Goal: Task Accomplishment & Management: Manage account settings

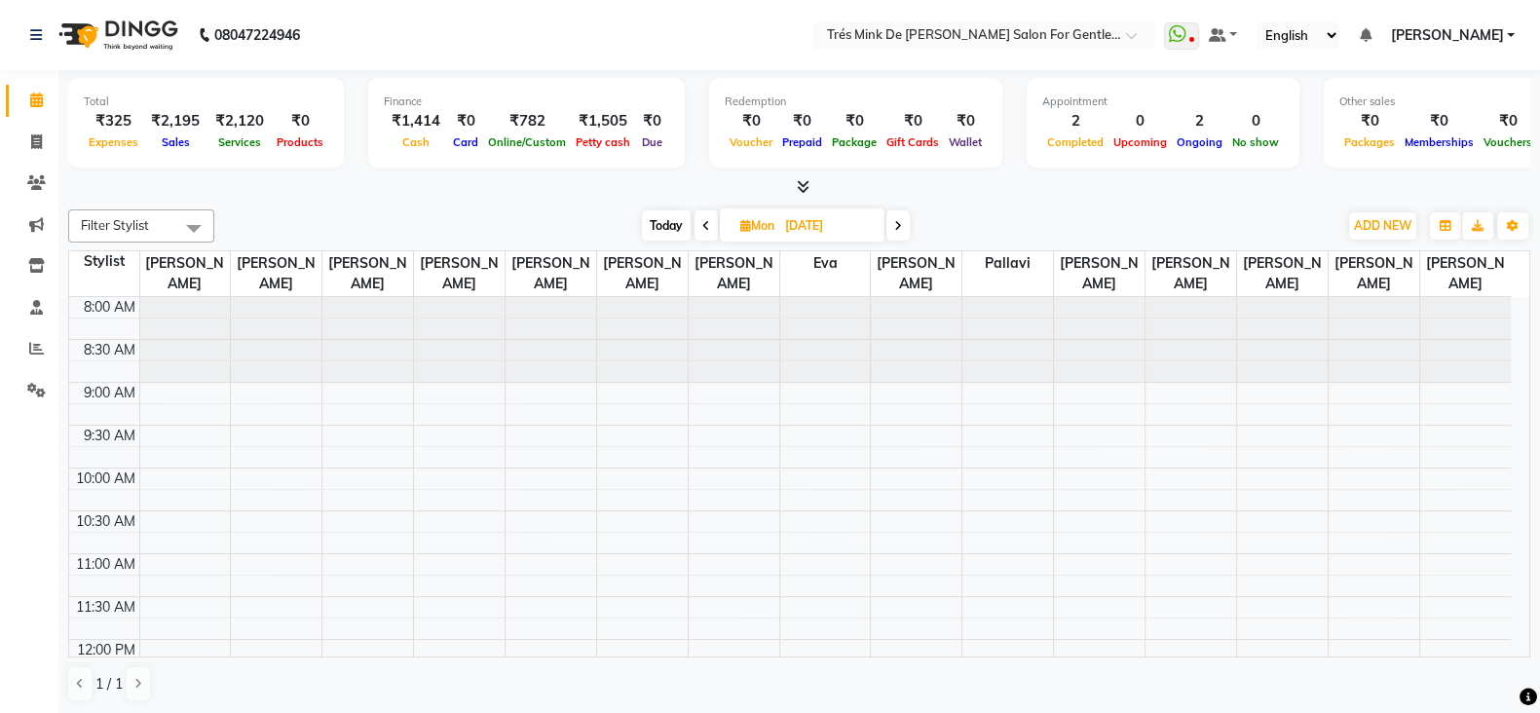
scroll to position [839, 0]
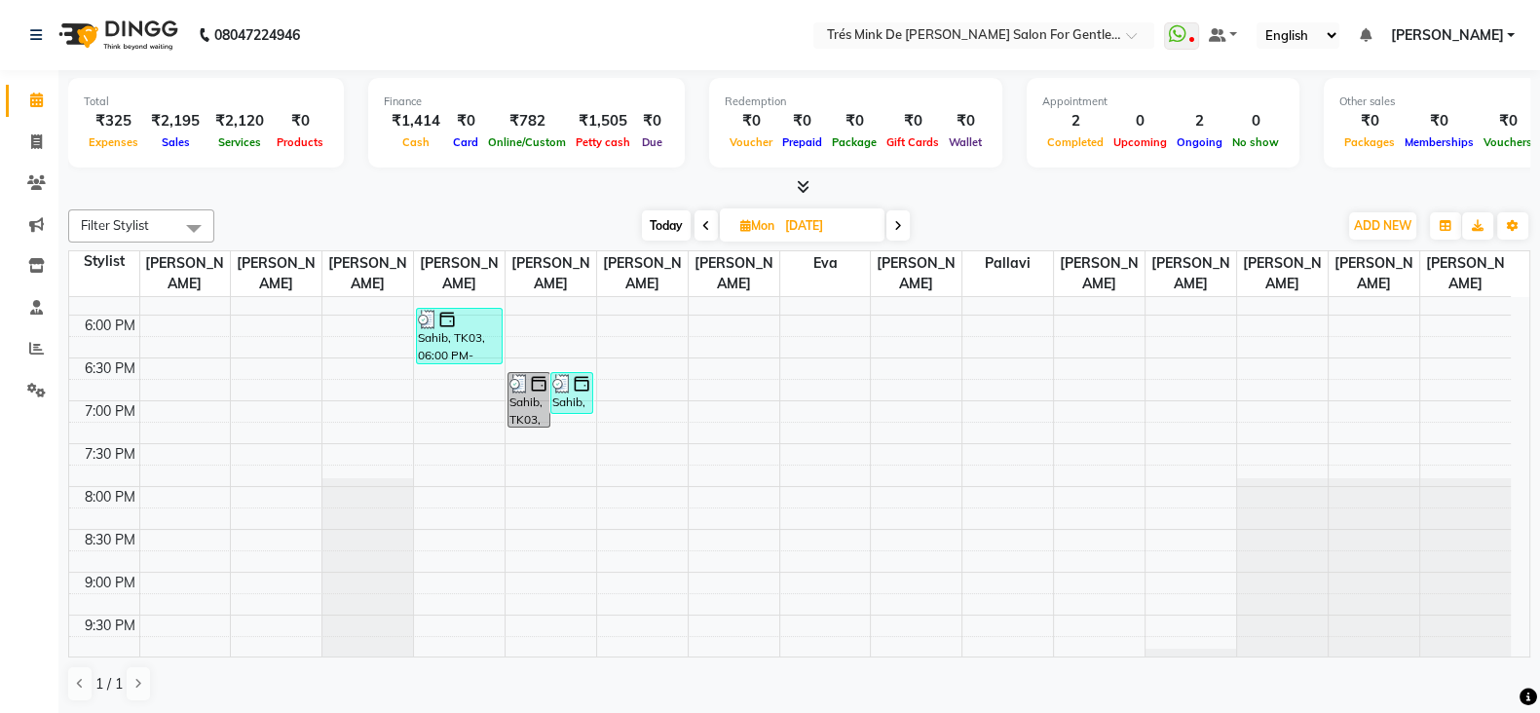
click at [677, 198] on div "Total ₹325 Expenses ₹2,195 Sales ₹2,120 Services ₹0 Products Finance ₹1,414 Cas…" at bounding box center [798, 392] width 1481 height 645
click at [669, 224] on span "Today" at bounding box center [666, 225] width 49 height 30
type input "[DATE]"
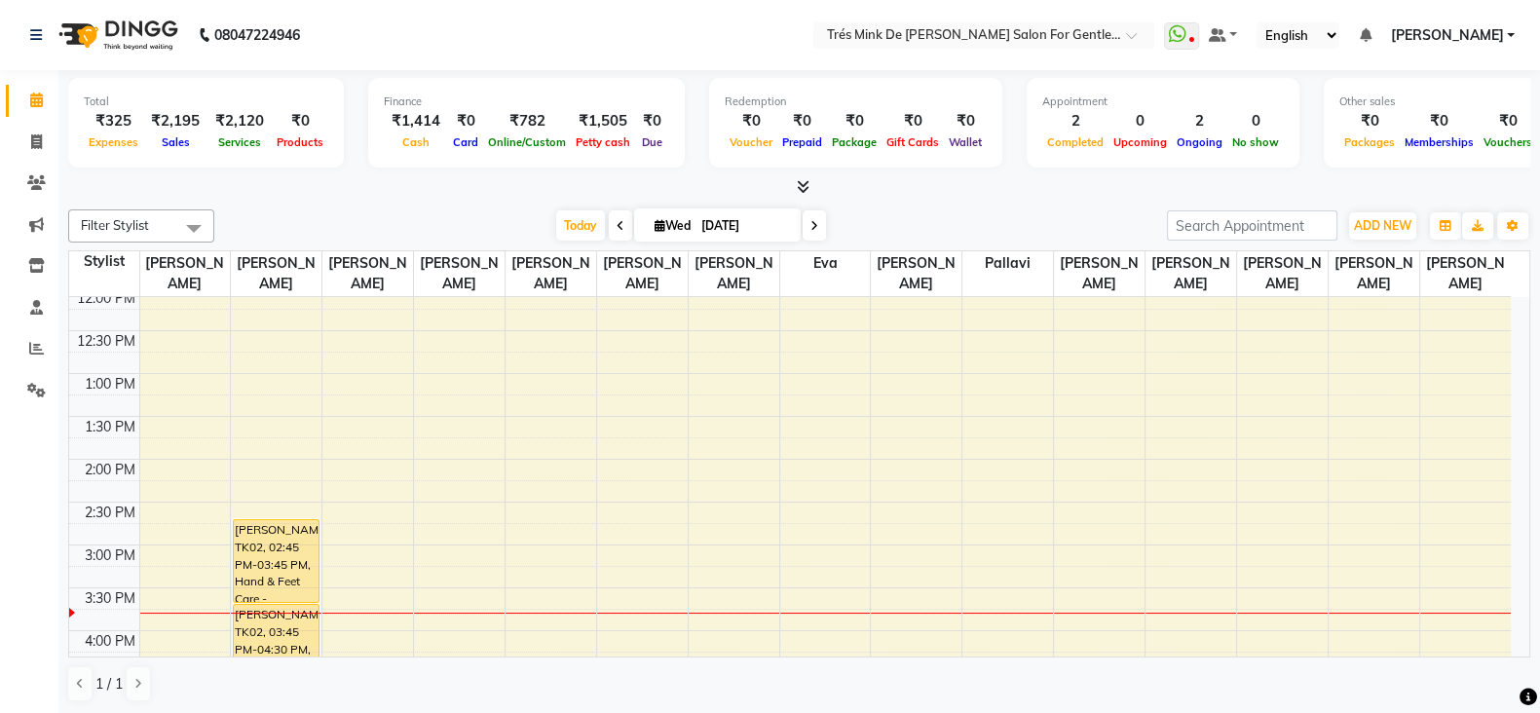
scroll to position [473, 0]
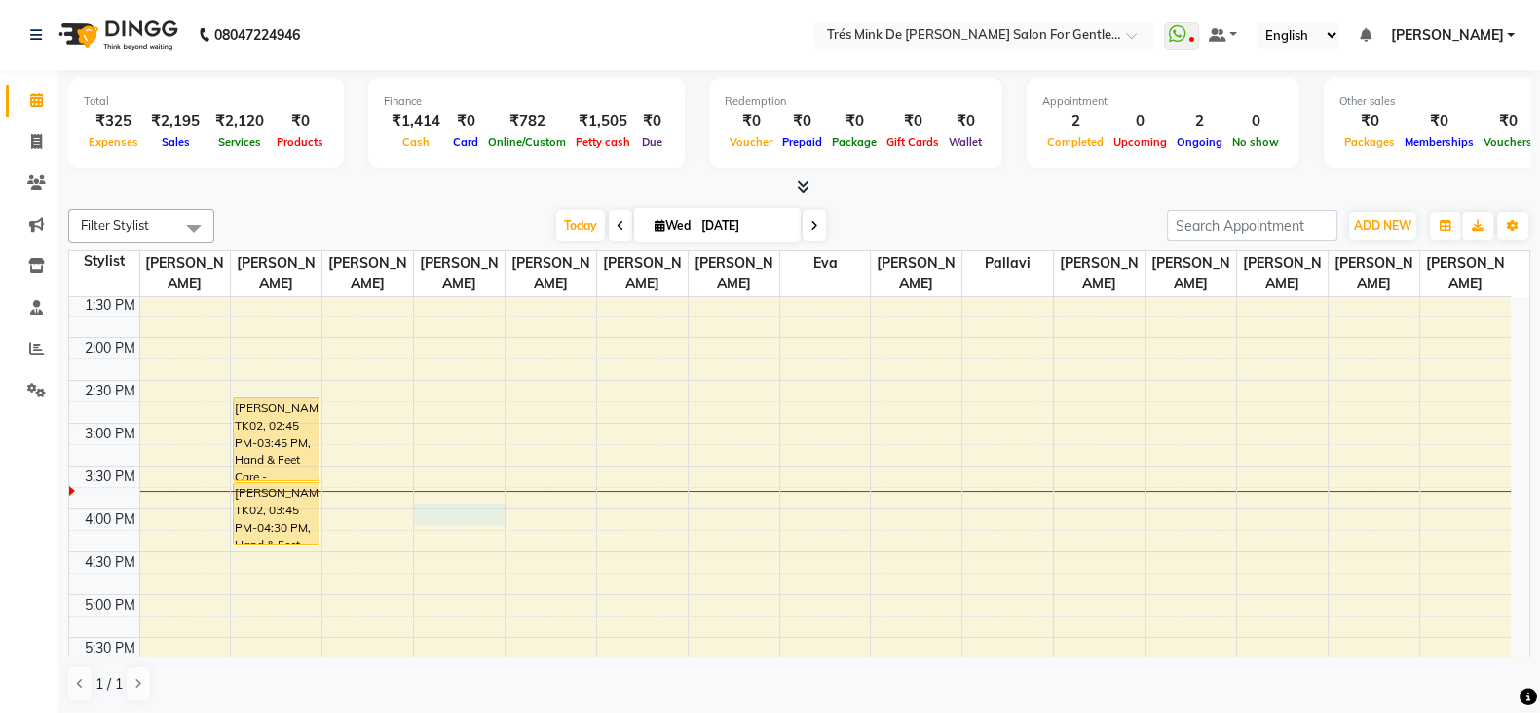
click at [442, 505] on div "8:00 AM 8:30 AM 9:00 AM 9:30 AM 10:00 AM 10:30 AM 11:00 AM 11:30 AM 12:00 PM 12…" at bounding box center [789, 509] width 1441 height 1370
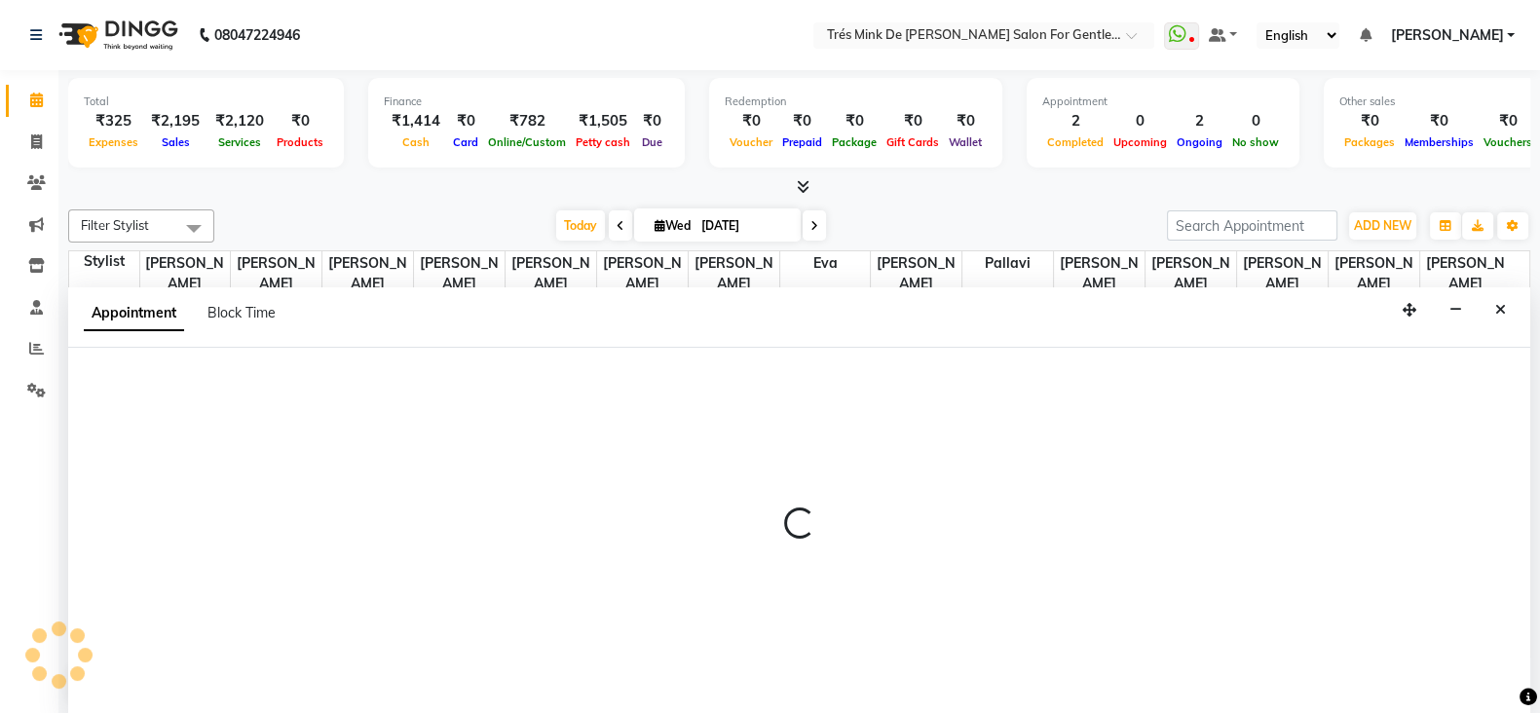
select select "49624"
select select "tentative"
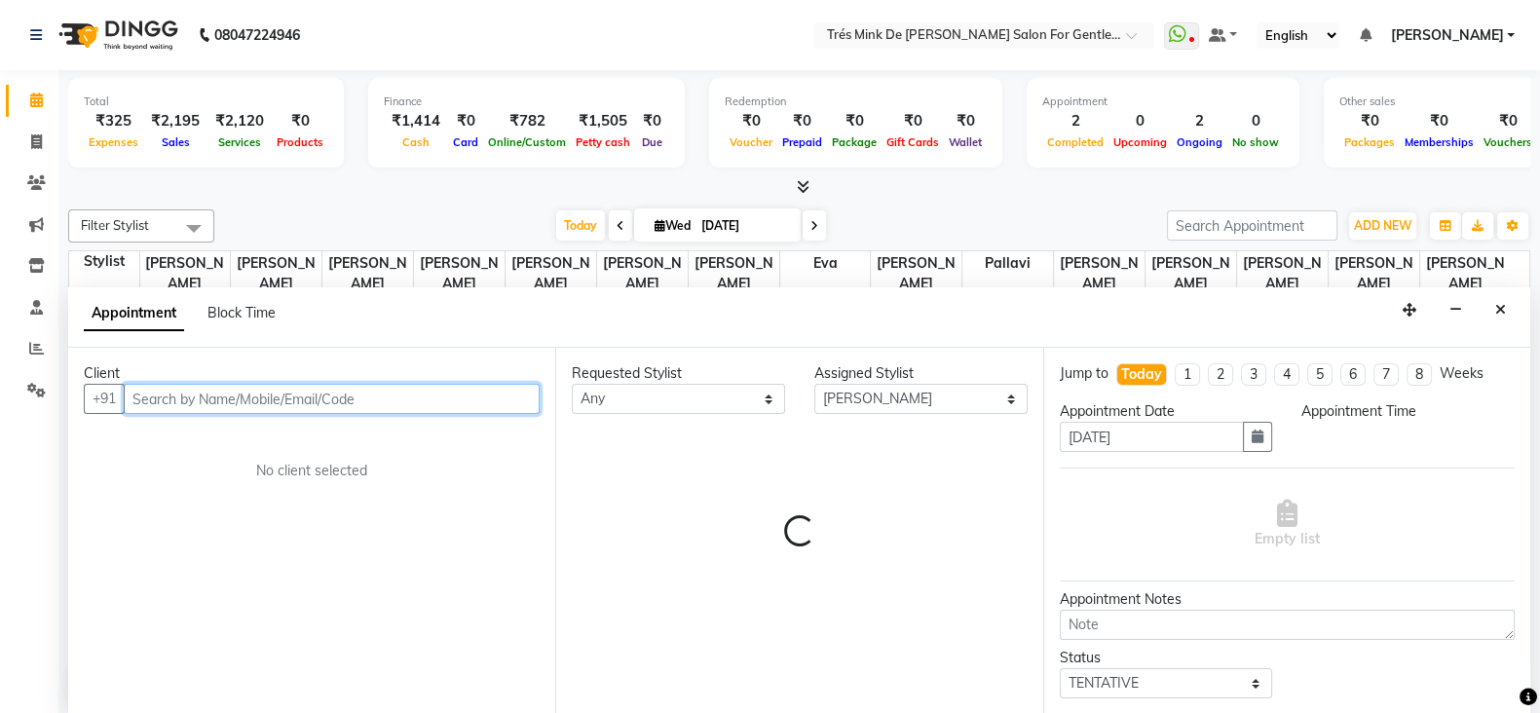
scroll to position [1, 0]
select select "960"
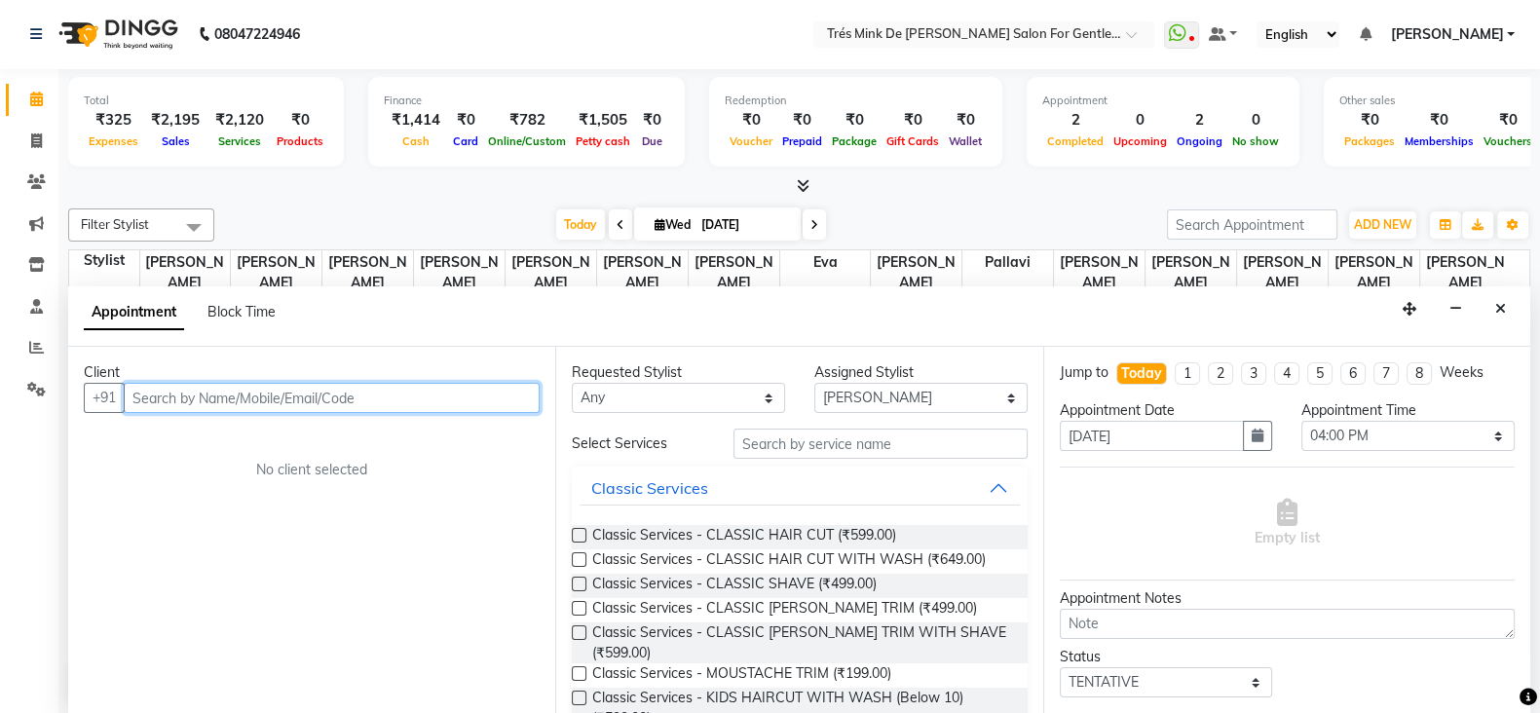
click at [216, 400] on input "text" at bounding box center [332, 398] width 416 height 30
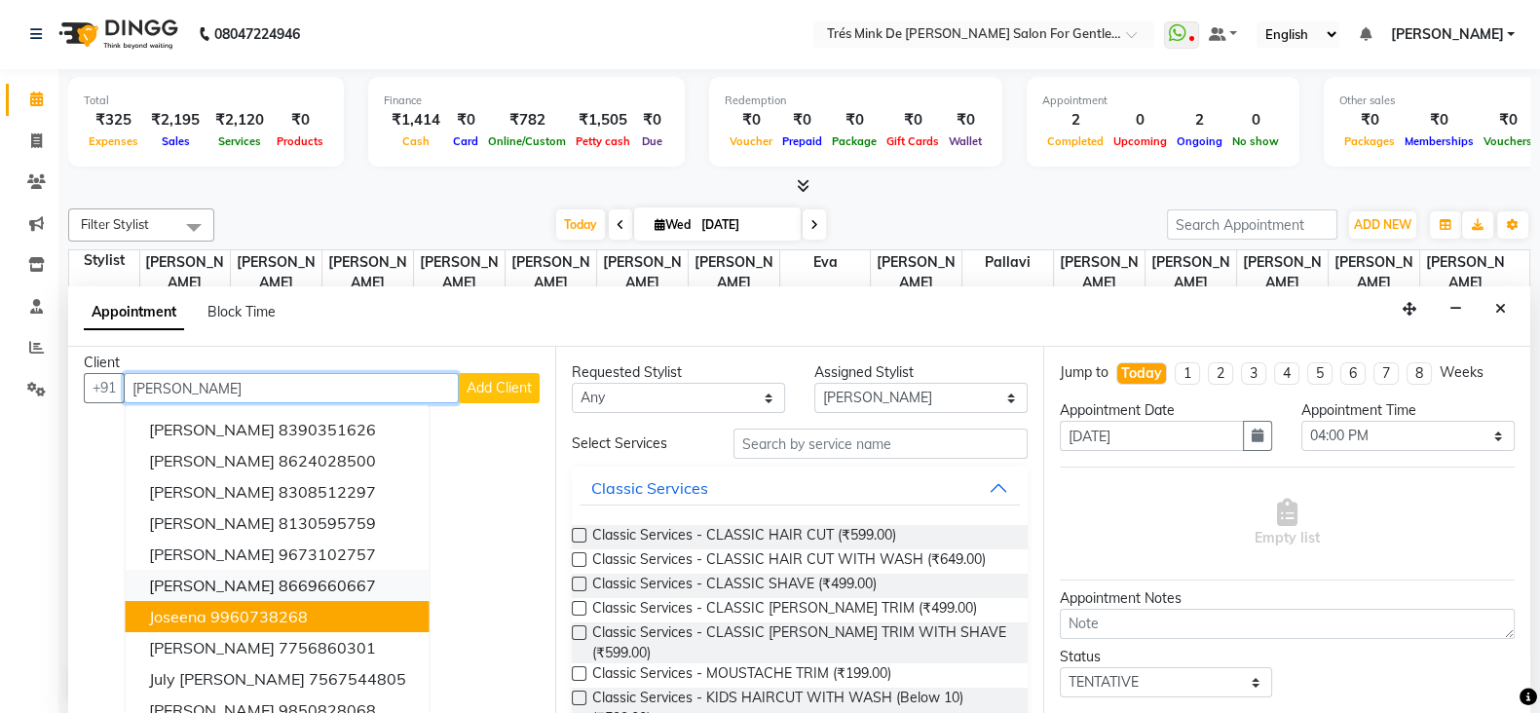
scroll to position [0, 0]
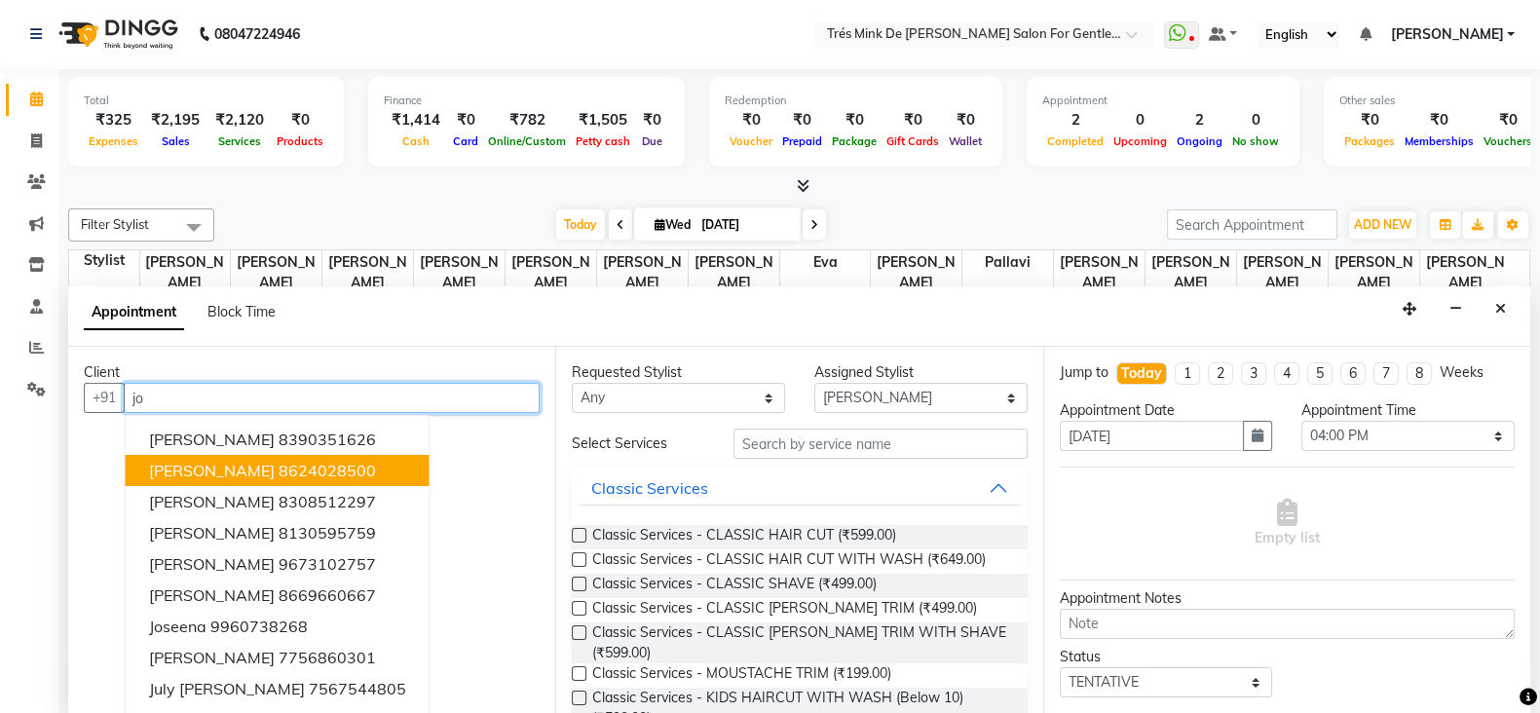
type input "j"
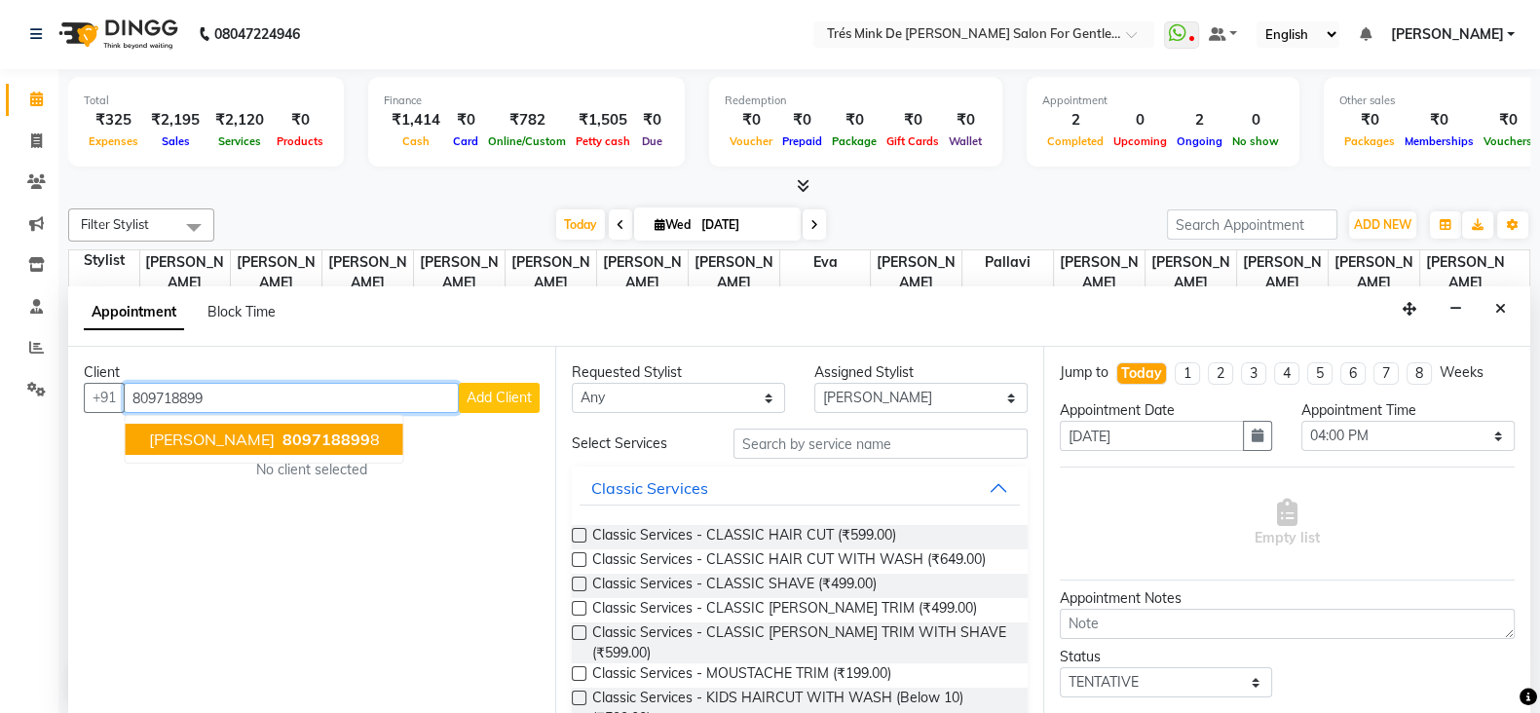
click at [282, 440] on span "809718899" at bounding box center [326, 439] width 88 height 19
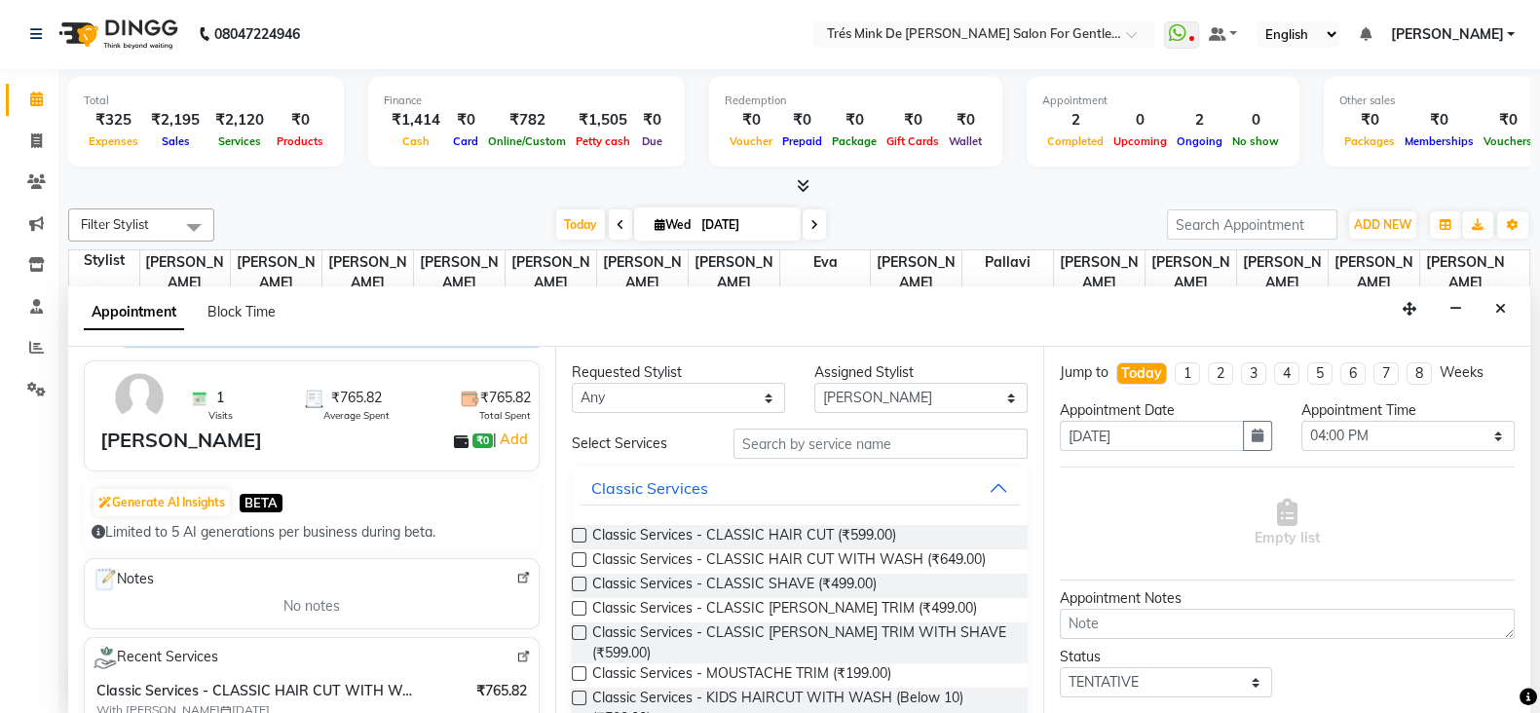
scroll to position [121, 0]
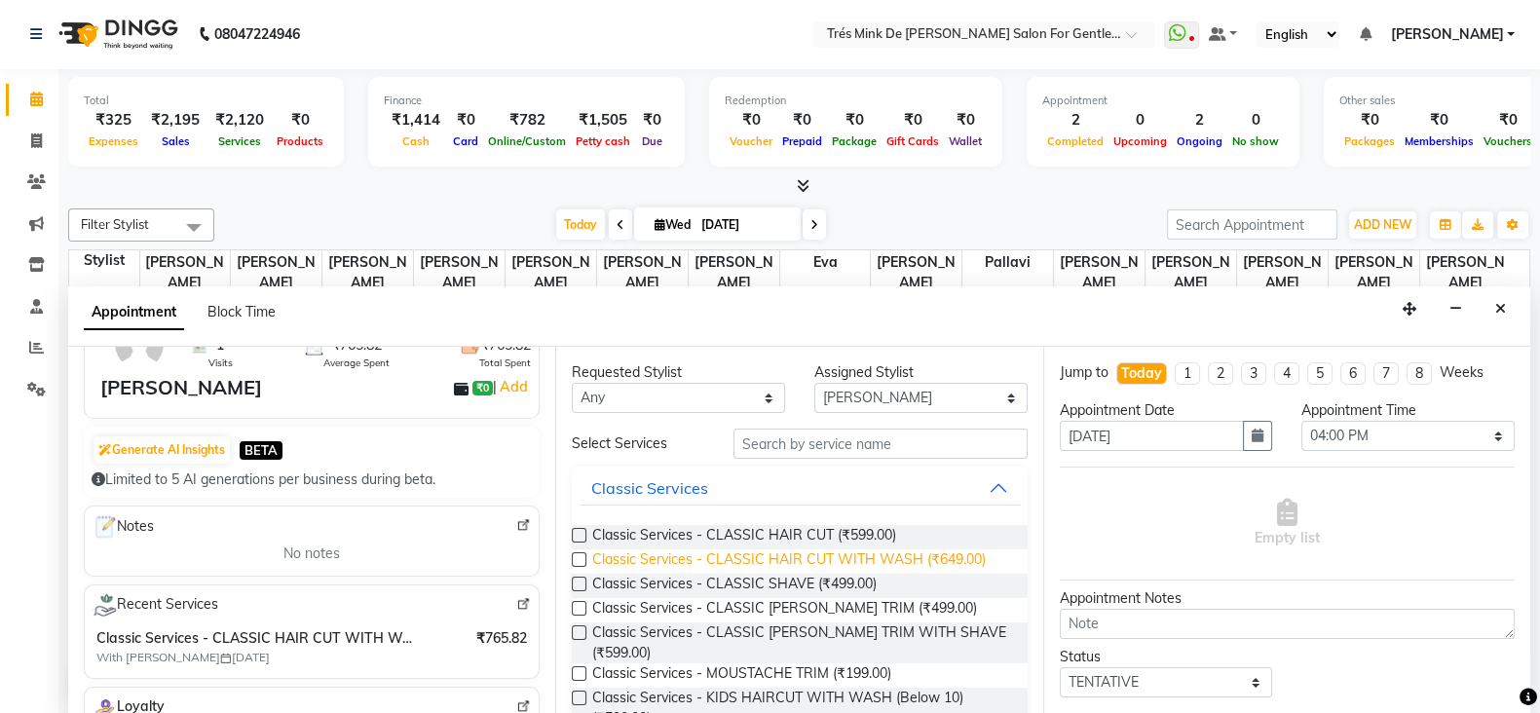
type input "8097188998"
click at [794, 559] on span "Classic Services - CLASSIC HAIR CUT WITH WASH (₹649.00)" at bounding box center [788, 561] width 393 height 24
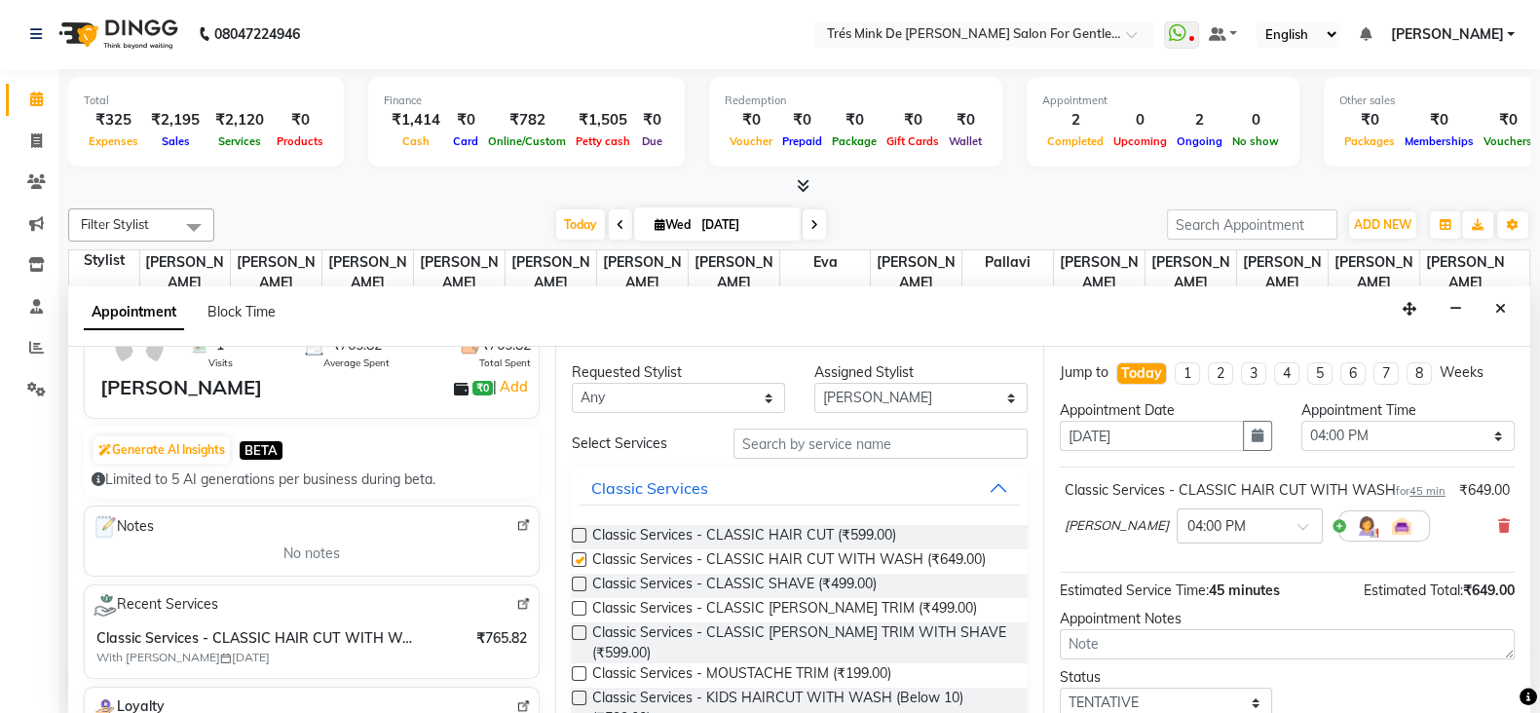
checkbox input "false"
click at [1106, 659] on textarea at bounding box center [1287, 644] width 455 height 30
paste textarea "Gpay to Cash tip given to Dilshad"
type textarea "G"
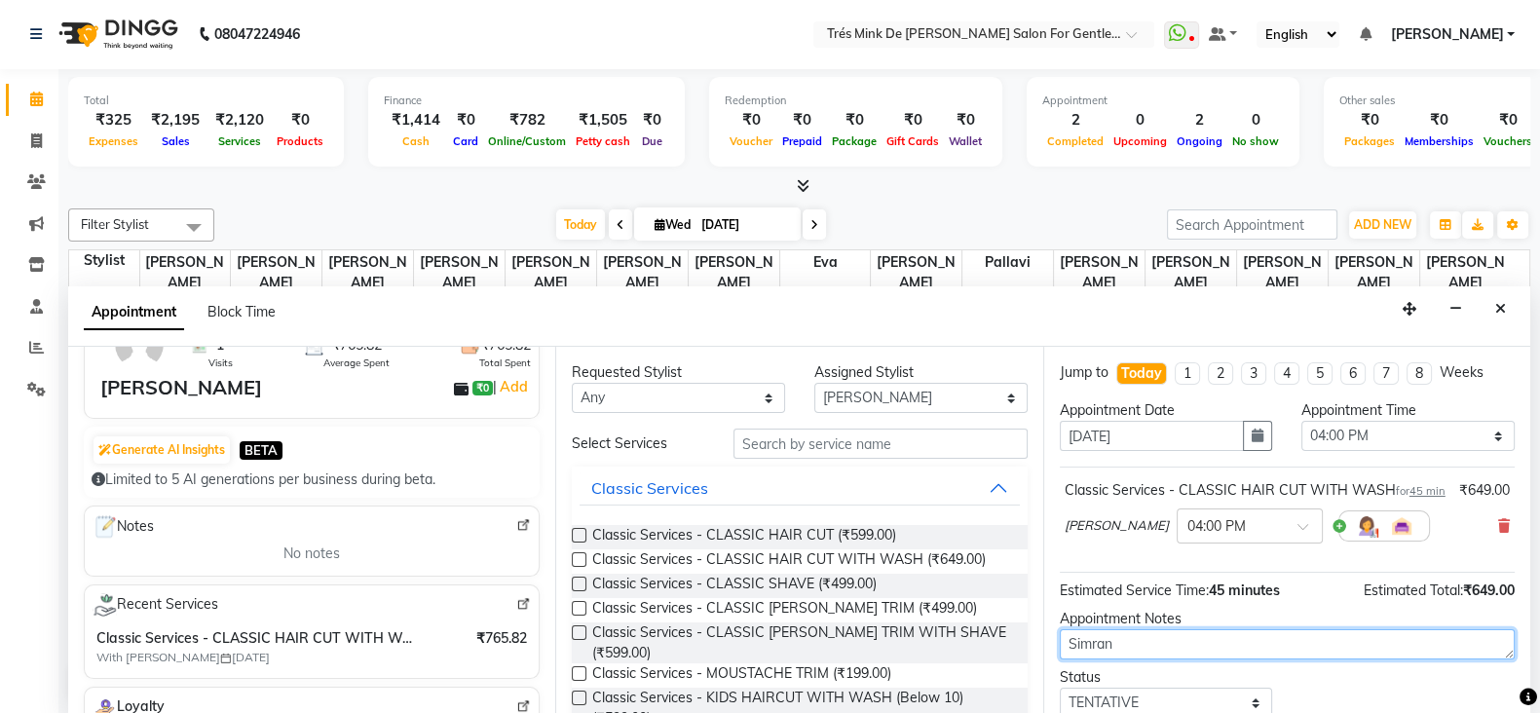
click at [1106, 659] on textarea "Simran" at bounding box center [1287, 644] width 455 height 30
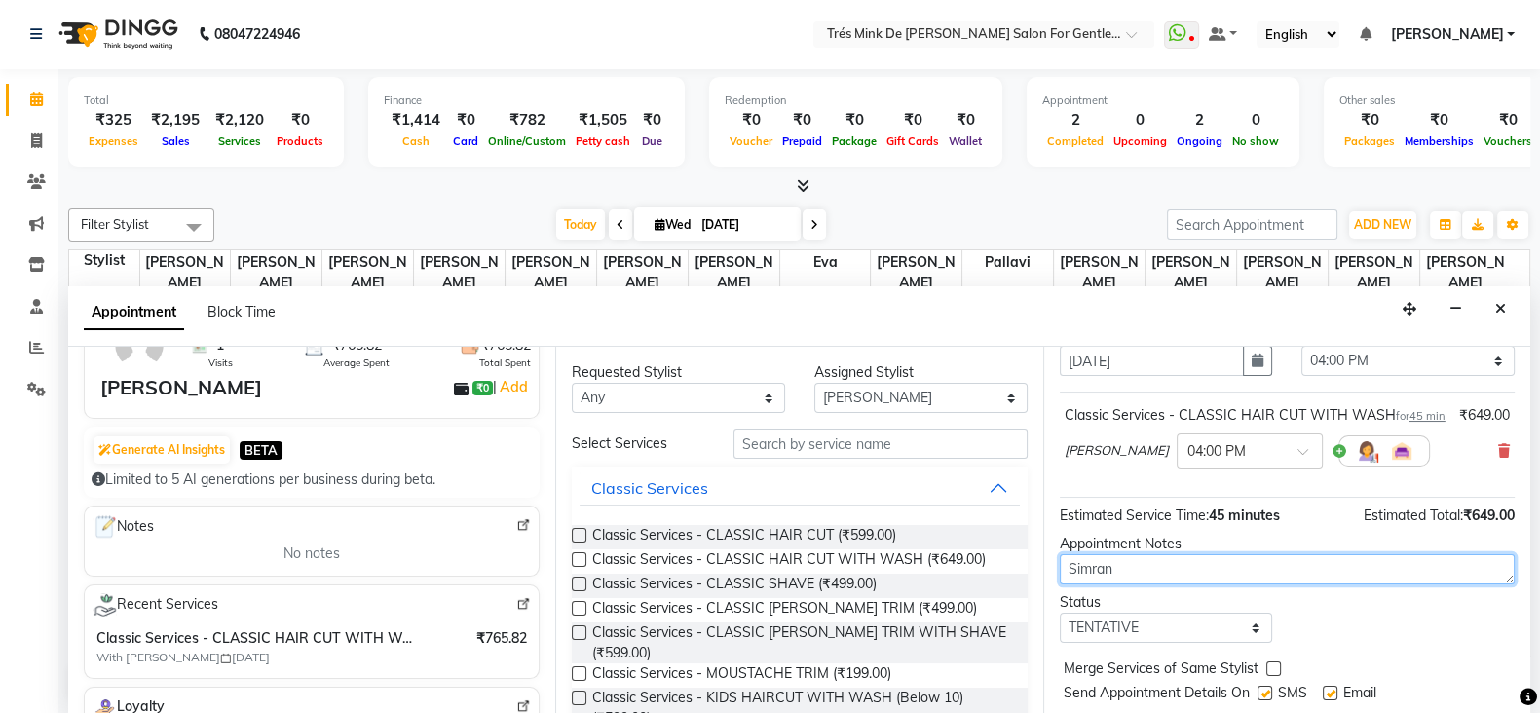
scroll to position [145, 0]
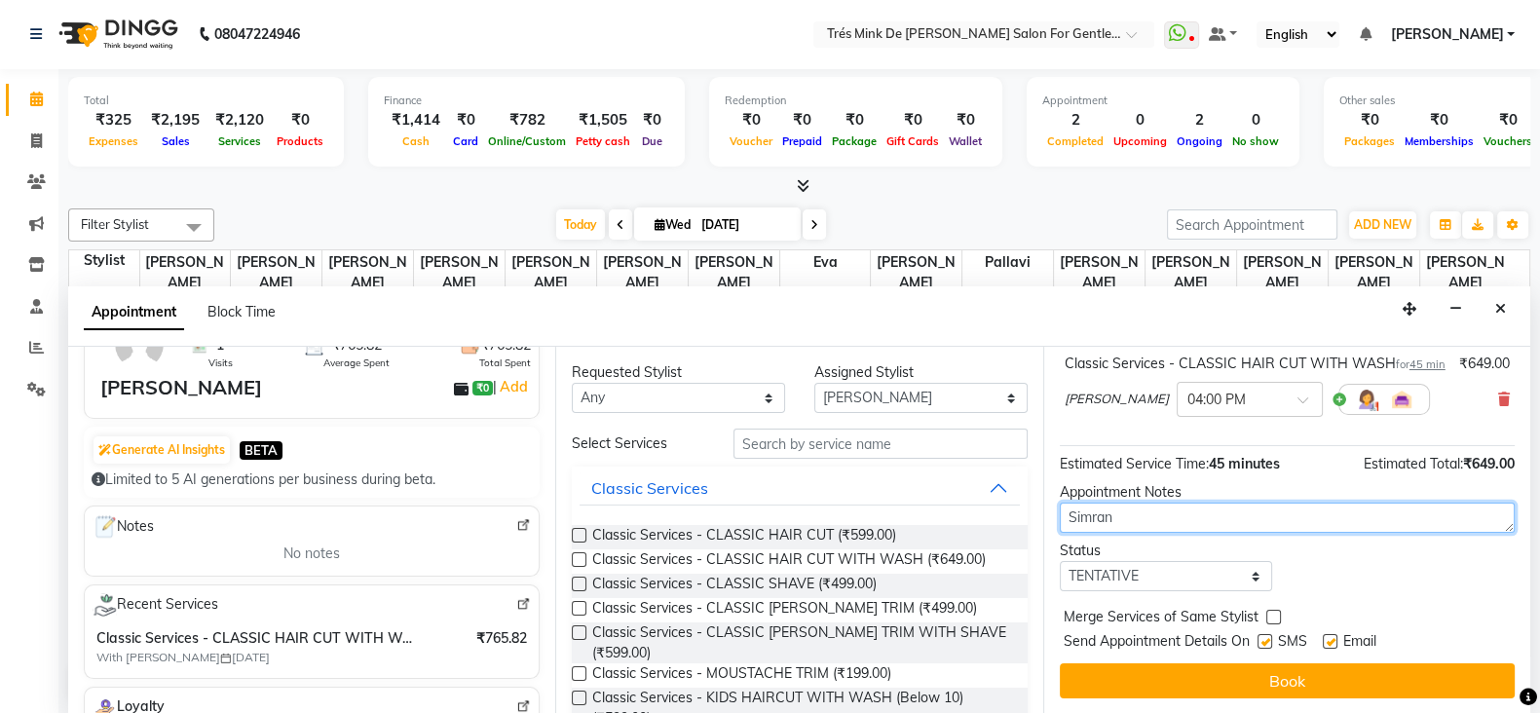
type textarea "Simran"
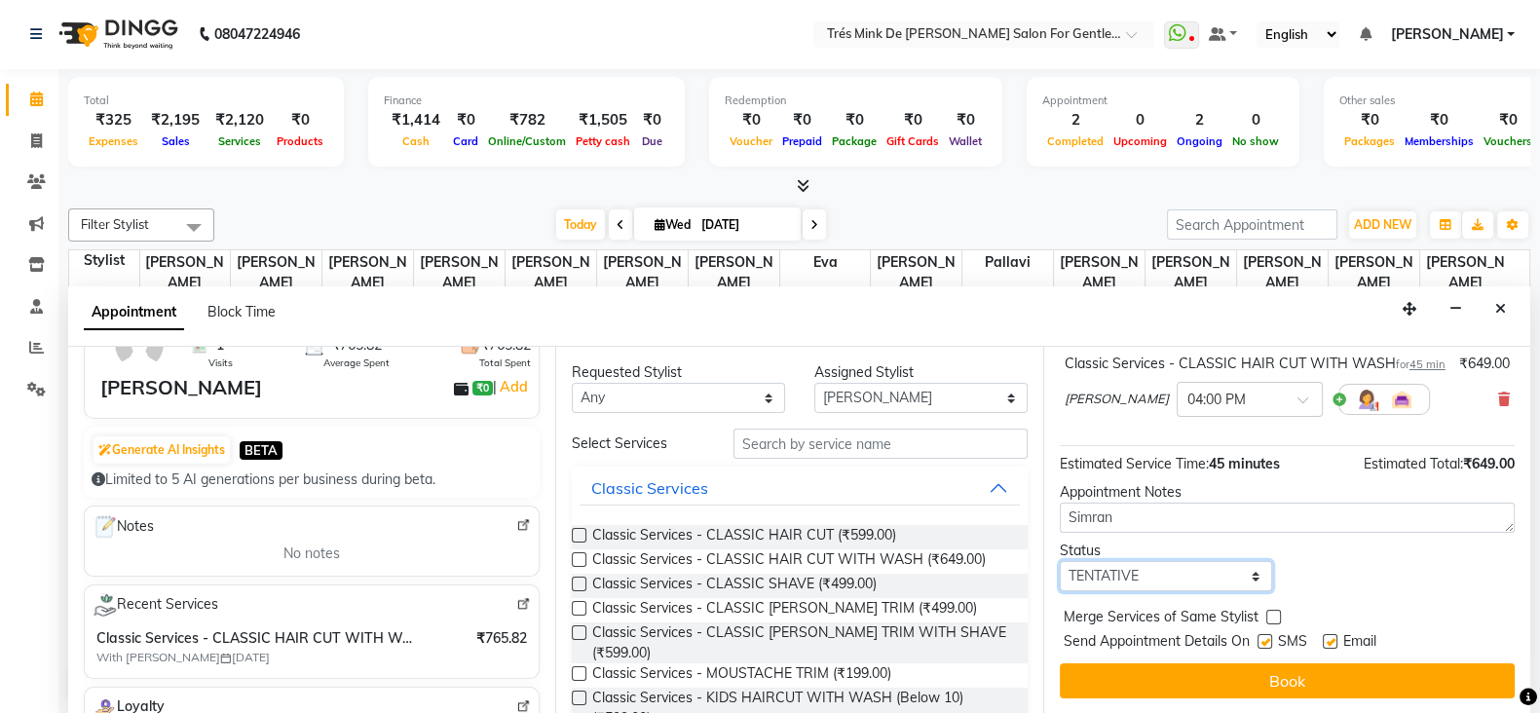
click at [1096, 568] on select "Select TENTATIVE CONFIRM CHECK-IN UPCOMING" at bounding box center [1166, 576] width 213 height 30
select select "confirm booking"
click at [1060, 561] on select "Select TENTATIVE CONFIRM CHECK-IN UPCOMING" at bounding box center [1166, 576] width 213 height 30
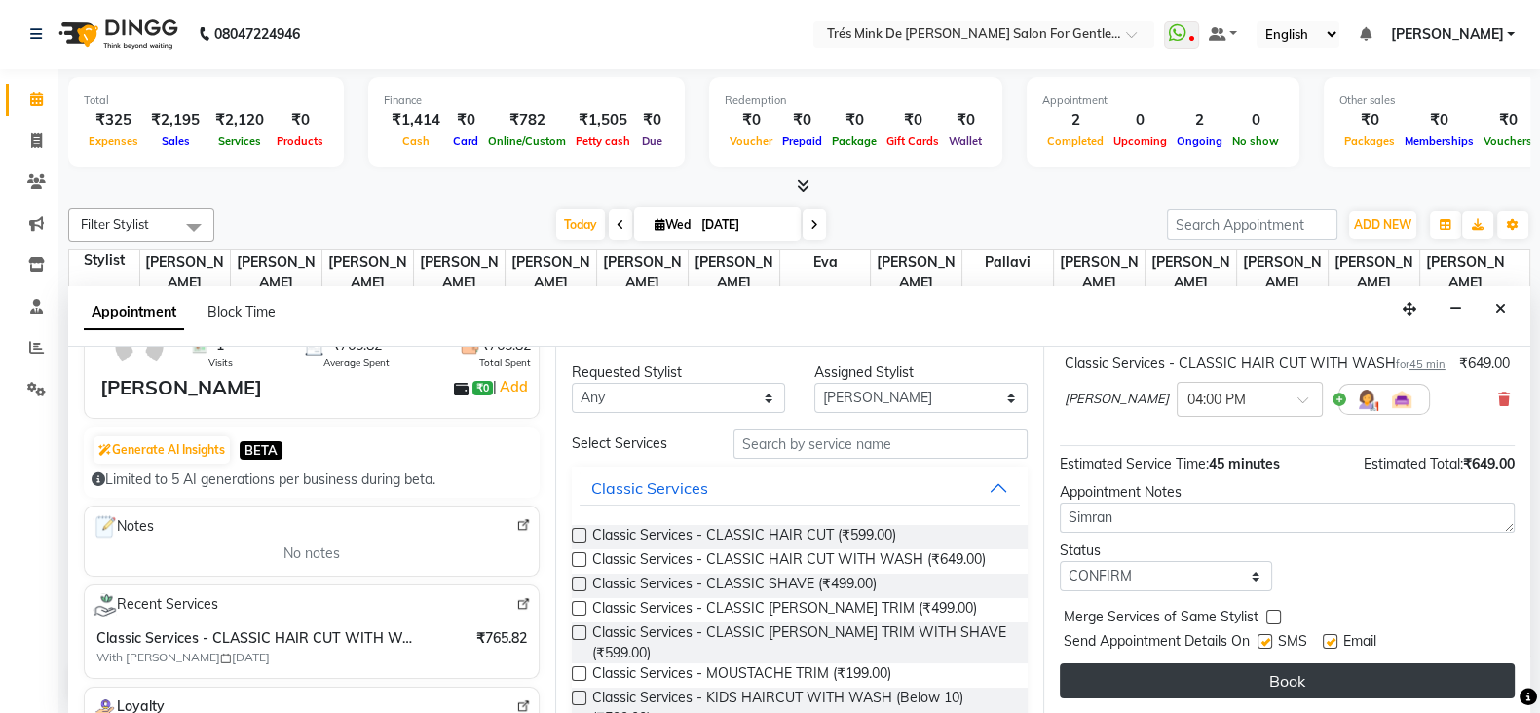
click at [1110, 672] on button "Book" at bounding box center [1287, 680] width 455 height 35
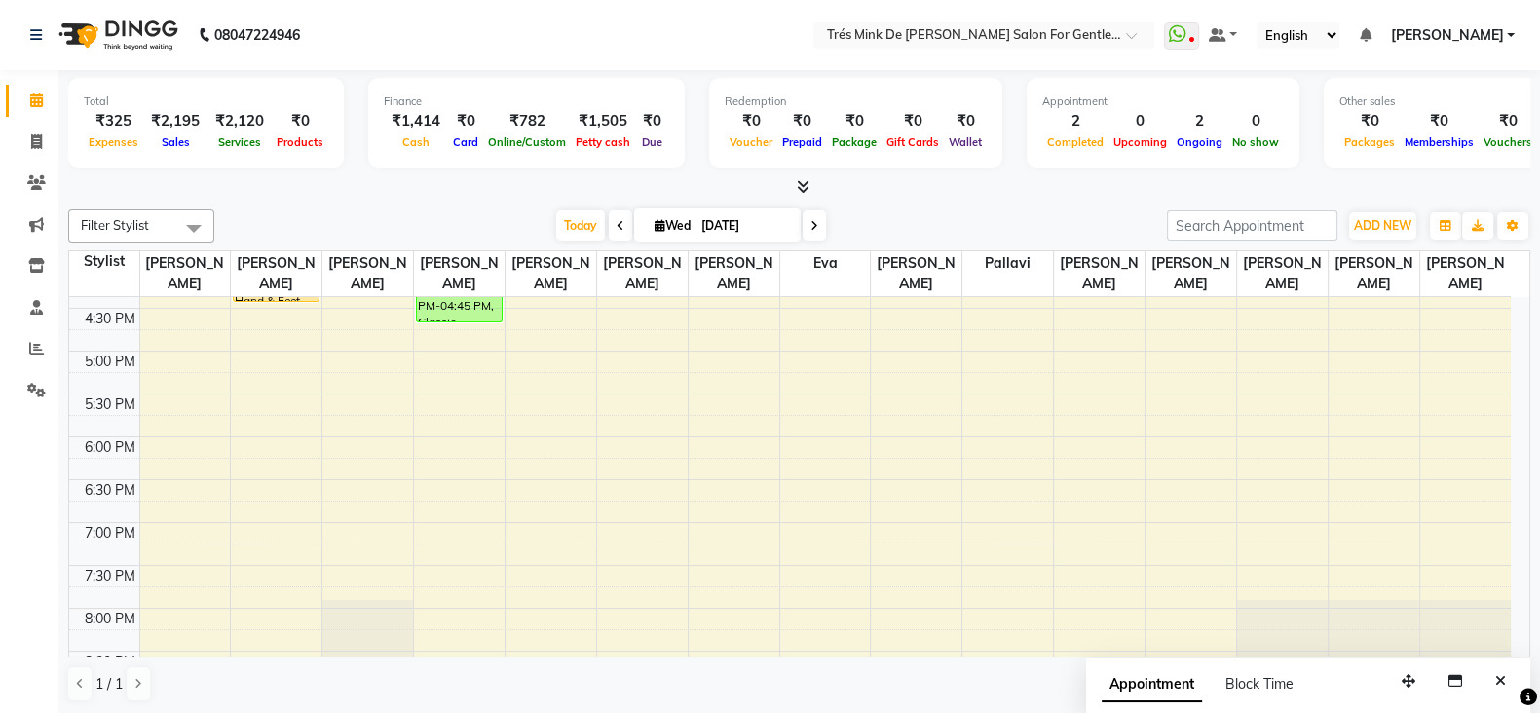
scroll to position [595, 0]
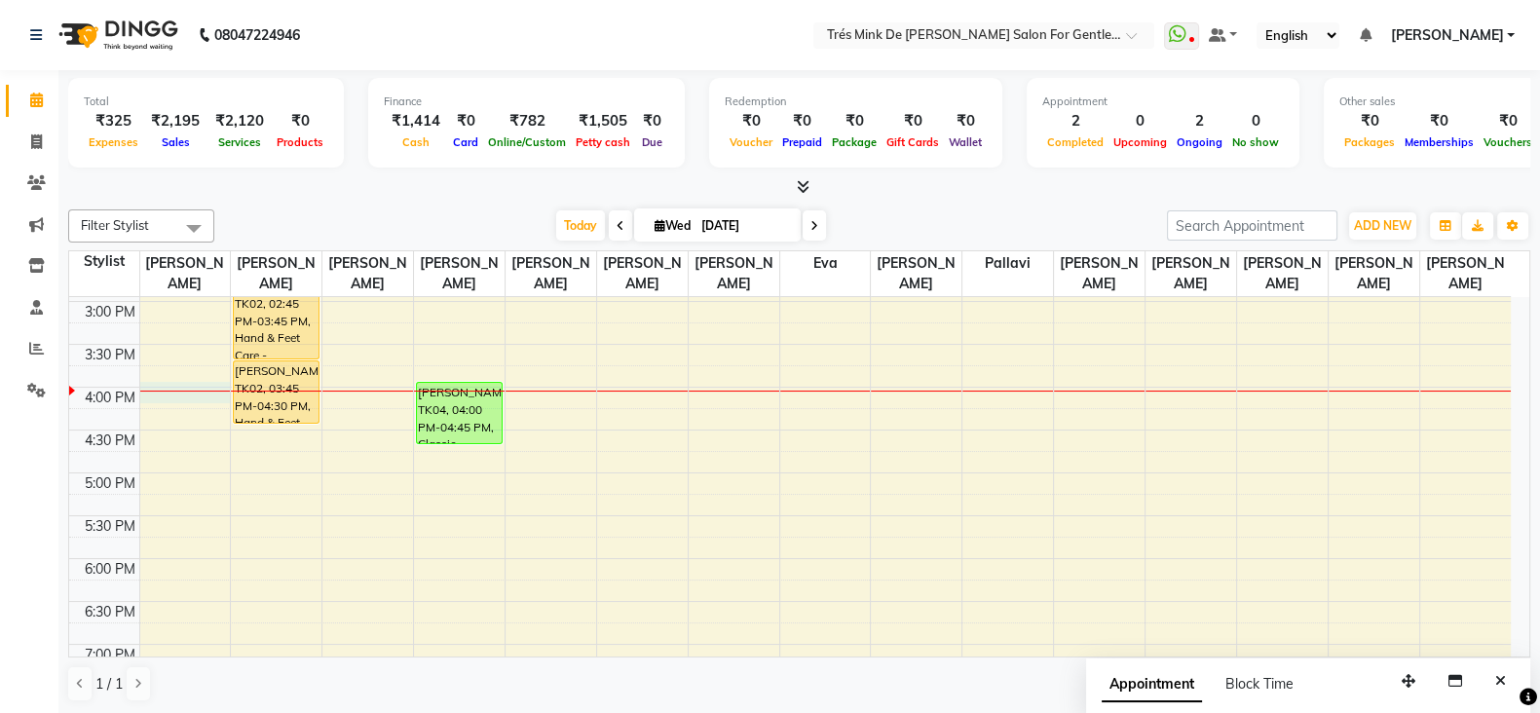
click at [161, 393] on div "8:00 AM 8:30 AM 9:00 AM 9:30 AM 10:00 AM 10:30 AM 11:00 AM 11:30 AM 12:00 PM 12…" at bounding box center [789, 387] width 1441 height 1370
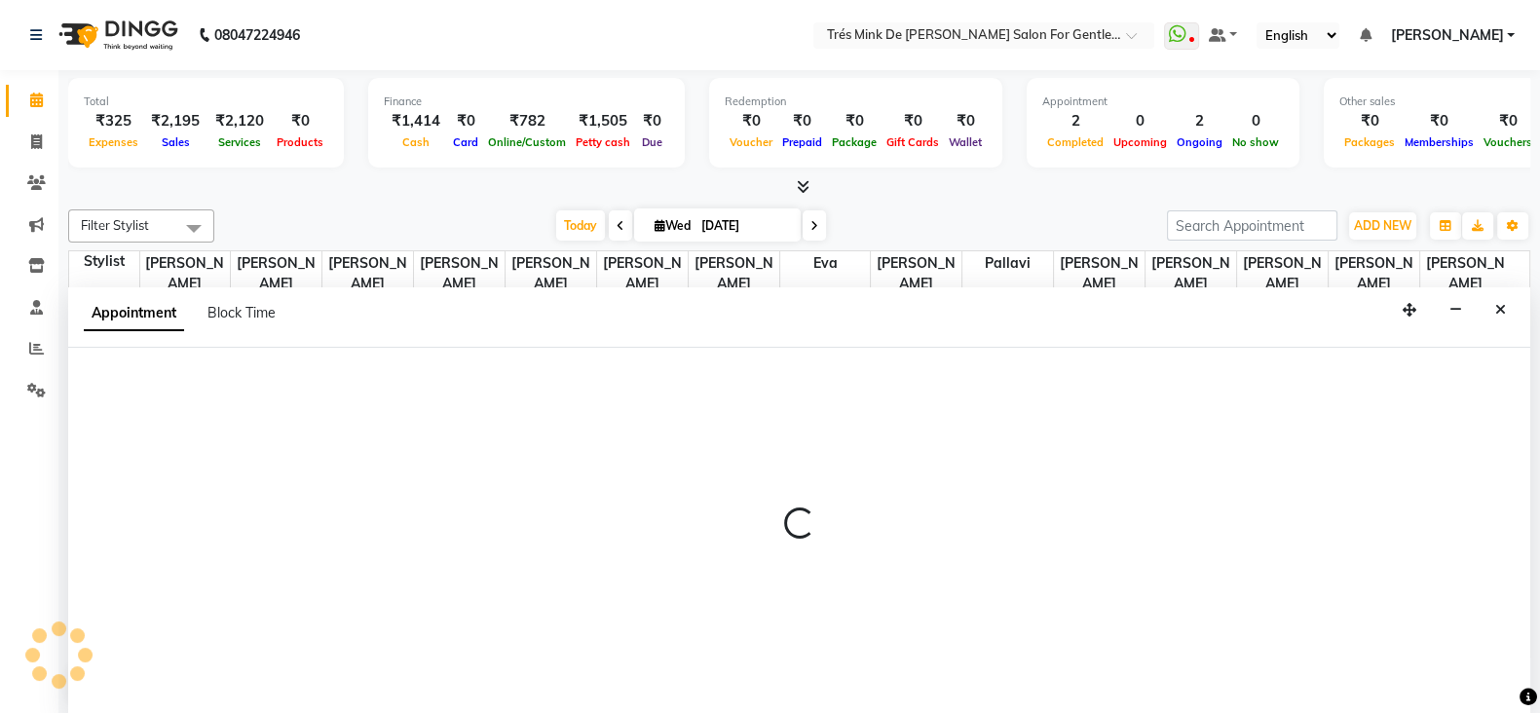
select select "71049"
select select "tentative"
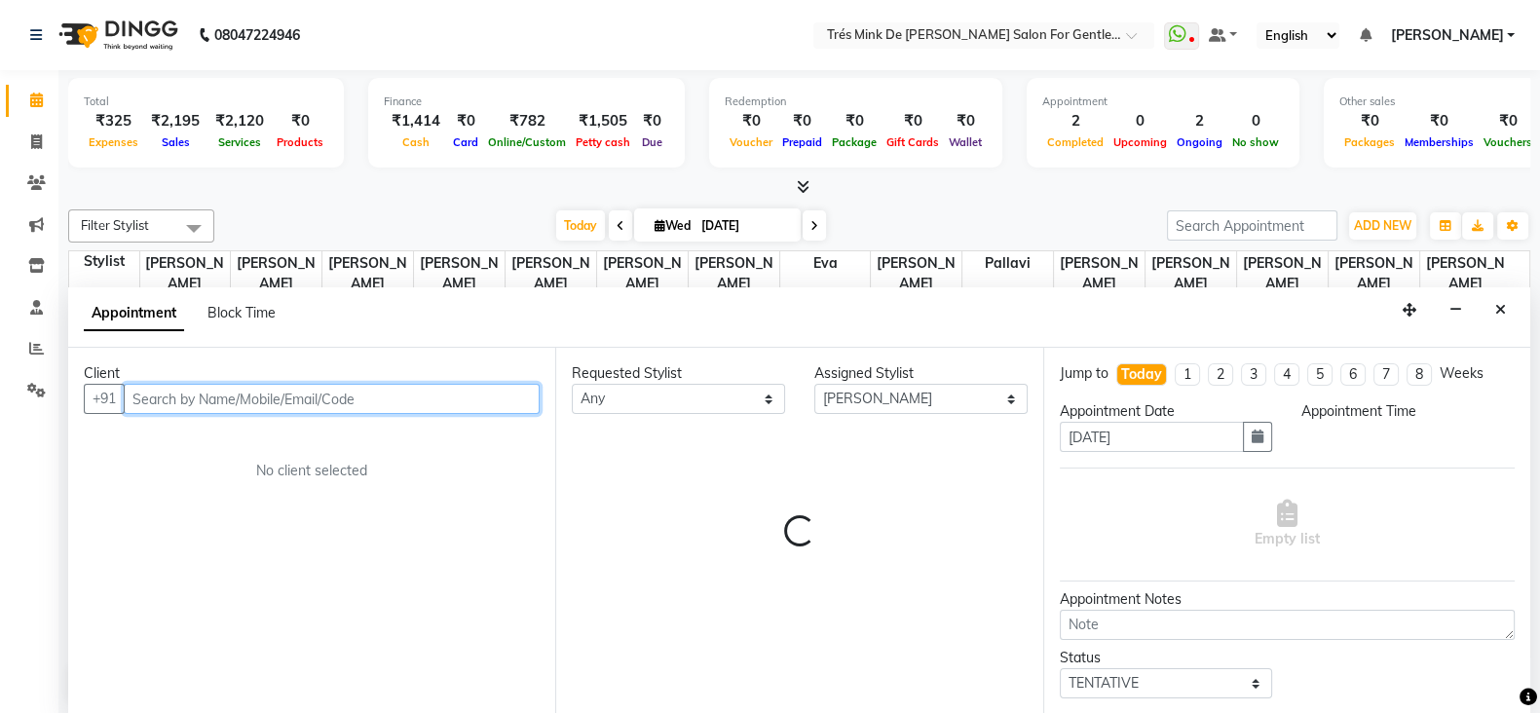
select select "960"
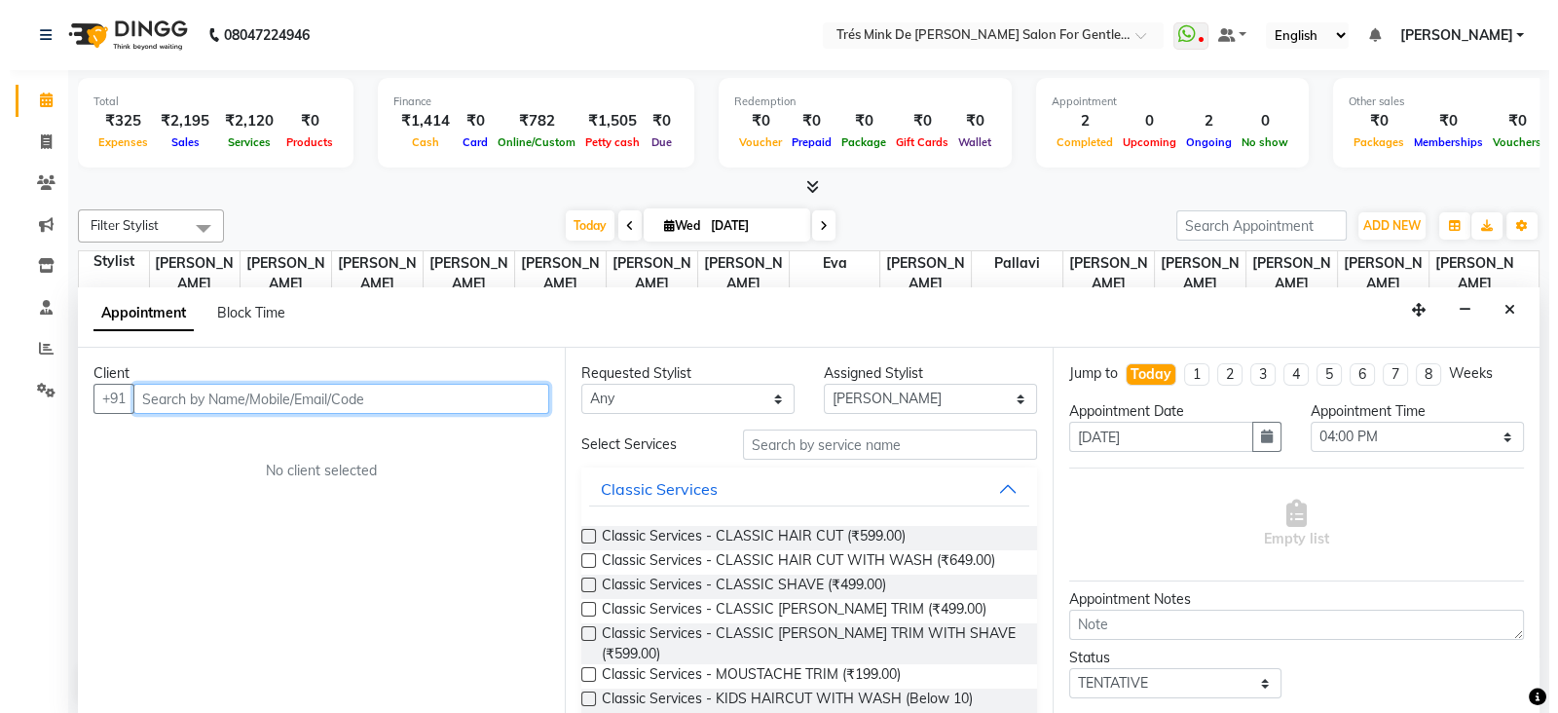
scroll to position [1, 0]
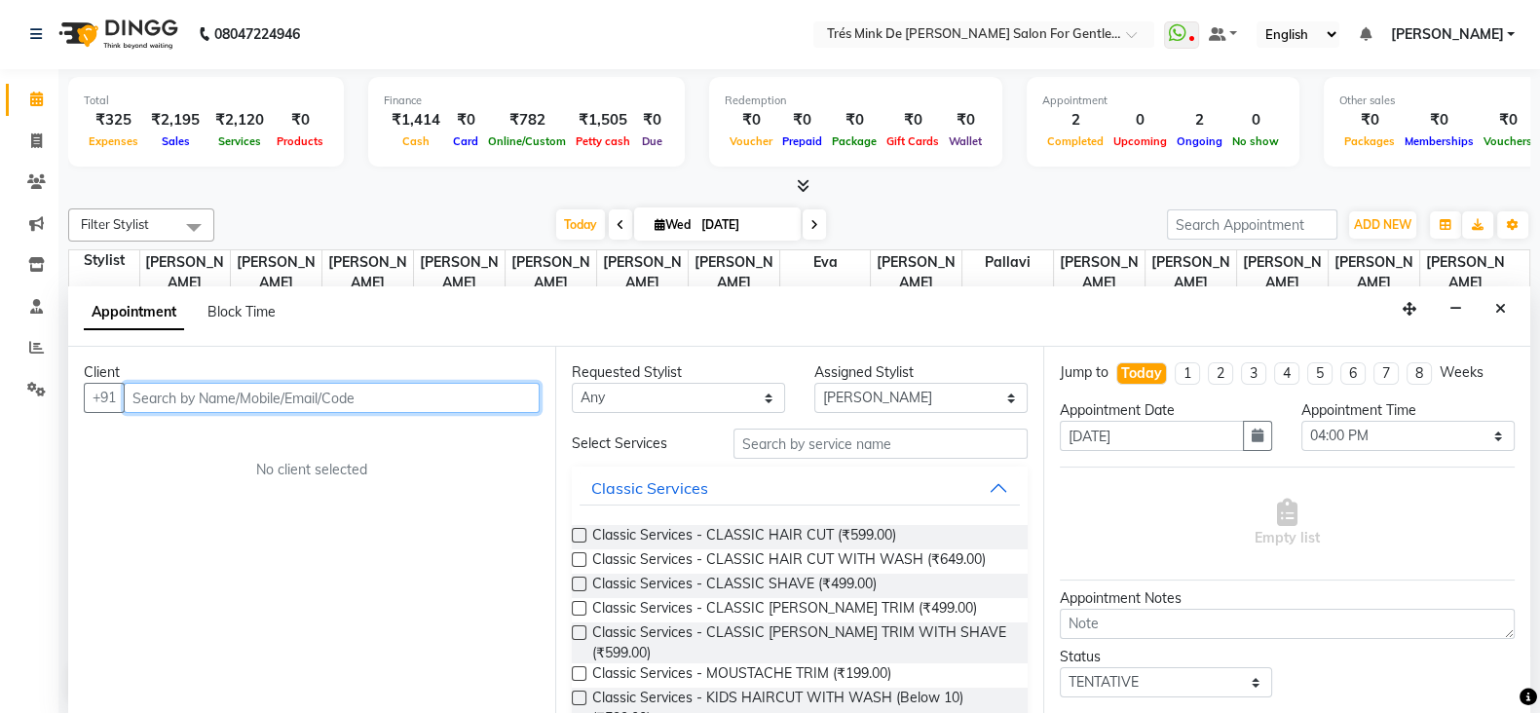
click at [243, 392] on input "text" at bounding box center [332, 398] width 416 height 30
type input "9110231449"
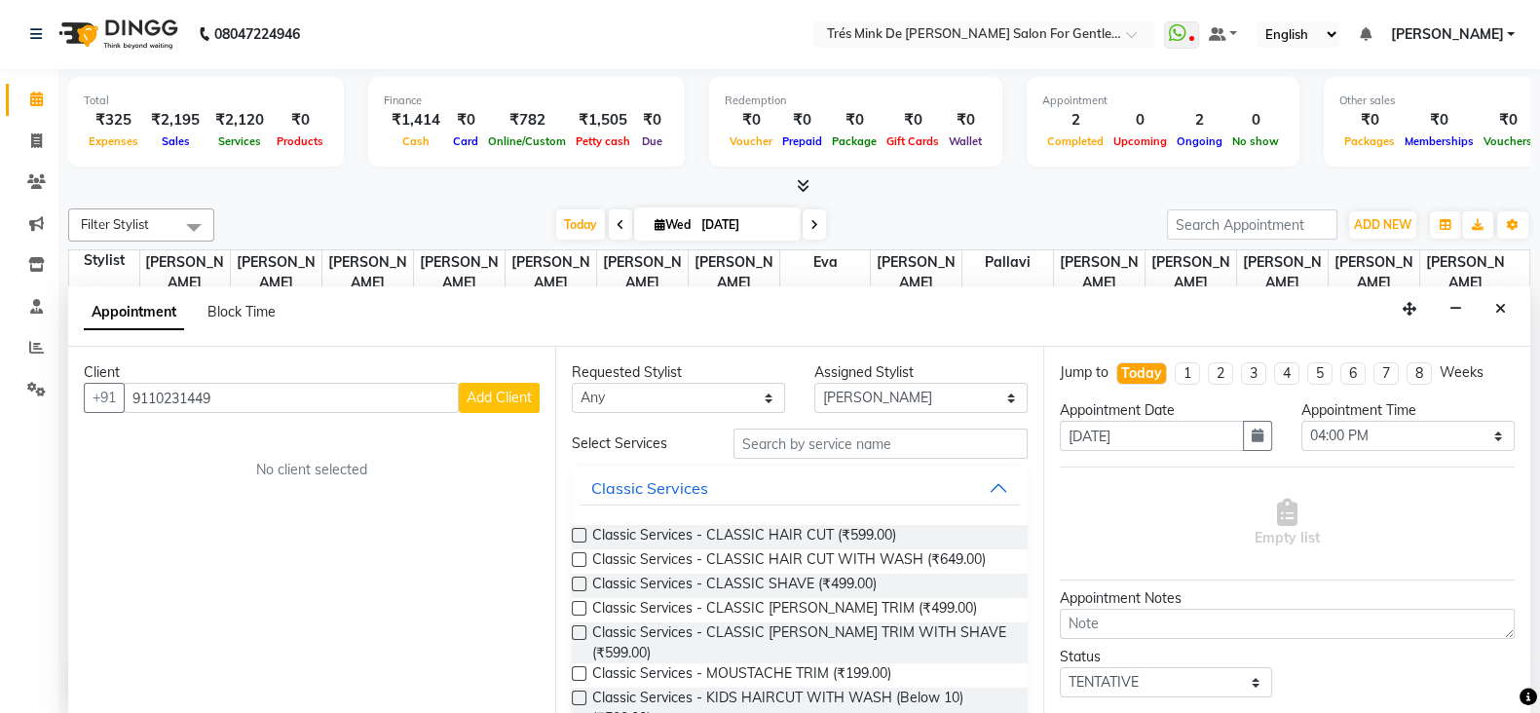
click at [487, 403] on span "Add Client" at bounding box center [499, 398] width 65 height 18
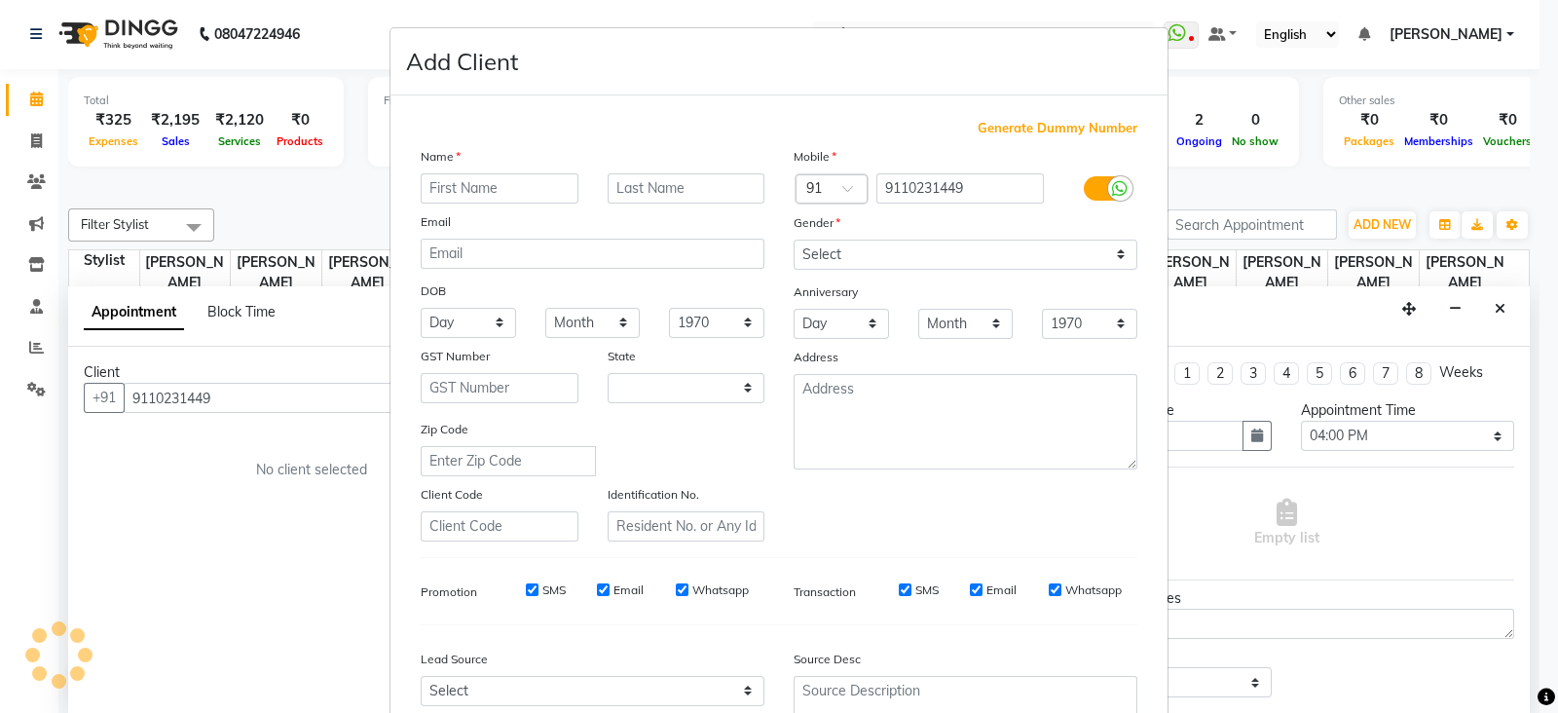
select select "22"
type input "[PERSON_NAME]"
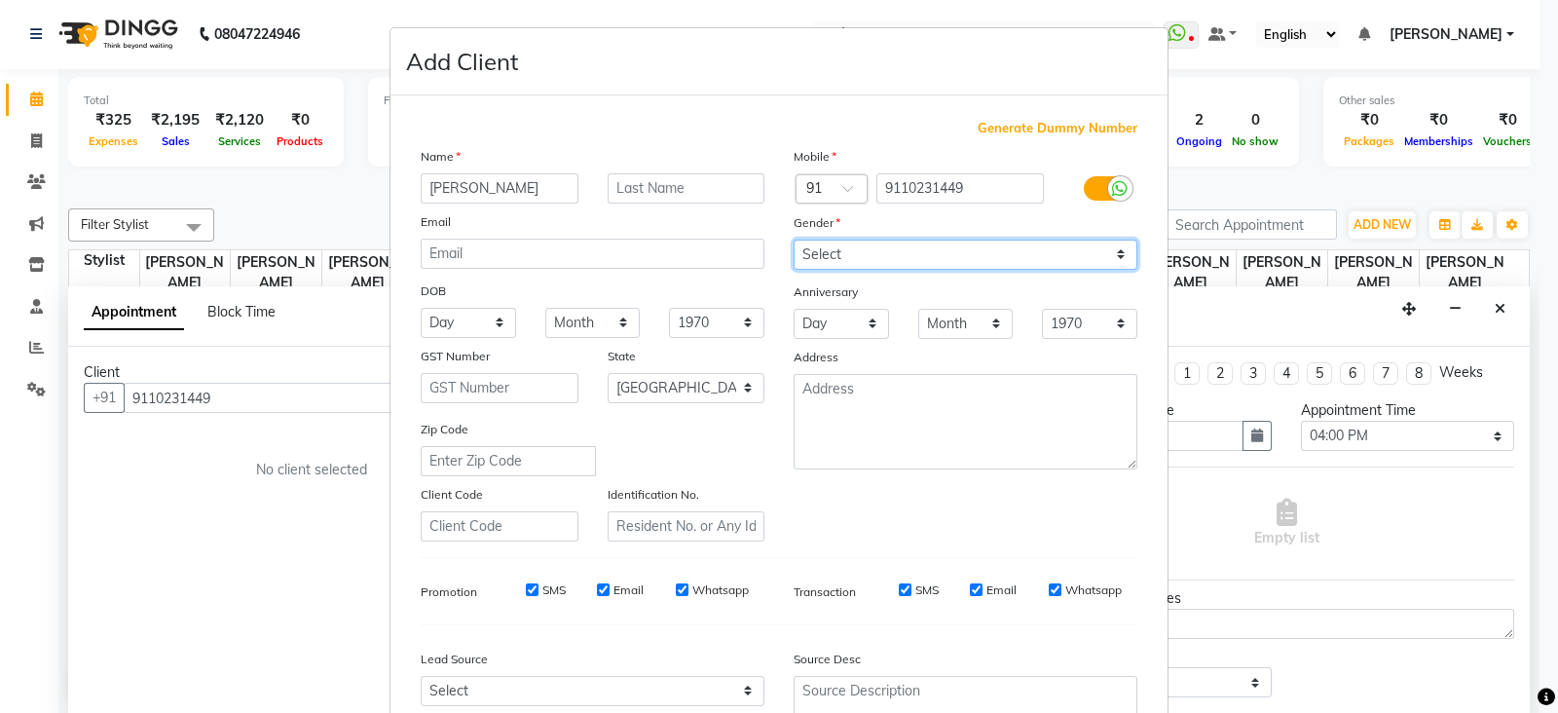
click at [862, 254] on select "Select [DEMOGRAPHIC_DATA] [DEMOGRAPHIC_DATA] Other Prefer Not To Say" at bounding box center [966, 255] width 344 height 30
select select "[DEMOGRAPHIC_DATA]"
click at [794, 241] on select "Select [DEMOGRAPHIC_DATA] [DEMOGRAPHIC_DATA] Other Prefer Not To Say" at bounding box center [966, 255] width 344 height 30
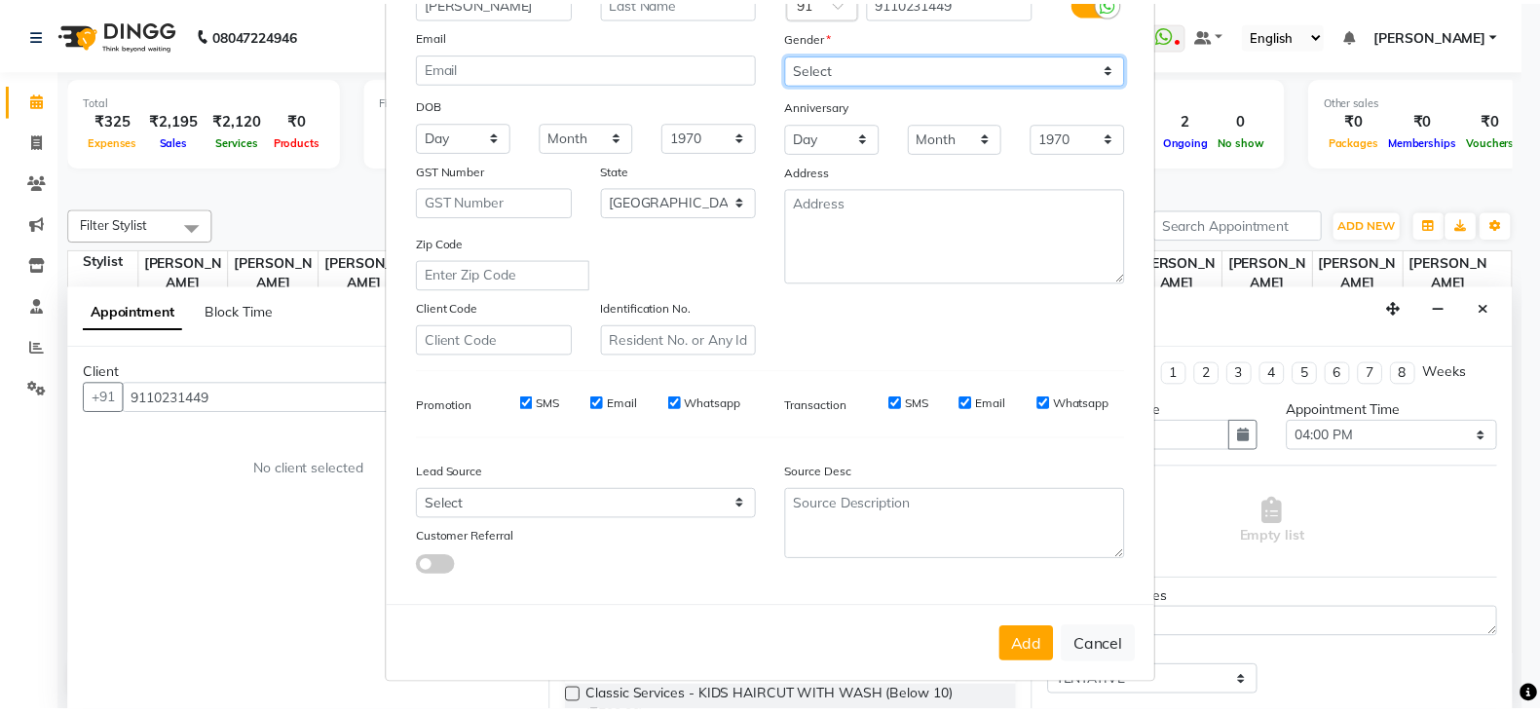
scroll to position [197, 0]
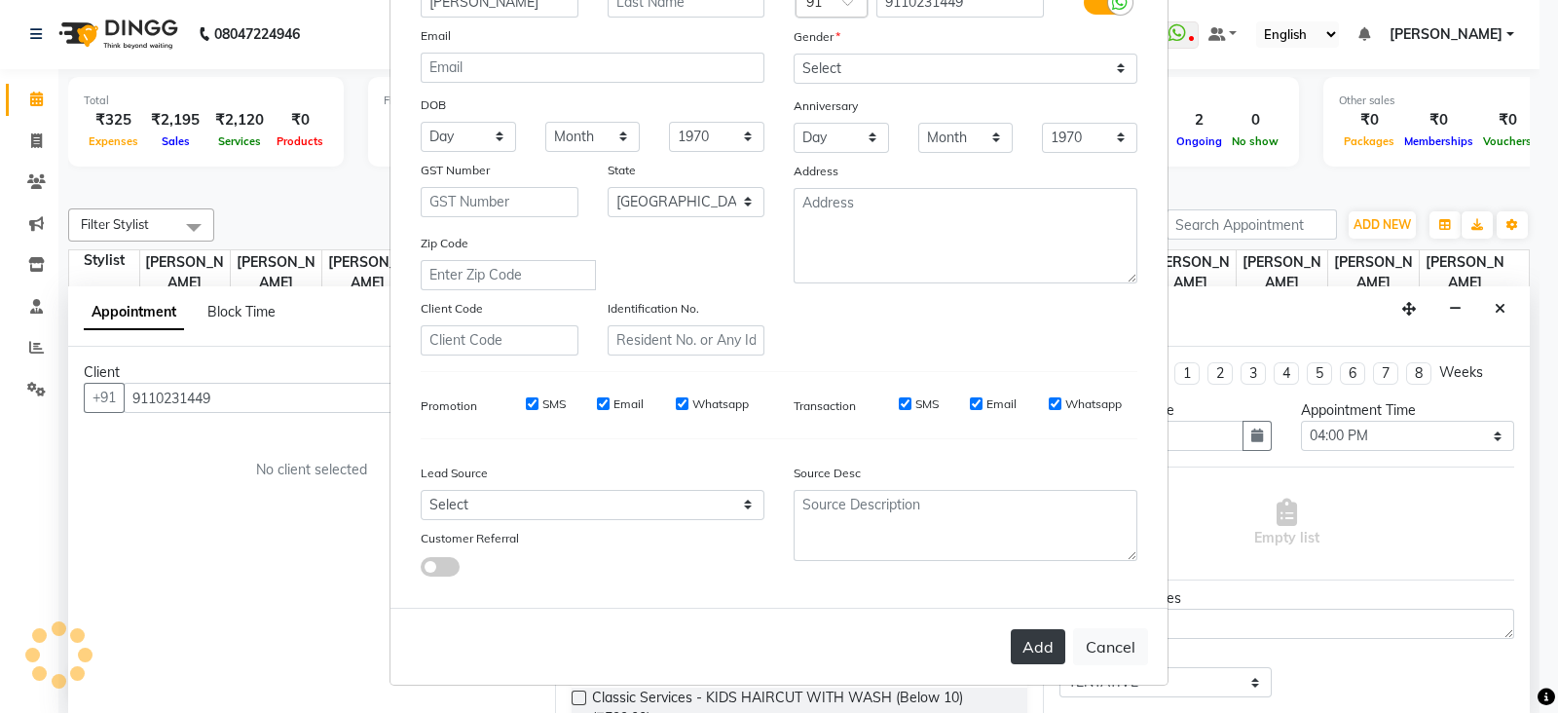
click at [1044, 644] on button "Add" at bounding box center [1038, 646] width 55 height 35
select select
select select "null"
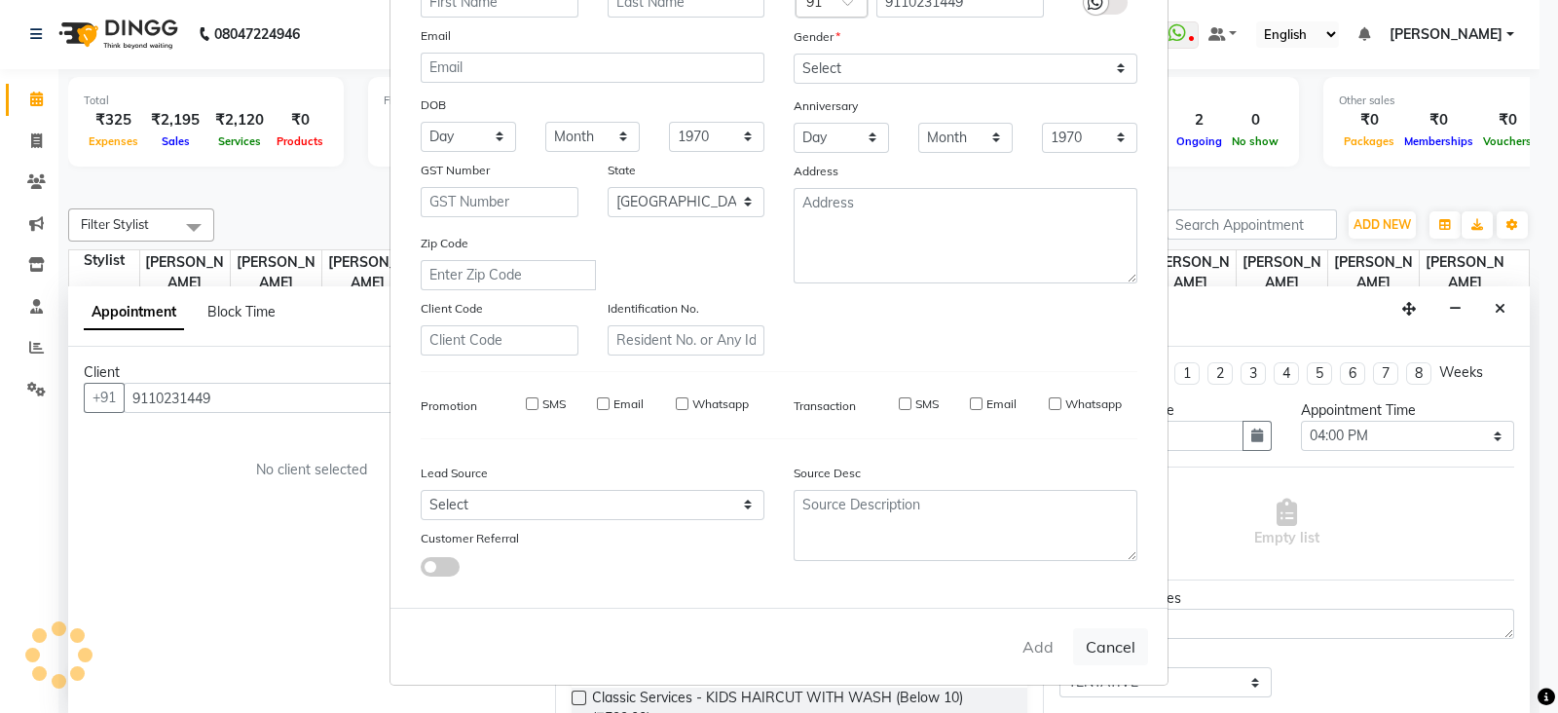
select select
checkbox input "false"
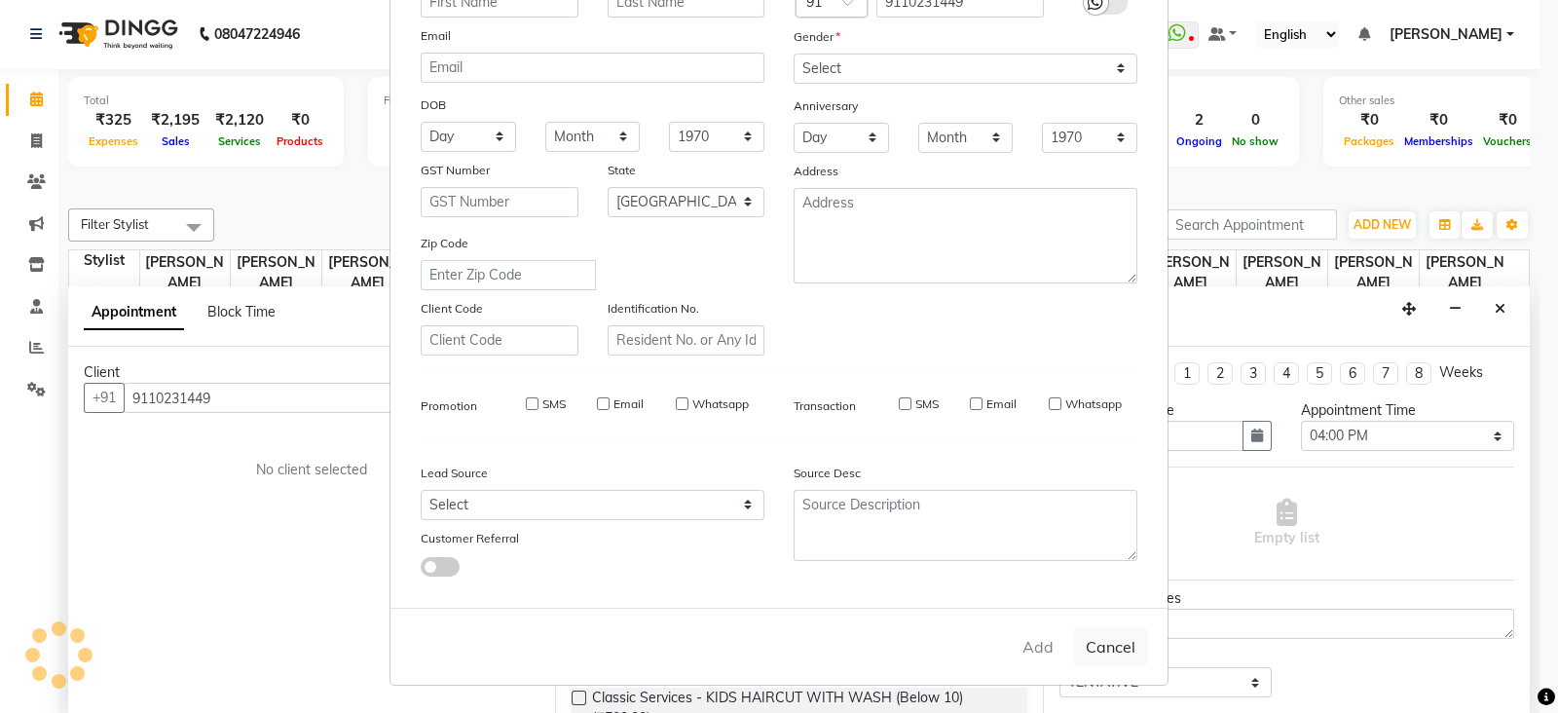
checkbox input "false"
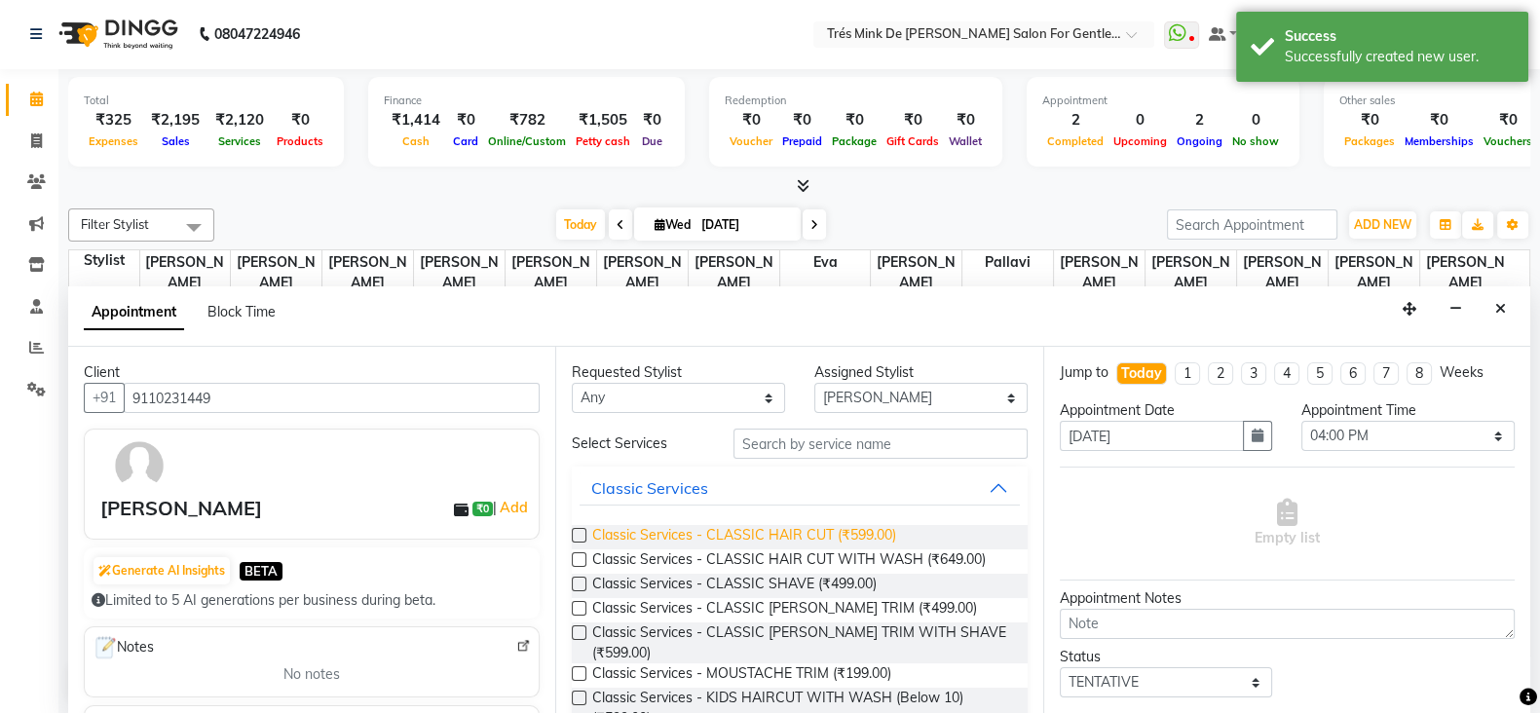
click at [780, 536] on span "Classic Services - CLASSIC HAIR CUT (₹599.00)" at bounding box center [744, 537] width 304 height 24
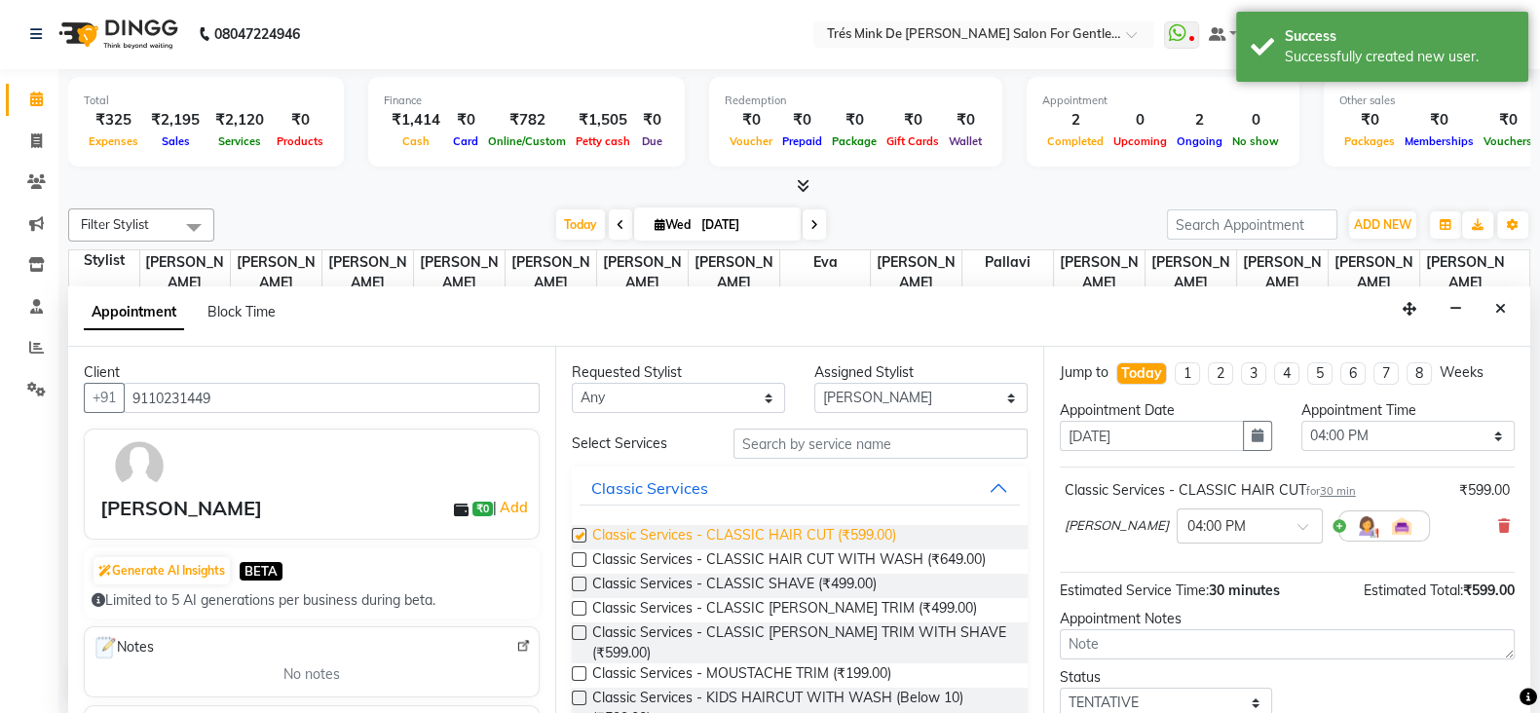
checkbox input "false"
click at [1498, 522] on icon at bounding box center [1504, 526] width 12 height 14
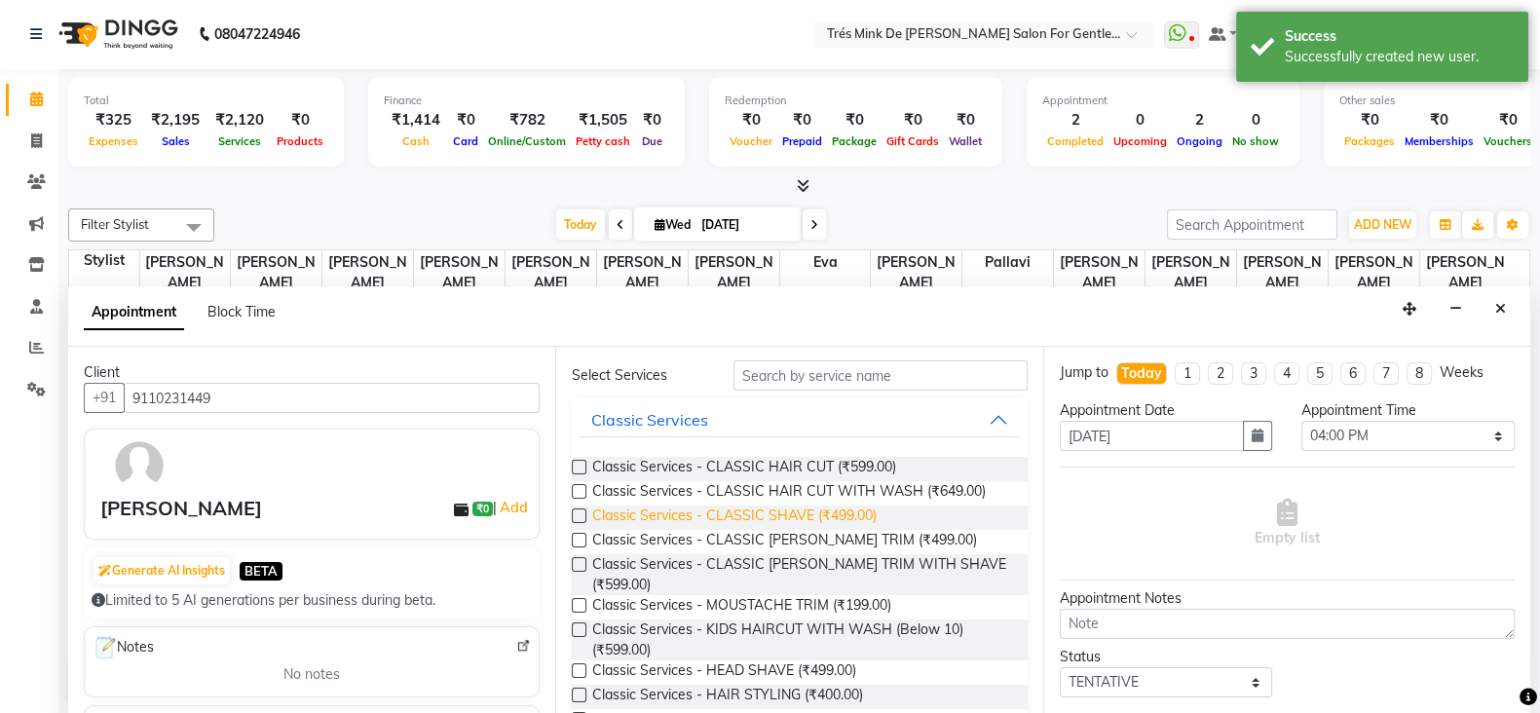
scroll to position [121, 0]
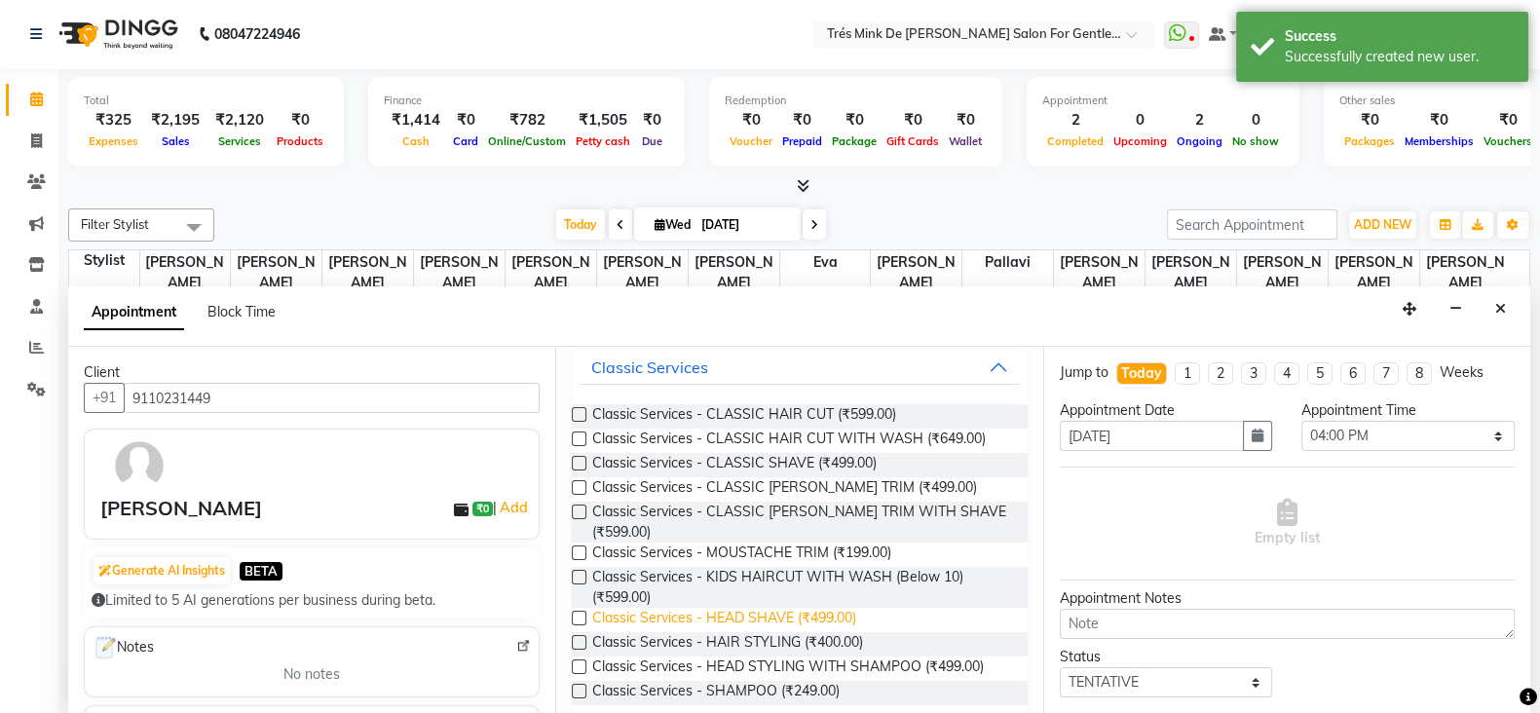
click at [784, 618] on span "Classic Services - HEAD SHAVE (₹499.00)" at bounding box center [724, 620] width 264 height 24
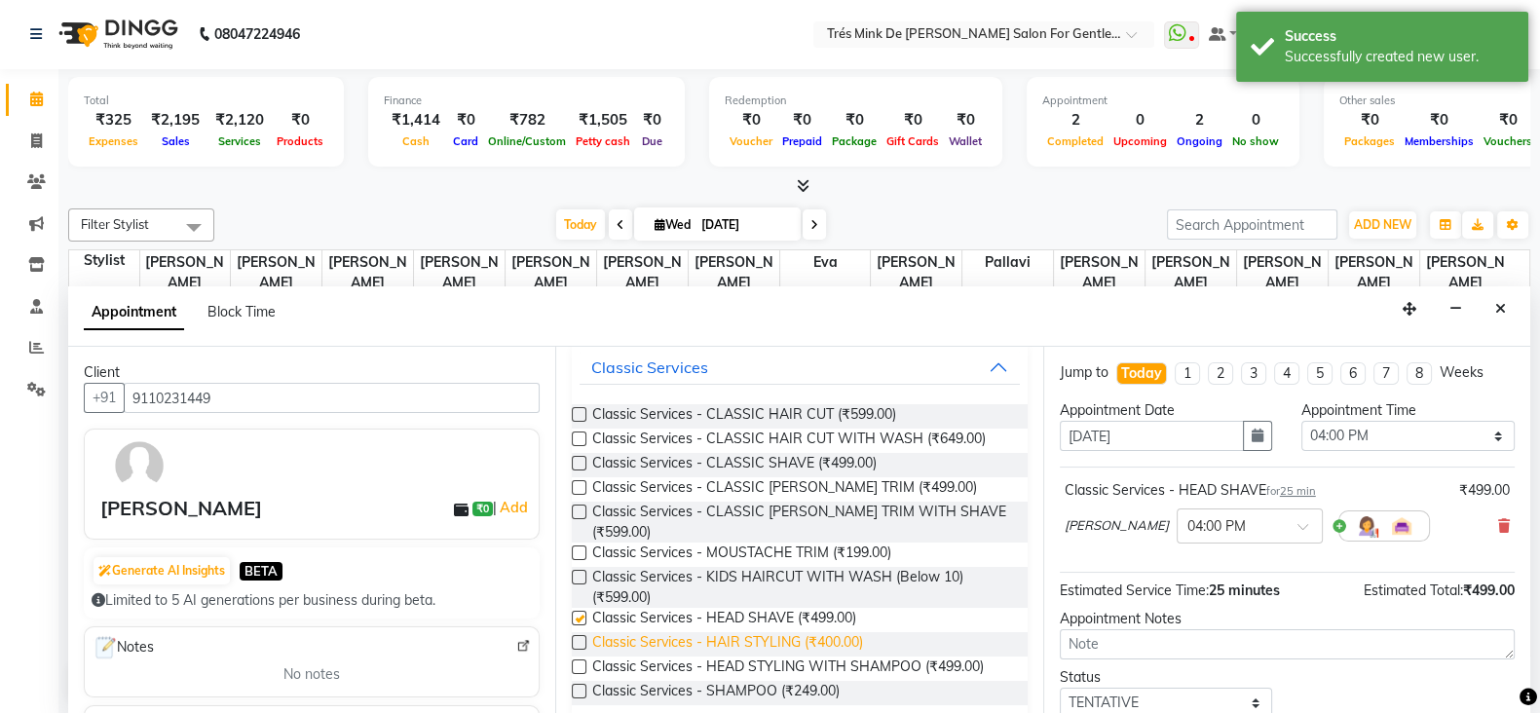
checkbox input "false"
click at [806, 506] on span "Classic Services - CLASSIC [PERSON_NAME] TRIM WITH SHAVE (₹599.00)" at bounding box center [801, 522] width 419 height 41
checkbox input "false"
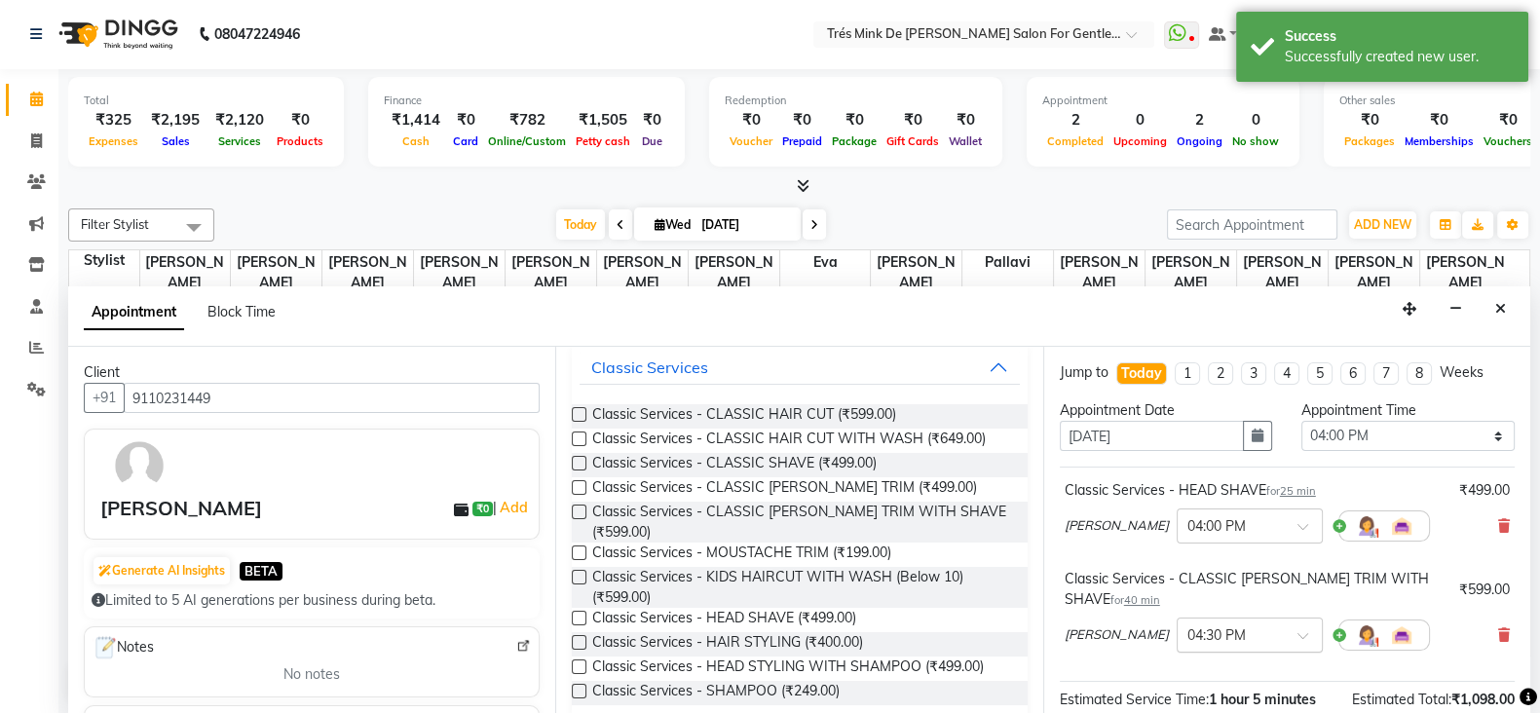
scroll to position [234, 0]
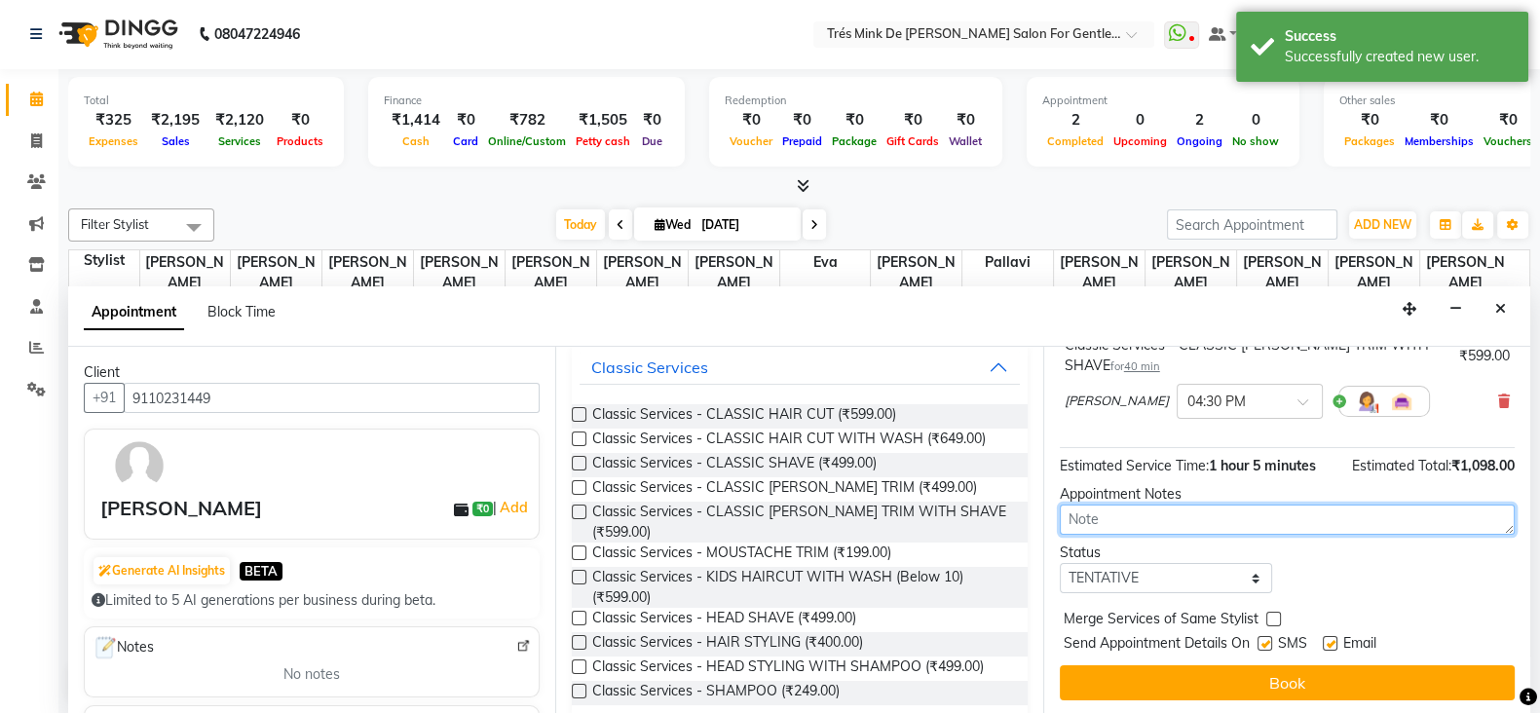
click at [1147, 514] on textarea at bounding box center [1287, 520] width 455 height 30
paste textarea "Simran"
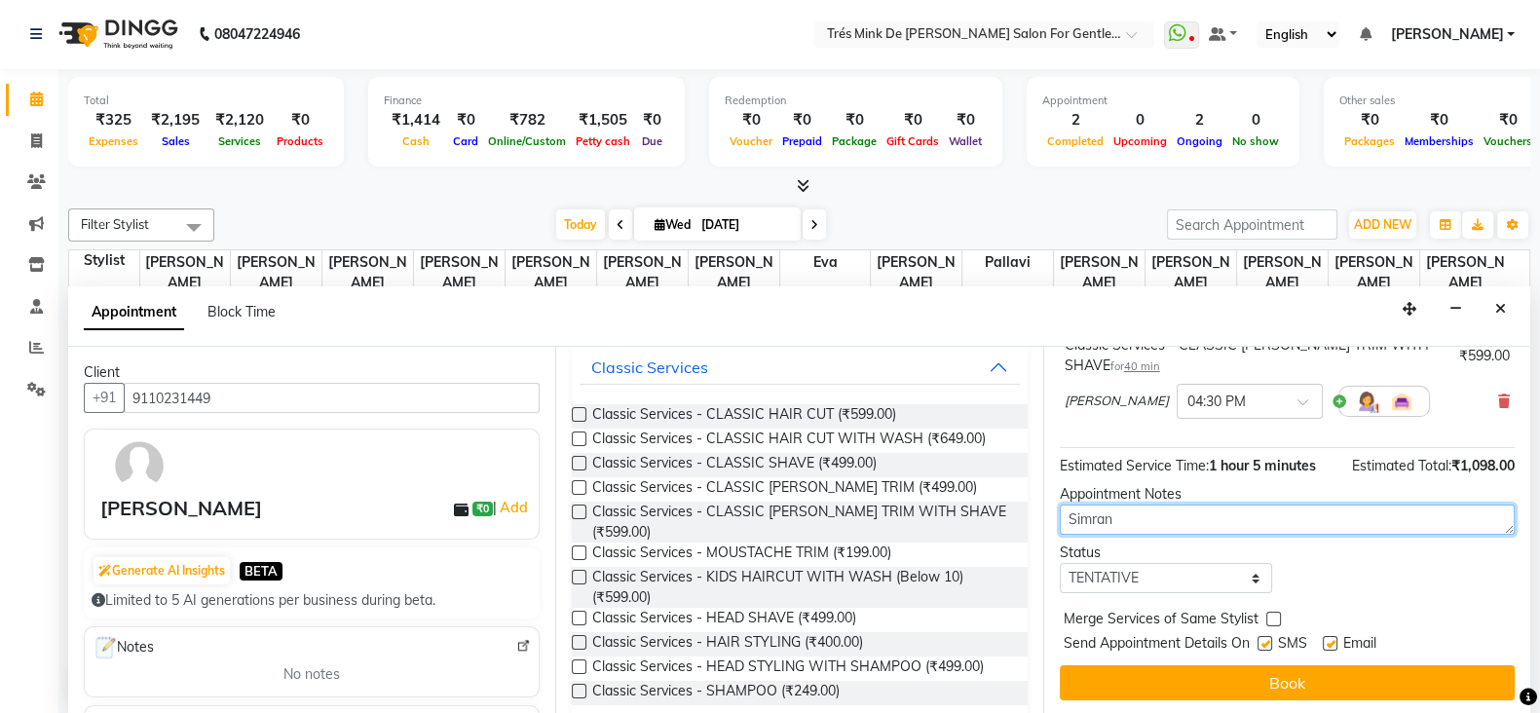
type textarea "Simran"
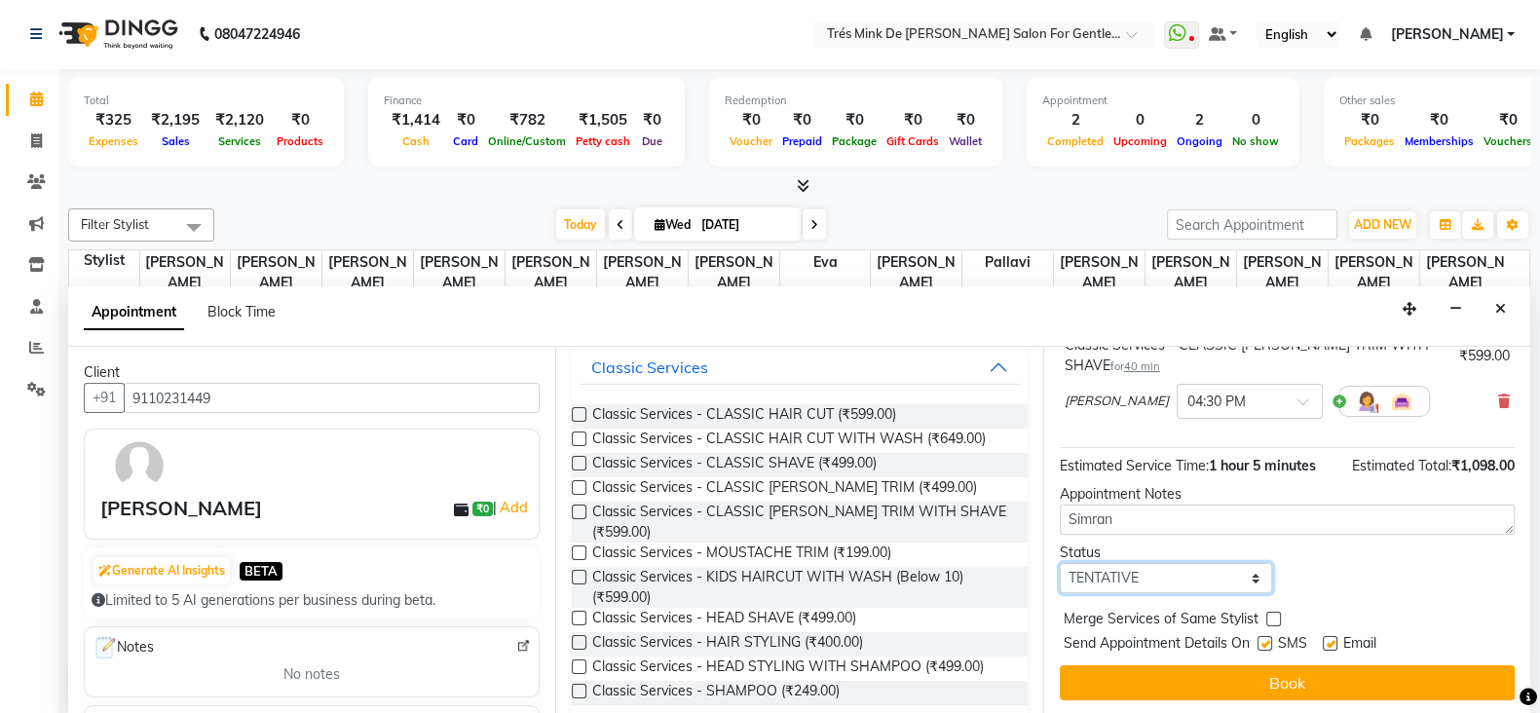
click at [1140, 572] on select "Select TENTATIVE CONFIRM CHECK-IN UPCOMING" at bounding box center [1166, 578] width 213 height 30
select select "confirm booking"
click at [1060, 563] on select "Select TENTATIVE CONFIRM CHECK-IN UPCOMING" at bounding box center [1166, 578] width 213 height 30
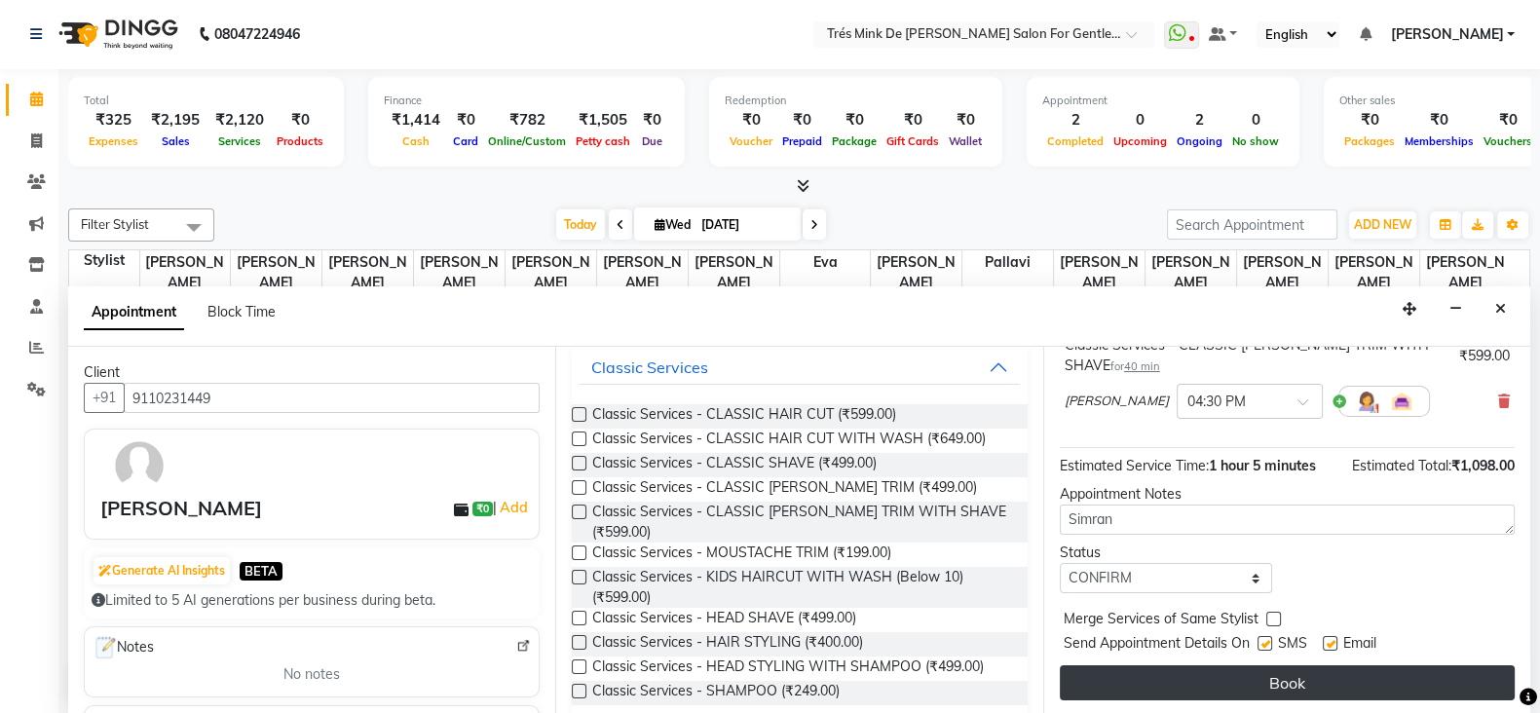
click at [1105, 681] on button "Book" at bounding box center [1287, 682] width 455 height 35
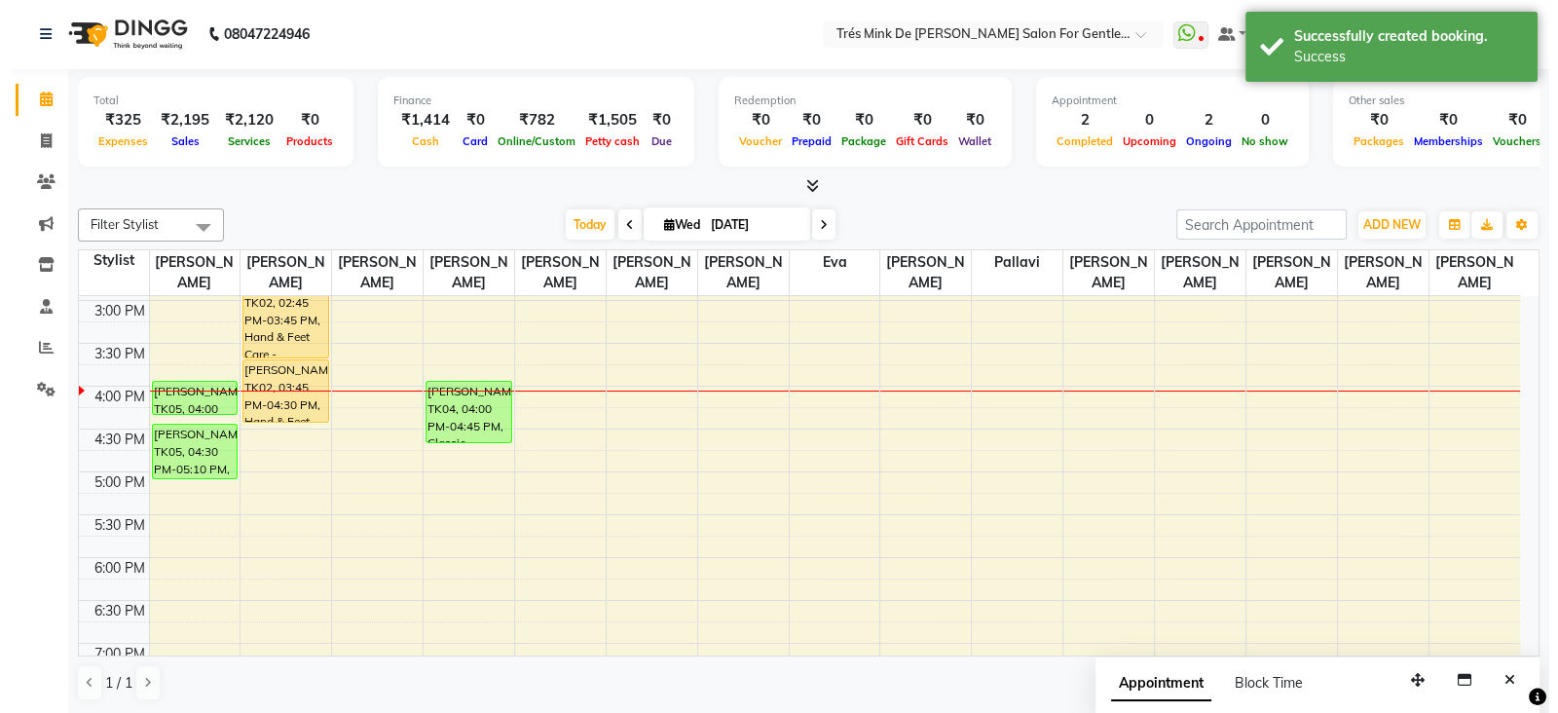
scroll to position [0, 0]
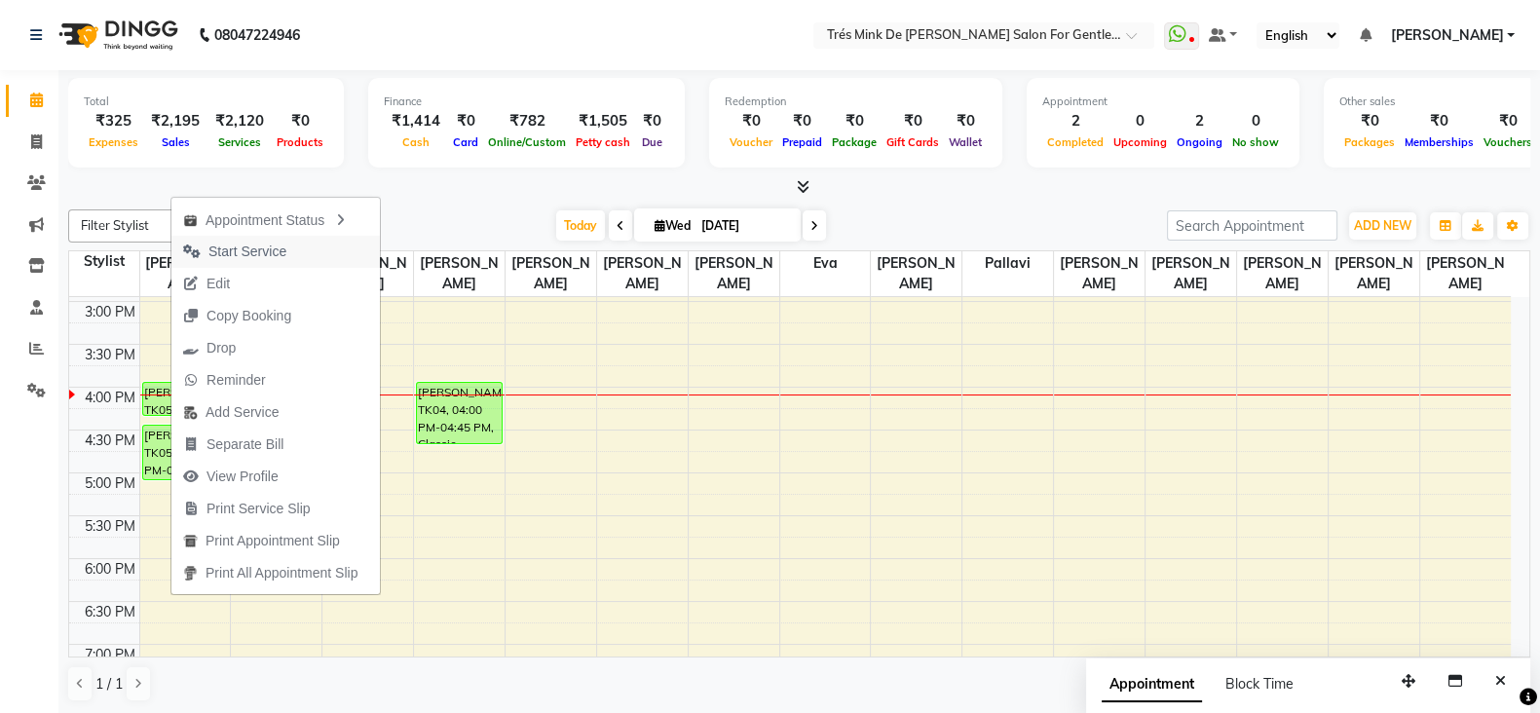
click at [251, 250] on span "Start Service" at bounding box center [247, 252] width 78 height 20
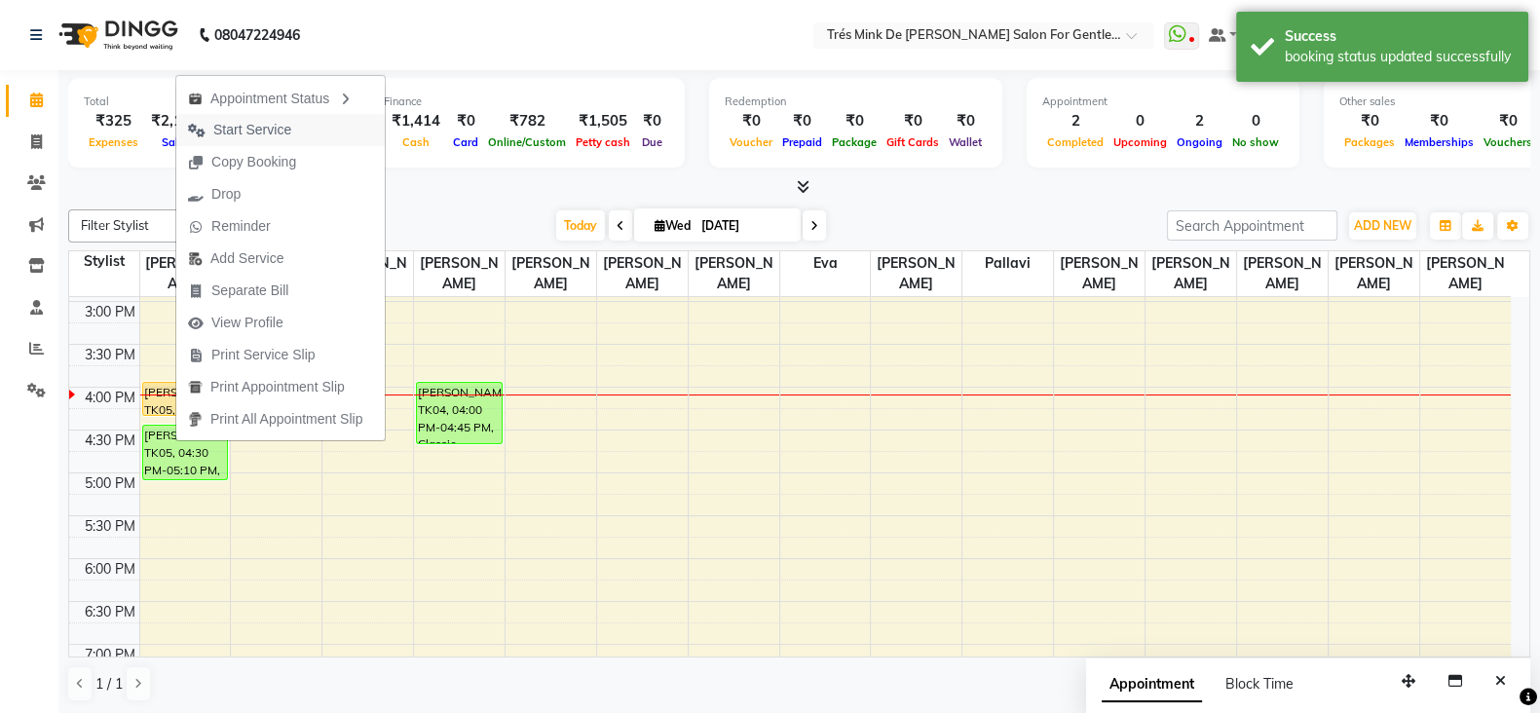
click at [248, 129] on span "Start Service" at bounding box center [252, 130] width 78 height 20
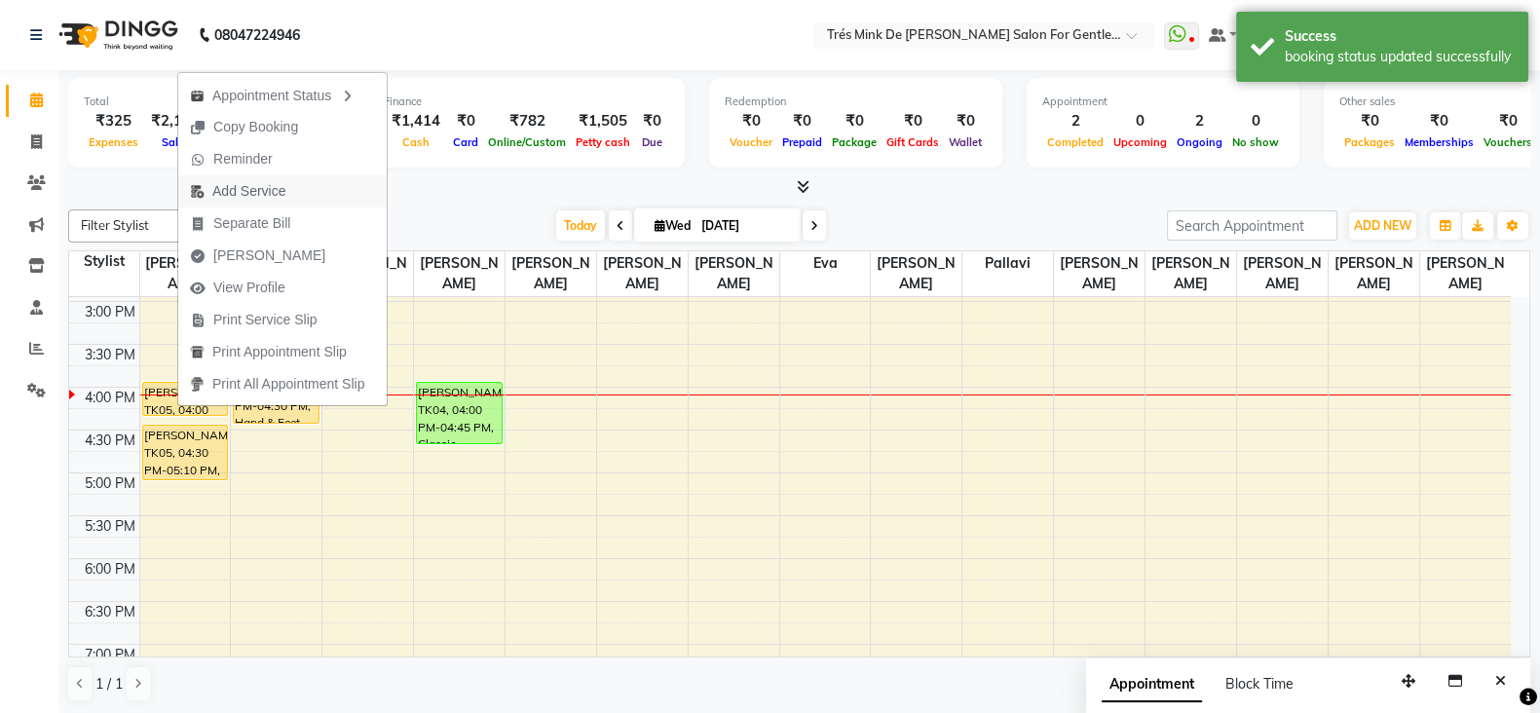
click at [228, 179] on span "Add Service" at bounding box center [237, 191] width 119 height 32
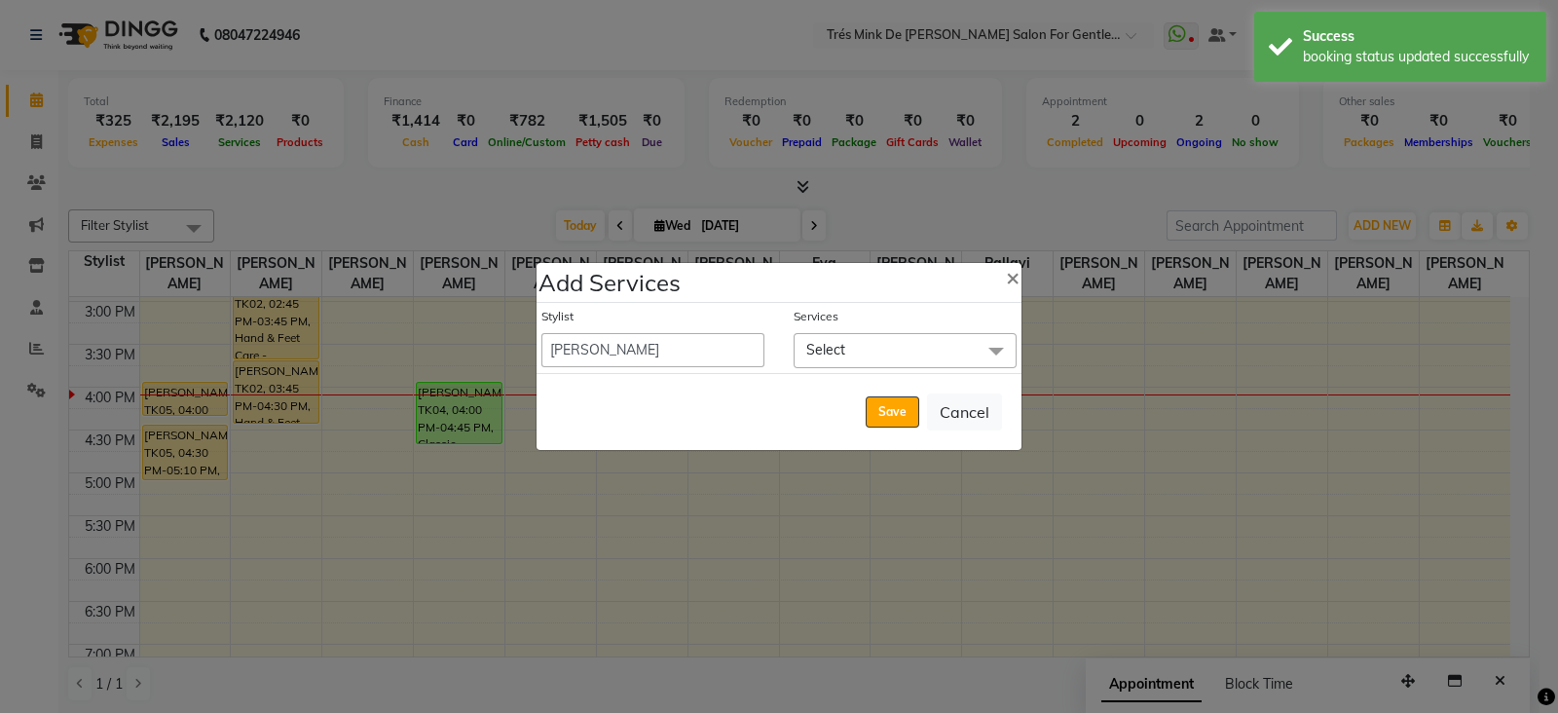
click at [832, 356] on span "Select" at bounding box center [825, 350] width 39 height 18
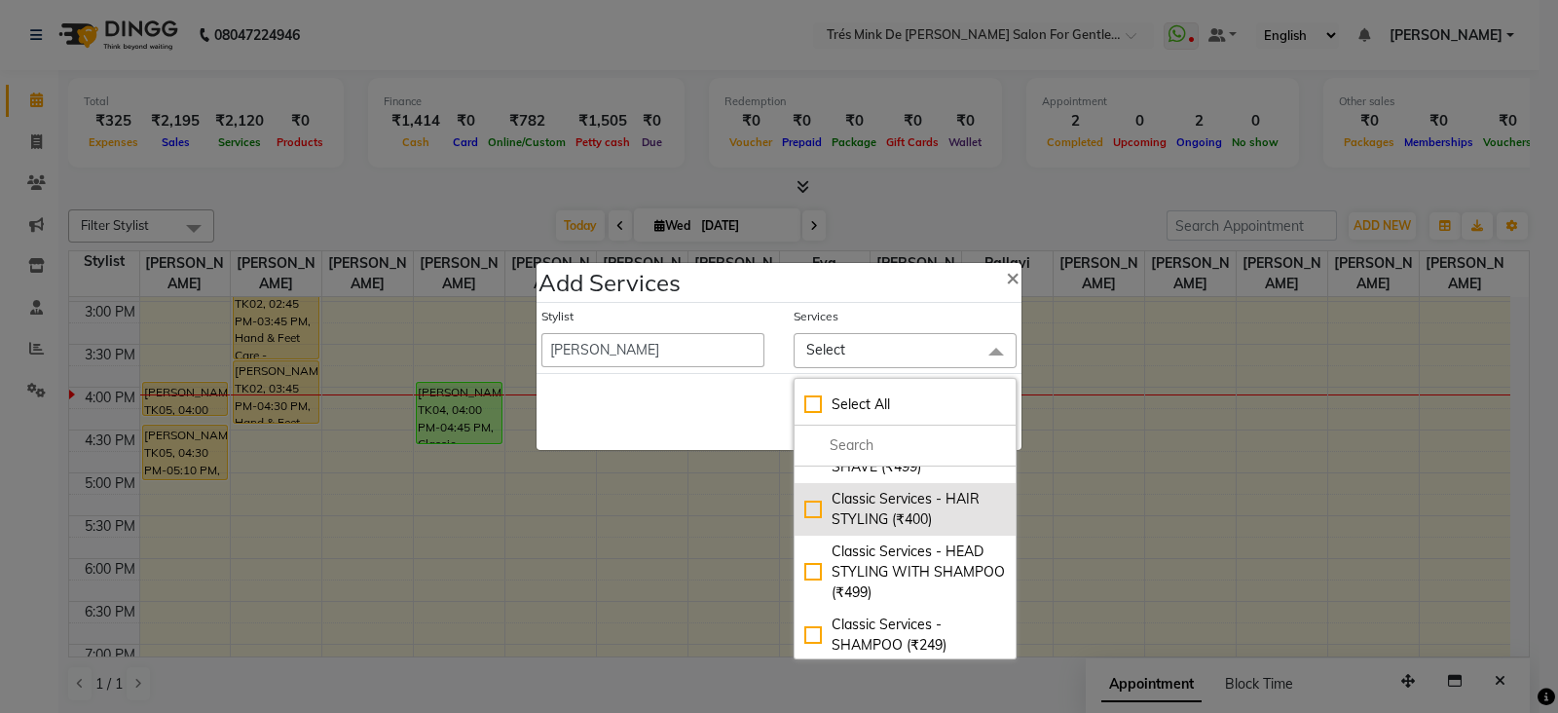
scroll to position [609, 0]
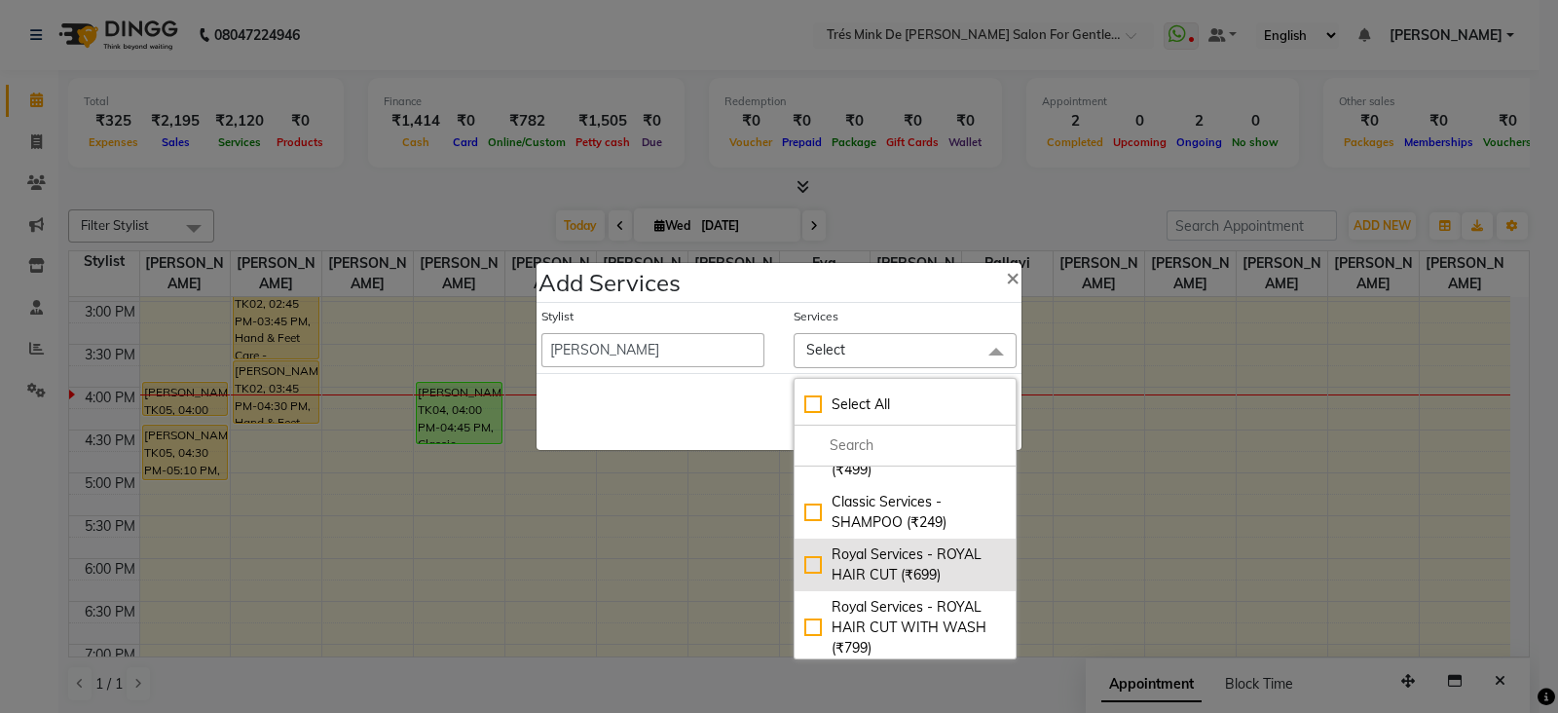
click at [852, 585] on div "Royal Services - ROYAL HAIR CUT (₹699)" at bounding box center [906, 564] width 202 height 41
checkbox input "true"
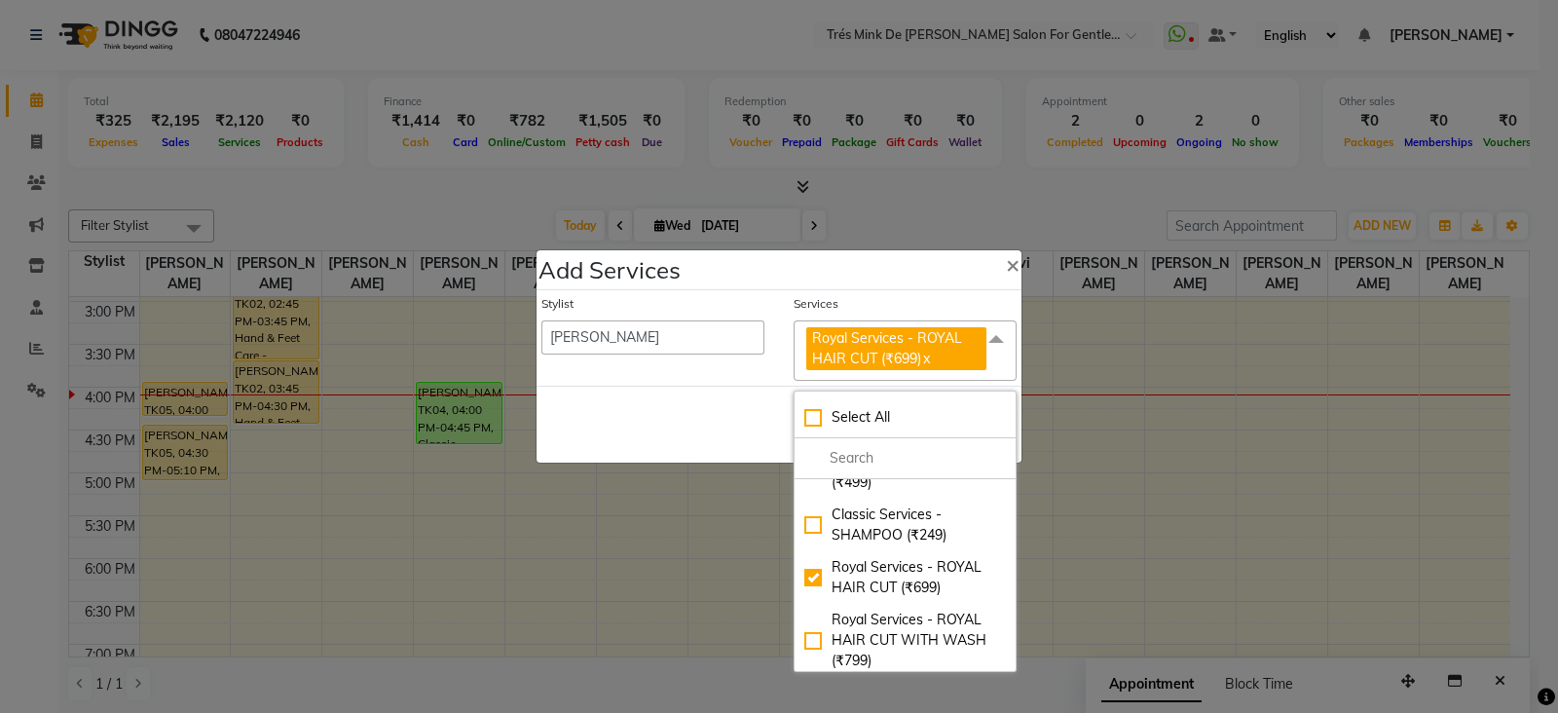
click at [640, 392] on div "Save Cancel" at bounding box center [779, 424] width 485 height 77
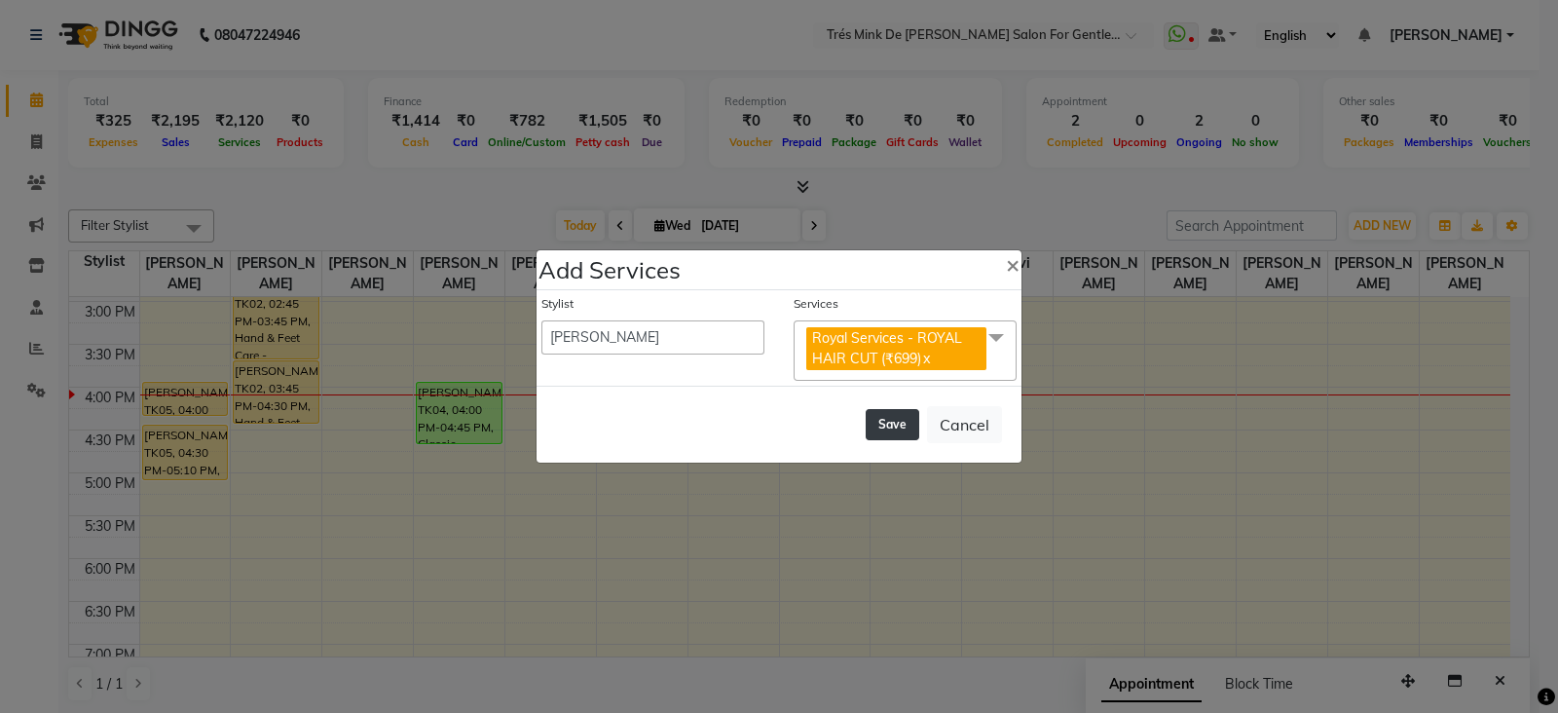
click at [894, 439] on button "Save" at bounding box center [893, 424] width 54 height 31
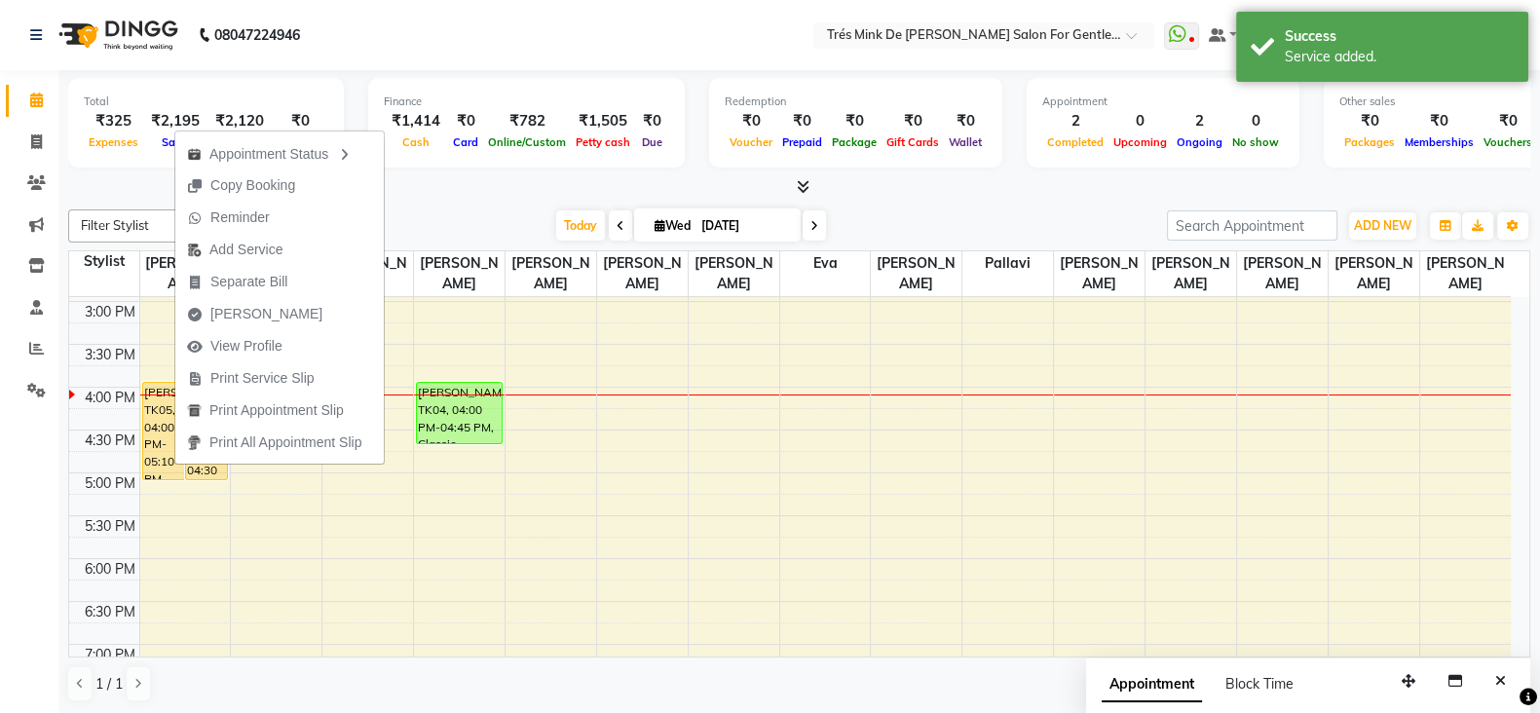
click at [111, 179] on div at bounding box center [799, 187] width 1462 height 20
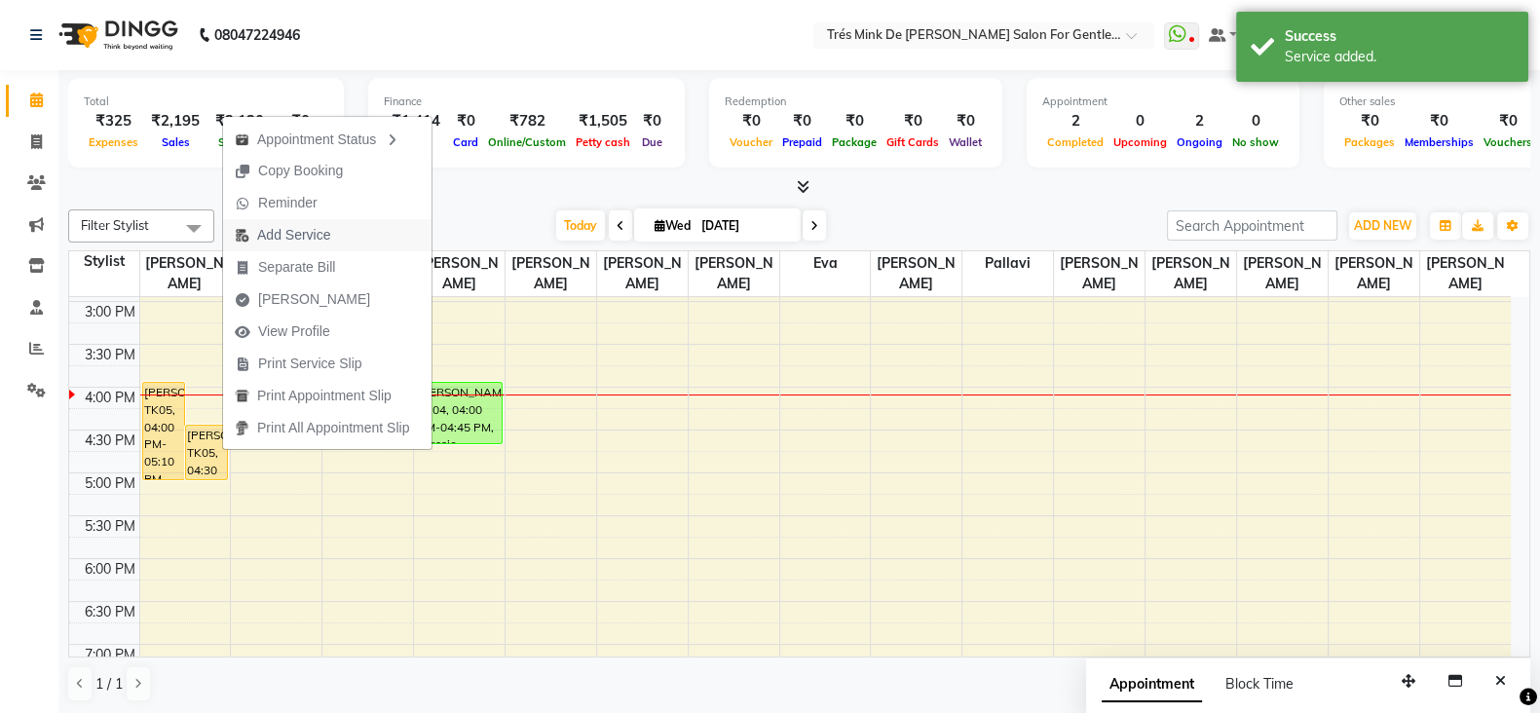
click at [296, 247] on span "Add Service" at bounding box center [282, 235] width 119 height 32
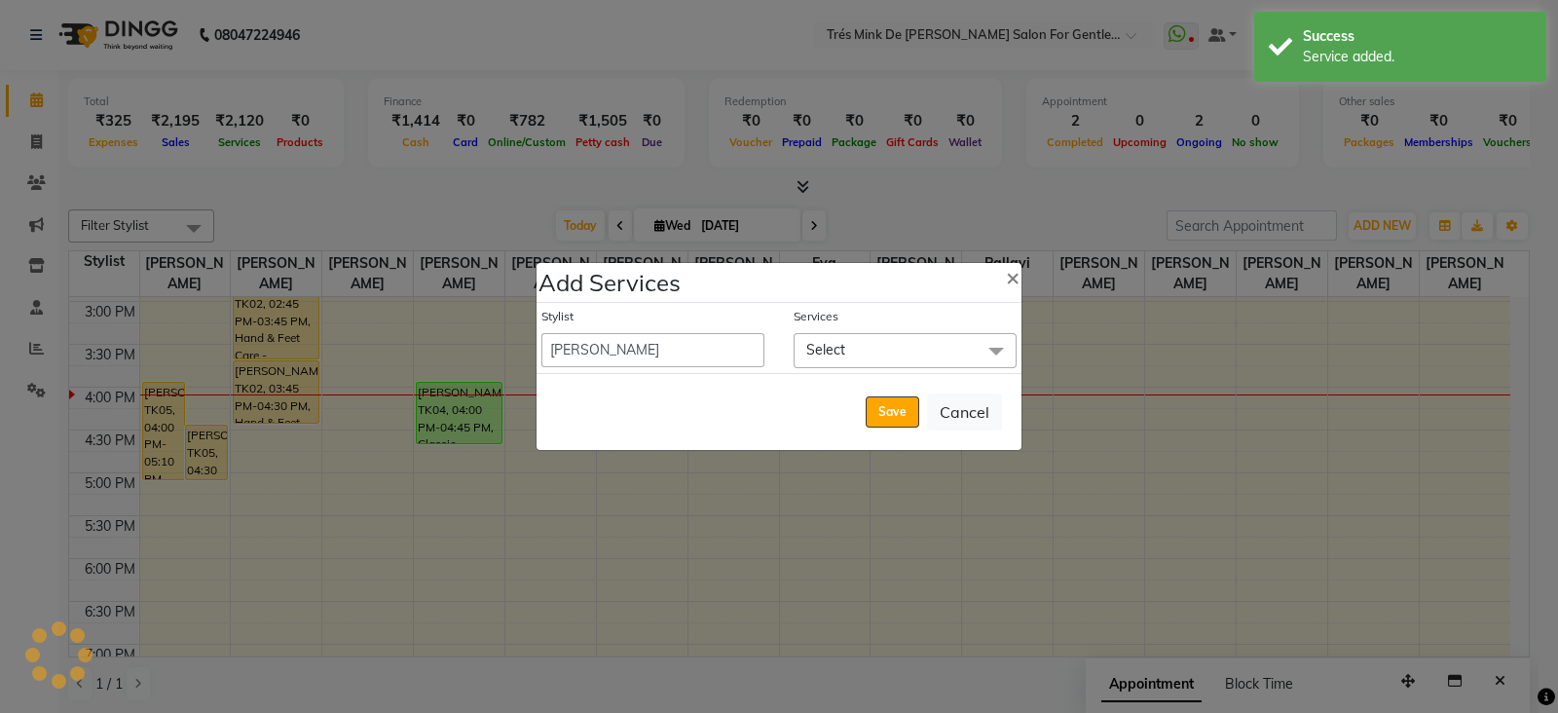
click at [842, 362] on span "Select" at bounding box center [905, 350] width 223 height 34
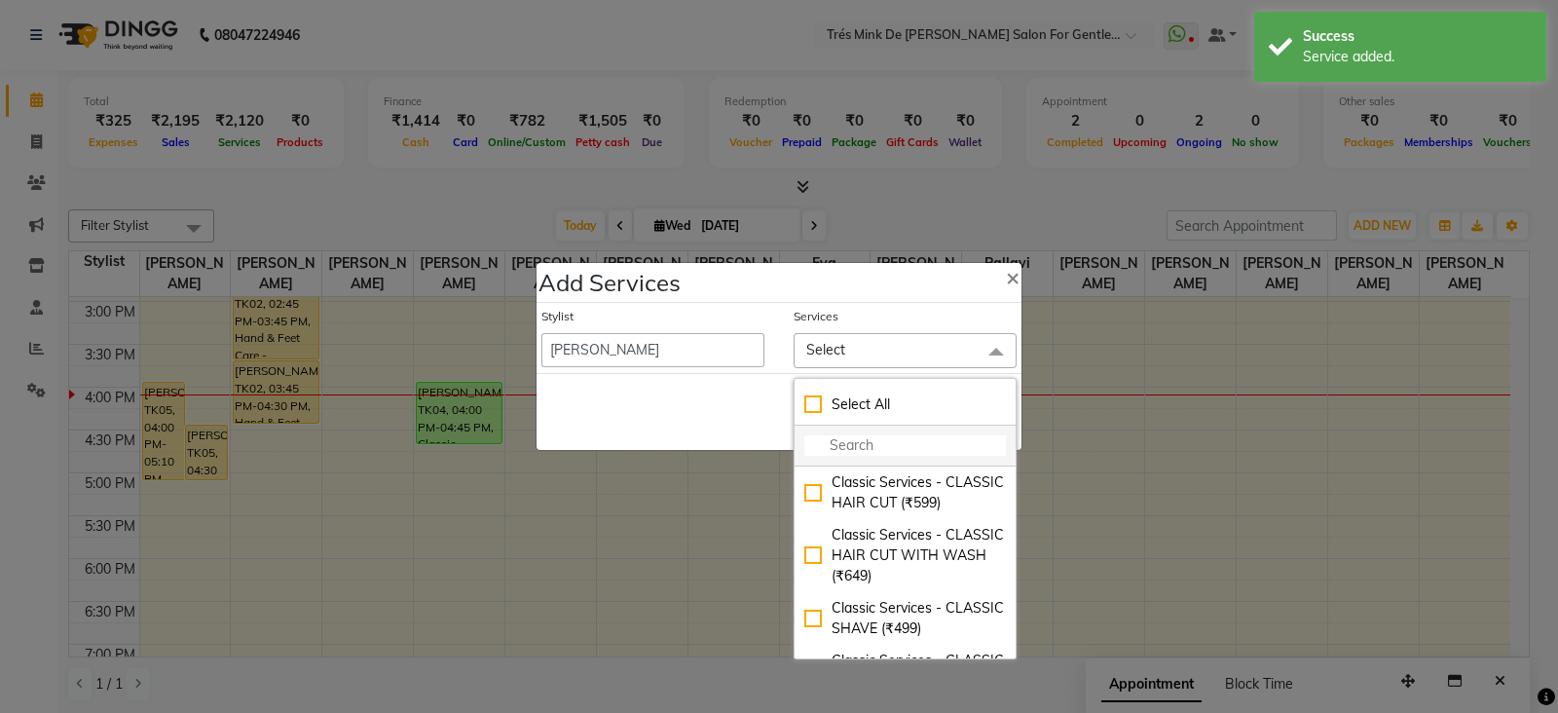
click at [861, 441] on input "multiselect-search" at bounding box center [906, 445] width 202 height 20
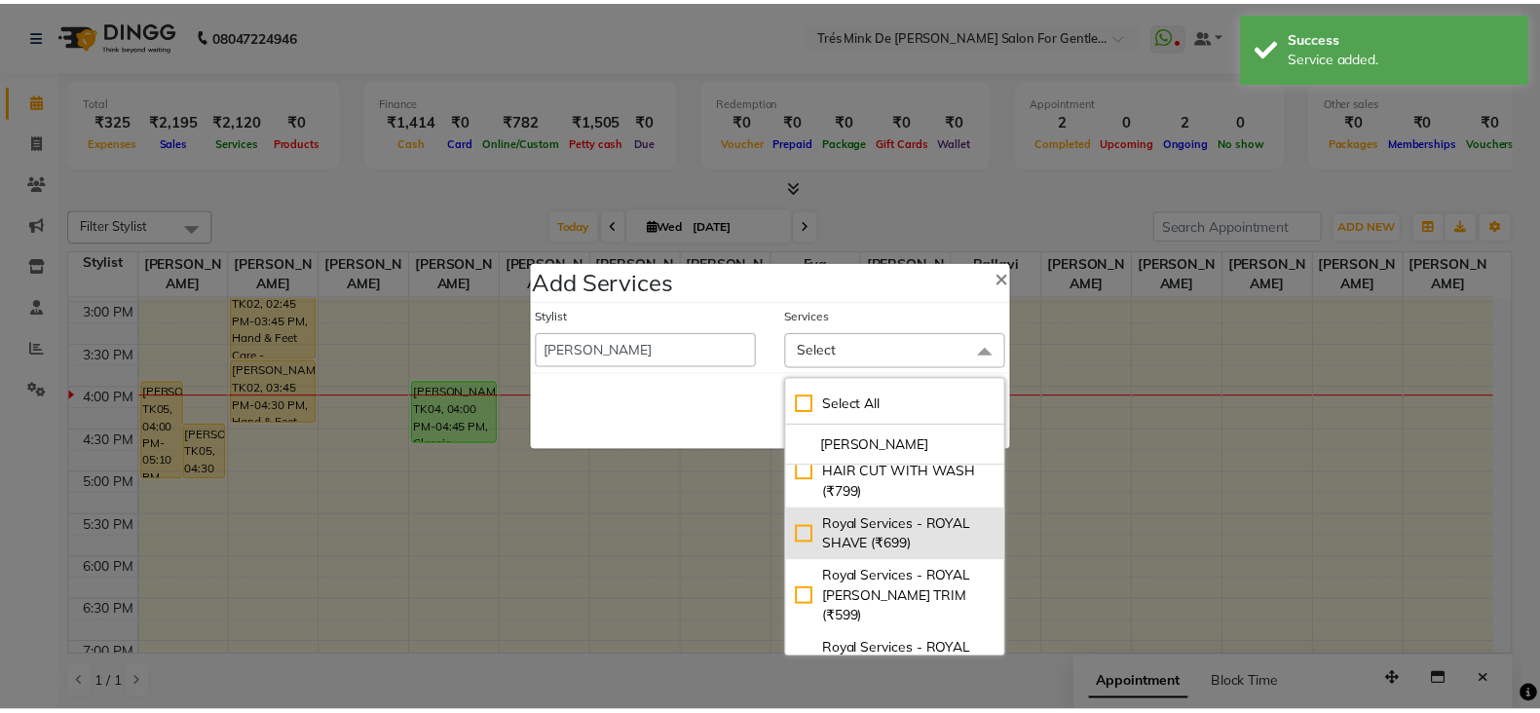
scroll to position [121, 0]
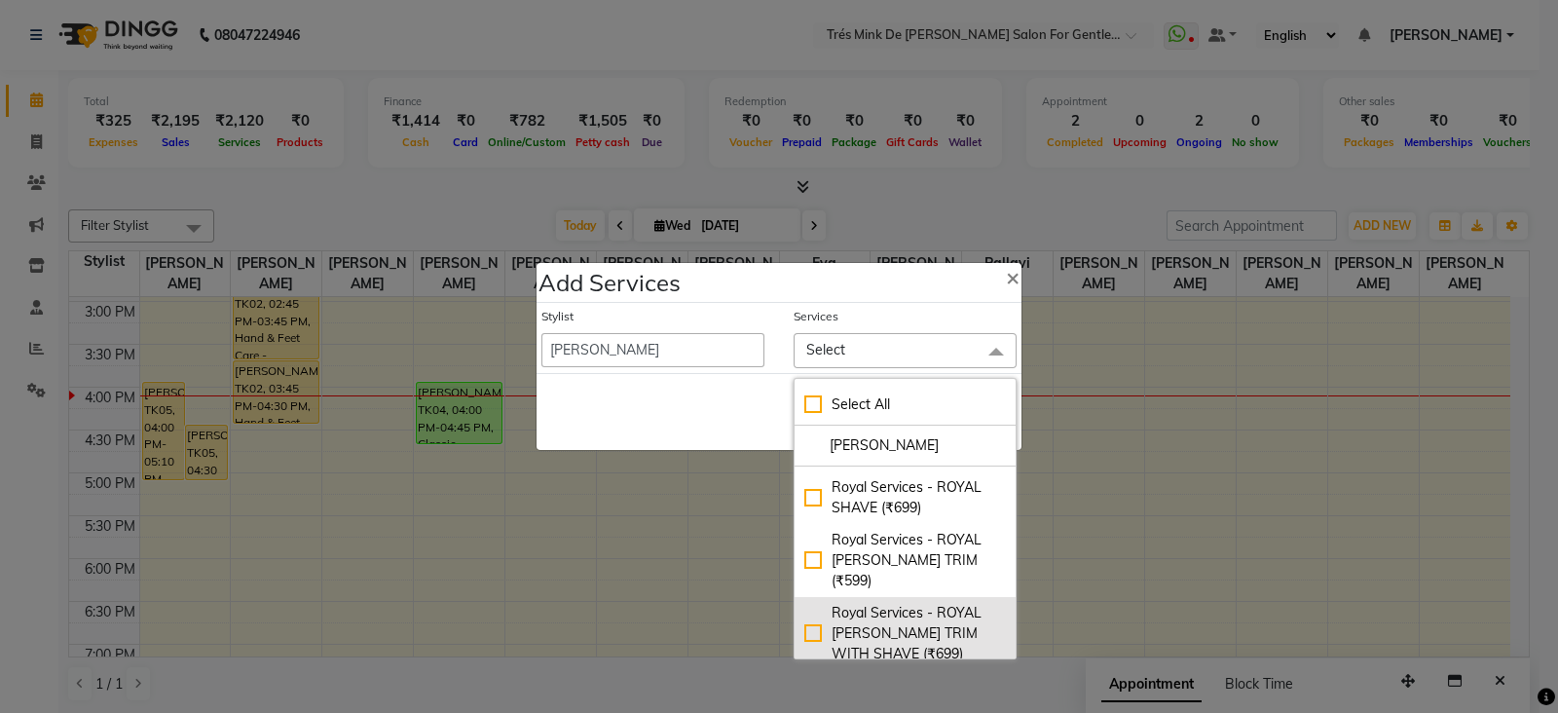
type input "[PERSON_NAME]"
click at [888, 638] on div "Royal Services - ROYAL [PERSON_NAME] TRIM WITH SHAVE (₹699)" at bounding box center [906, 633] width 202 height 61
checkbox input "true"
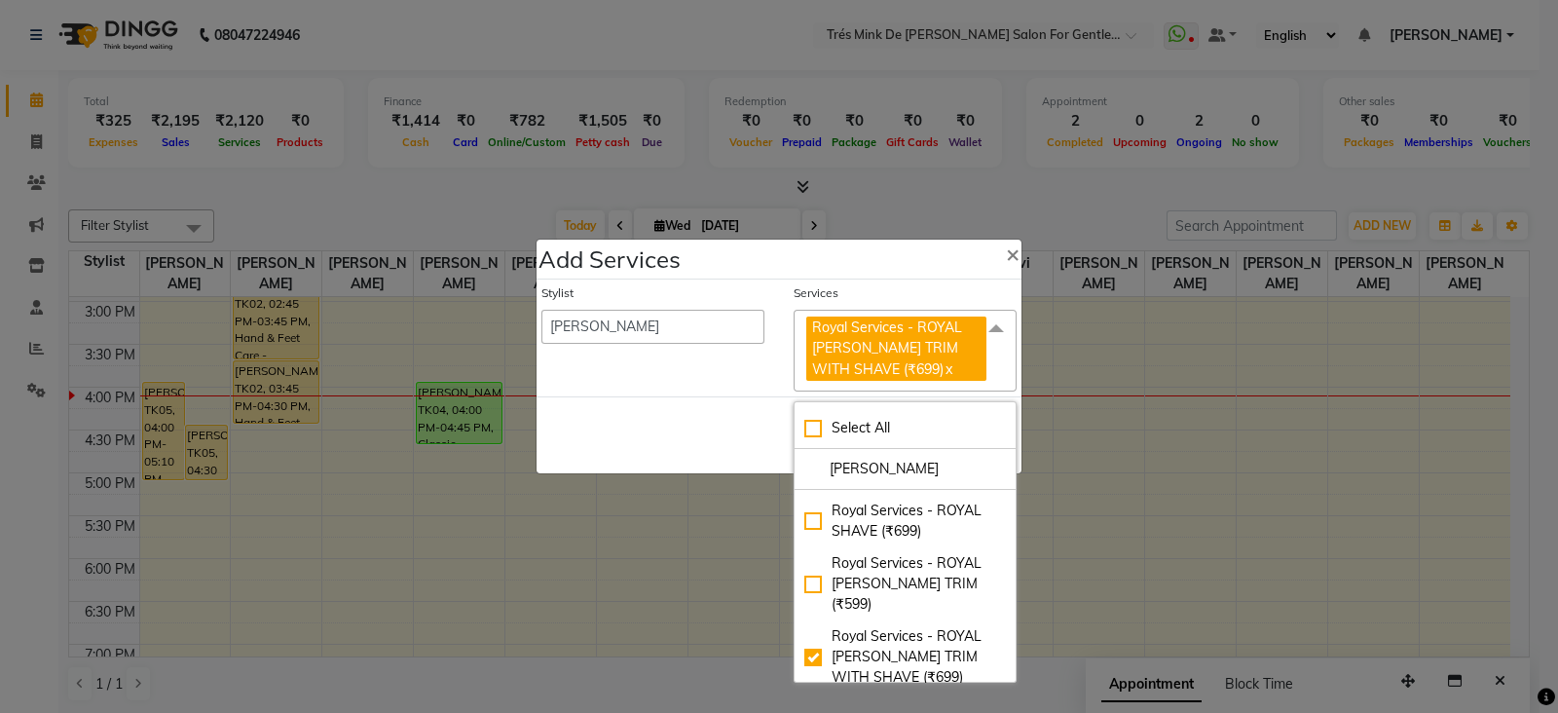
click at [734, 446] on div "Save Cancel" at bounding box center [779, 434] width 485 height 77
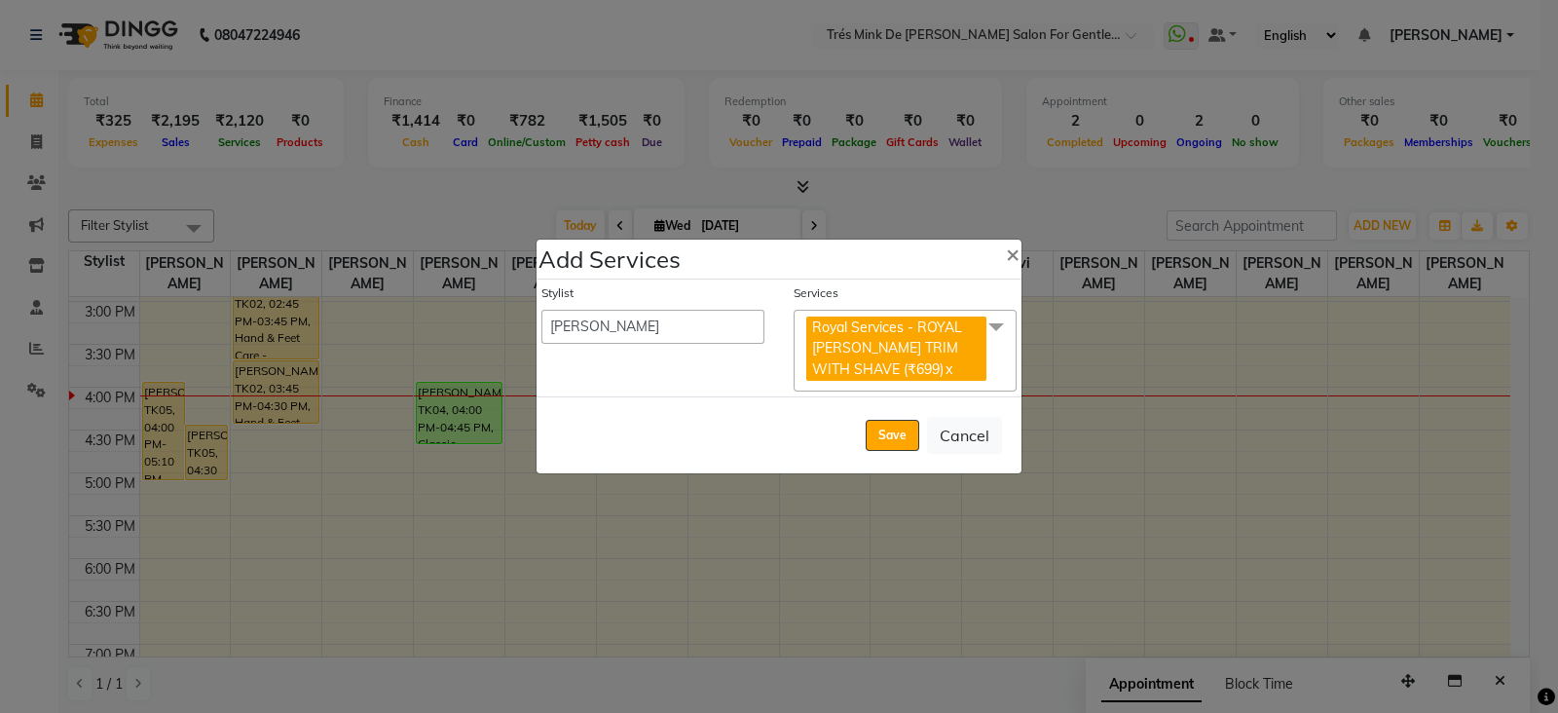
drag, startPoint x: 887, startPoint y: 434, endPoint x: 866, endPoint y: 424, distance: 24.0
click at [882, 432] on button "Save" at bounding box center [893, 435] width 54 height 31
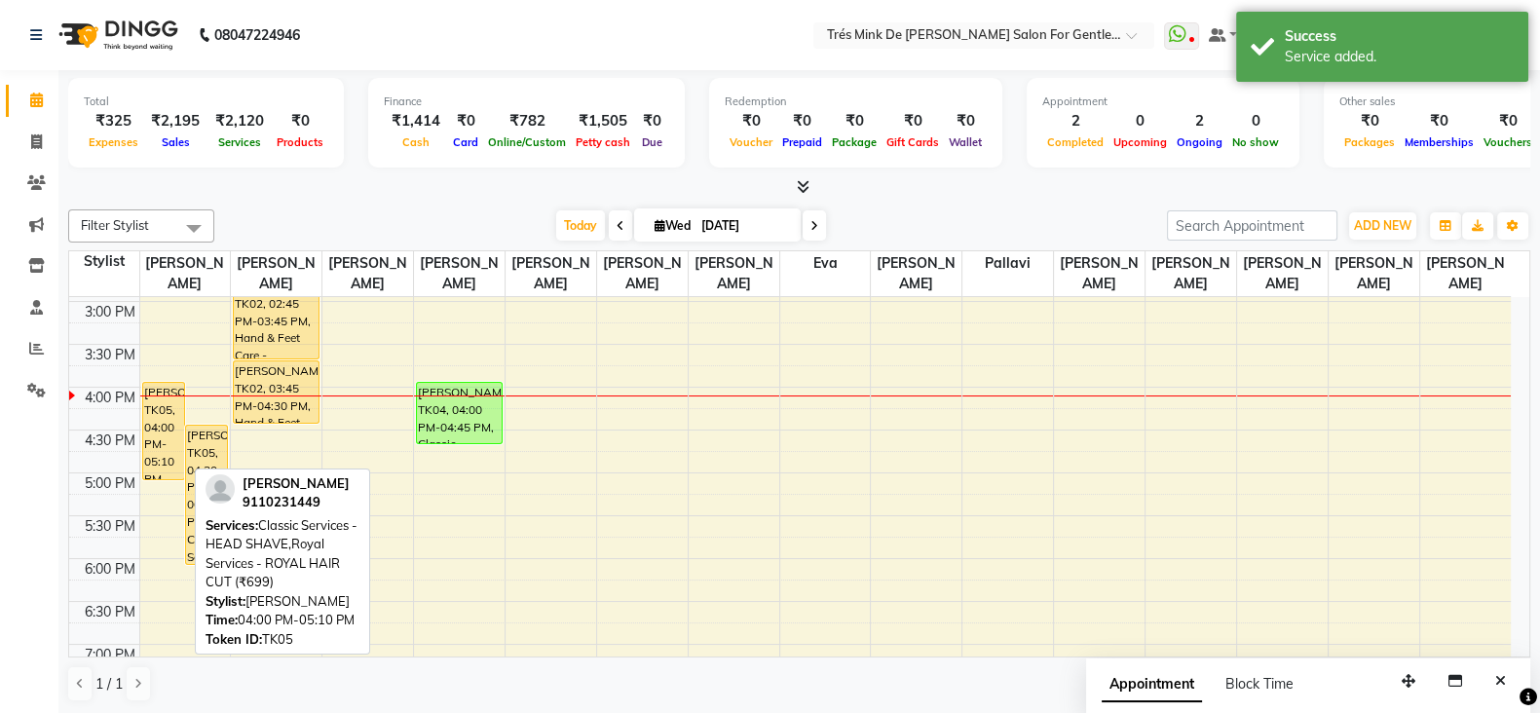
click at [152, 437] on div "[PERSON_NAME], TK05, 04:00 PM-05:10 PM, Classic Services - HEAD SHAVE,Royal Ser…" at bounding box center [163, 431] width 41 height 96
select select "1"
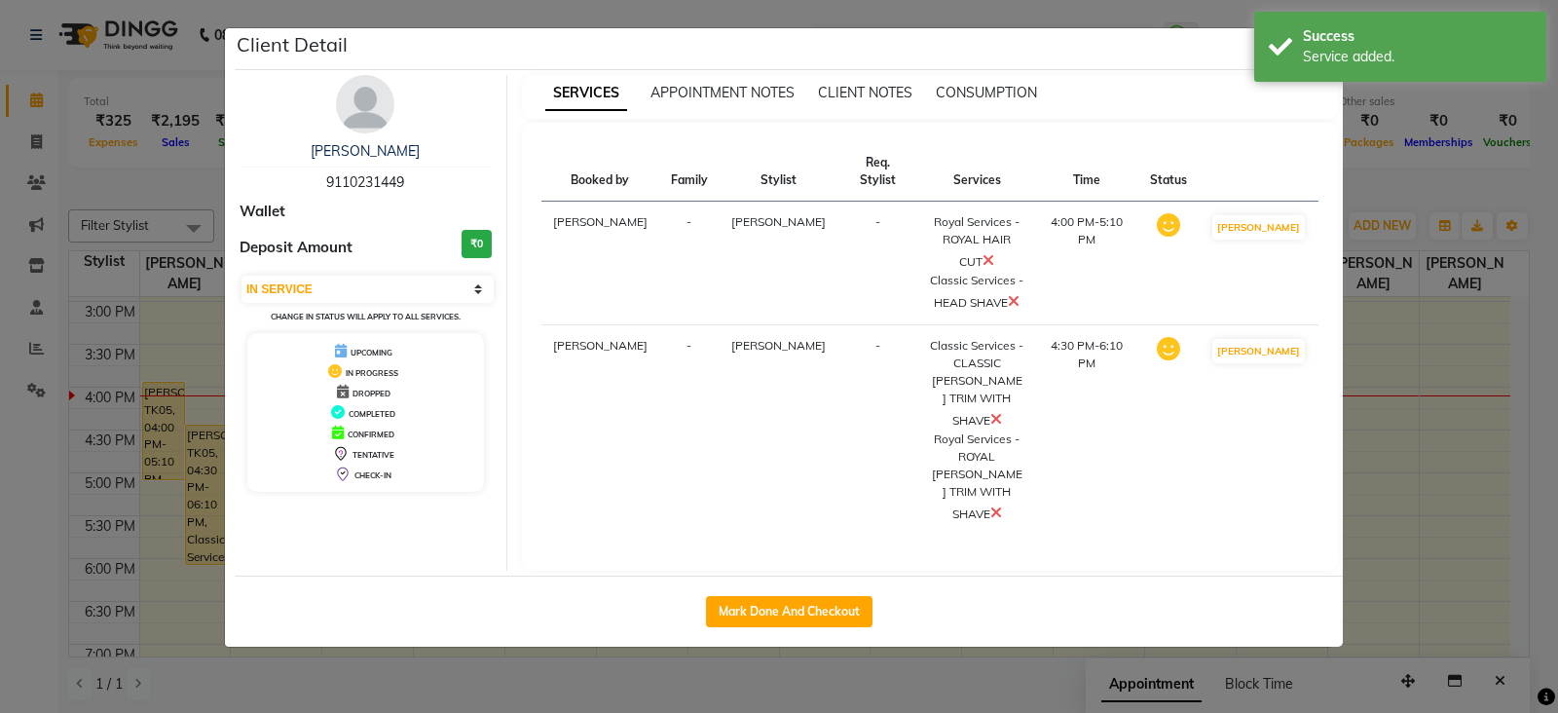
click at [1020, 293] on icon at bounding box center [1014, 301] width 12 height 16
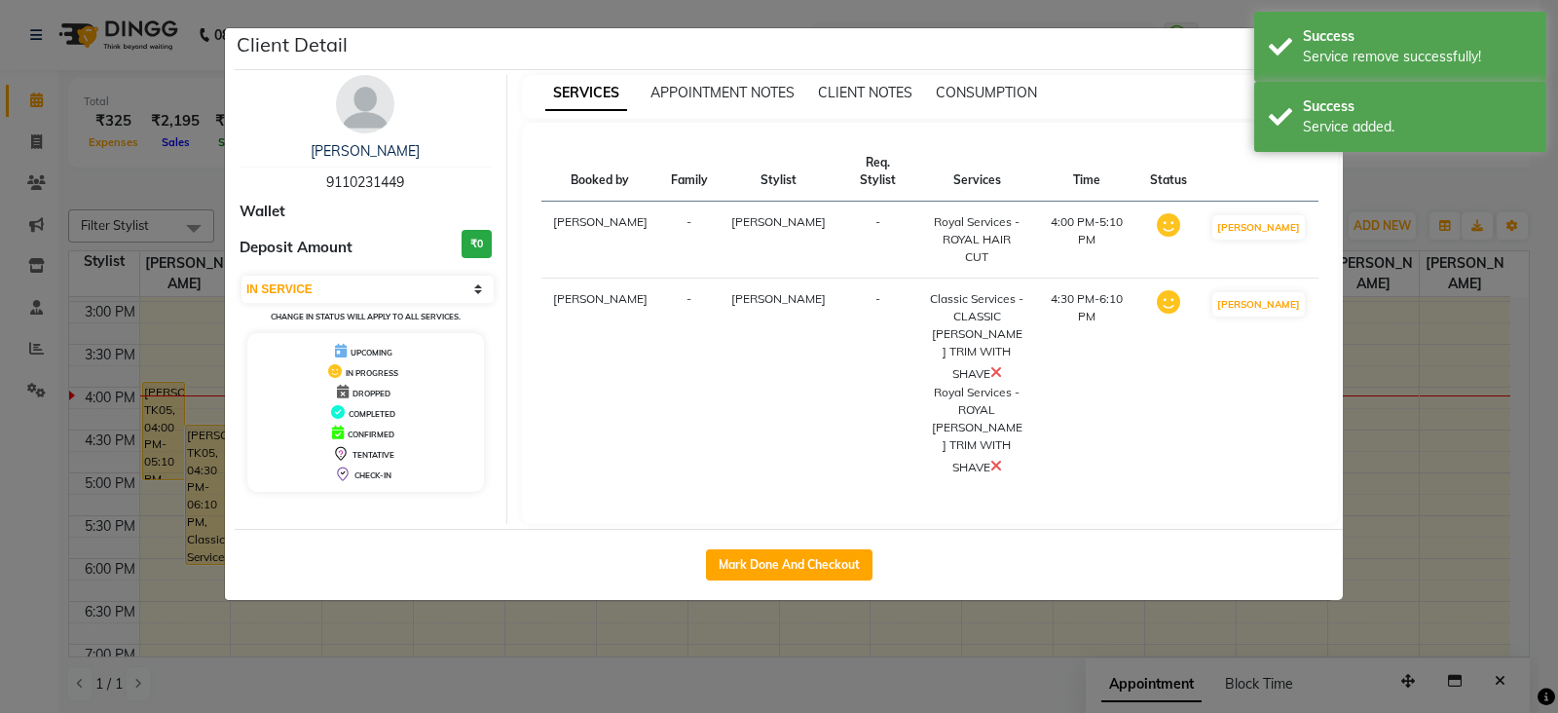
click at [1015, 331] on div "Classic Services - CLASSIC [PERSON_NAME] TRIM WITH SHAVE" at bounding box center [977, 337] width 94 height 94
click at [1002, 364] on icon at bounding box center [997, 372] width 12 height 16
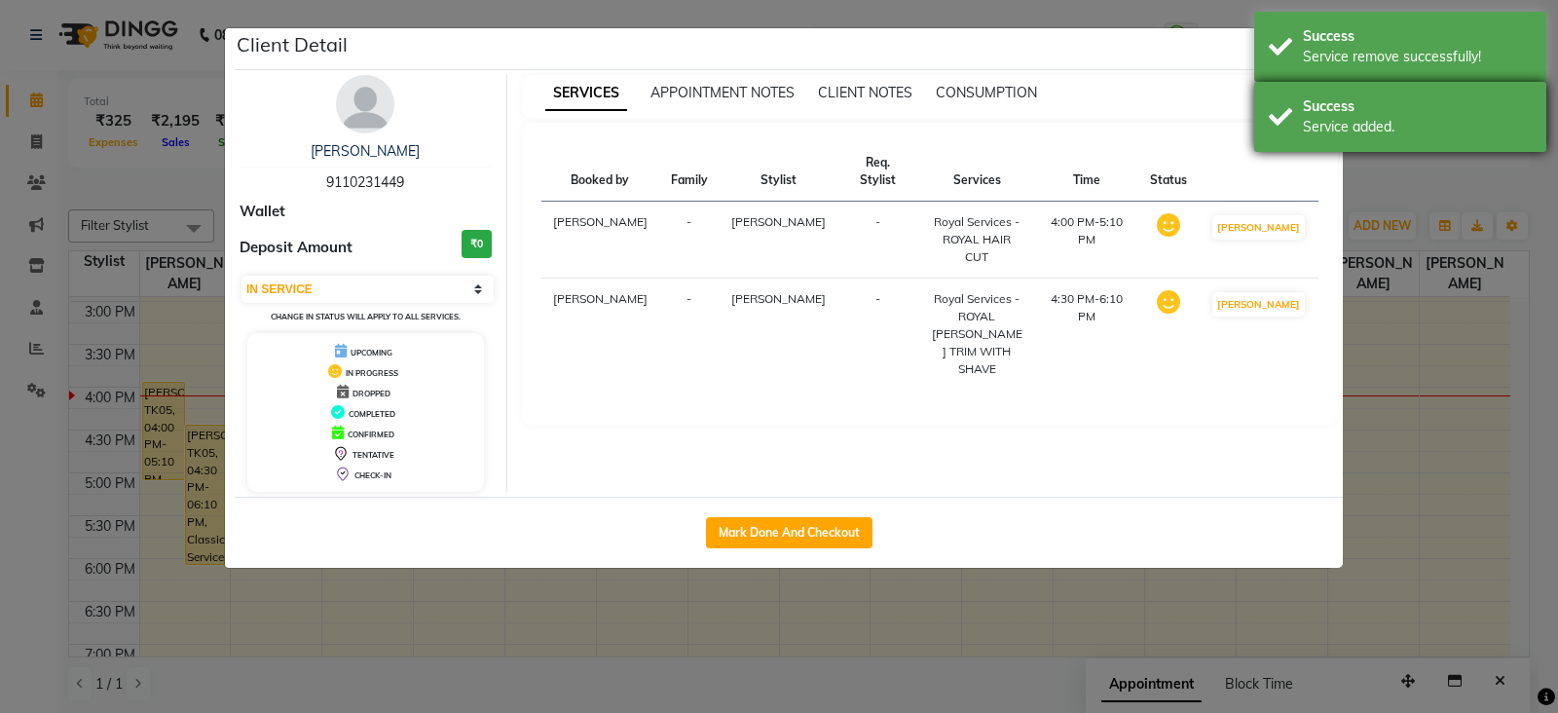
drag, startPoint x: 1314, startPoint y: 46, endPoint x: 1325, endPoint y: 97, distance: 52.7
click at [1318, 61] on div "Service remove successfully!" at bounding box center [1417, 57] width 229 height 20
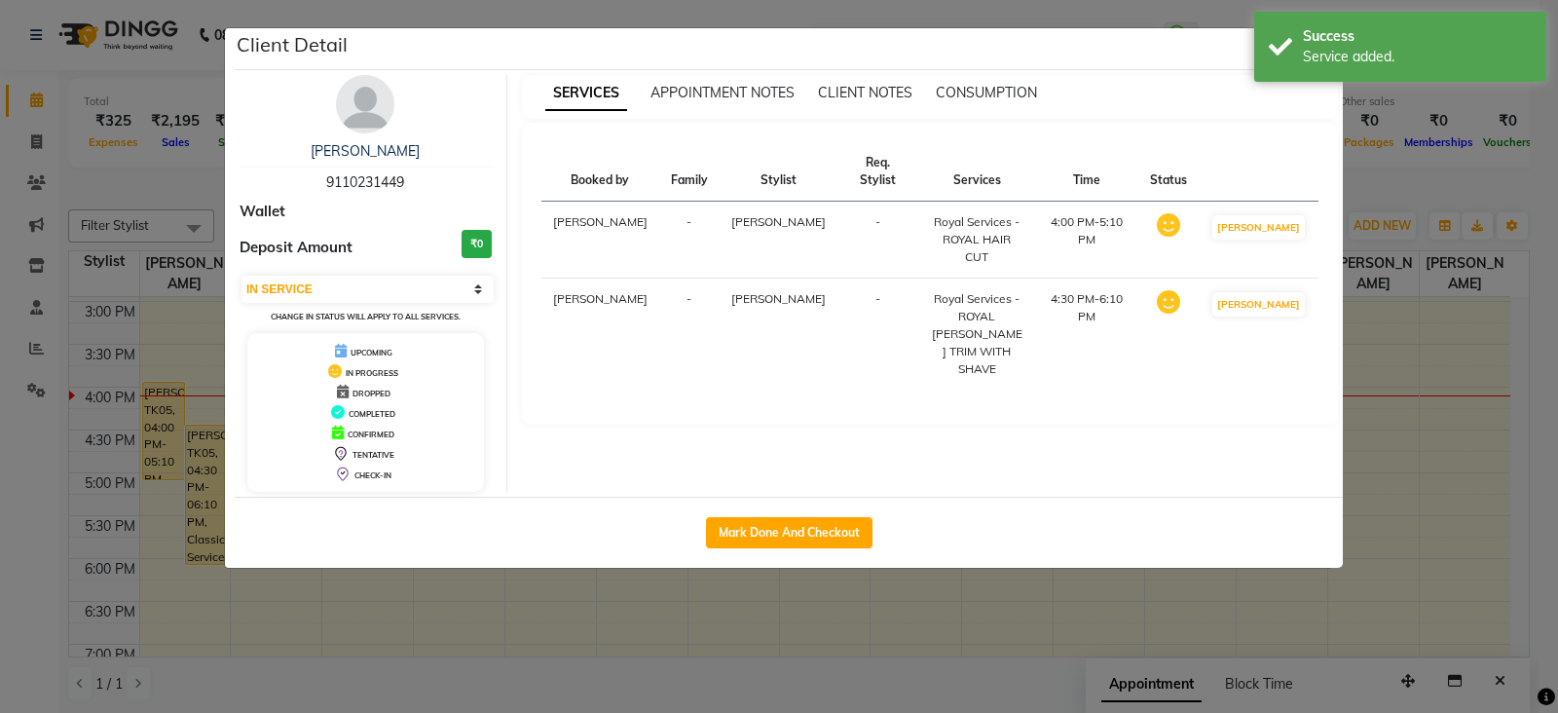
click at [1313, 103] on div "SERVICES APPOINTMENT NOTES CLIENT NOTES CONSUMPTION" at bounding box center [930, 97] width 817 height 44
click at [1320, 65] on div "Service added." at bounding box center [1417, 57] width 229 height 20
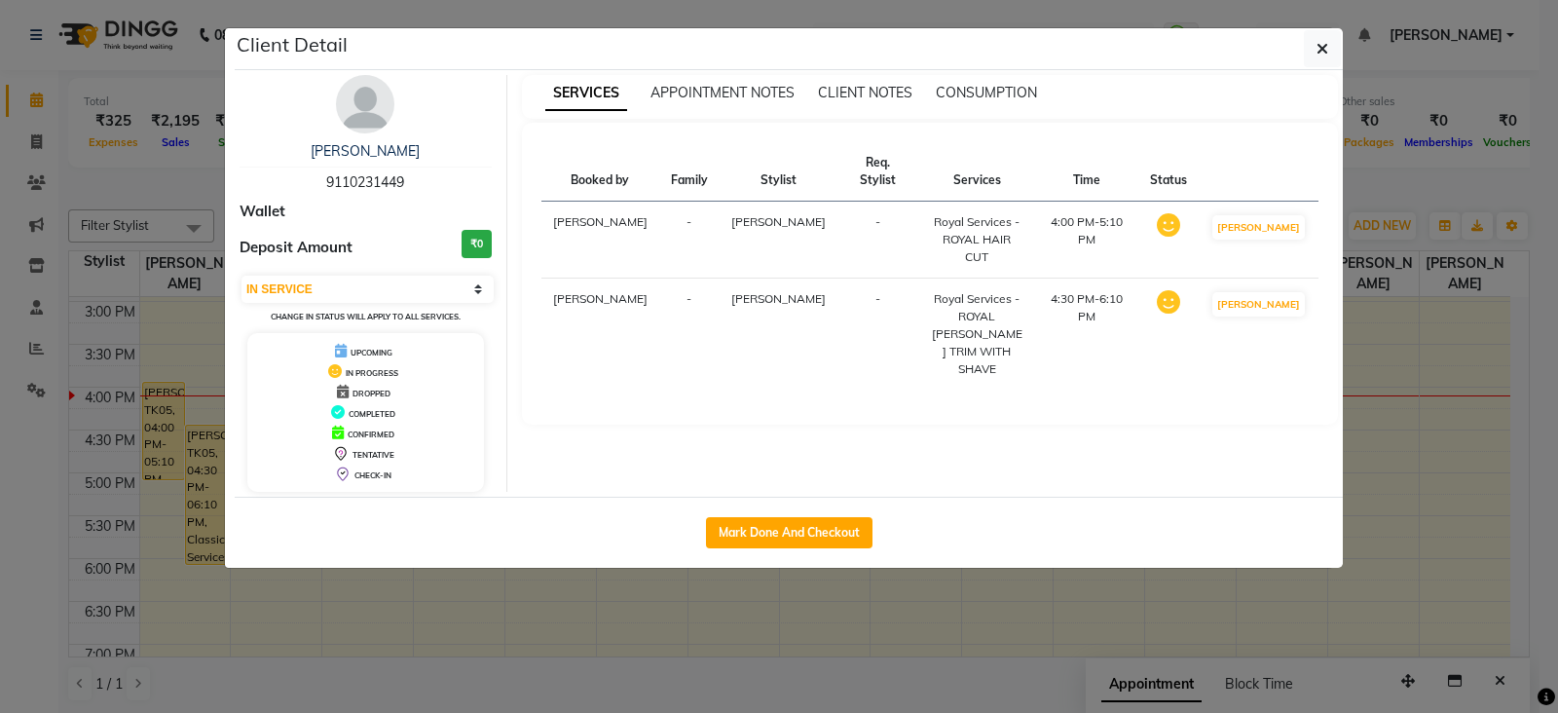
click at [1320, 65] on button "button" at bounding box center [1322, 48] width 37 height 37
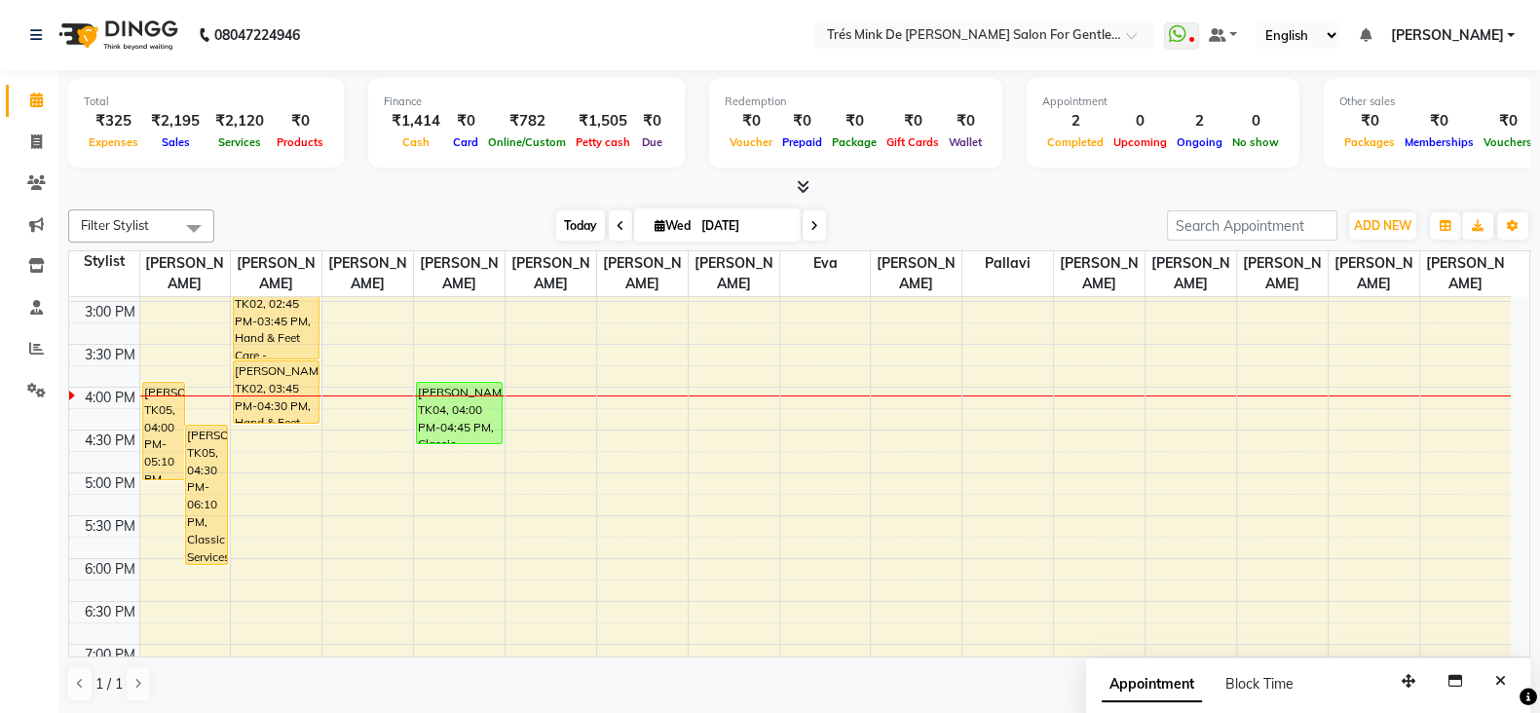
click at [580, 229] on span "Today" at bounding box center [580, 225] width 49 height 30
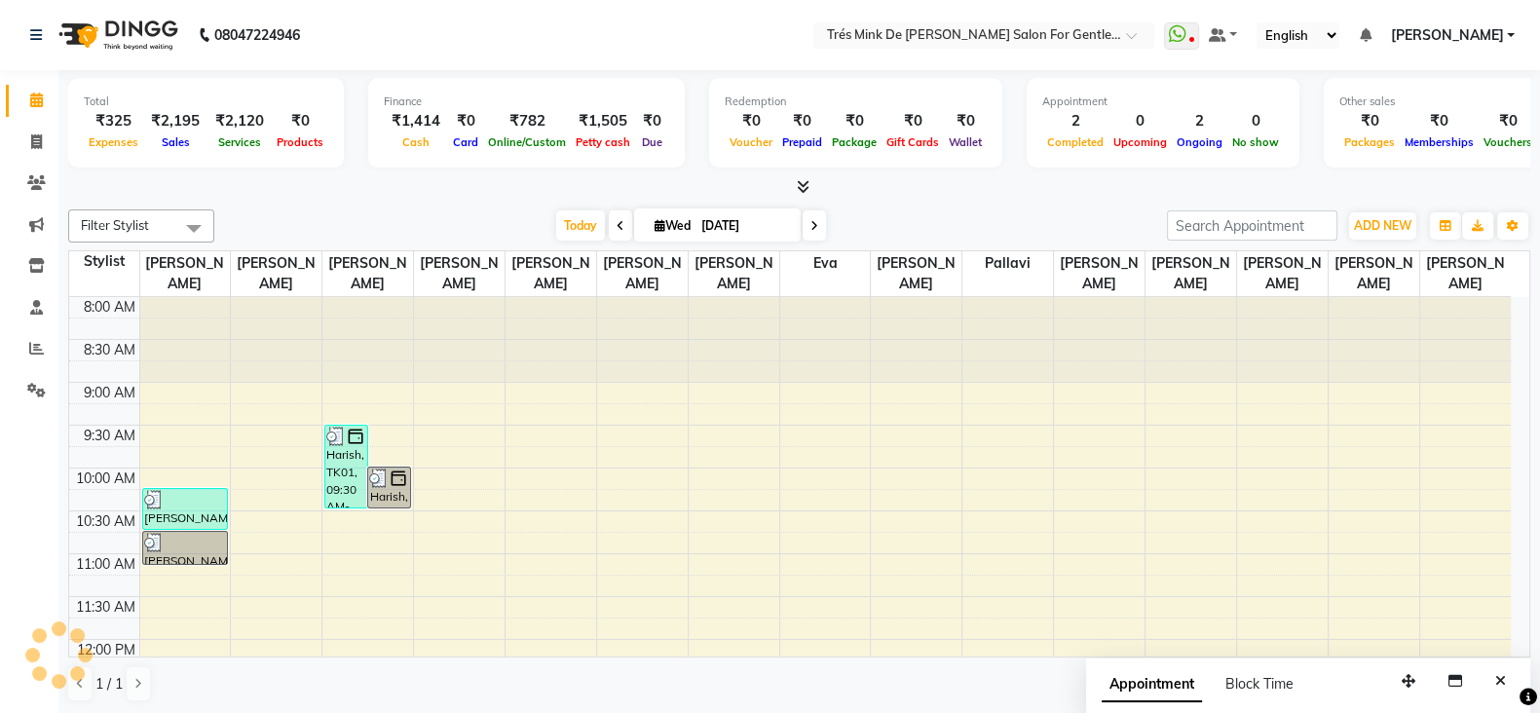
scroll to position [681, 0]
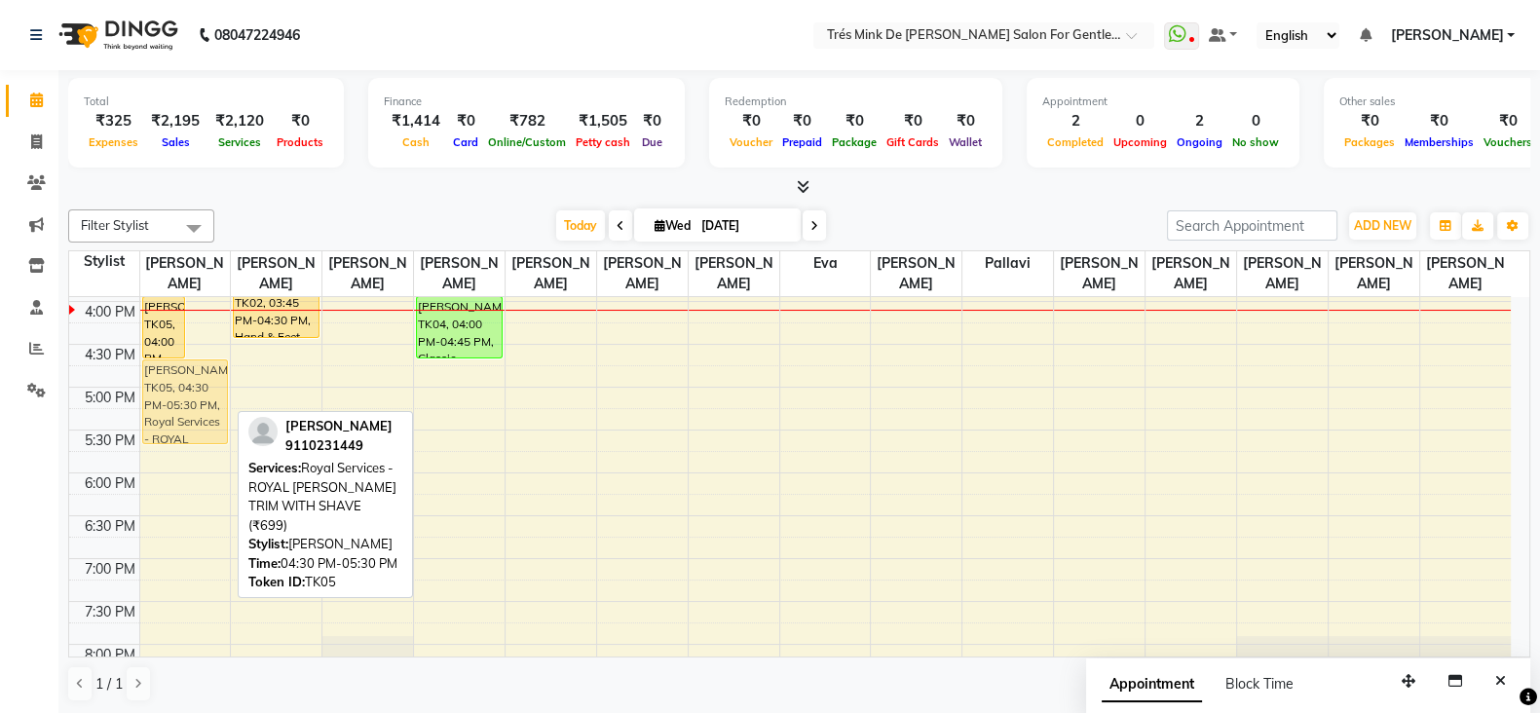
drag, startPoint x: 197, startPoint y: 364, endPoint x: 197, endPoint y: 382, distance: 17.5
click at [197, 382] on div "[PERSON_NAME], TK05, 04:00 PM-04:45 PM, Royal Services - ROYAL HAIR CUT (₹699) …" at bounding box center [185, 301] width 91 height 1370
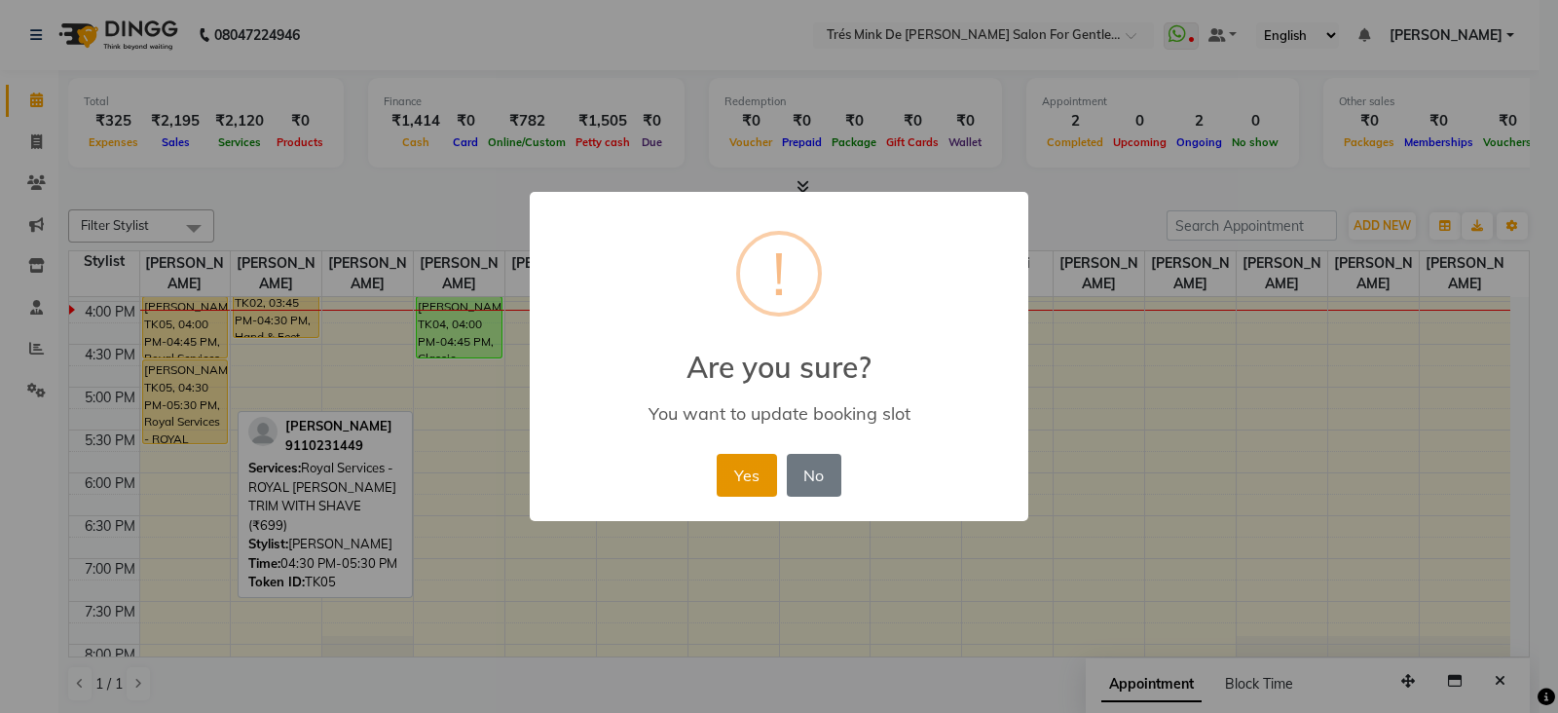
click at [754, 474] on button "Yes" at bounding box center [746, 475] width 59 height 43
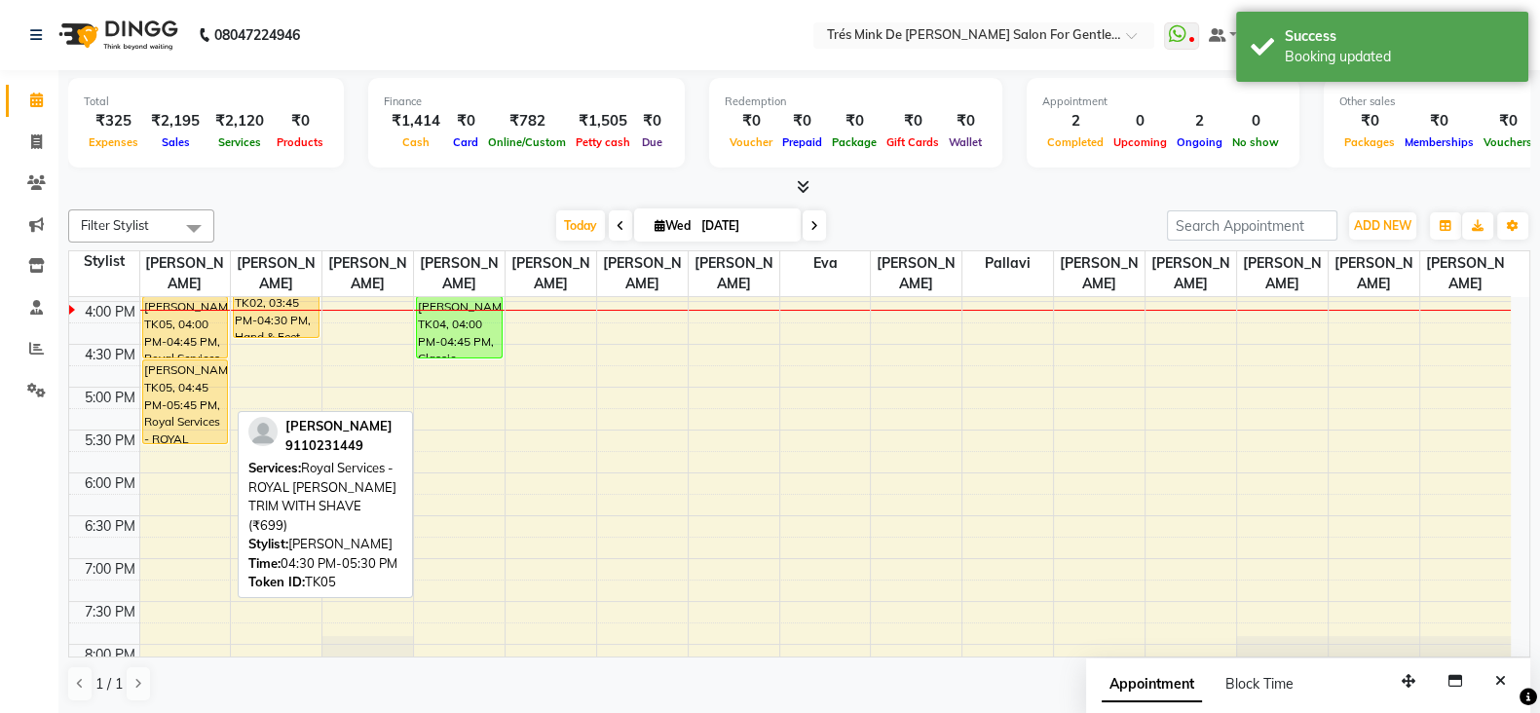
scroll to position [559, 0]
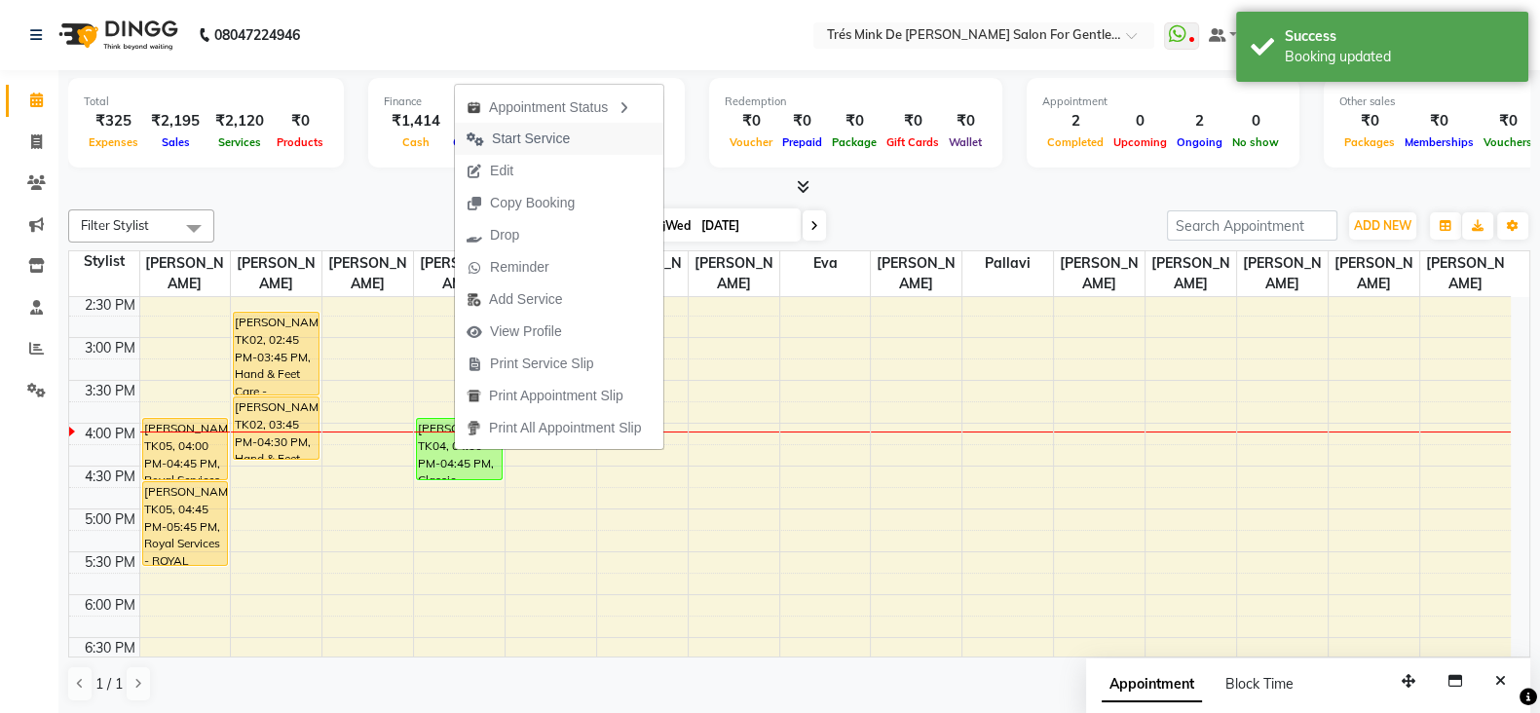
click at [521, 141] on span "Start Service" at bounding box center [531, 139] width 78 height 20
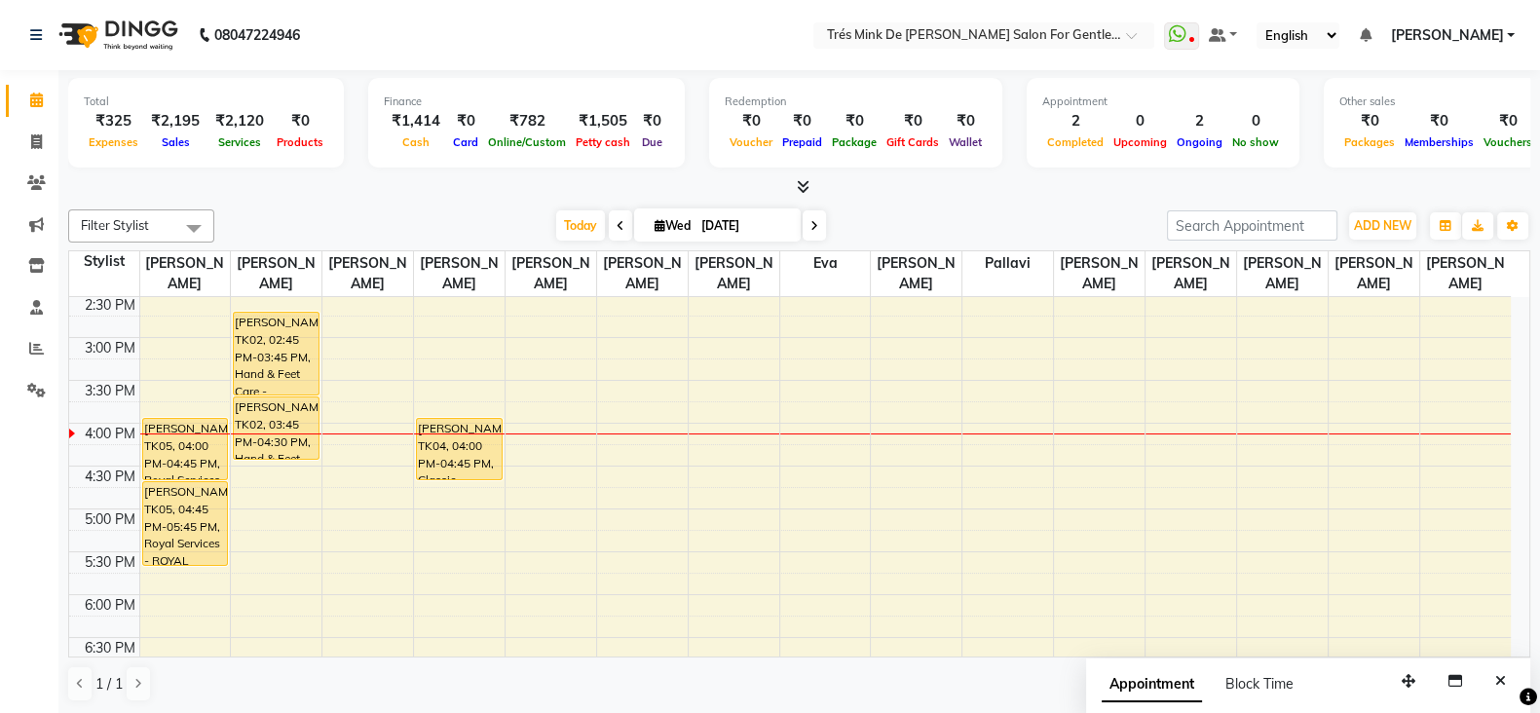
click at [336, 445] on div "8:00 AM 8:30 AM 9:00 AM 9:30 AM 10:00 AM 10:30 AM 11:00 AM 11:30 AM 12:00 PM 12…" at bounding box center [789, 423] width 1441 height 1370
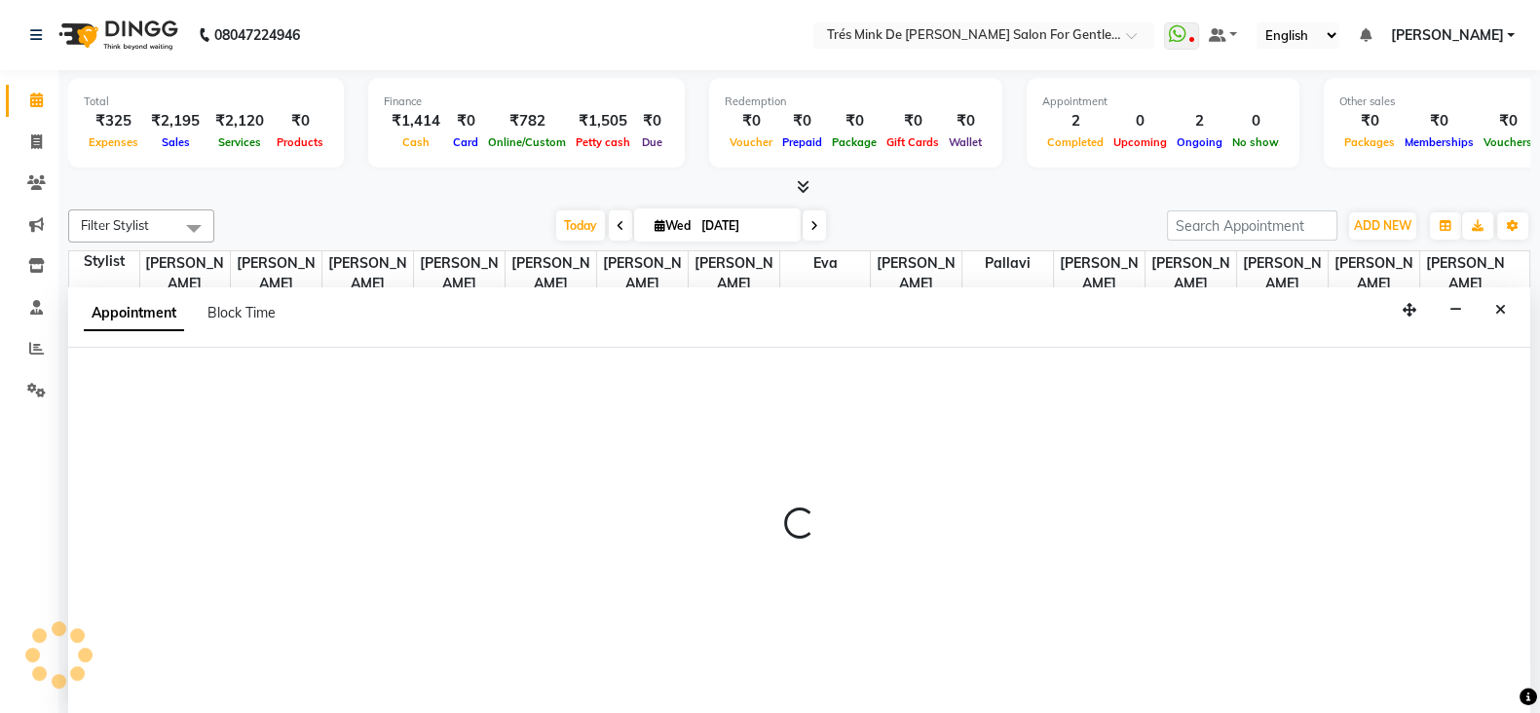
select select "18143"
select select "975"
select select "tentative"
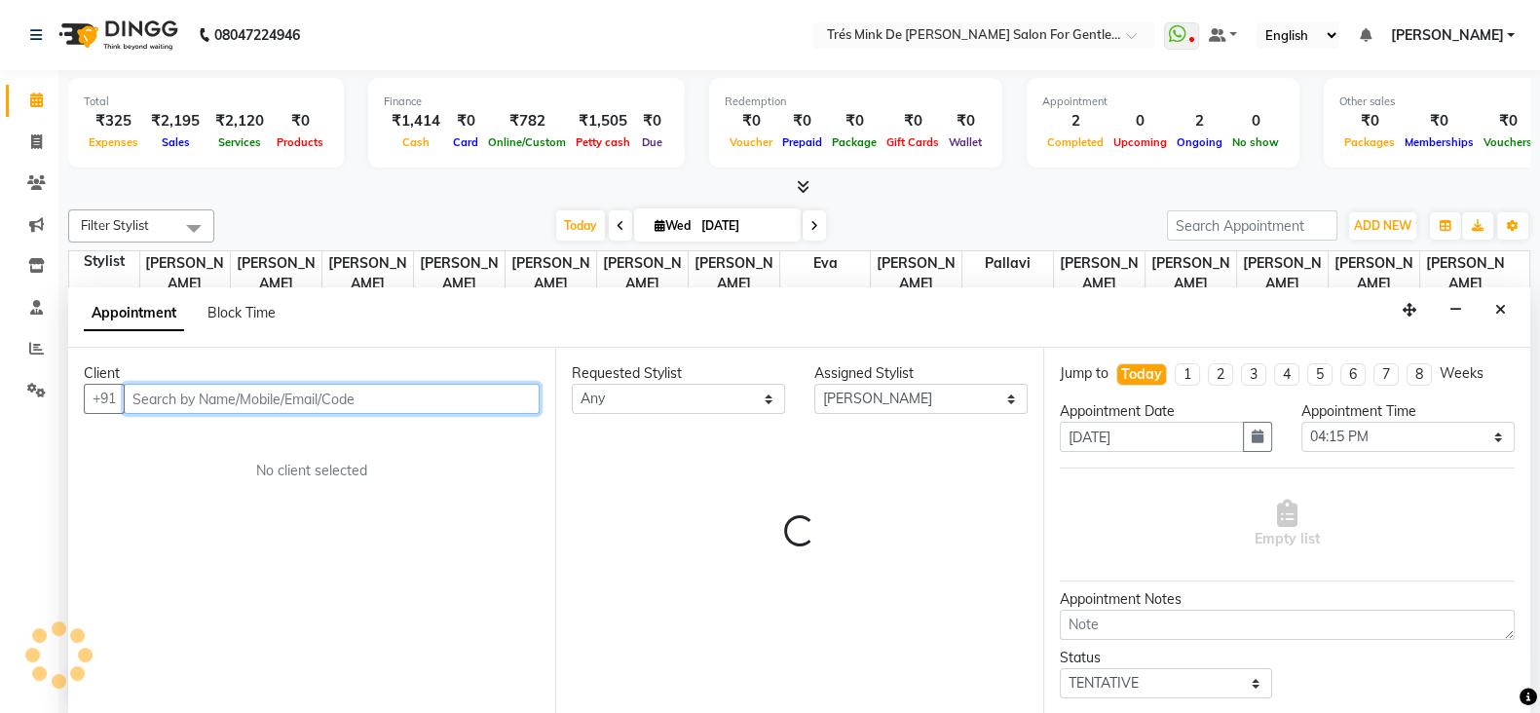
click at [309, 399] on input "text" at bounding box center [332, 399] width 416 height 30
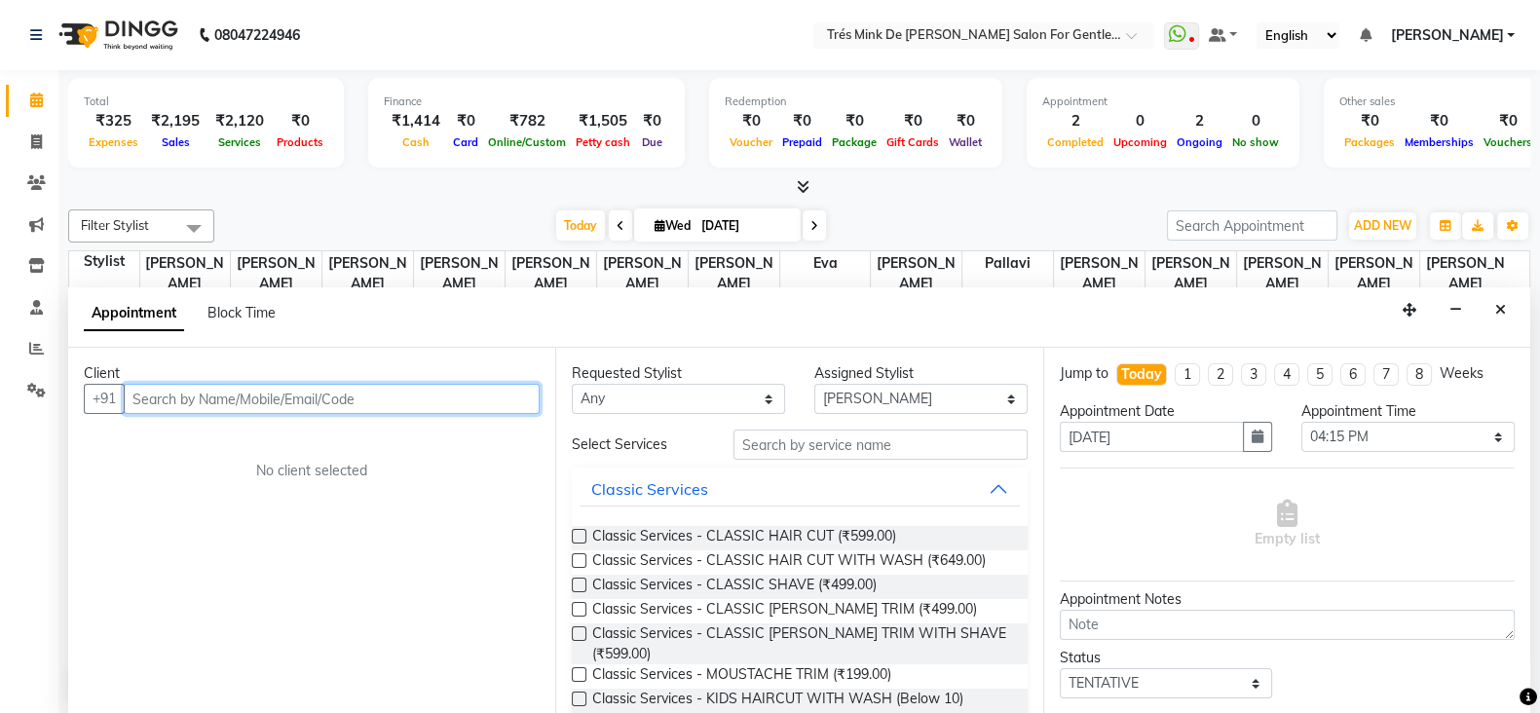
scroll to position [1, 0]
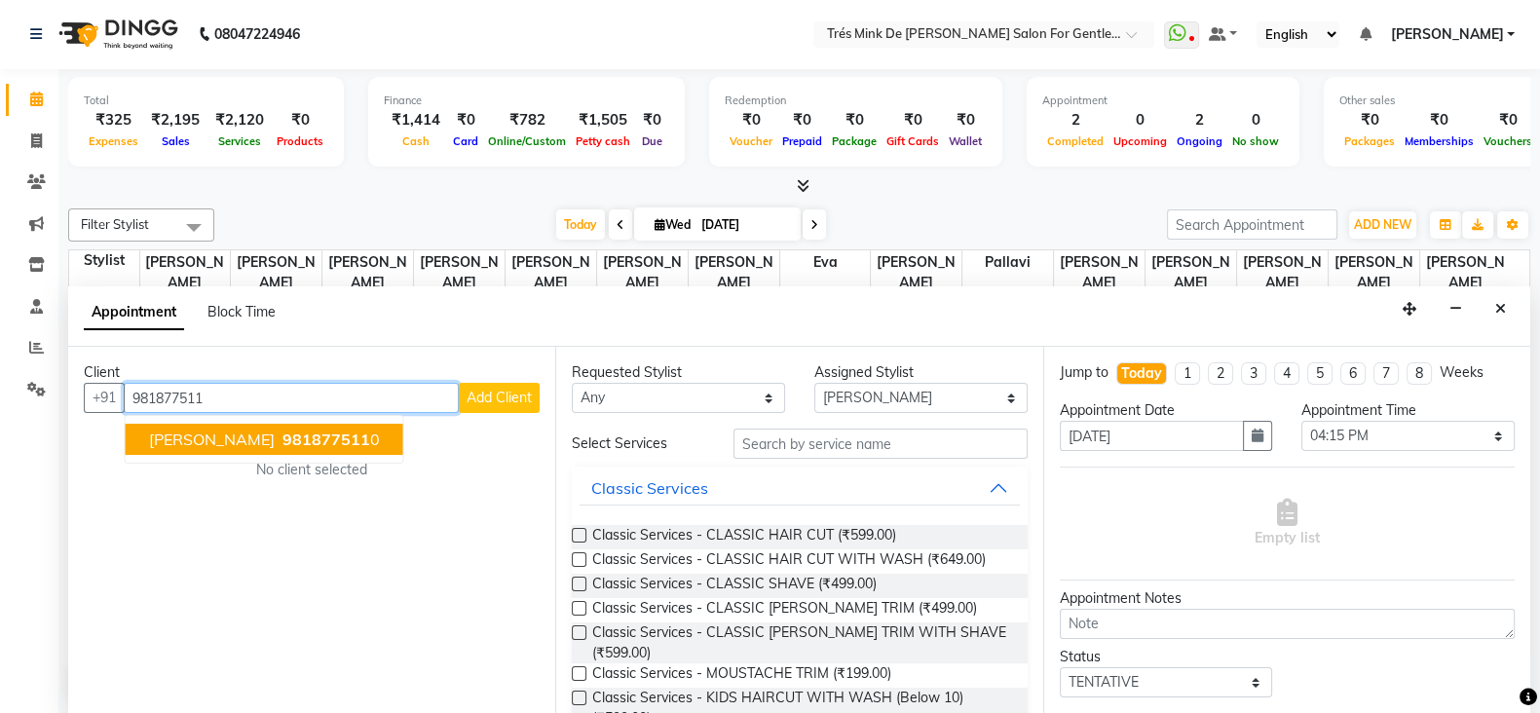
click at [357, 432] on span "981877511" at bounding box center [326, 439] width 88 height 19
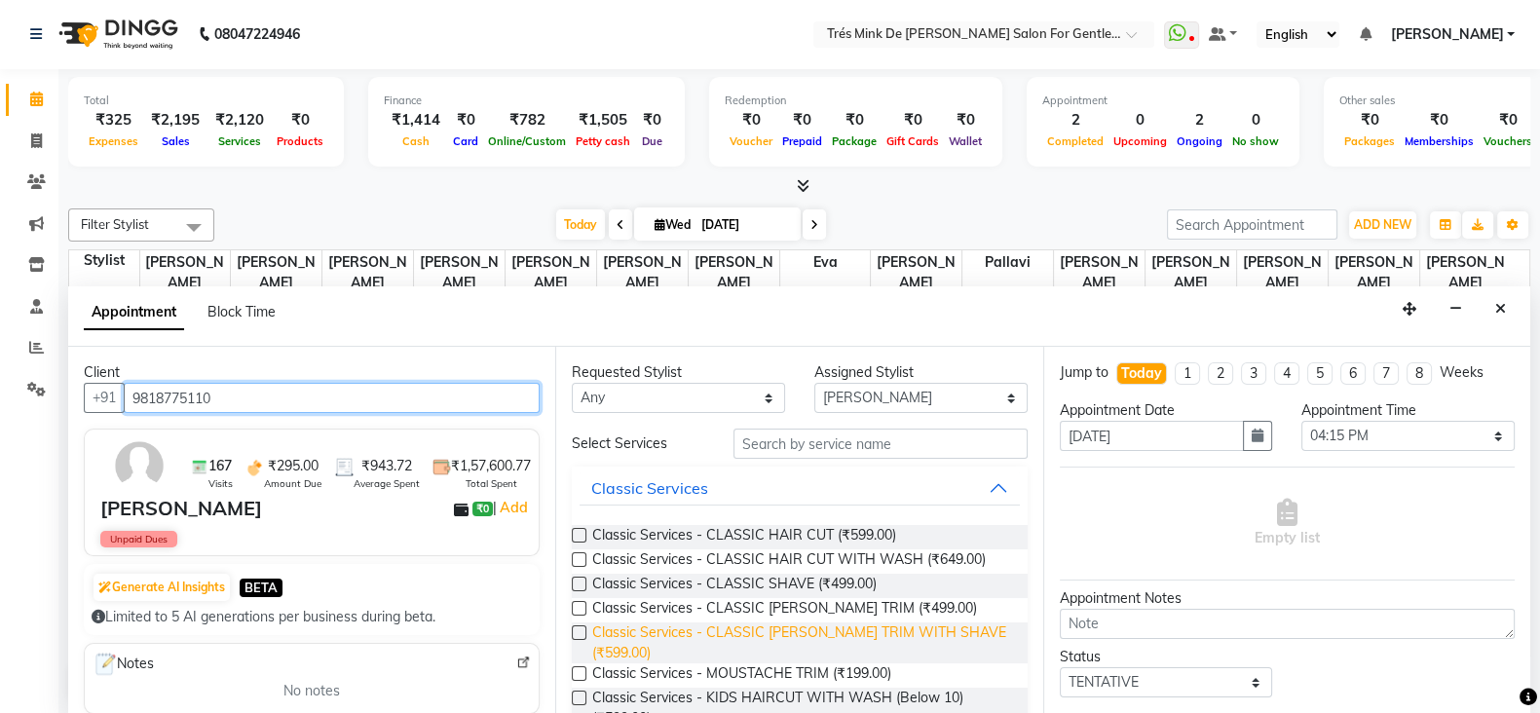
type input "9818775110"
click at [826, 639] on span "Classic Services - CLASSIC [PERSON_NAME] TRIM WITH SHAVE (₹599.00)" at bounding box center [801, 642] width 419 height 41
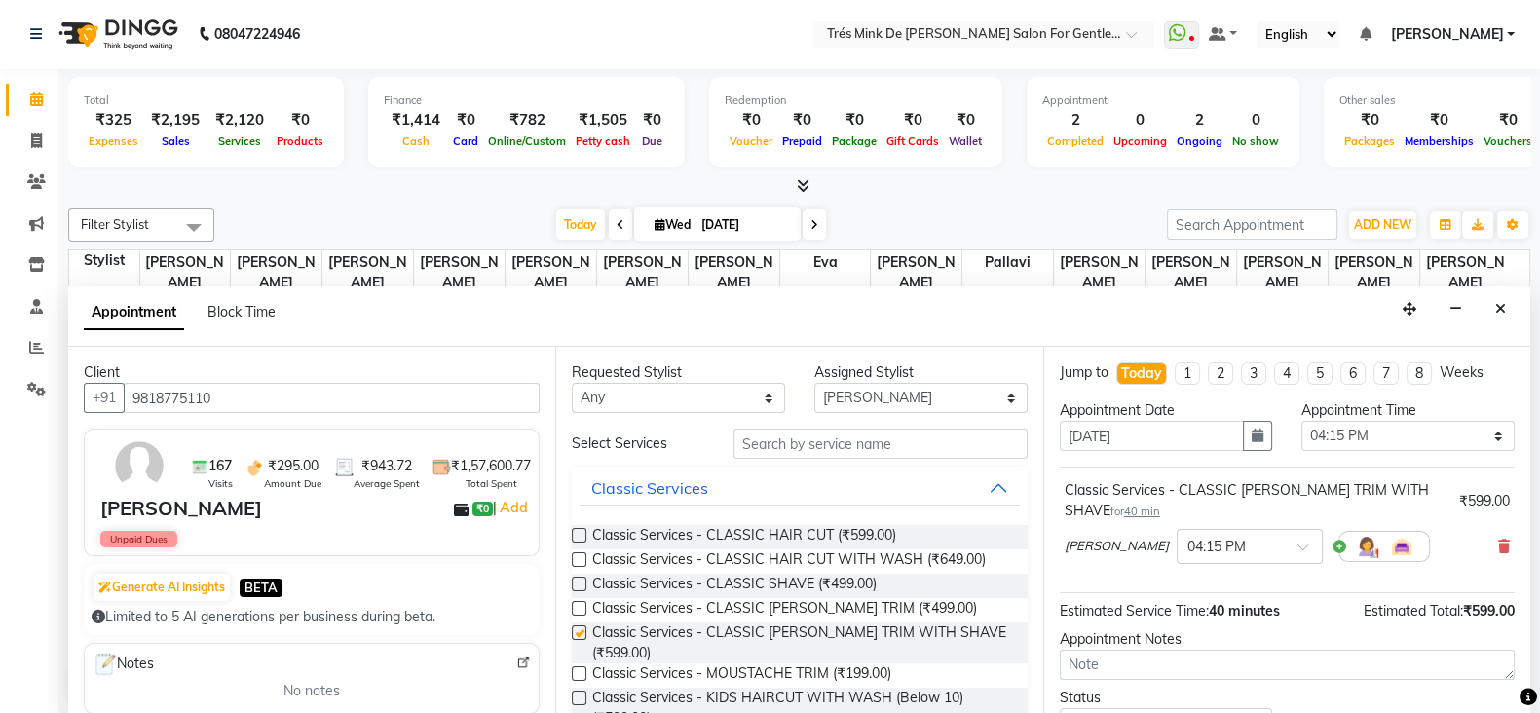
checkbox input "false"
click at [1108, 653] on textarea at bounding box center [1287, 665] width 455 height 30
paste textarea "Simran"
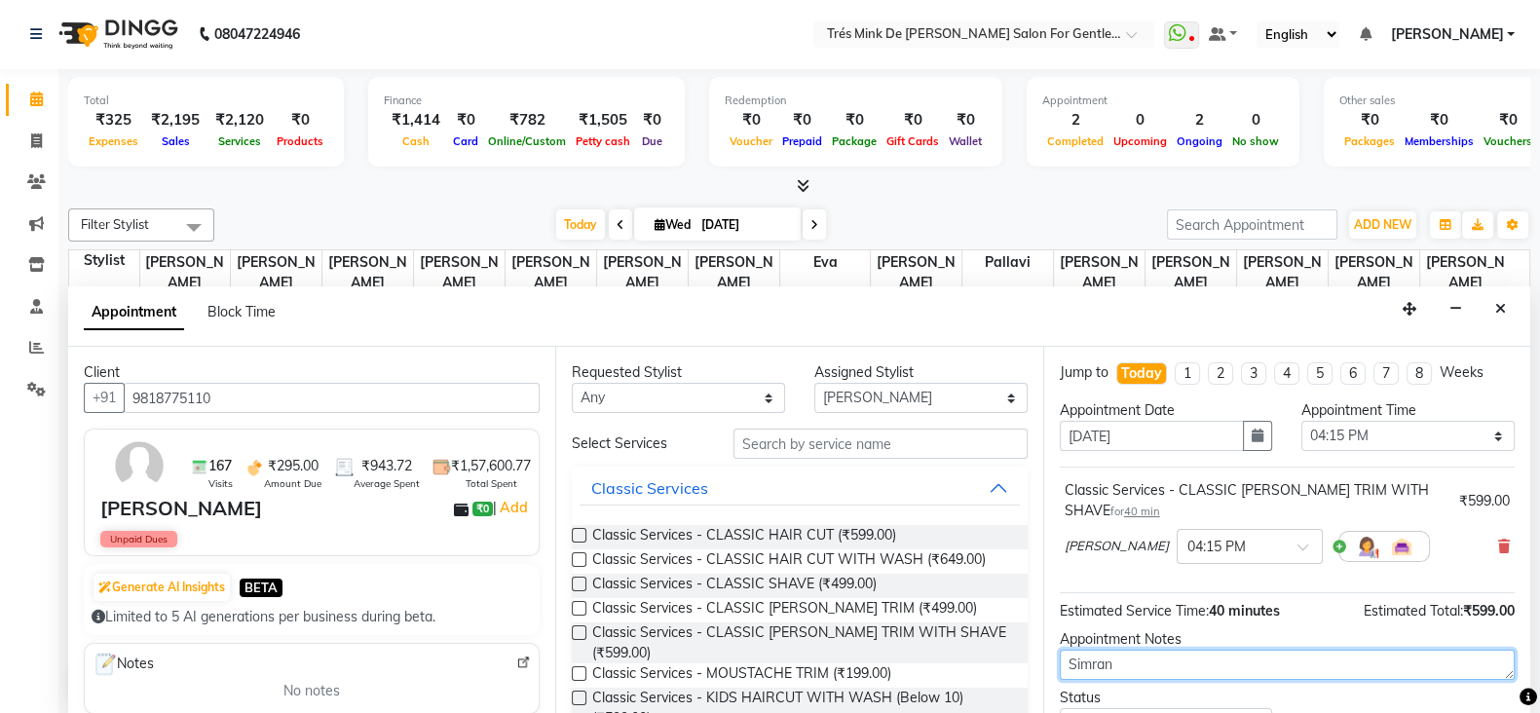
scroll to position [121, 0]
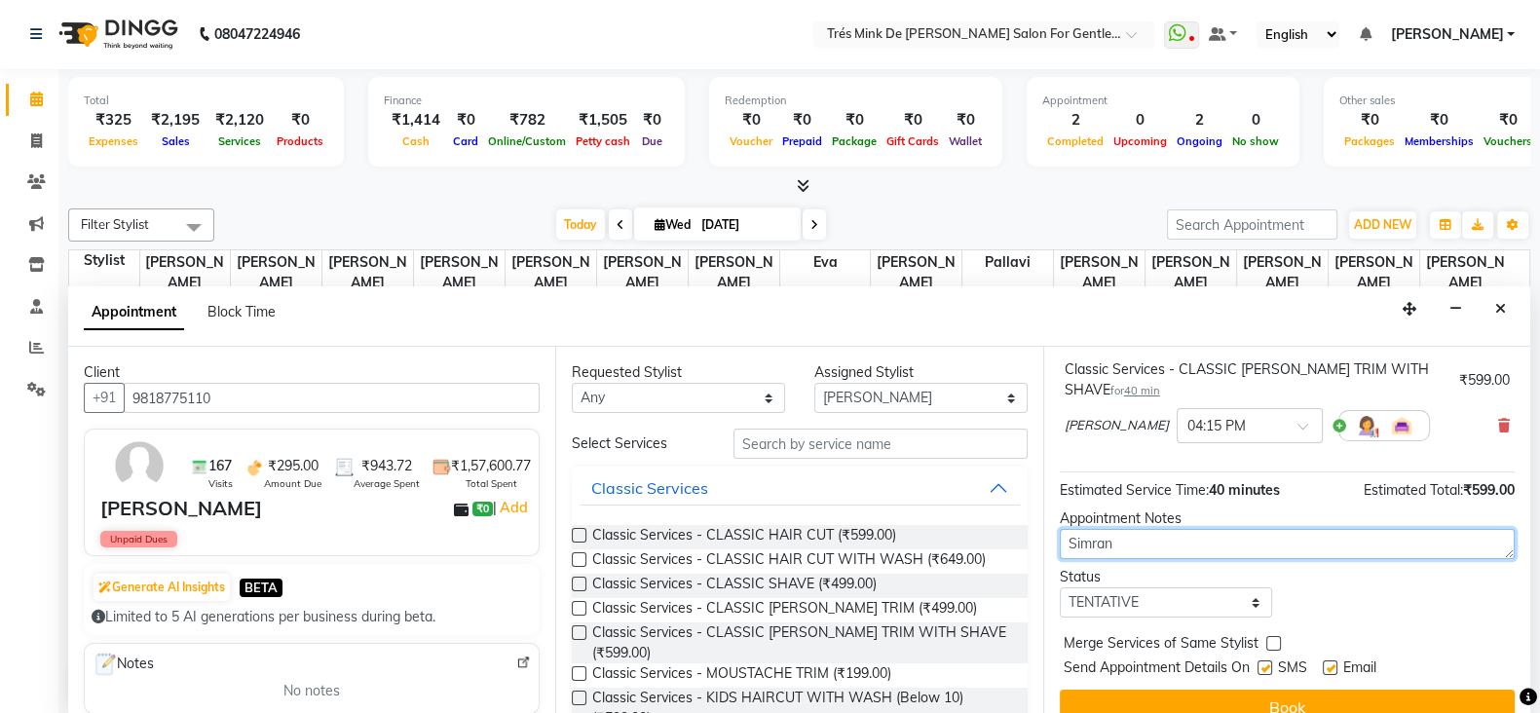
type textarea "Simran"
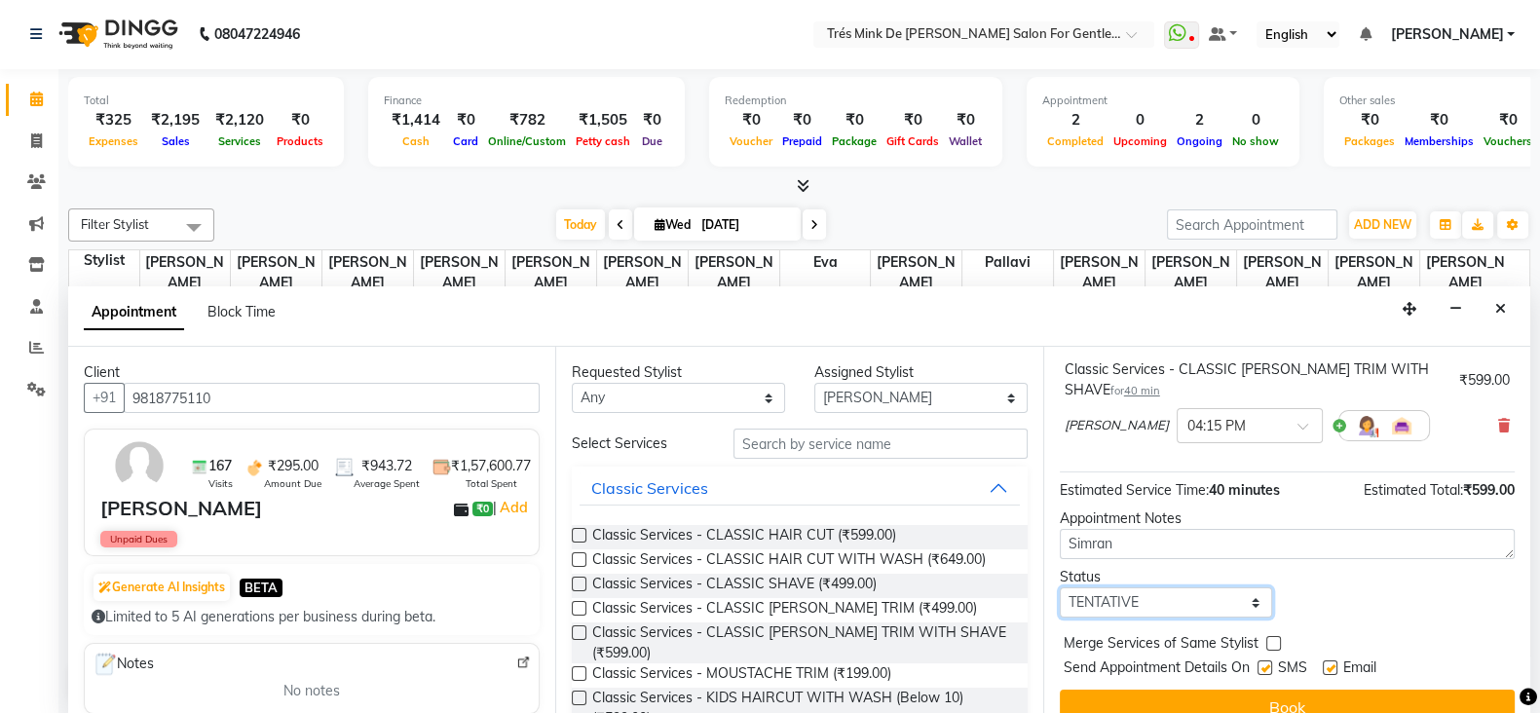
drag, startPoint x: 1144, startPoint y: 596, endPoint x: 1142, endPoint y: 584, distance: 11.8
click at [1144, 596] on select "Select TENTATIVE CONFIRM CHECK-IN UPCOMING" at bounding box center [1166, 602] width 213 height 30
select select "confirm booking"
click at [1060, 587] on select "Select TENTATIVE CONFIRM CHECK-IN UPCOMING" at bounding box center [1166, 602] width 213 height 30
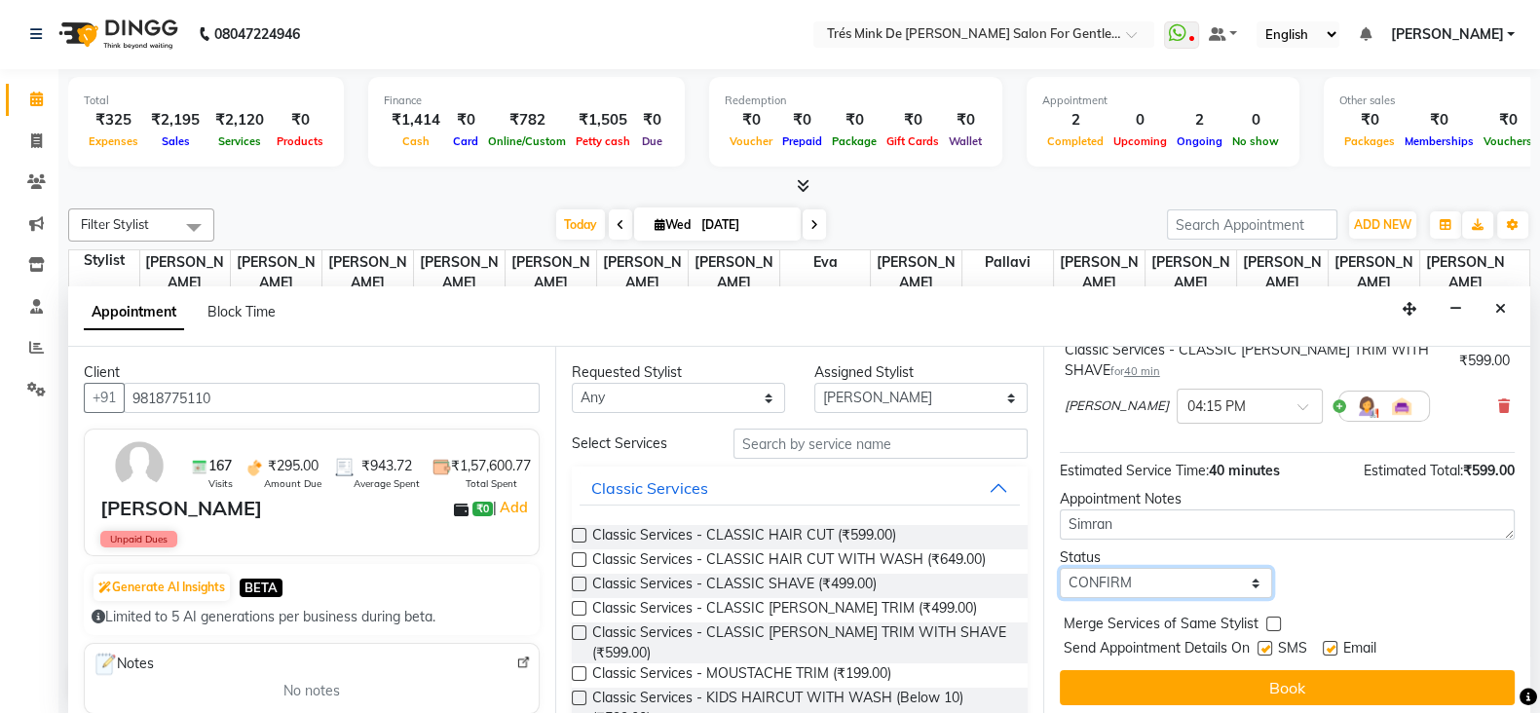
scroll to position [145, 0]
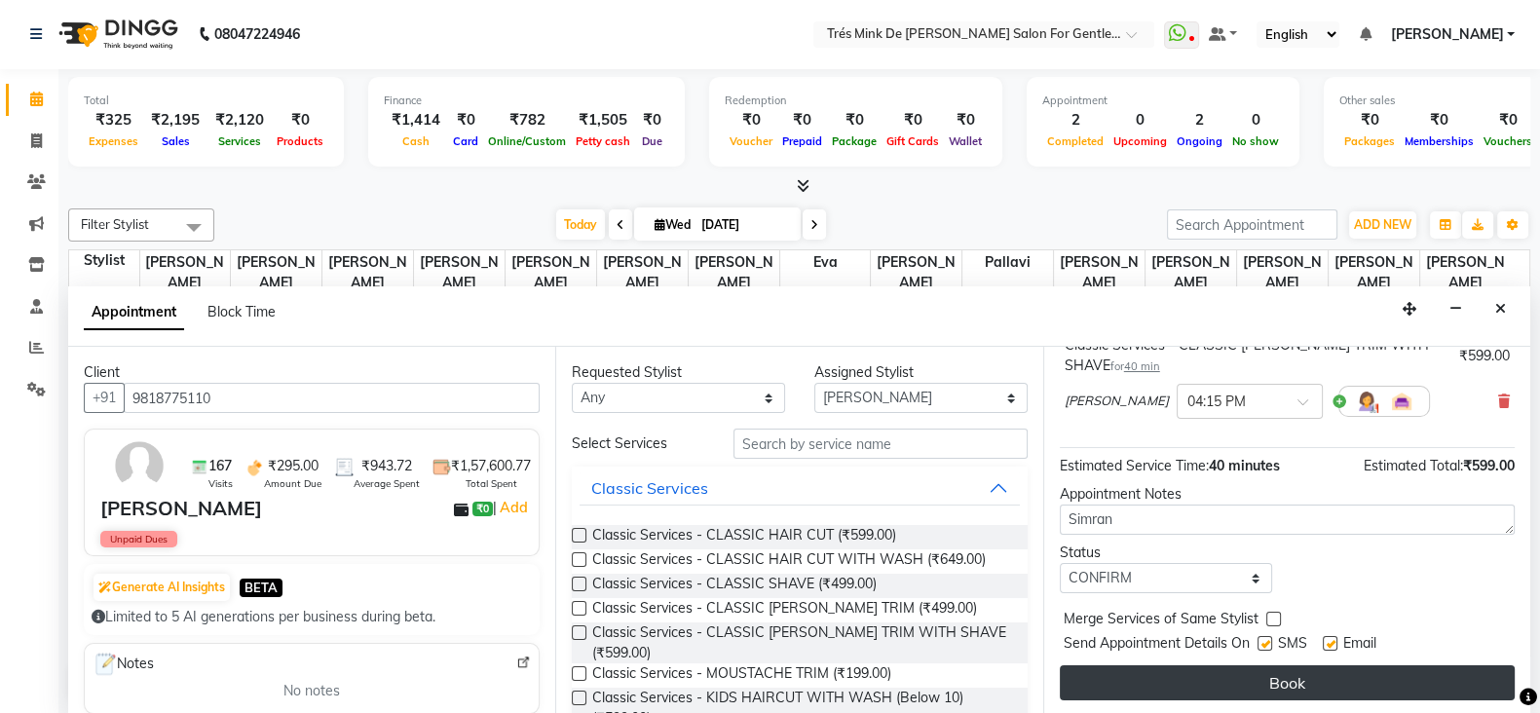
click at [1133, 665] on button "Book" at bounding box center [1287, 682] width 455 height 35
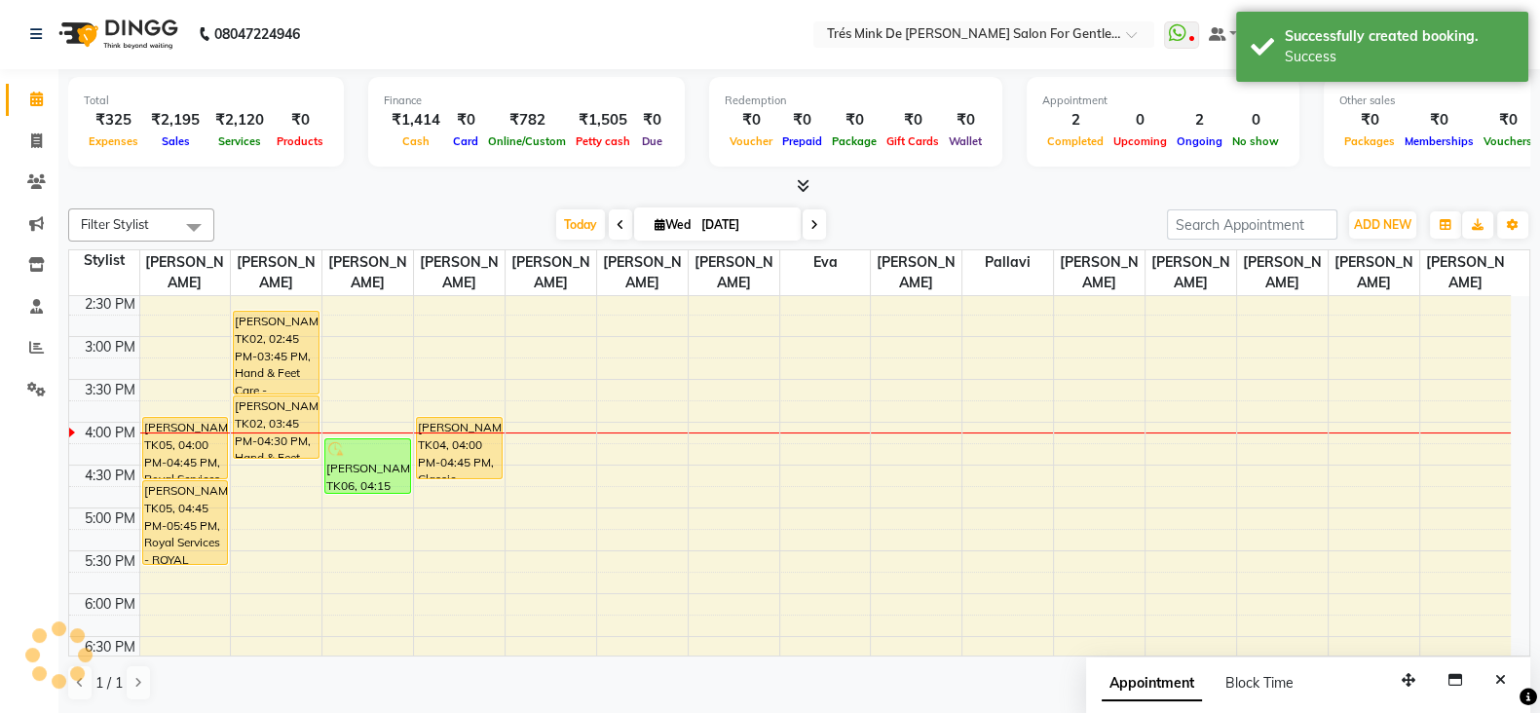
scroll to position [0, 0]
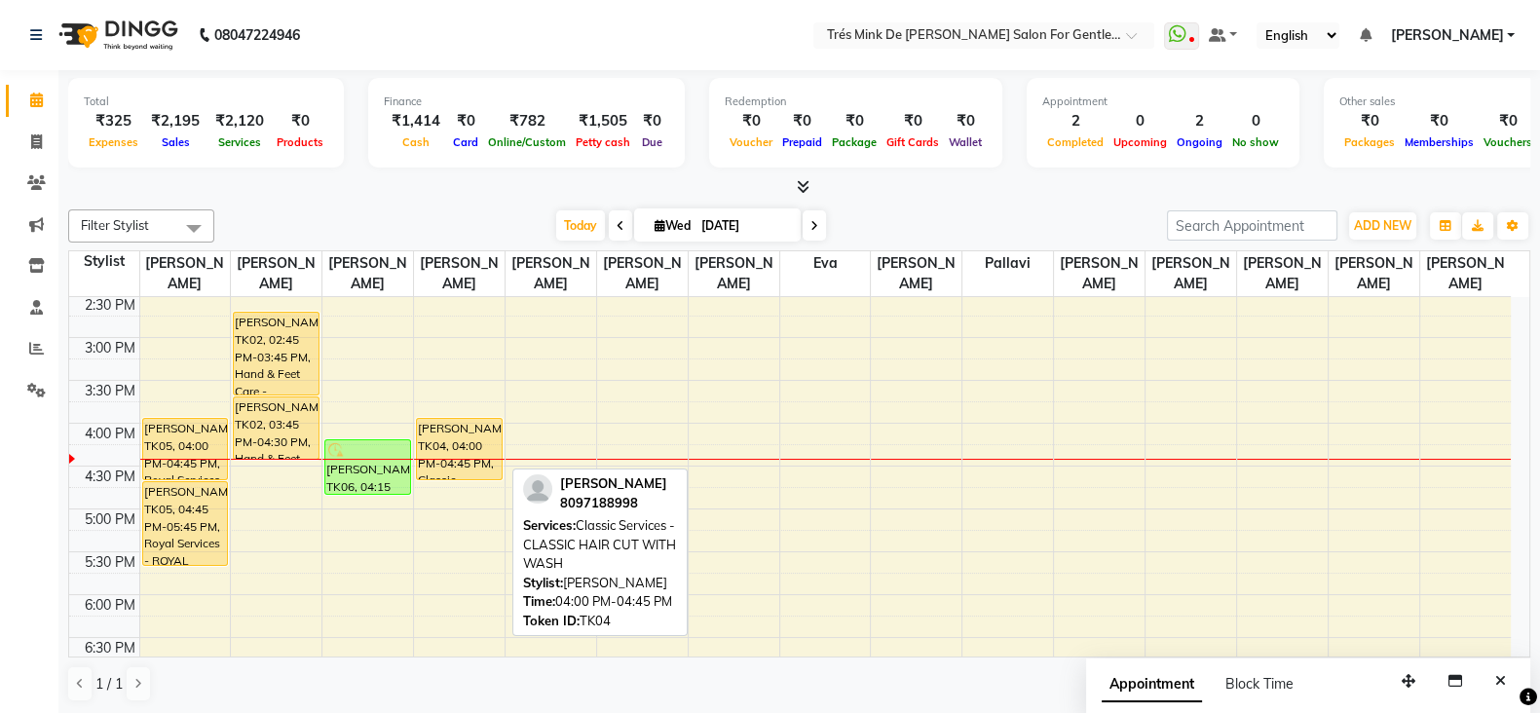
click at [448, 435] on div "[PERSON_NAME], TK04, 04:00 PM-04:45 PM, Classic Services - CLASSIC HAIR CUT WIT…" at bounding box center [459, 449] width 85 height 60
click at [482, 443] on div "[PERSON_NAME], TK04, 04:00 PM-04:45 PM, Classic Services - CLASSIC HAIR CUT WIT…" at bounding box center [459, 449] width 85 height 60
select select "1"
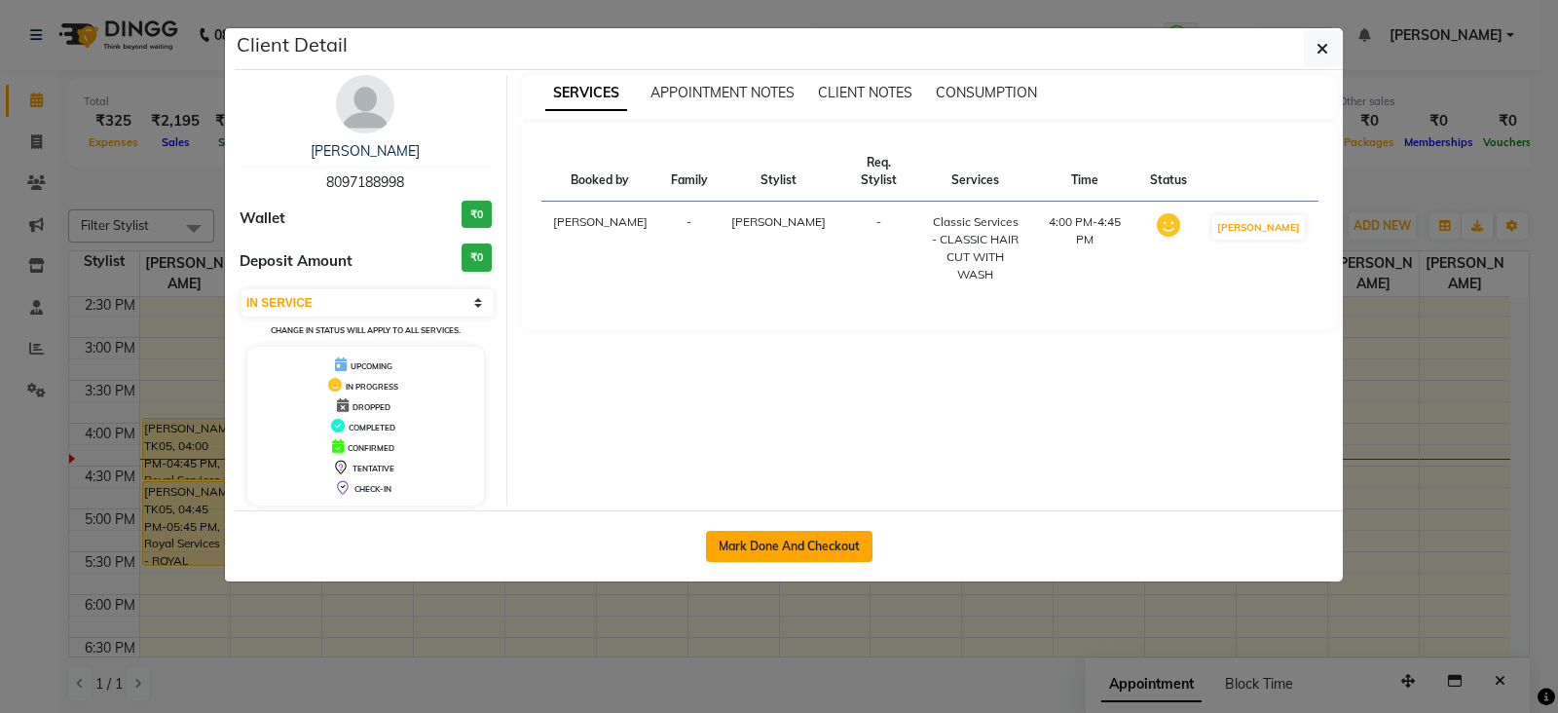
click at [843, 545] on button "Mark Done And Checkout" at bounding box center [789, 546] width 167 height 31
select select "service"
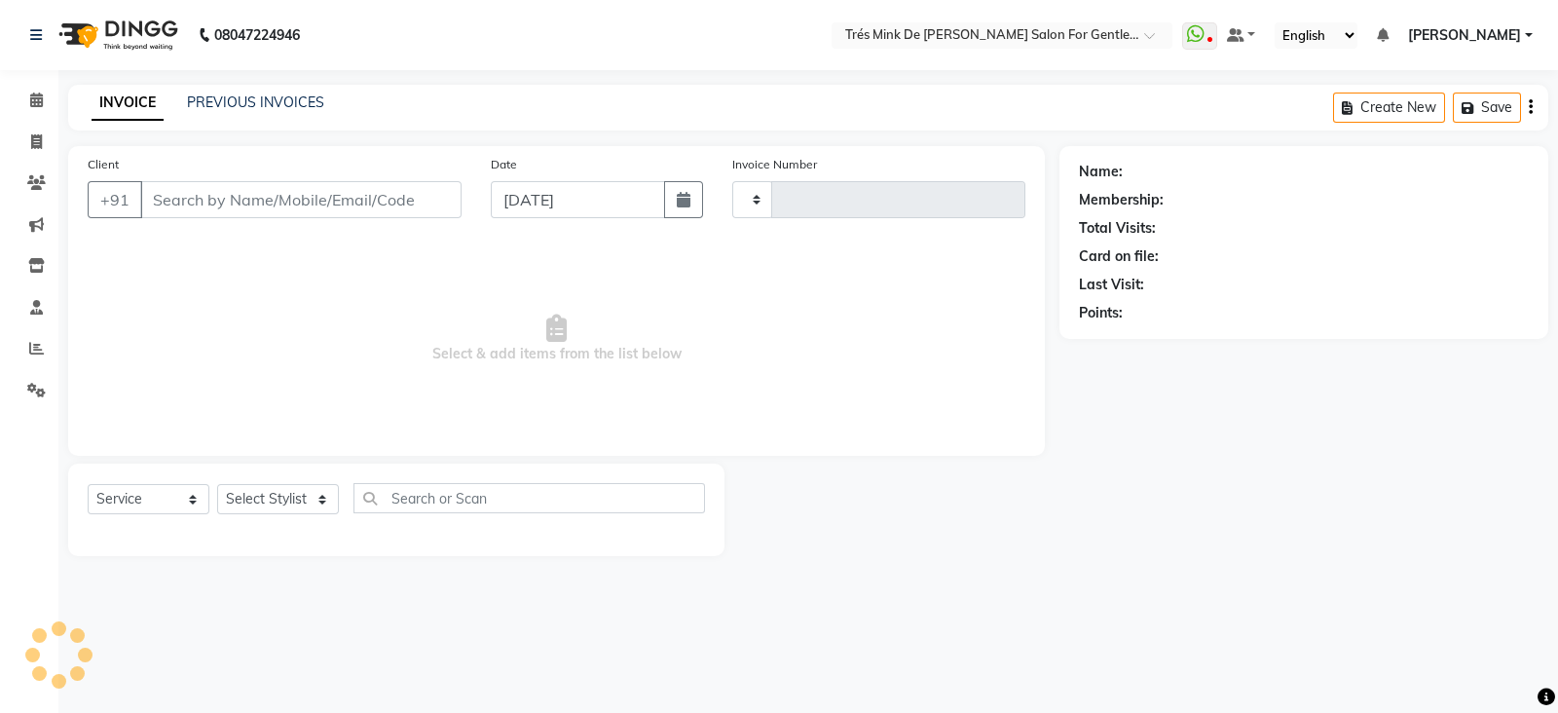
type input "1638"
select select "4236"
type input "8097188998"
select select "49624"
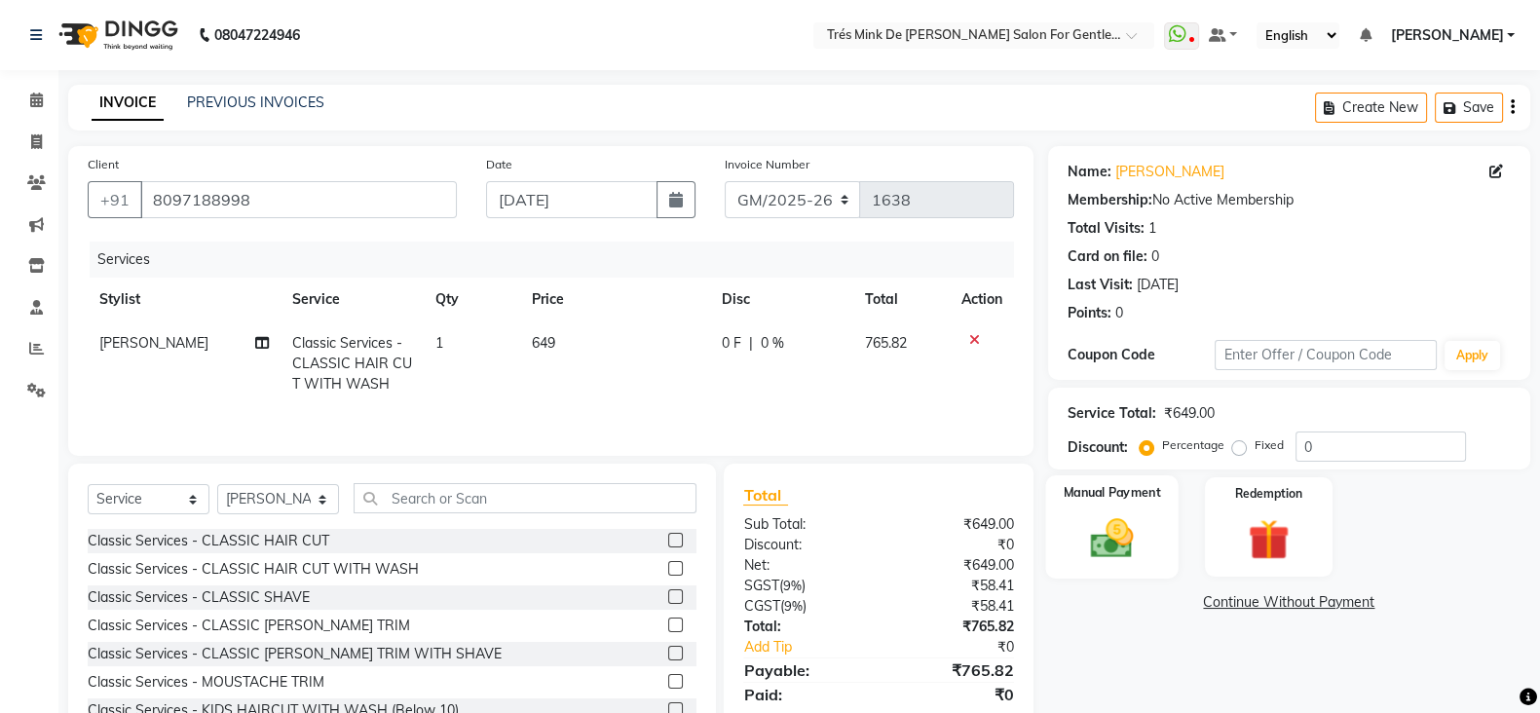
click at [1107, 542] on img at bounding box center [1111, 537] width 69 height 49
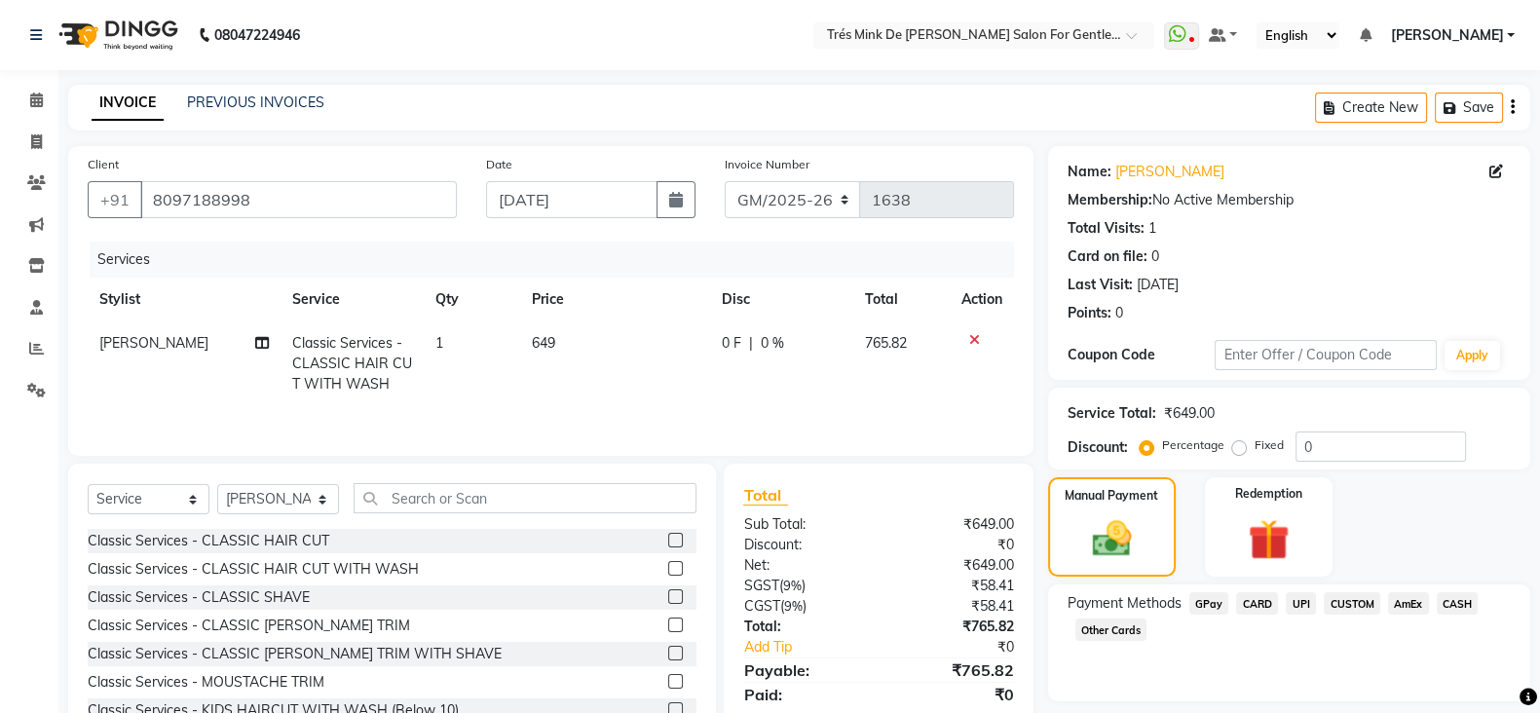
scroll to position [72, 0]
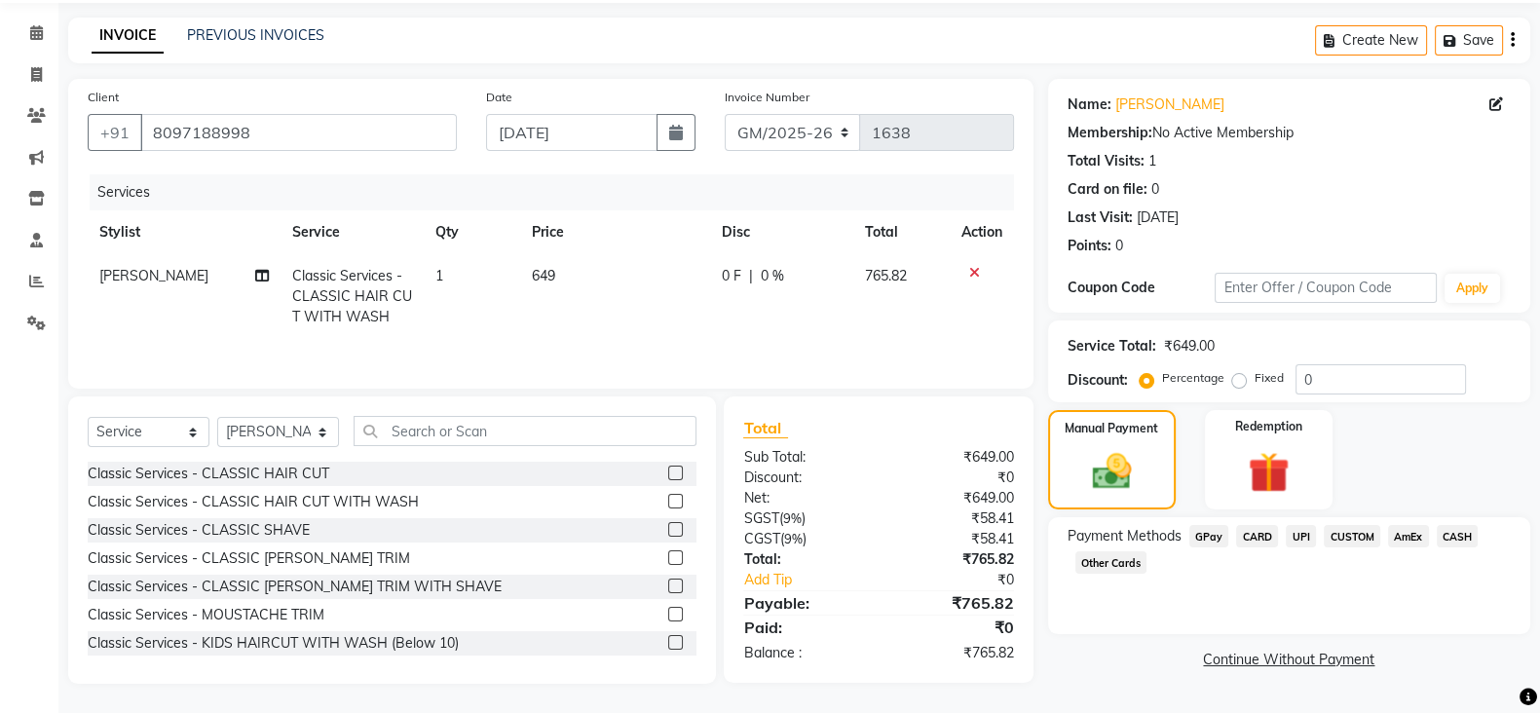
click at [1251, 525] on span "CARD" at bounding box center [1257, 536] width 42 height 22
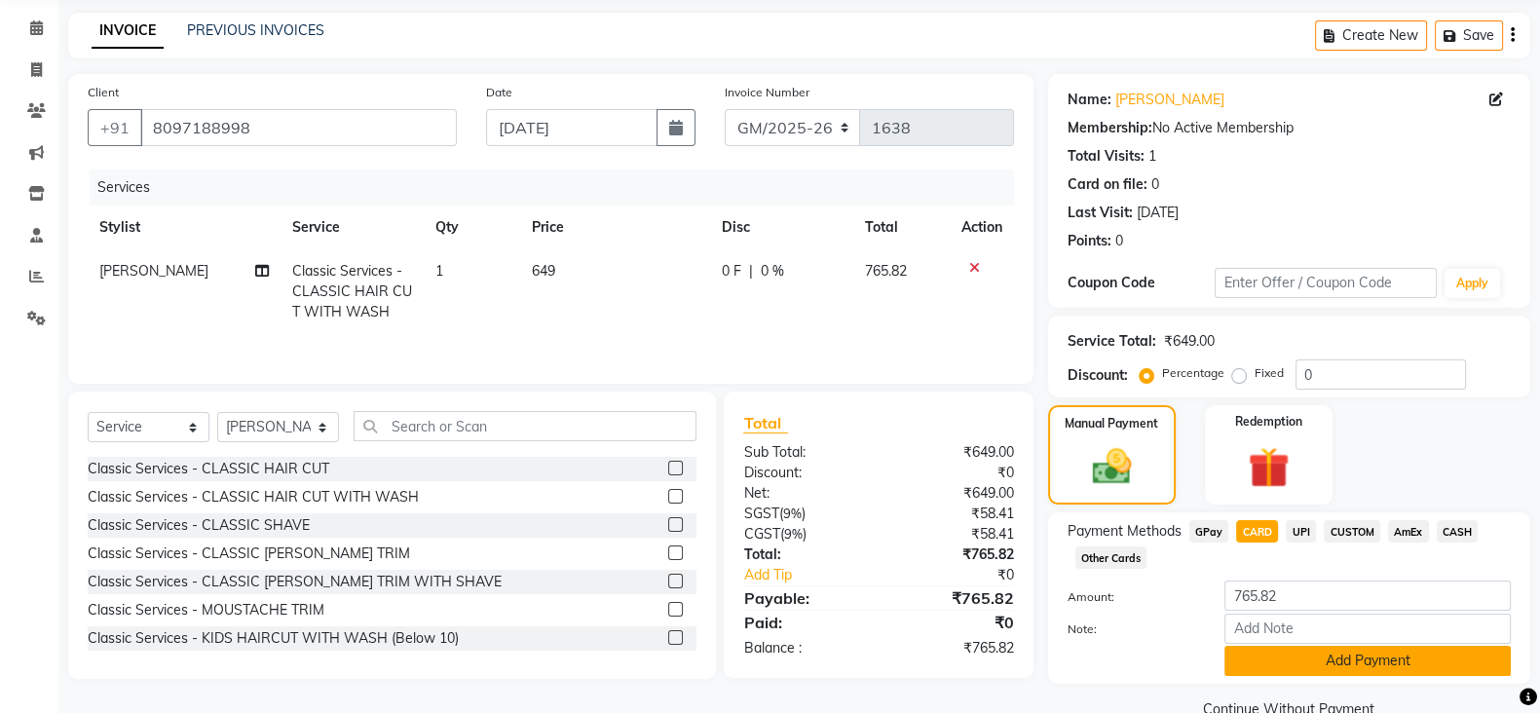
click at [1261, 666] on button "Add Payment" at bounding box center [1367, 661] width 286 height 30
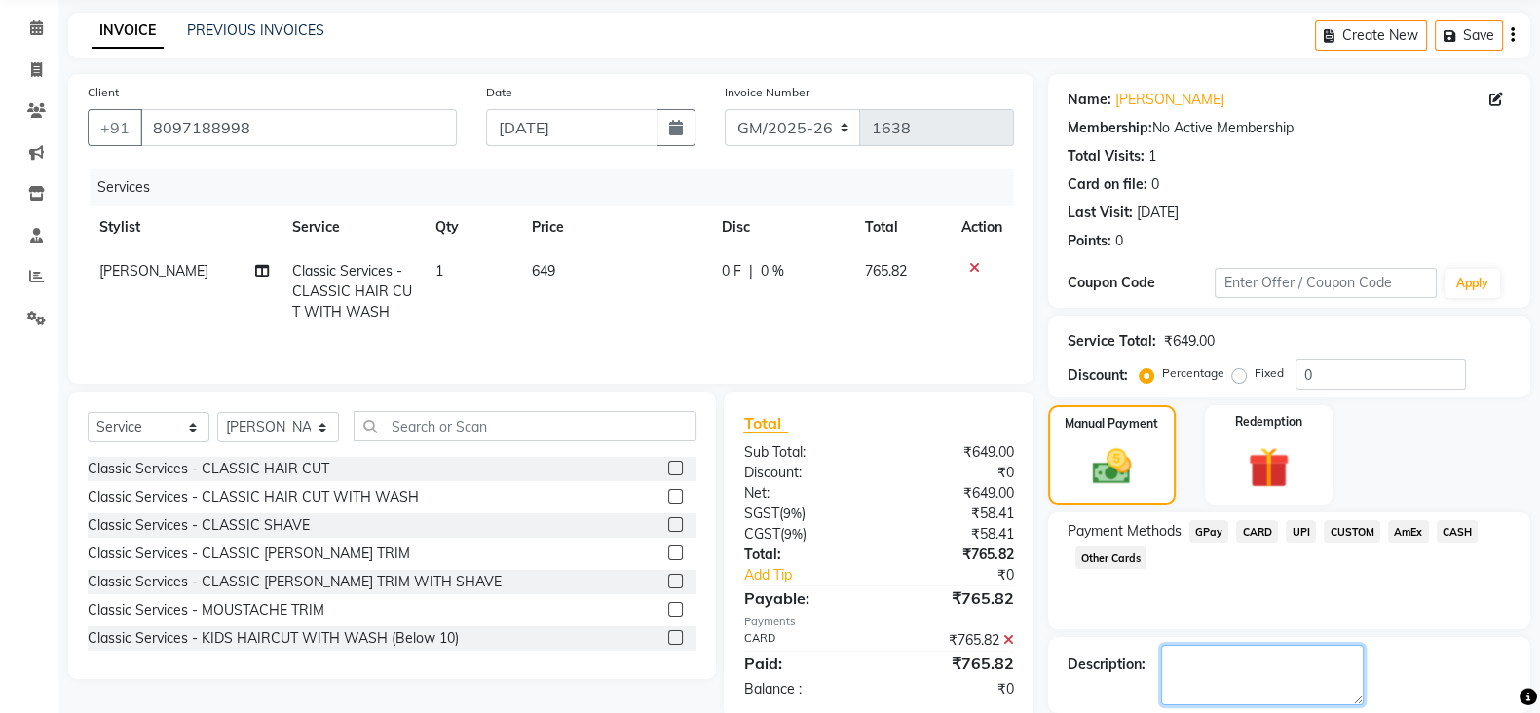
click at [1226, 645] on textarea at bounding box center [1262, 675] width 203 height 60
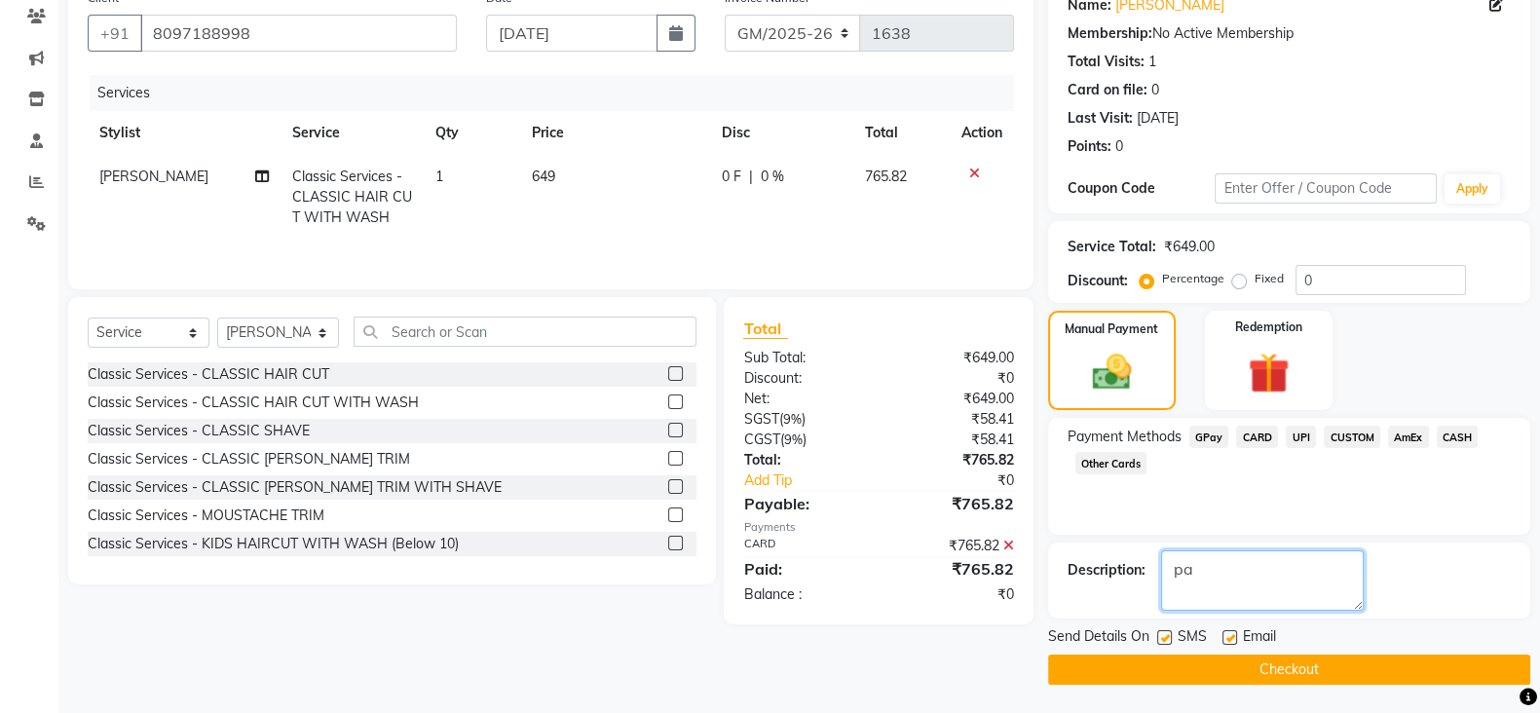
type textarea "p"
type textarea "payment done in lane 6 card machine"
click at [1261, 669] on button "Checkout" at bounding box center [1289, 670] width 482 height 30
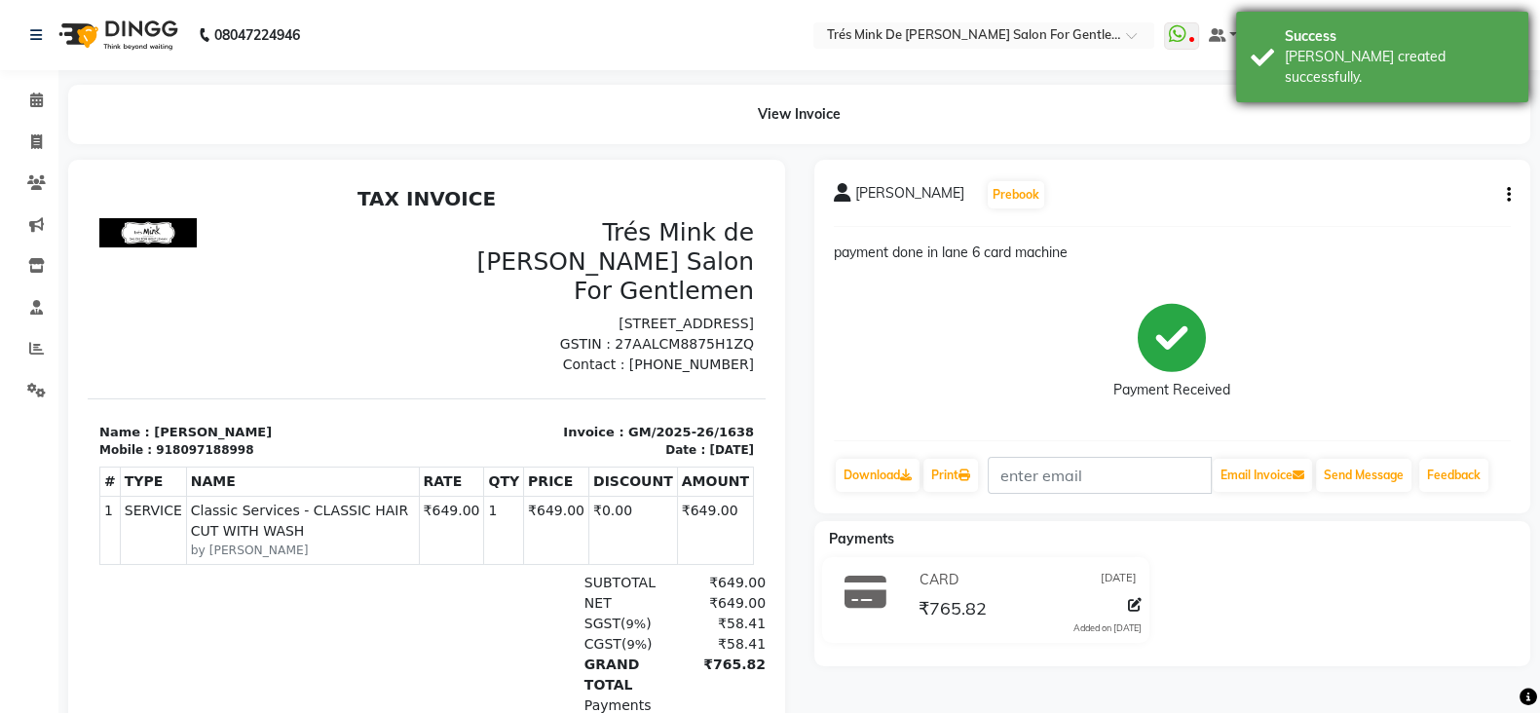
click at [1378, 58] on div "[PERSON_NAME] created successfully." at bounding box center [1399, 67] width 229 height 41
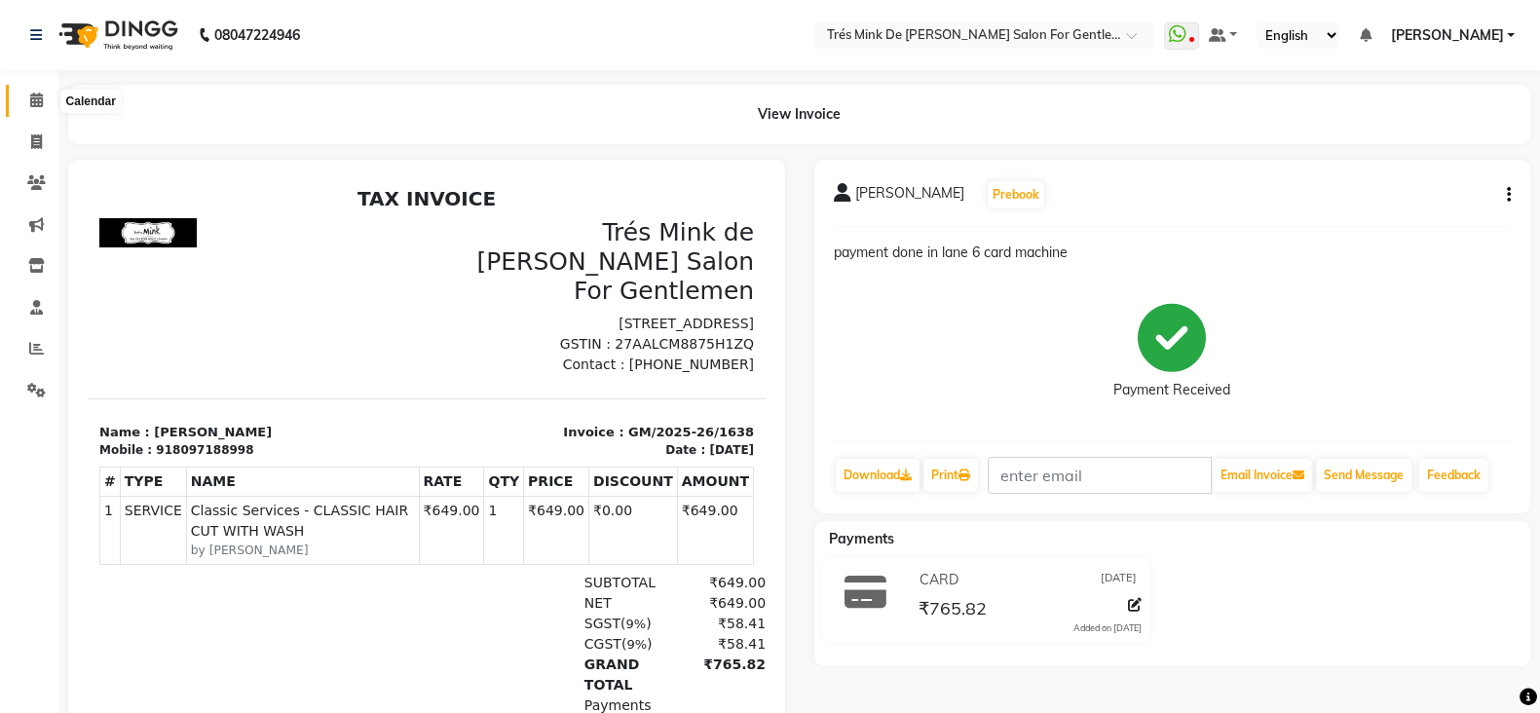
click at [31, 100] on icon at bounding box center [36, 100] width 13 height 15
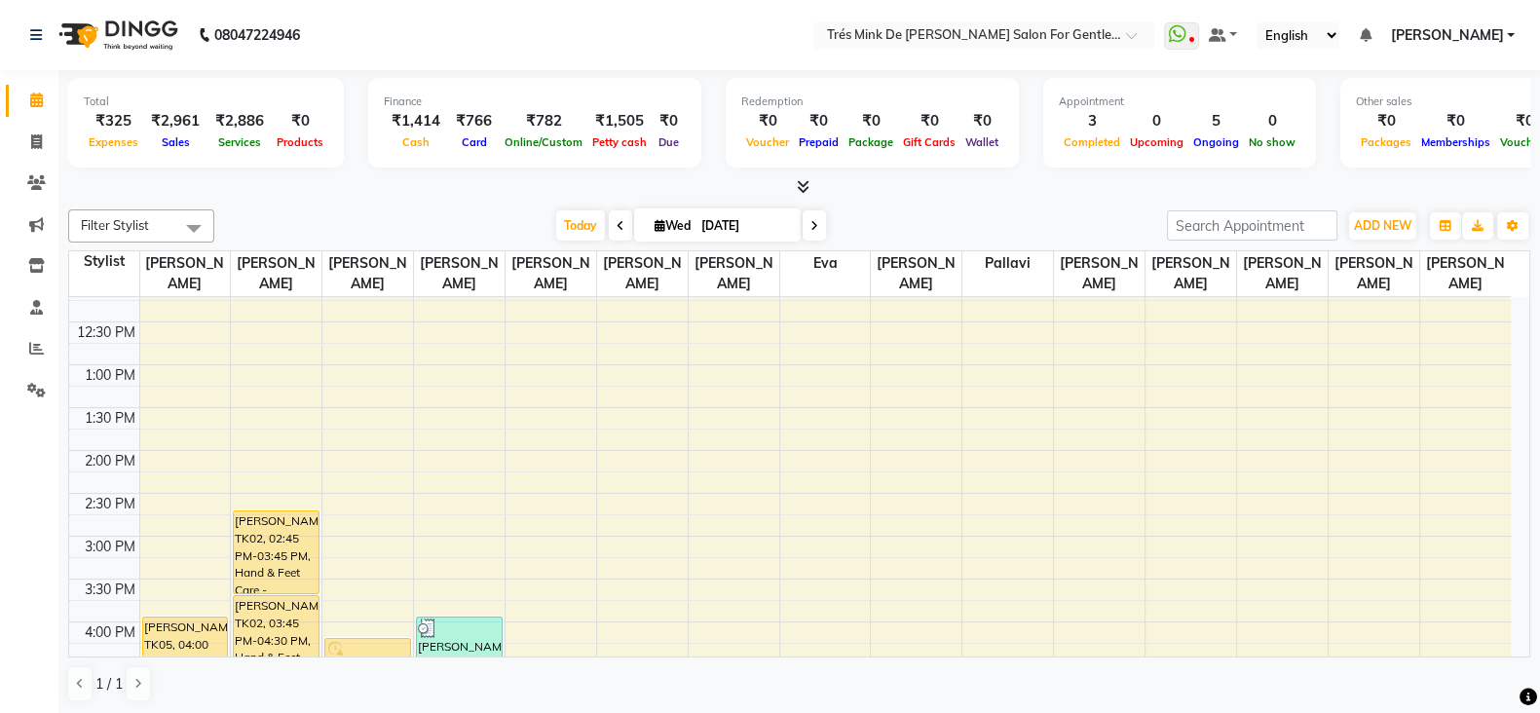
scroll to position [365, 0]
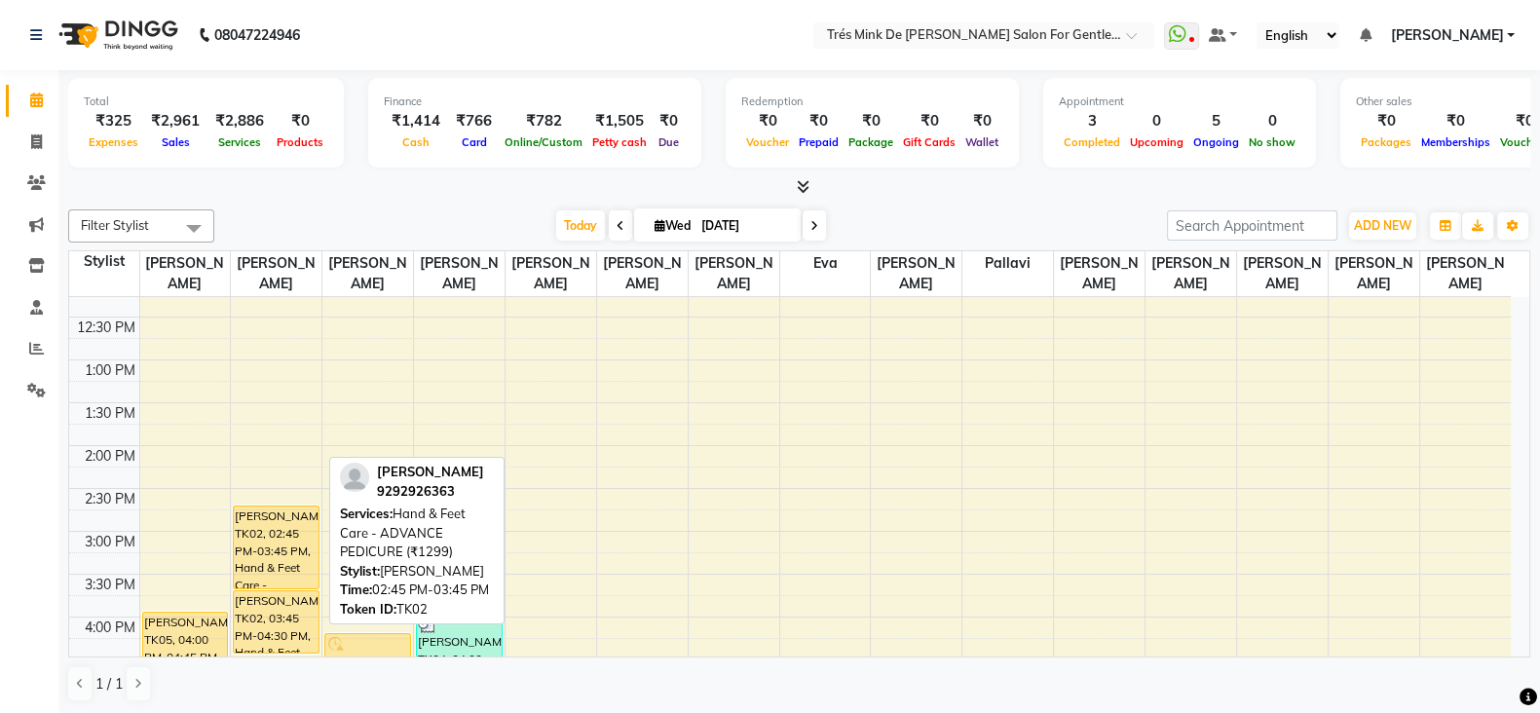
click at [239, 580] on div "[PERSON_NAME], TK02, 02:45 PM-03:45 PM, Hand & Feet Care - ADVANCE PEDICURE (₹1…" at bounding box center [276, 547] width 85 height 82
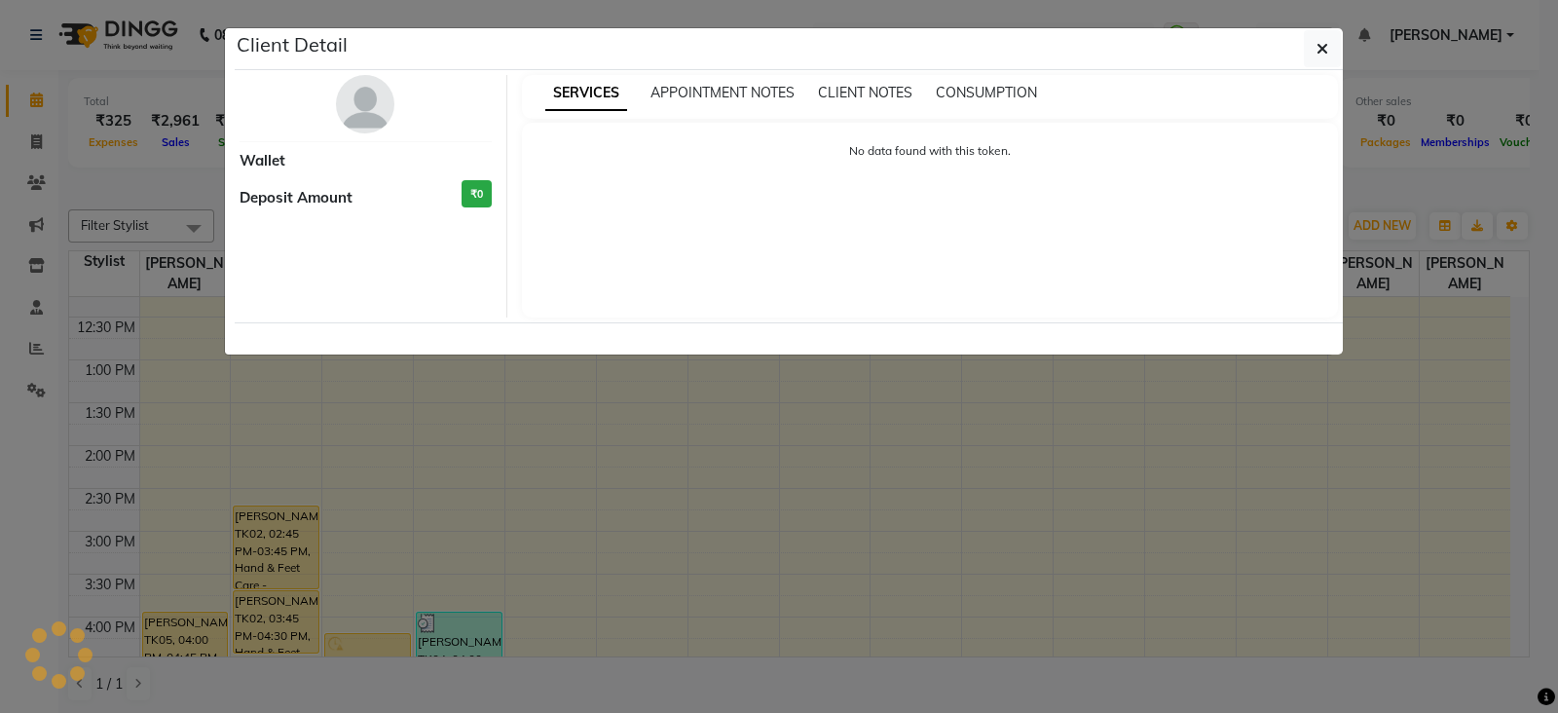
select select "1"
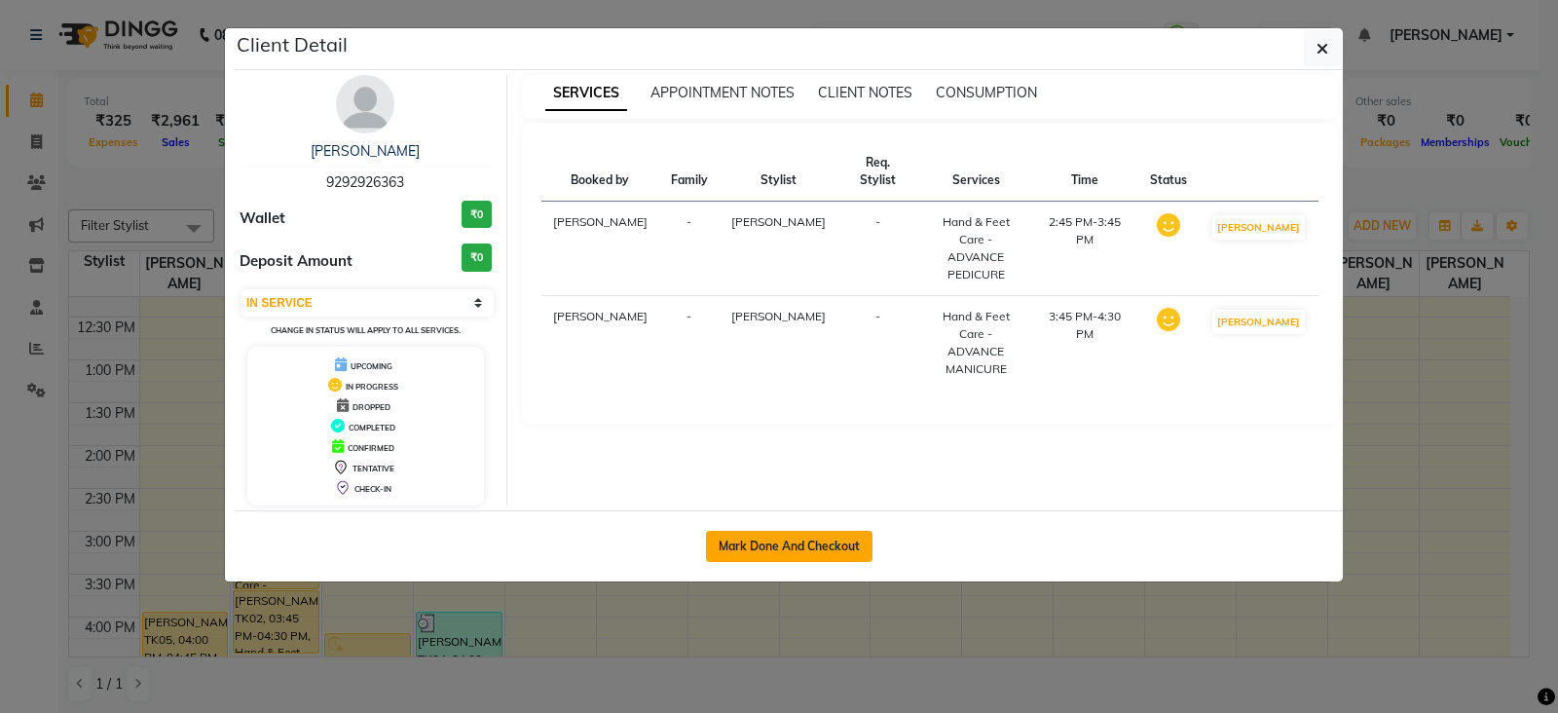
click at [818, 547] on button "Mark Done And Checkout" at bounding box center [789, 546] width 167 height 31
select select "service"
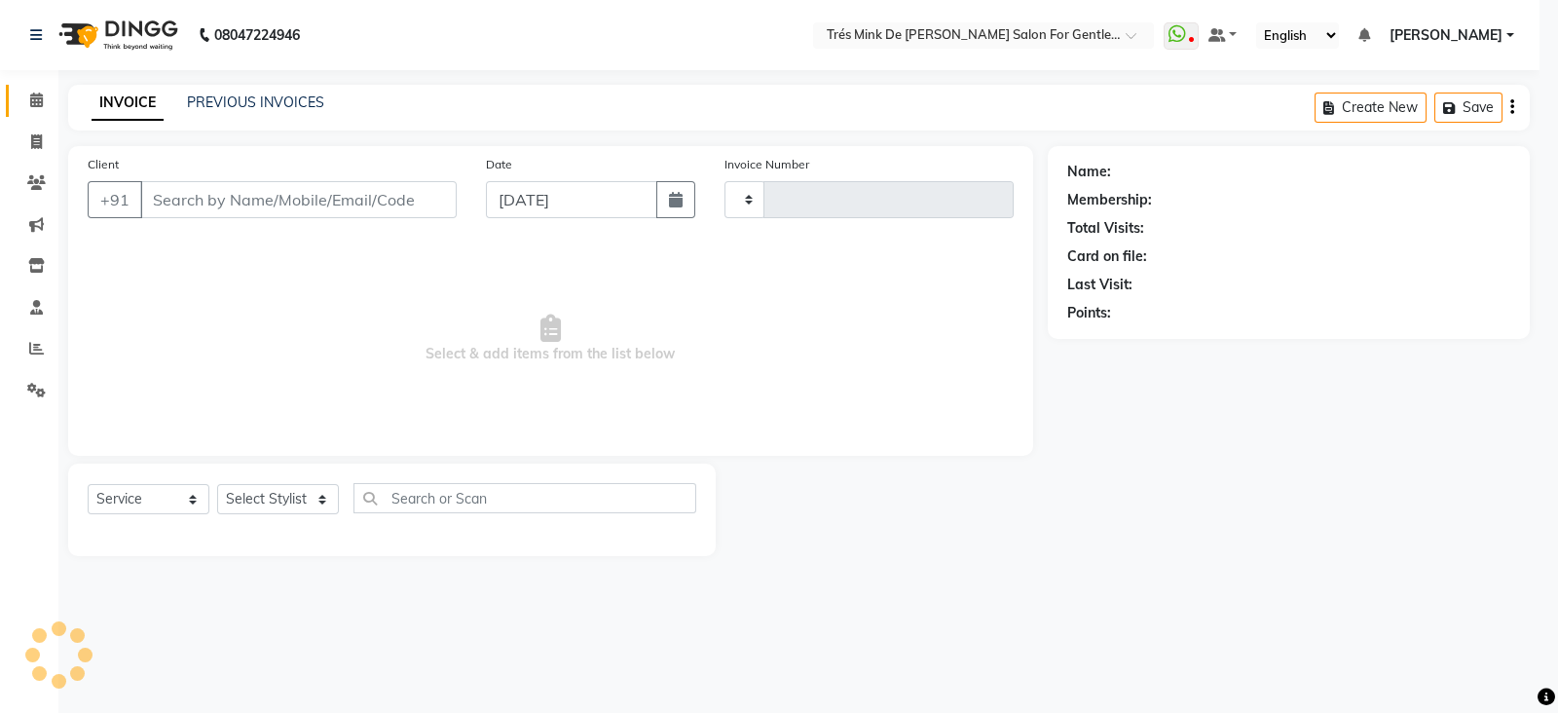
type input "1639"
select select "4236"
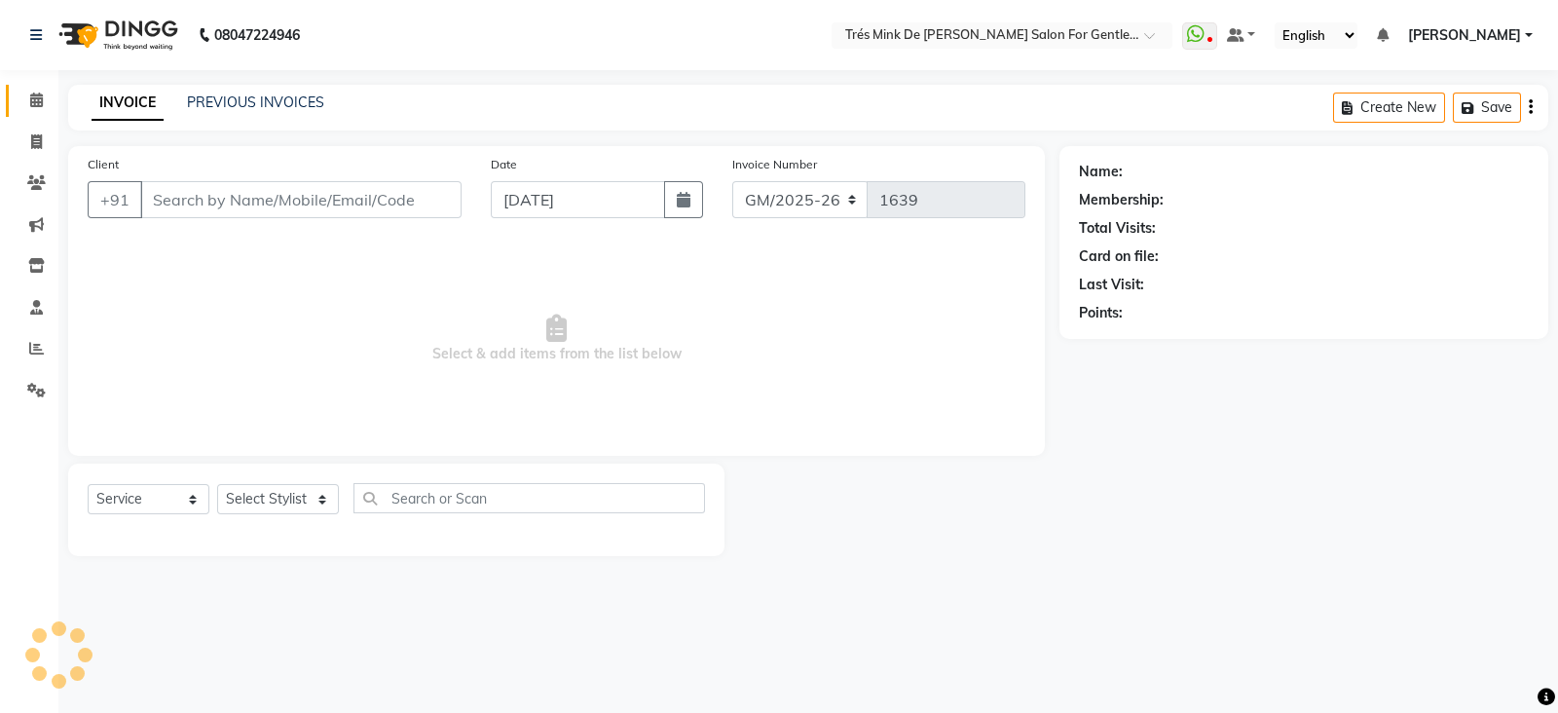
type input "9292926363"
select select "64343"
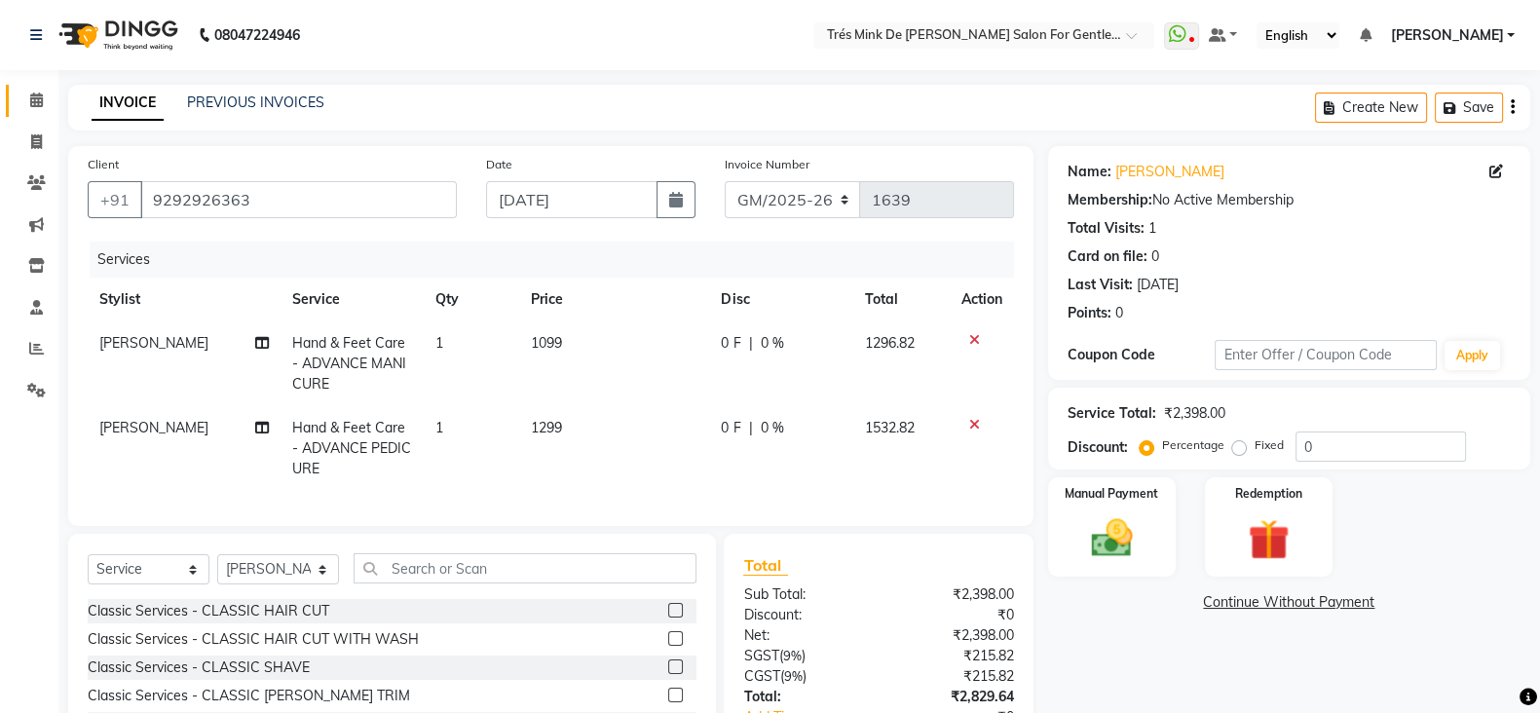
scroll to position [156, 0]
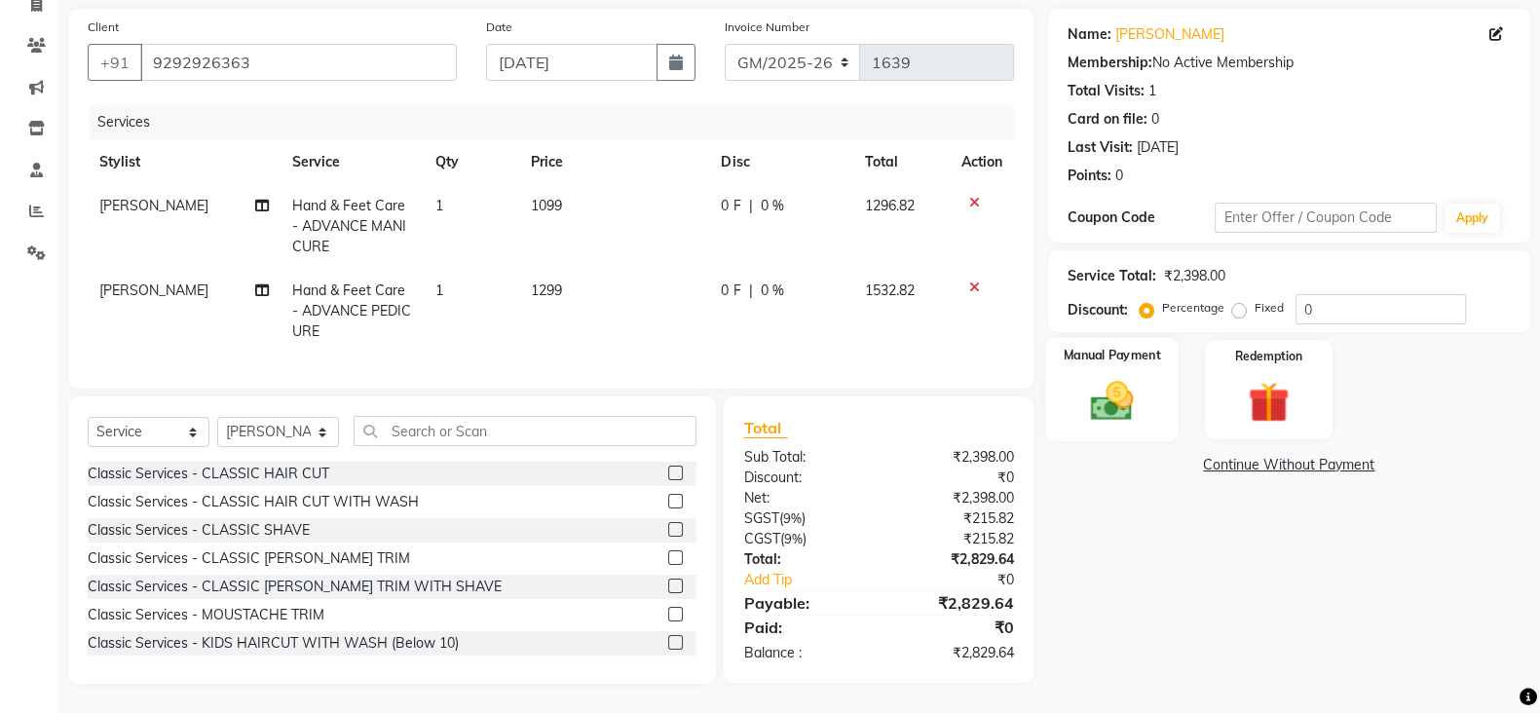
click at [1114, 389] on img at bounding box center [1111, 400] width 69 height 49
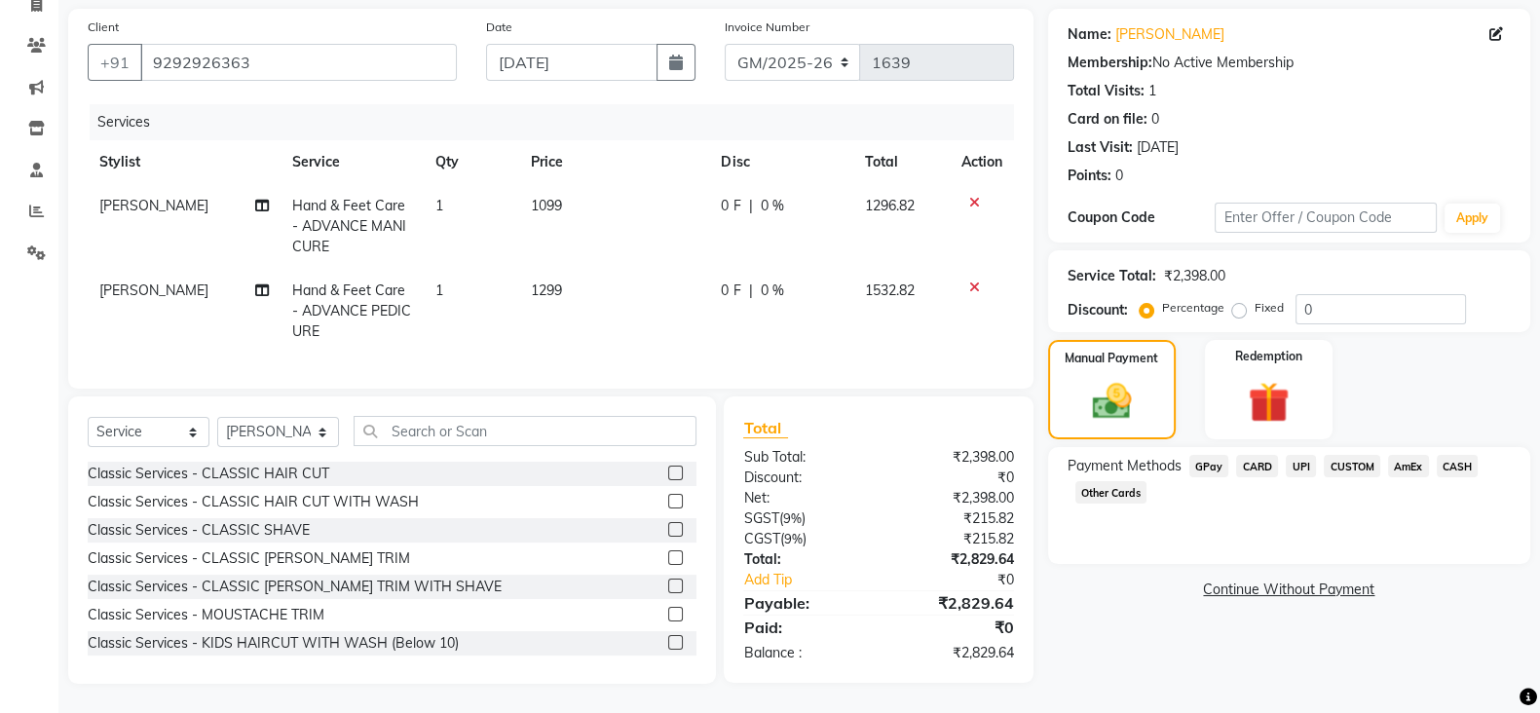
click at [1299, 455] on span "UPI" at bounding box center [1301, 466] width 30 height 22
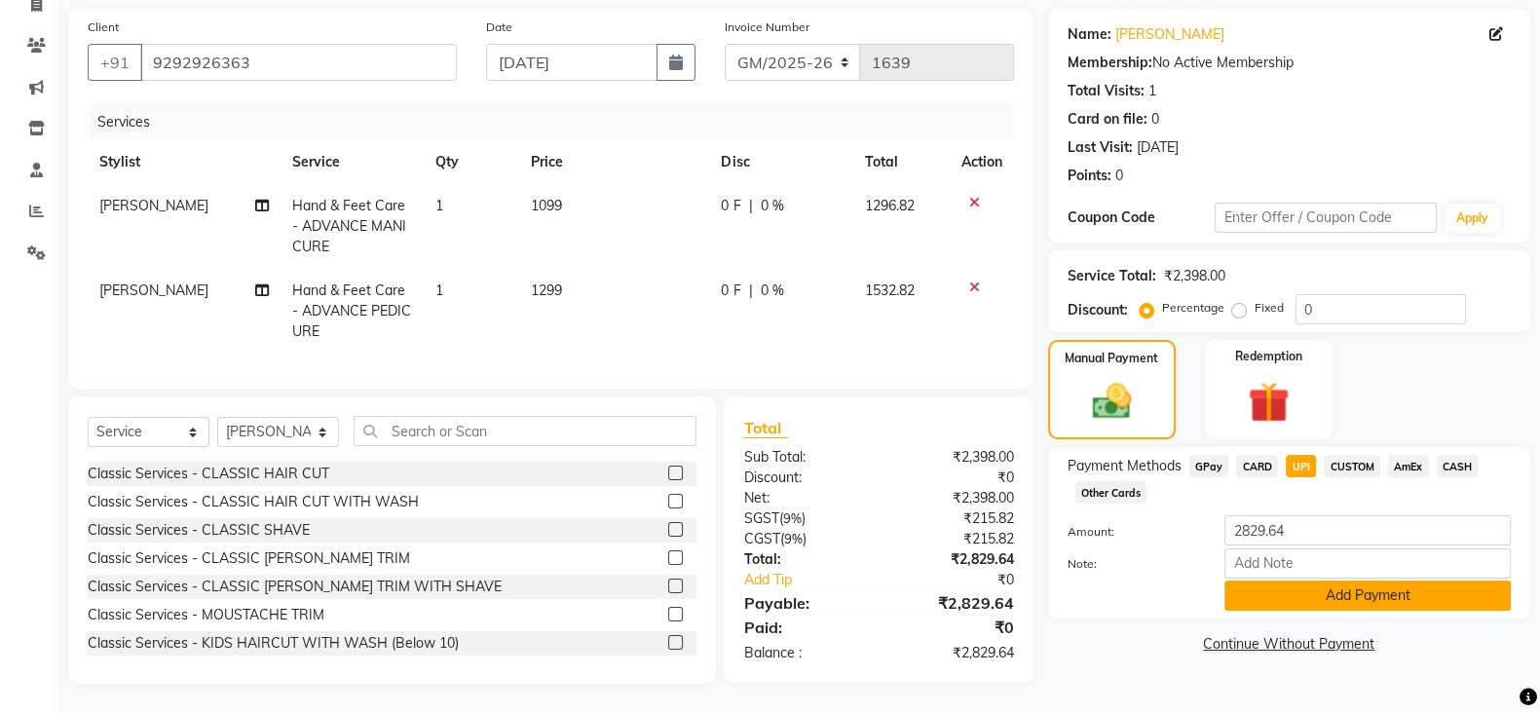
click at [1313, 580] on button "Add Payment" at bounding box center [1367, 595] width 286 height 30
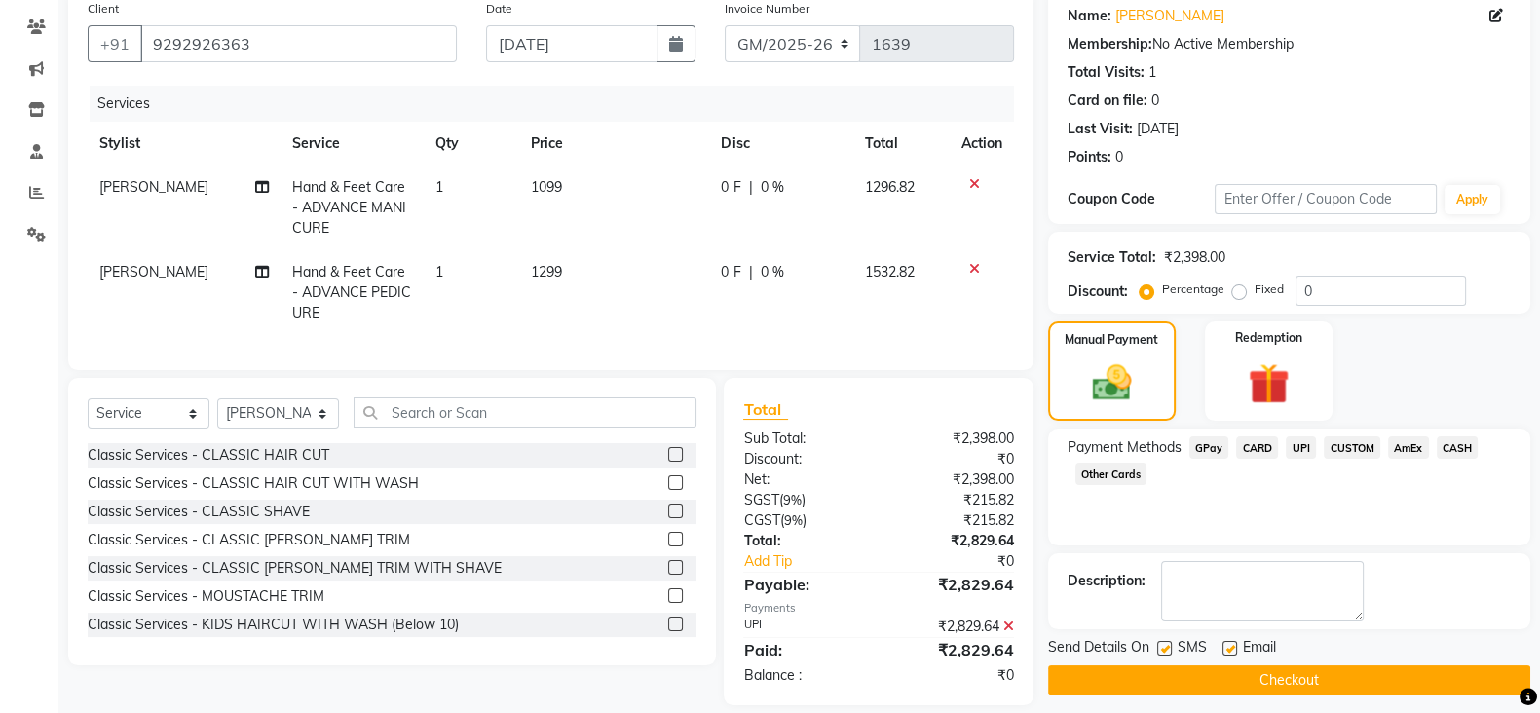
scroll to position [196, 0]
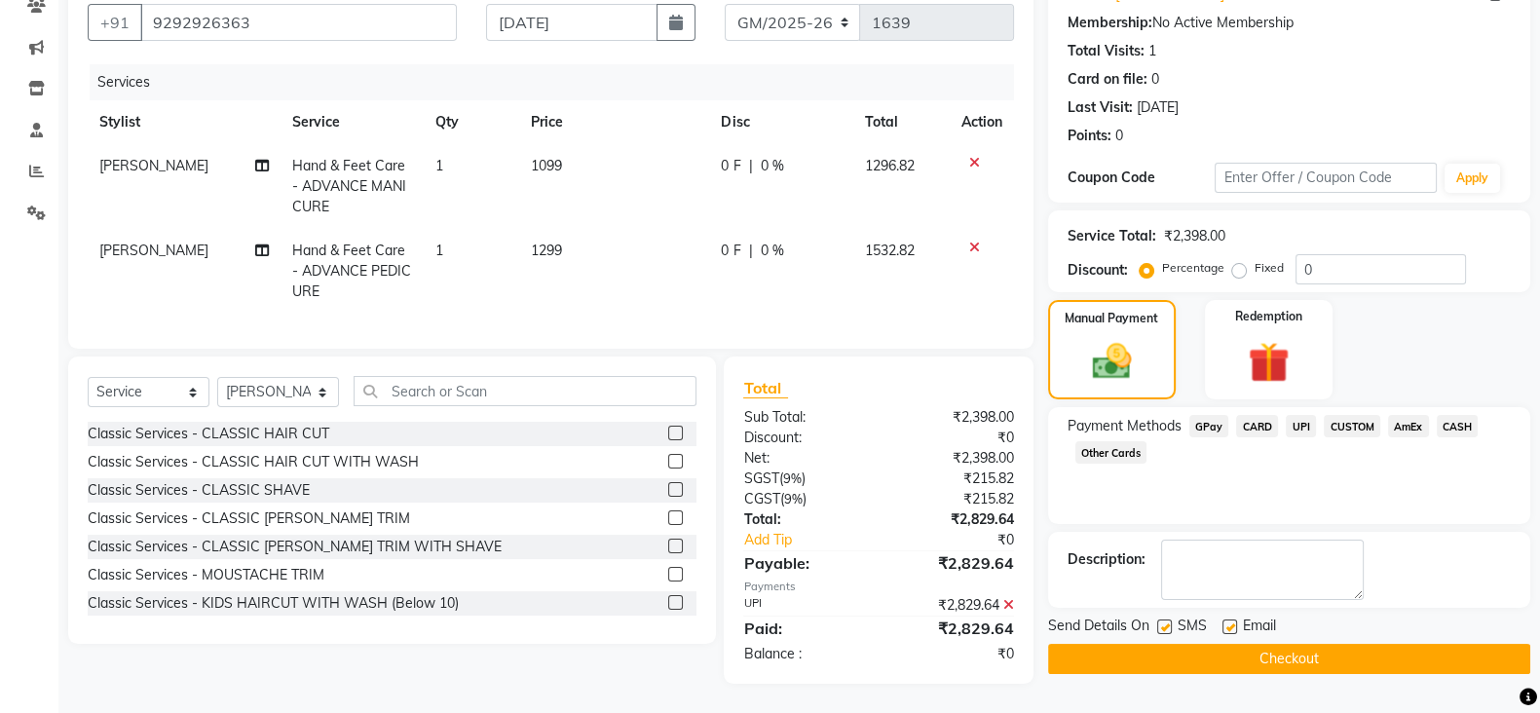
click at [1323, 644] on button "Checkout" at bounding box center [1289, 659] width 482 height 30
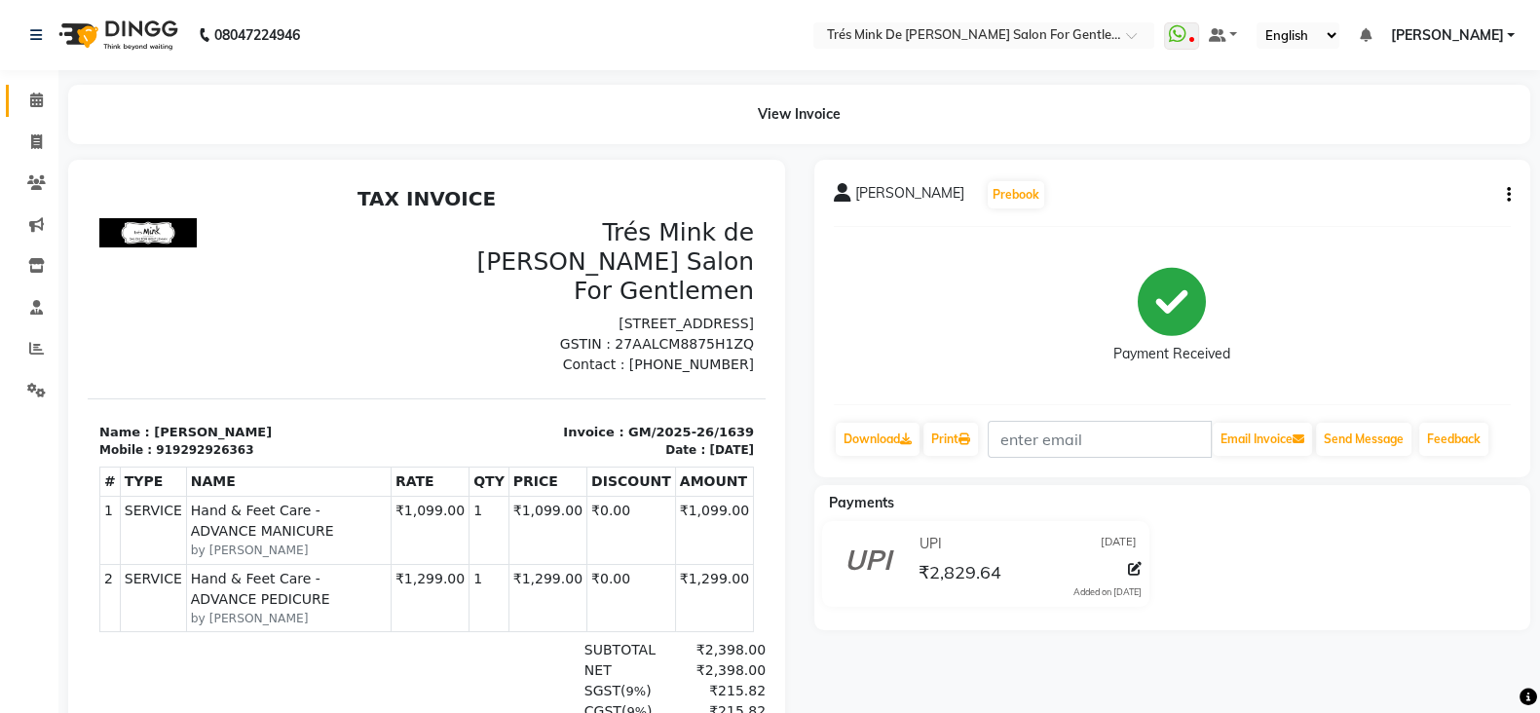
click at [46, 91] on span at bounding box center [36, 101] width 34 height 22
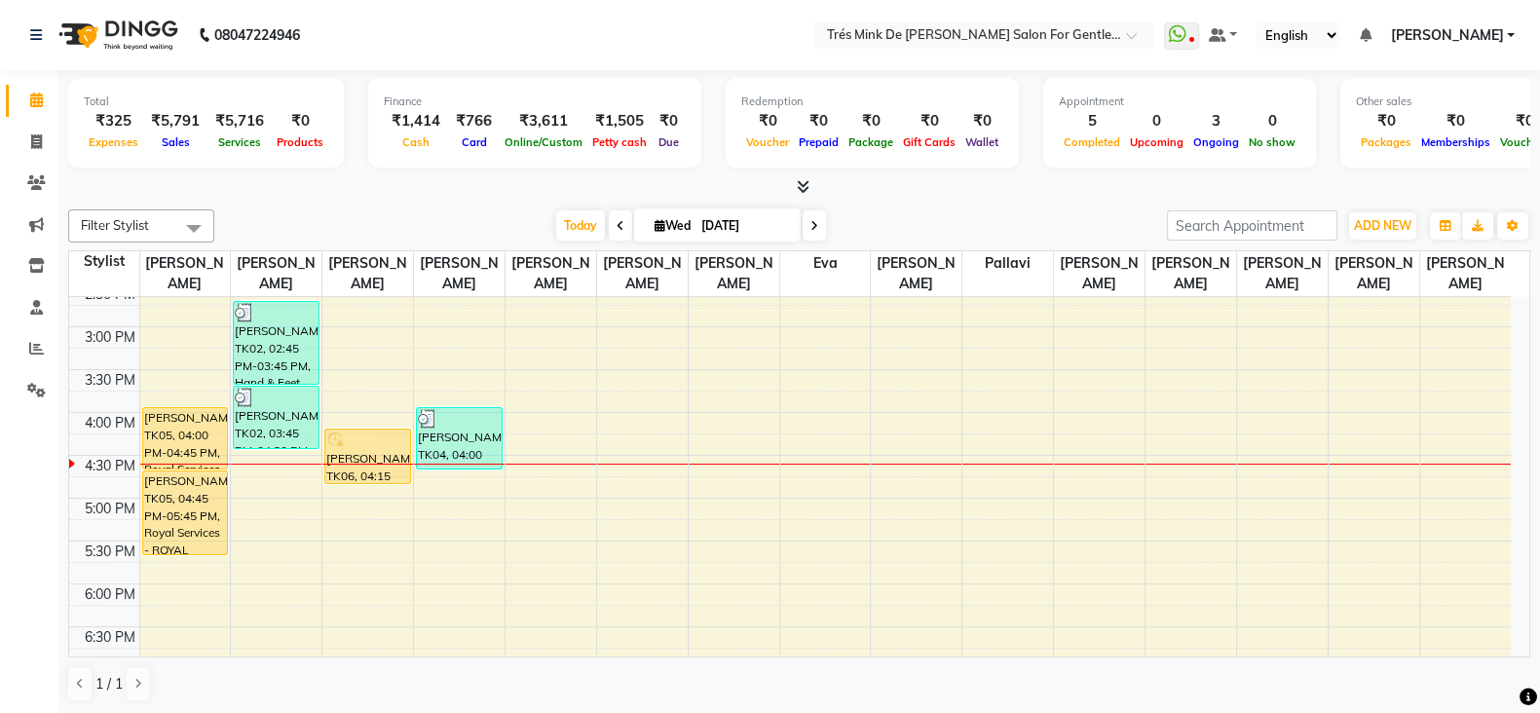
scroll to position [609, 0]
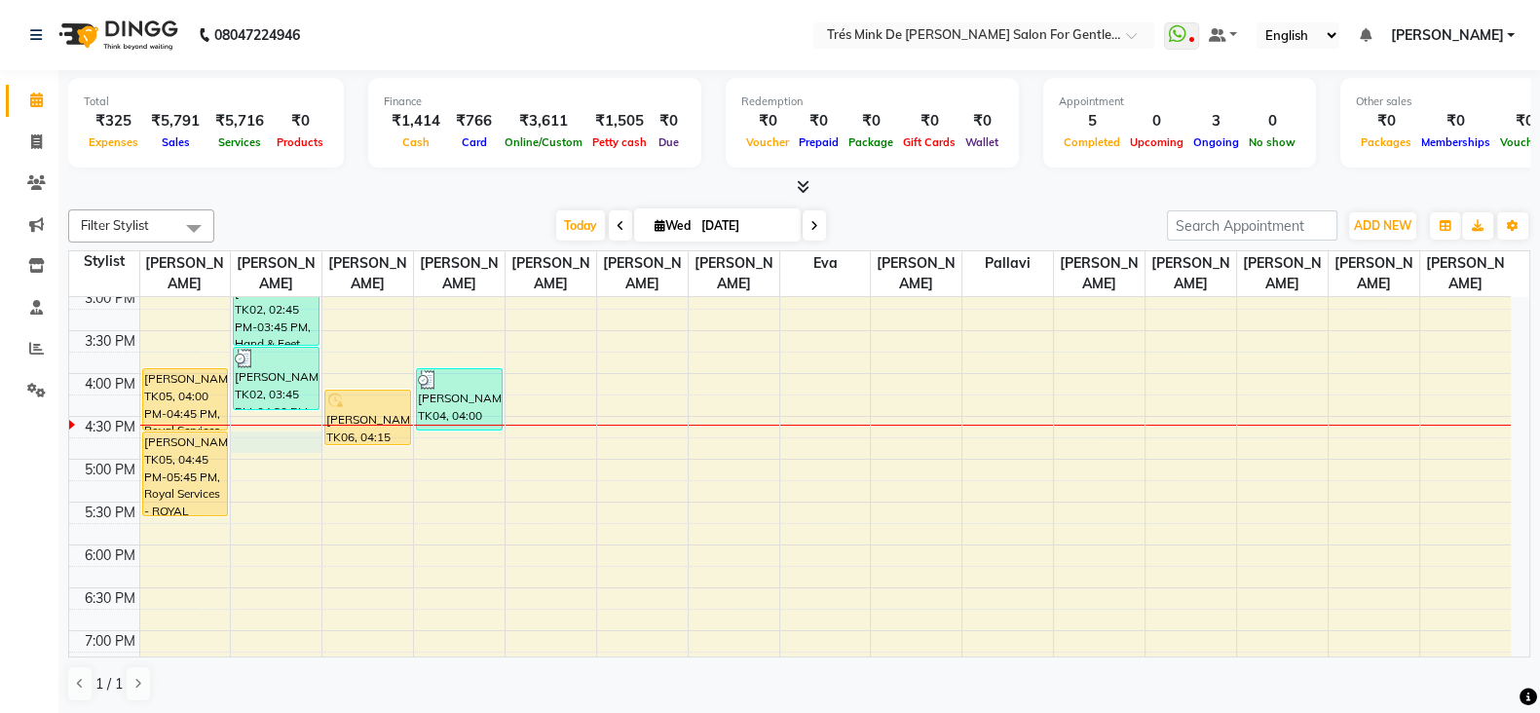
click at [260, 445] on div "8:00 AM 8:30 AM 9:00 AM 9:30 AM 10:00 AM 10:30 AM 11:00 AM 11:30 AM 12:00 PM 12…" at bounding box center [789, 373] width 1441 height 1370
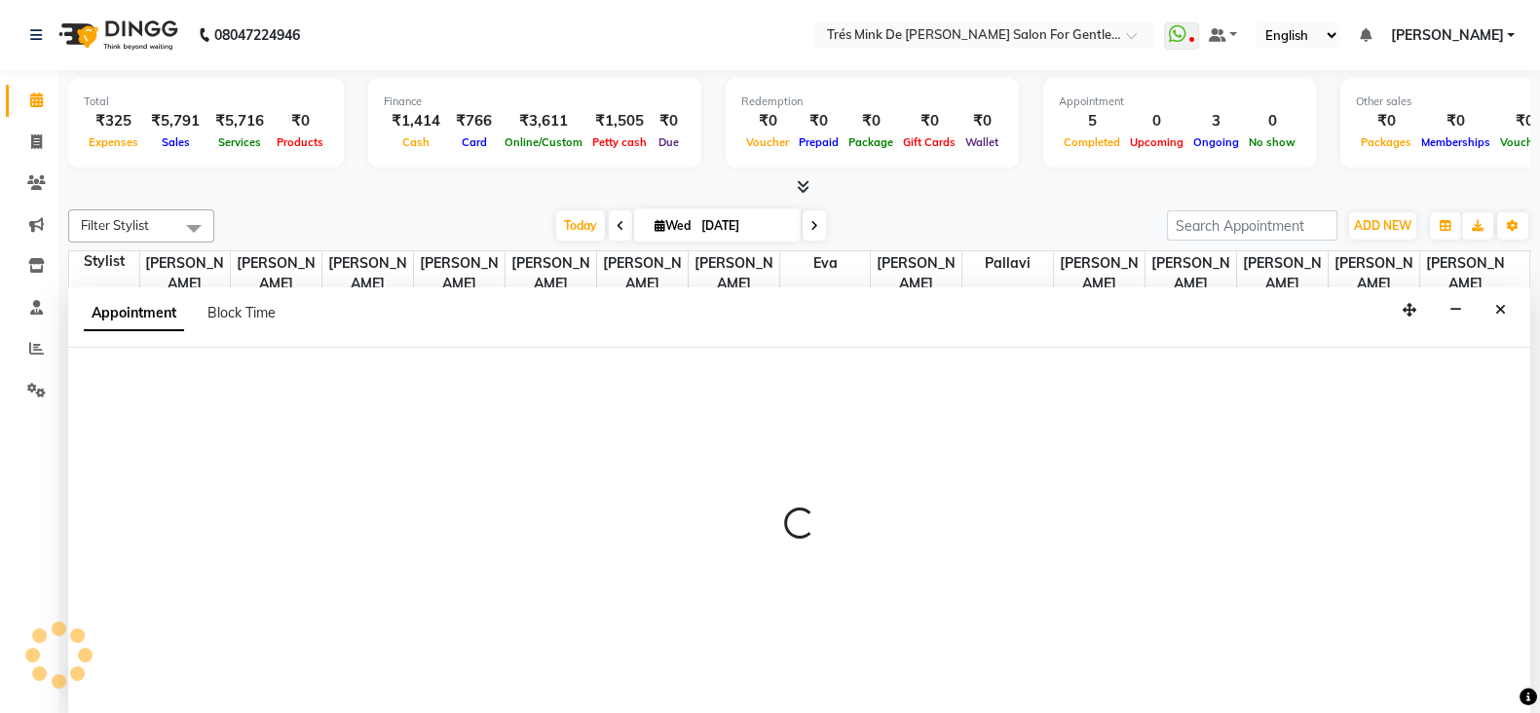
select select "64343"
select select "tentative"
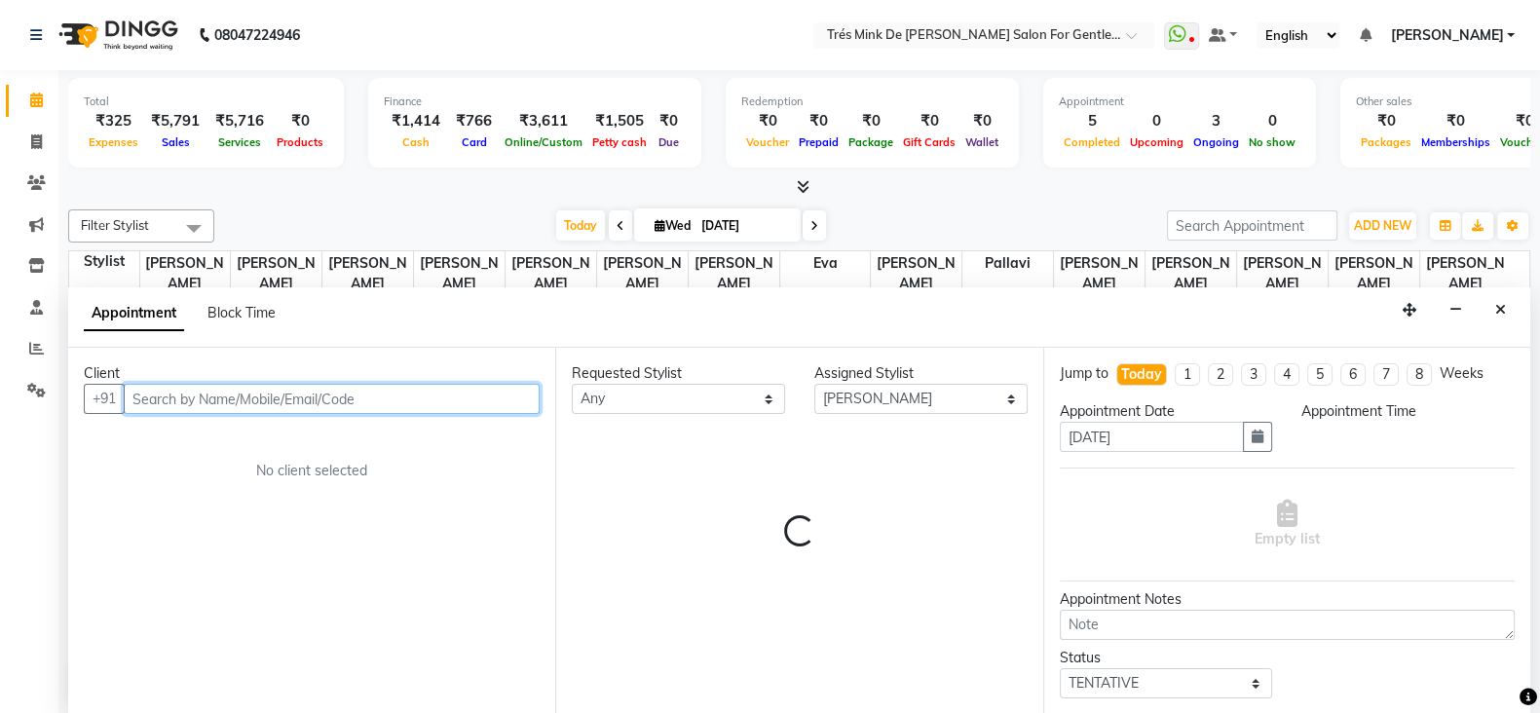
scroll to position [1, 0]
select select "1005"
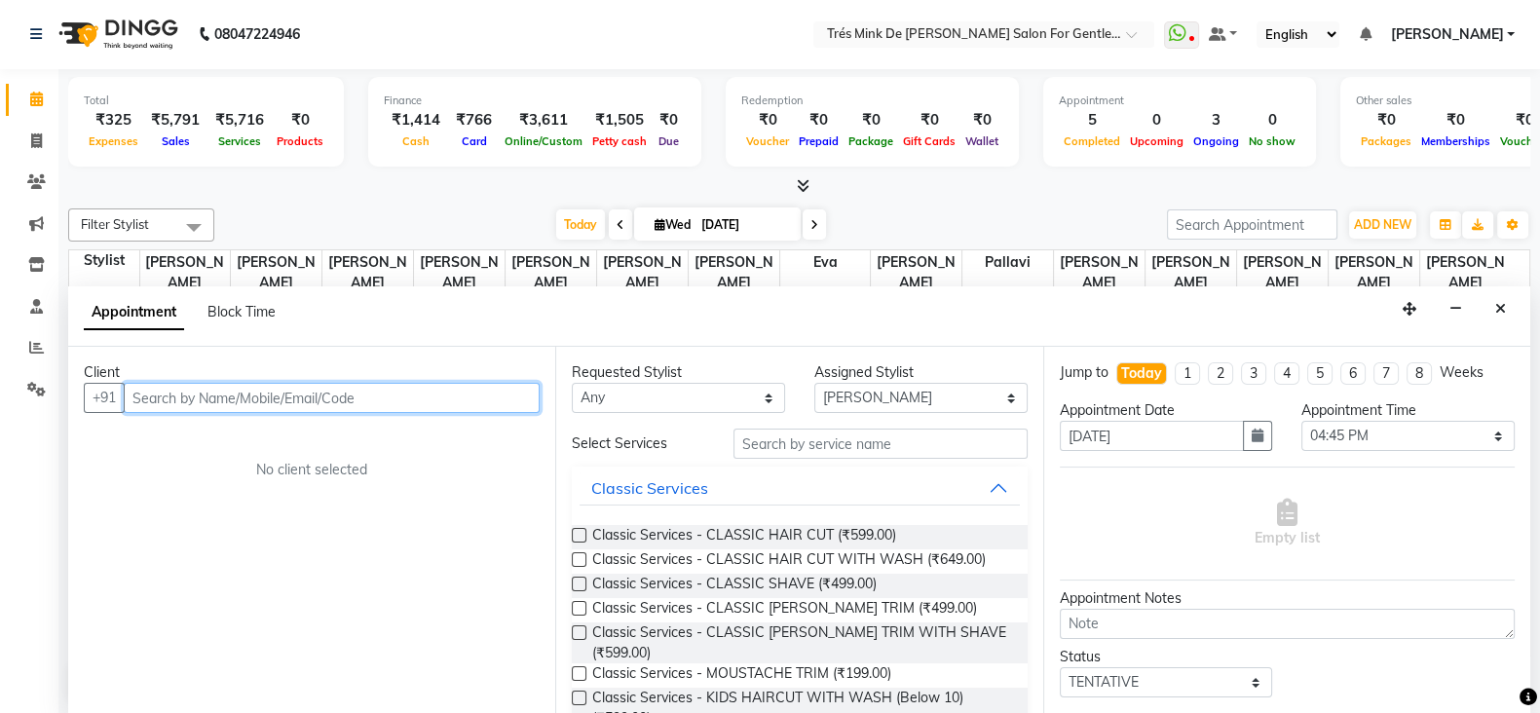
click at [210, 402] on input "text" at bounding box center [332, 398] width 416 height 30
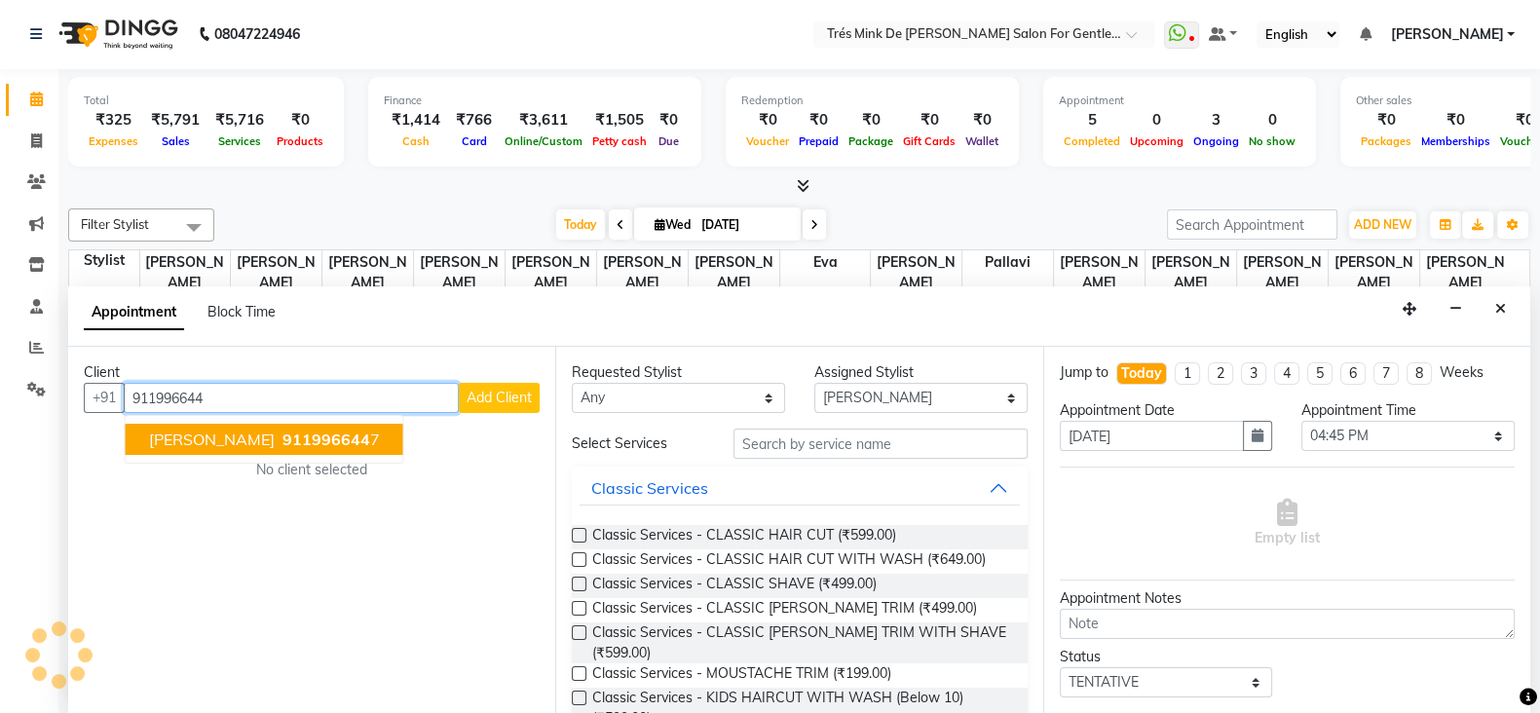
click at [219, 430] on span "[PERSON_NAME]" at bounding box center [212, 439] width 126 height 19
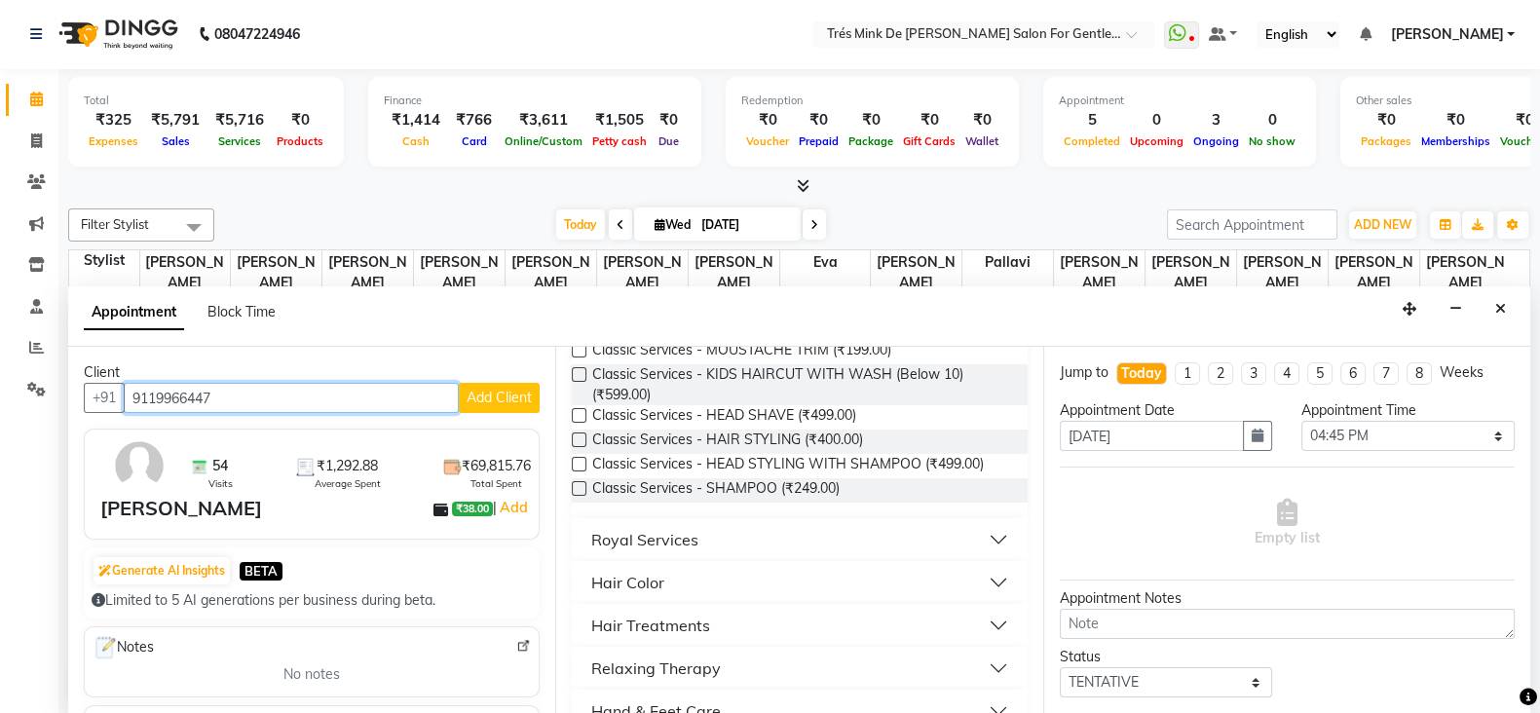
scroll to position [365, 0]
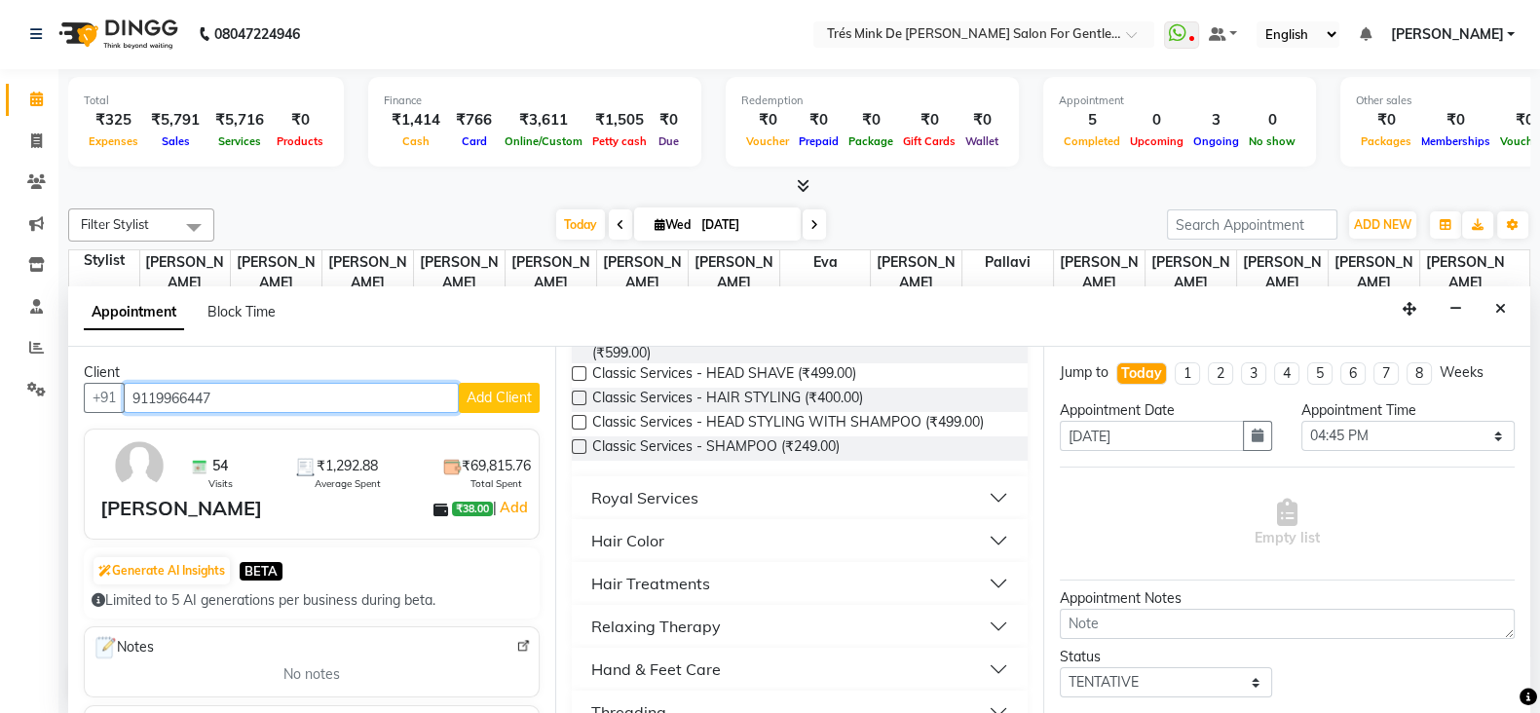
type input "9119966447"
click at [635, 664] on div "Hand & Feet Care" at bounding box center [656, 668] width 130 height 23
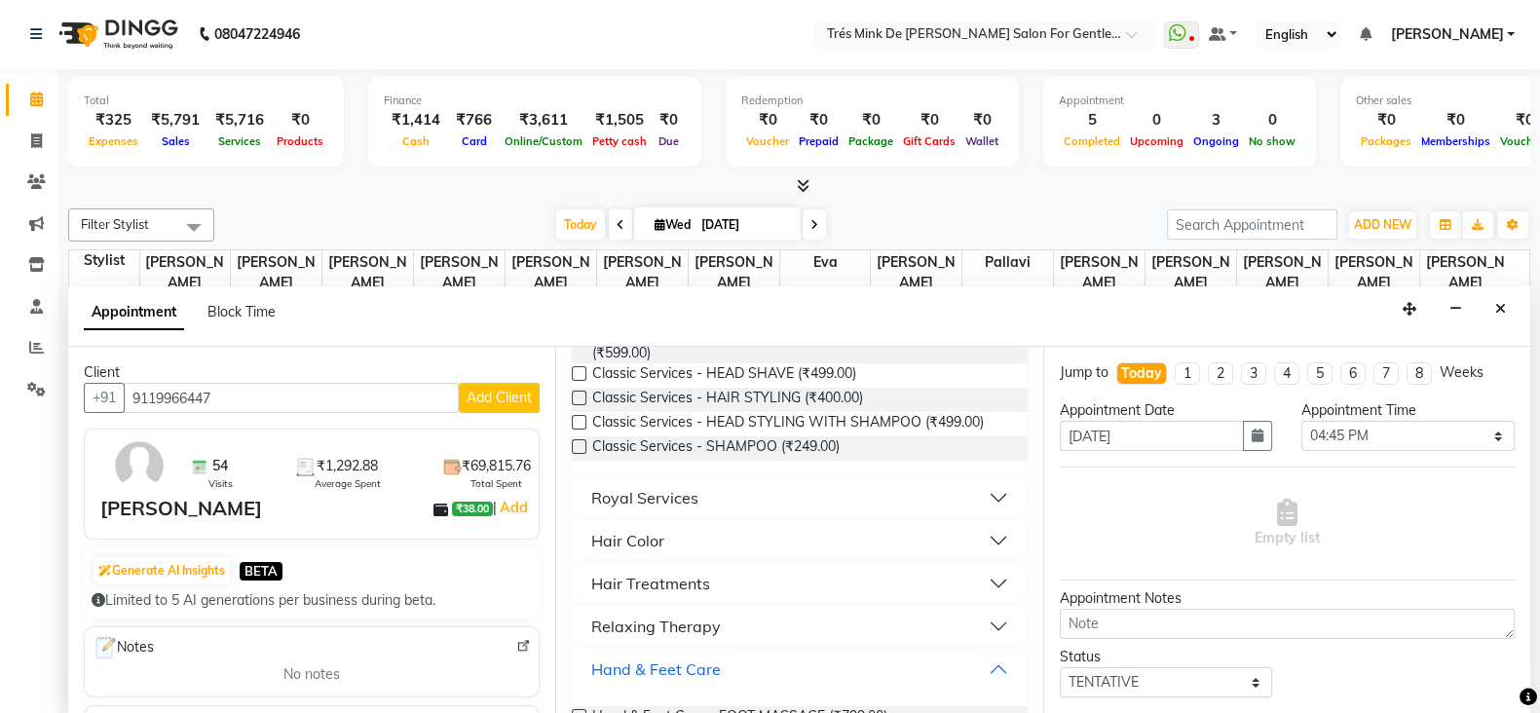
scroll to position [486, 0]
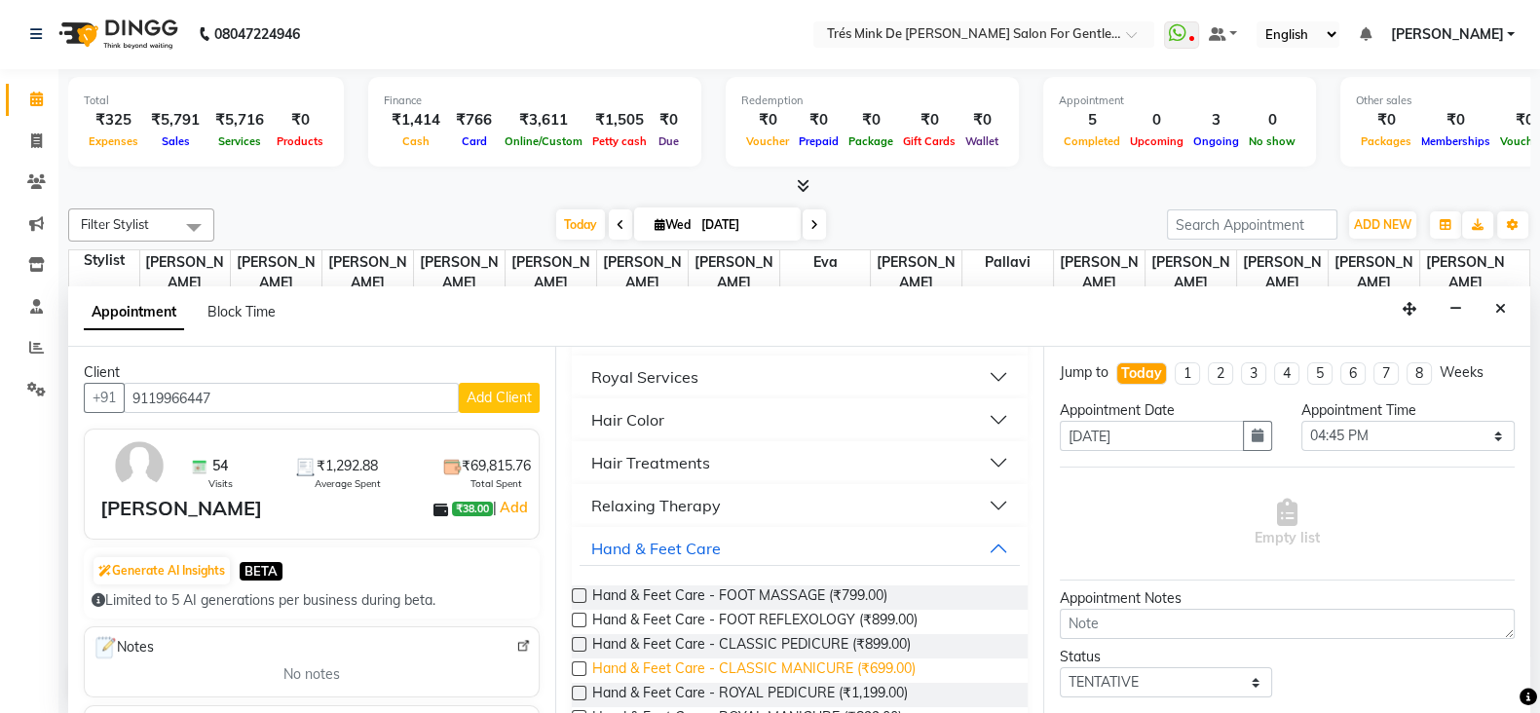
click at [818, 669] on span "Hand & Feet Care - CLASSIC MANICURE (₹699.00)" at bounding box center [753, 670] width 323 height 24
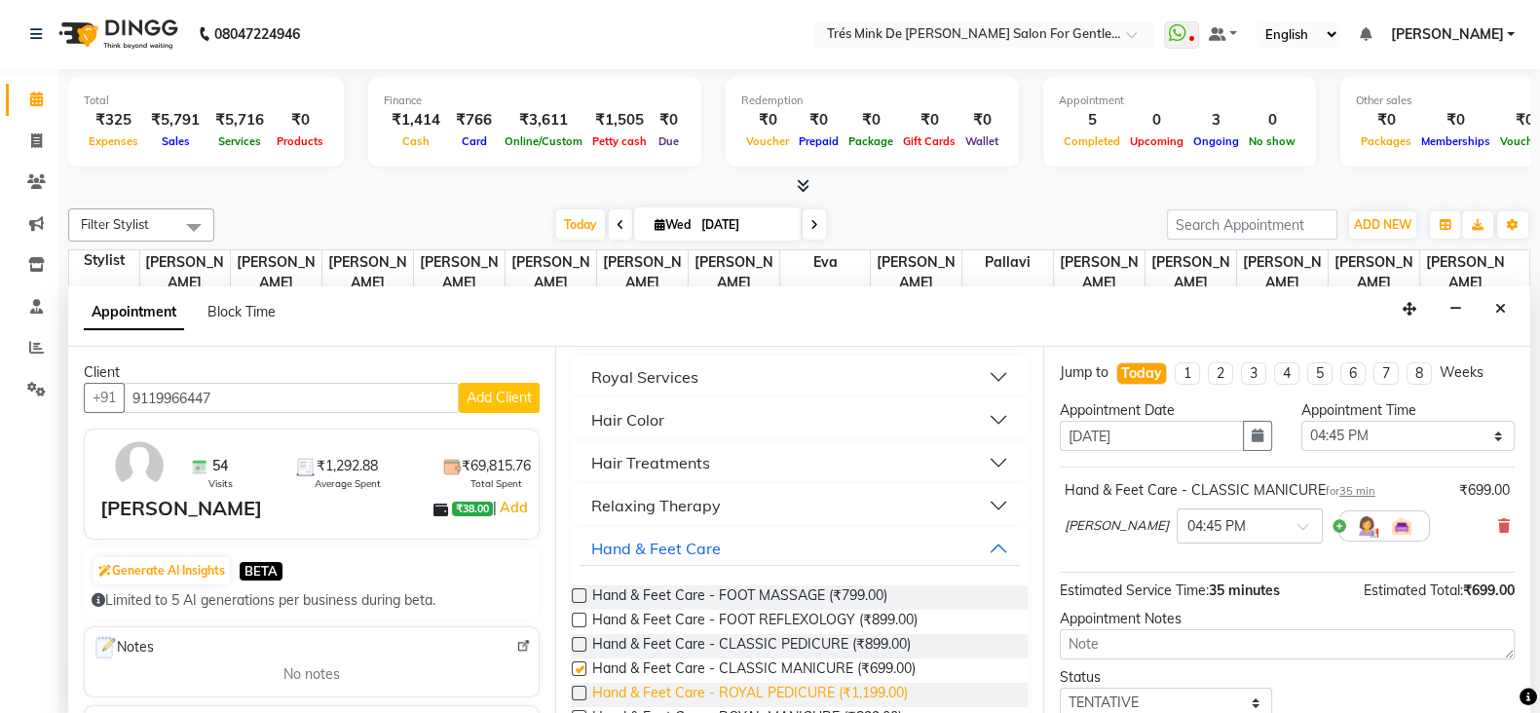
checkbox input "false"
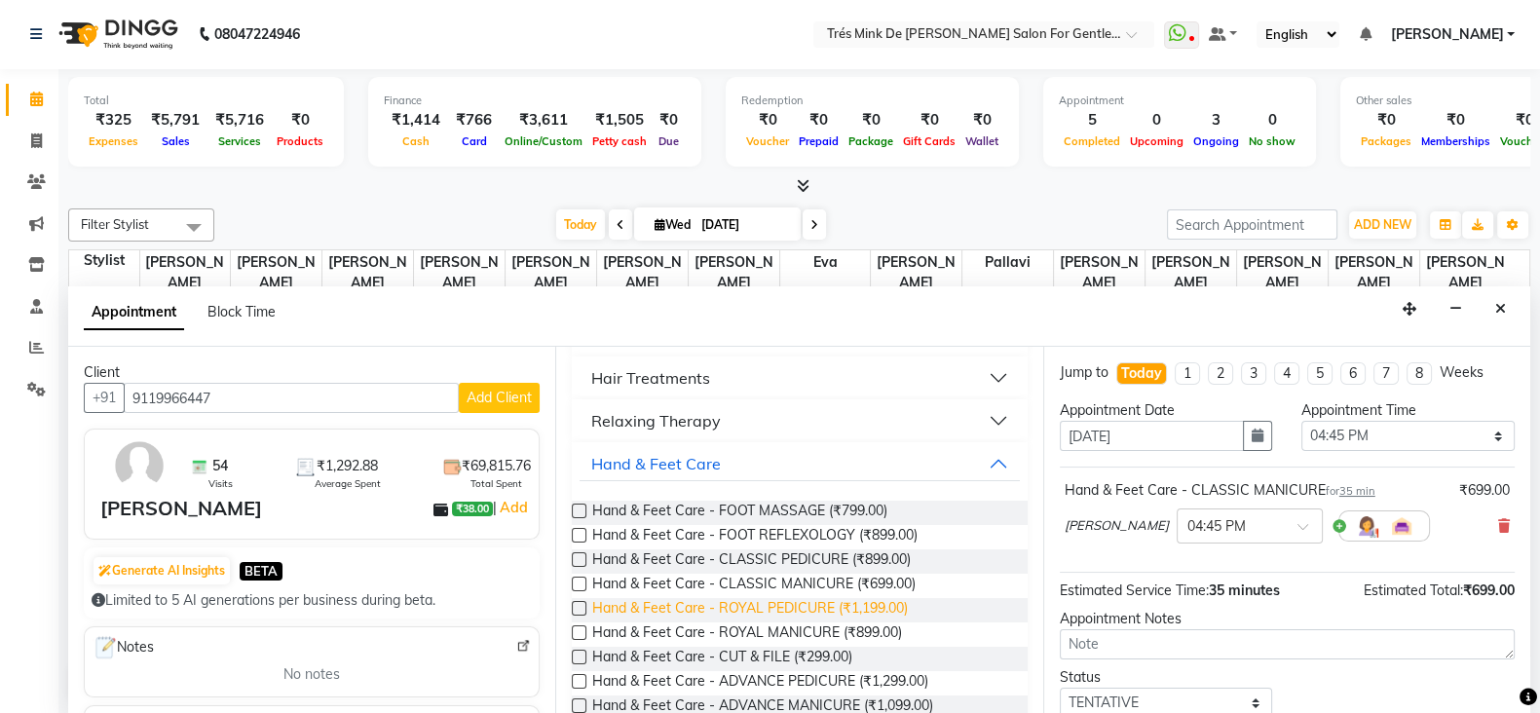
scroll to position [609, 0]
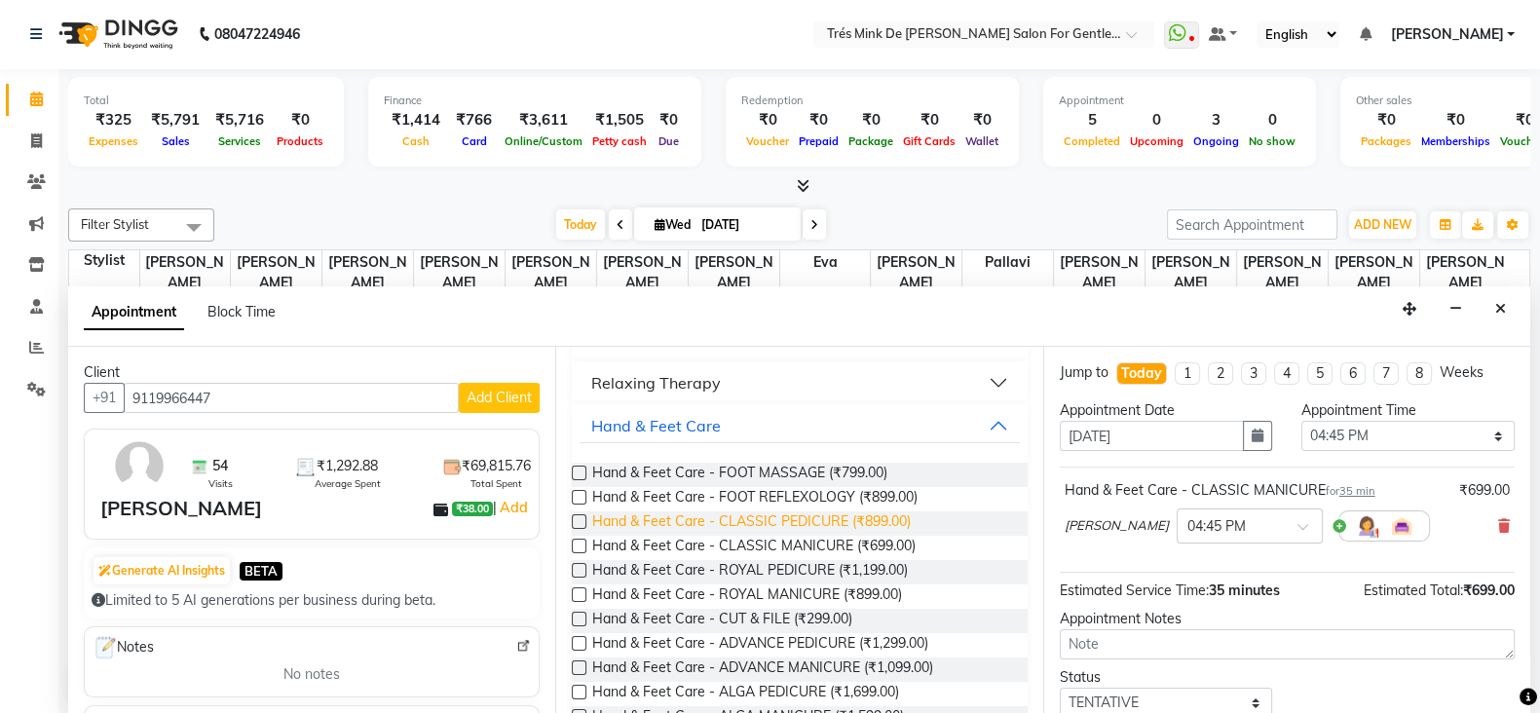
click at [780, 524] on span "Hand & Feet Care - CLASSIC PEDICURE (₹899.00)" at bounding box center [751, 523] width 318 height 24
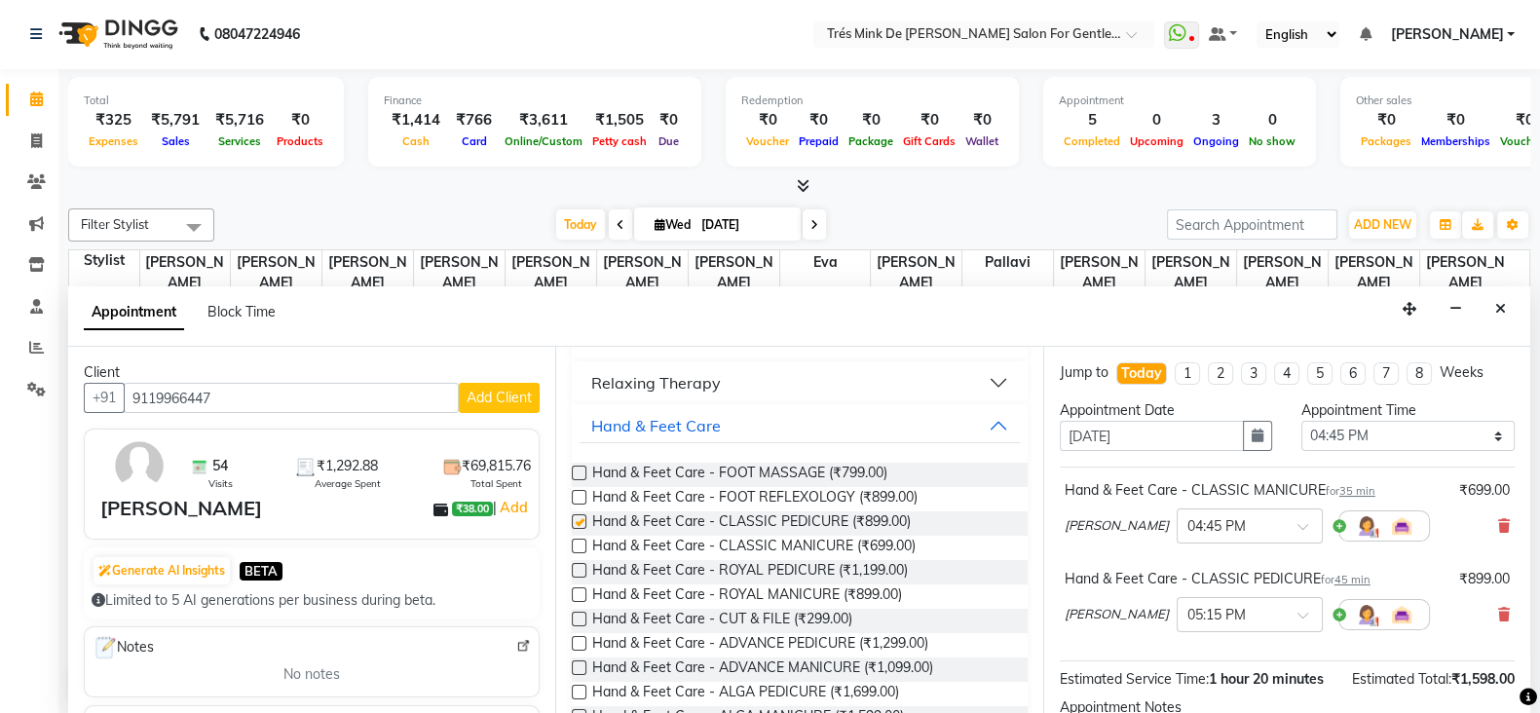
checkbox input "false"
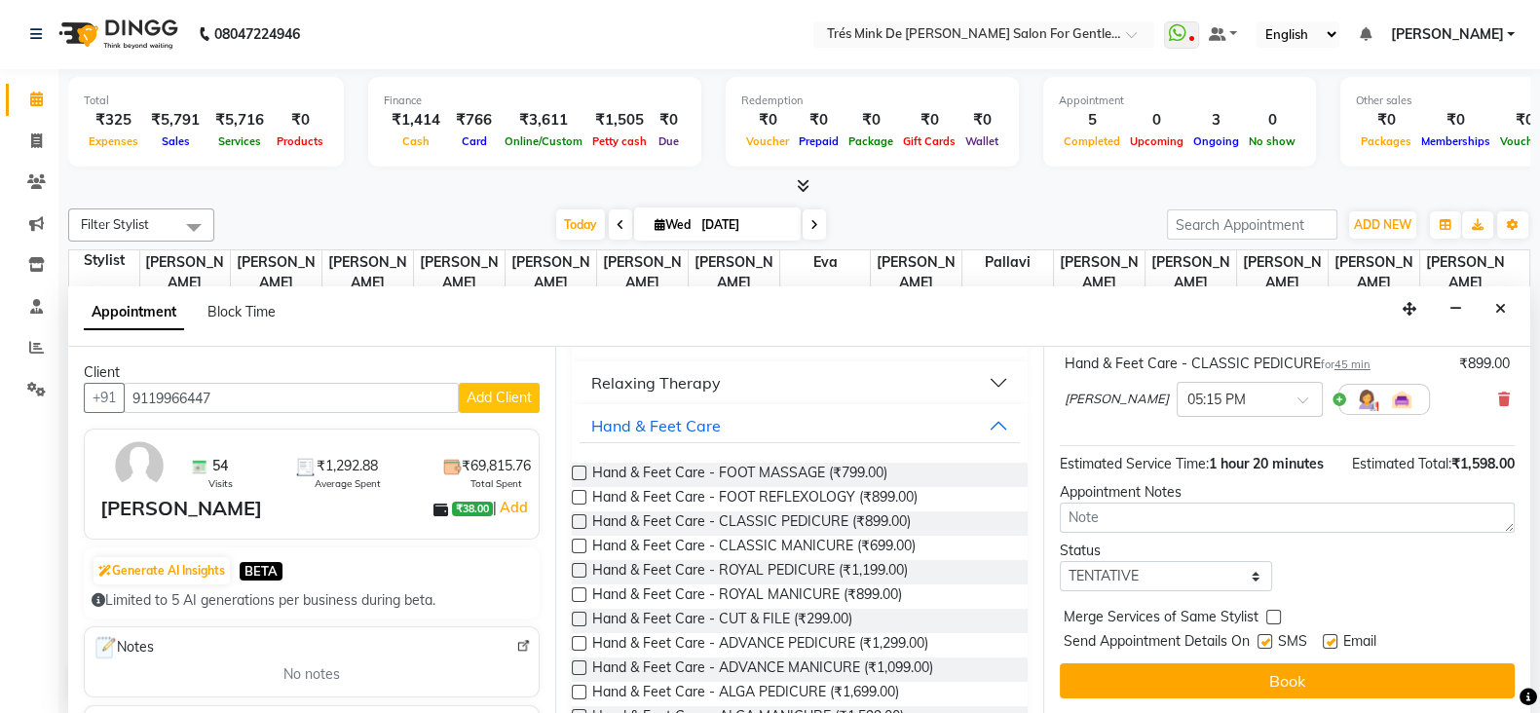
scroll to position [234, 0]
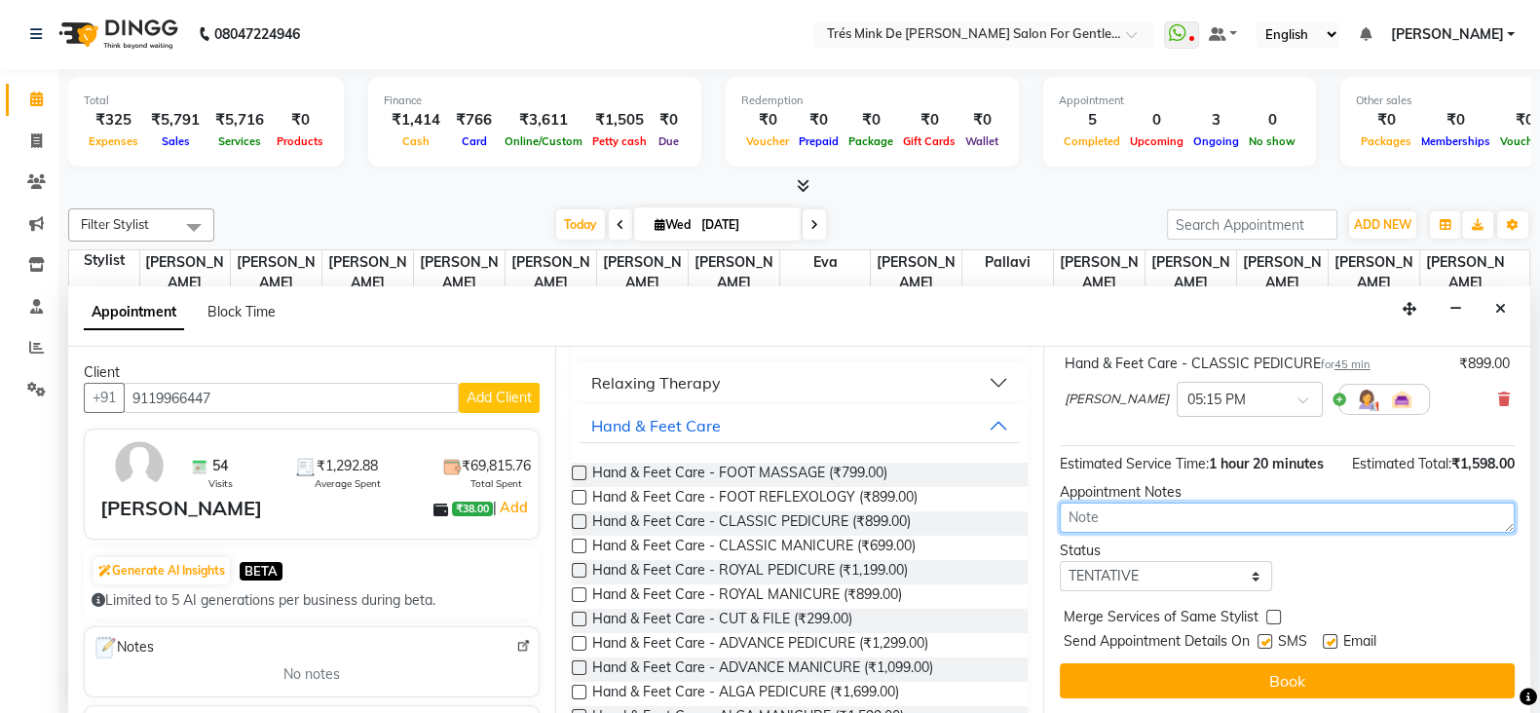
click at [1121, 518] on textarea at bounding box center [1287, 518] width 455 height 30
paste textarea "Simran"
type textarea "Simran"
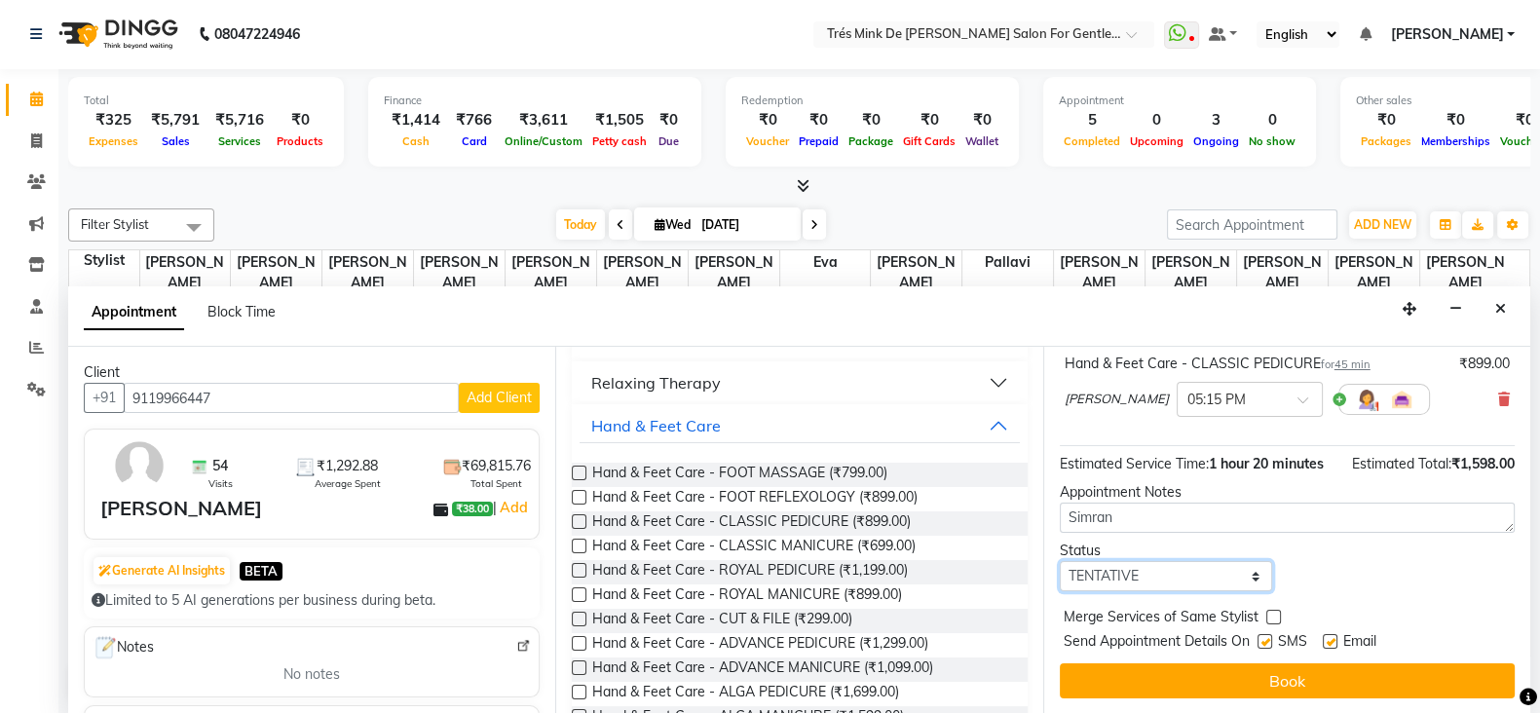
drag, startPoint x: 1142, startPoint y: 580, endPoint x: 1142, endPoint y: 565, distance: 14.6
click at [1142, 580] on select "Select TENTATIVE CONFIRM CHECK-IN UPCOMING" at bounding box center [1166, 576] width 213 height 30
select select "confirm booking"
click at [1060, 561] on select "Select TENTATIVE CONFIRM CHECK-IN UPCOMING" at bounding box center [1166, 576] width 213 height 30
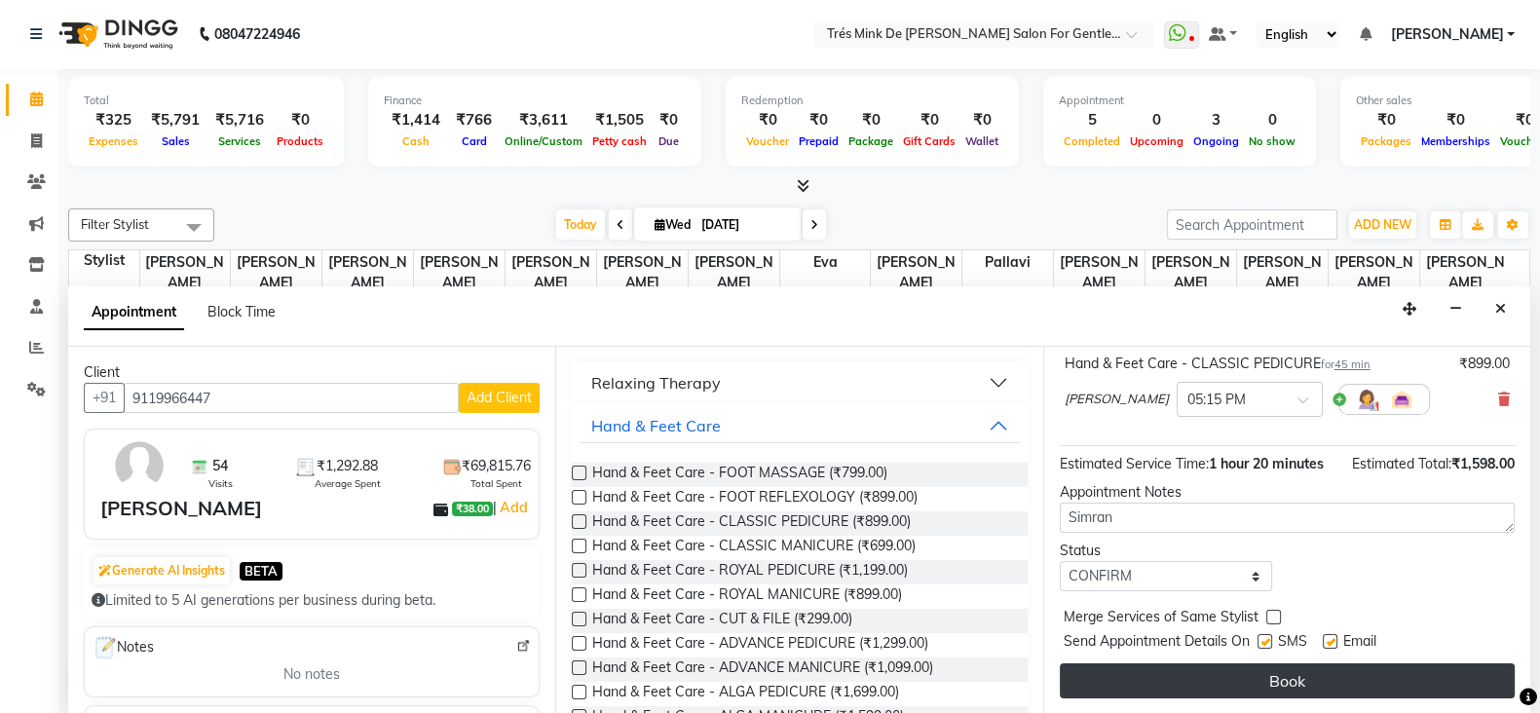
click at [1161, 680] on button "Book" at bounding box center [1287, 680] width 455 height 35
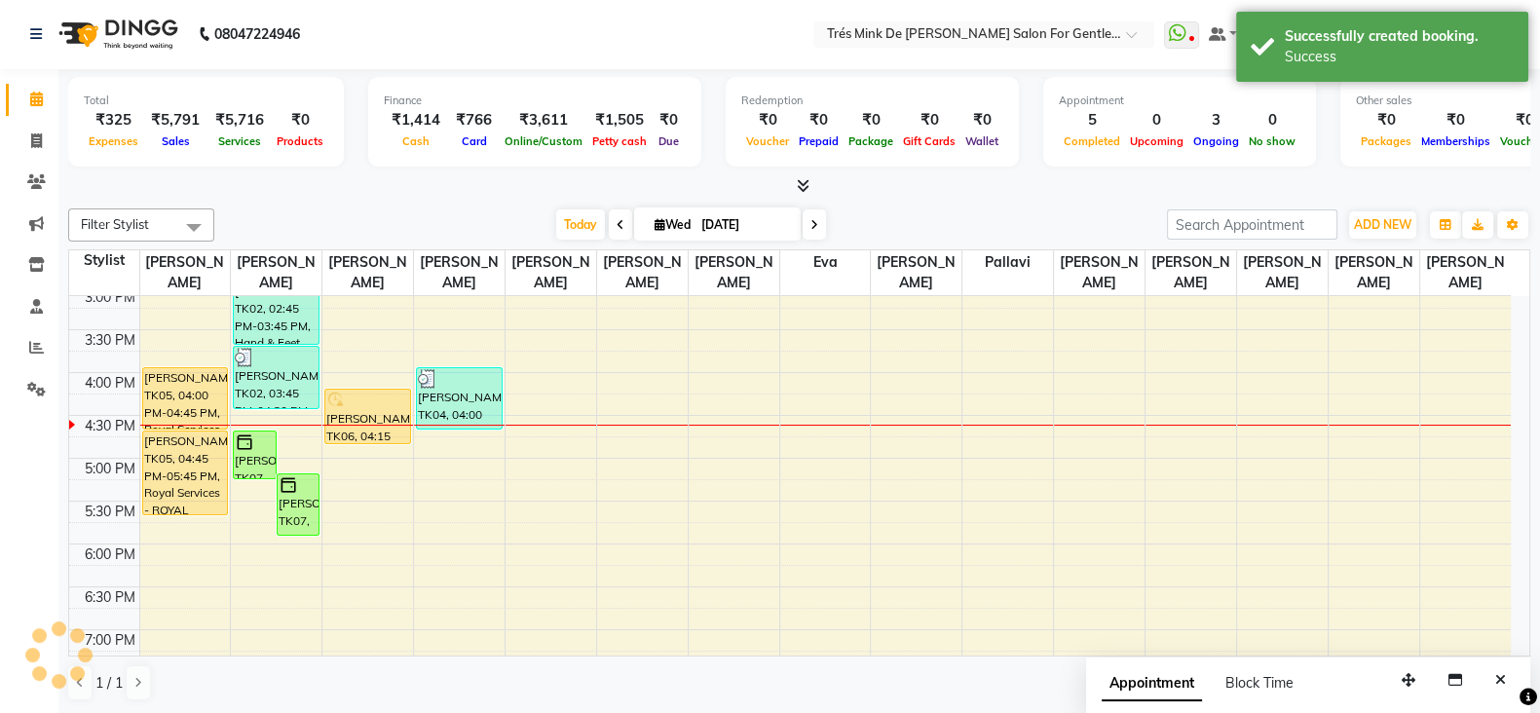
scroll to position [0, 0]
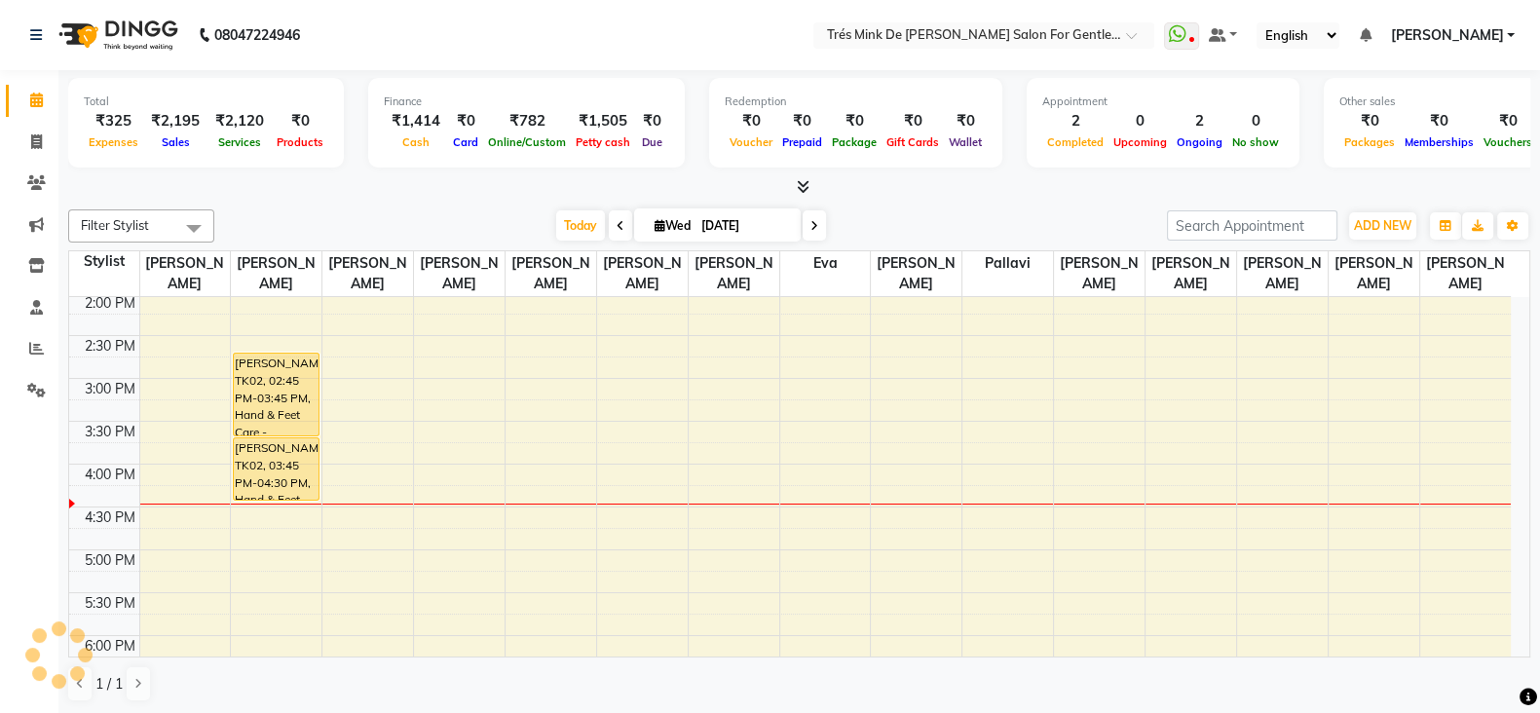
scroll to position [486, 0]
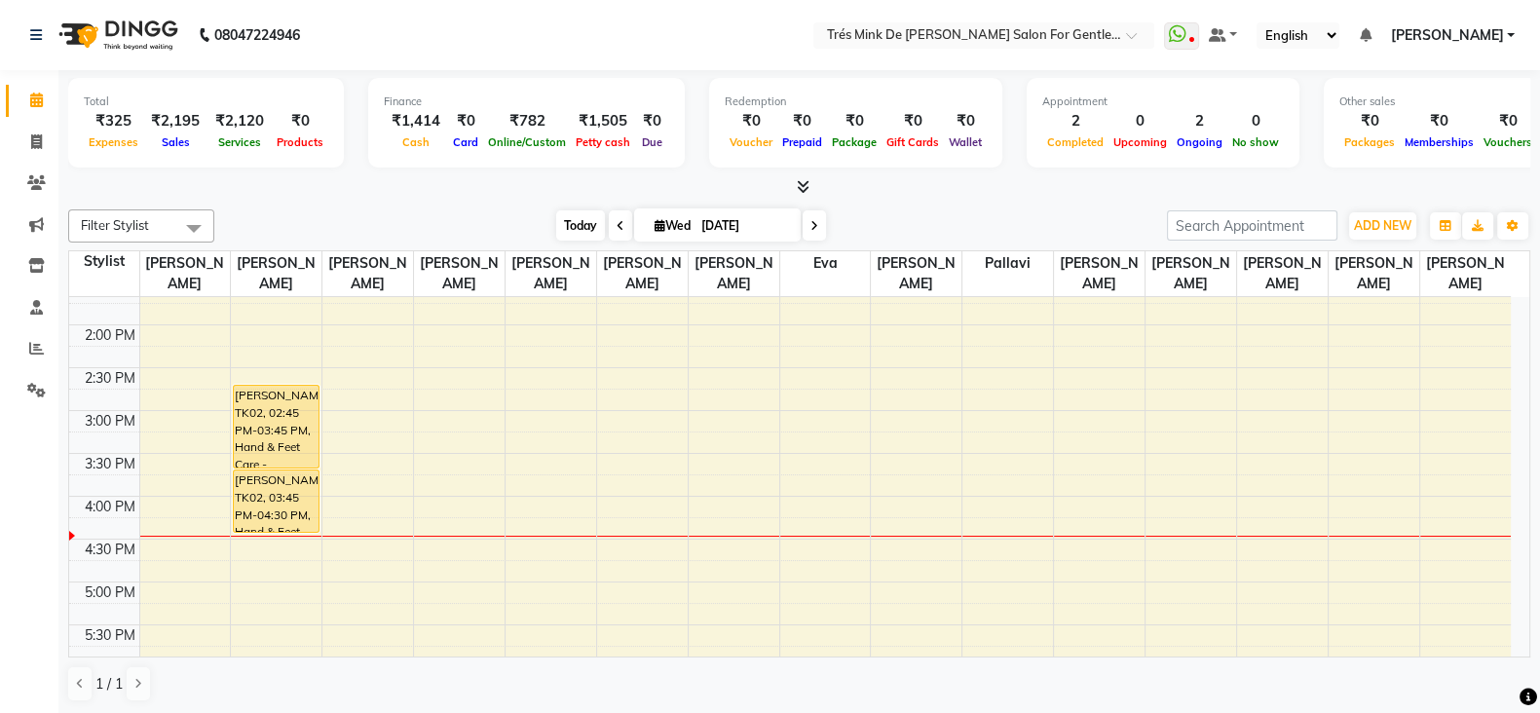
click at [571, 221] on span "Today" at bounding box center [580, 225] width 49 height 30
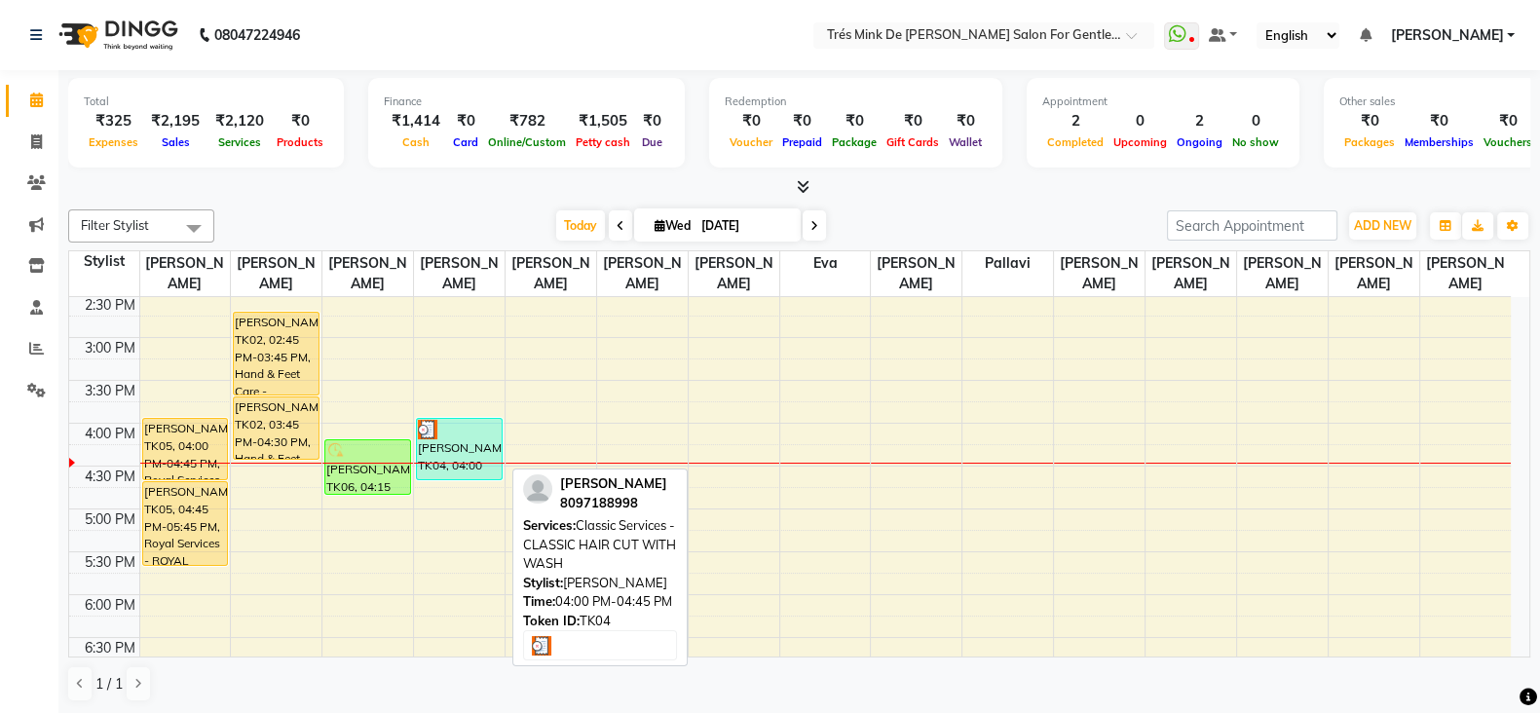
scroll to position [681, 0]
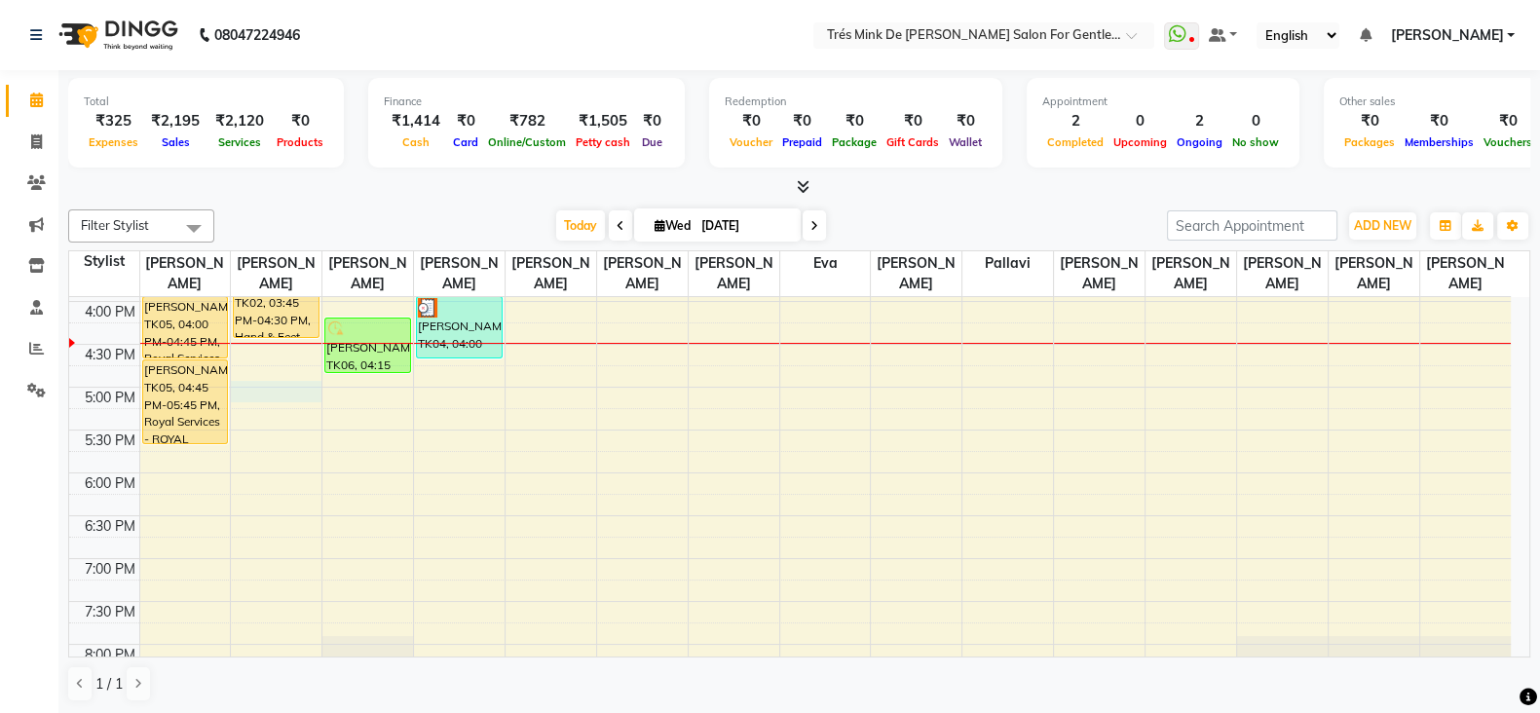
click at [266, 387] on div "8:00 AM 8:30 AM 9:00 AM 9:30 AM 10:00 AM 10:30 AM 11:00 AM 11:30 AM 12:00 PM 12…" at bounding box center [789, 301] width 1441 height 1370
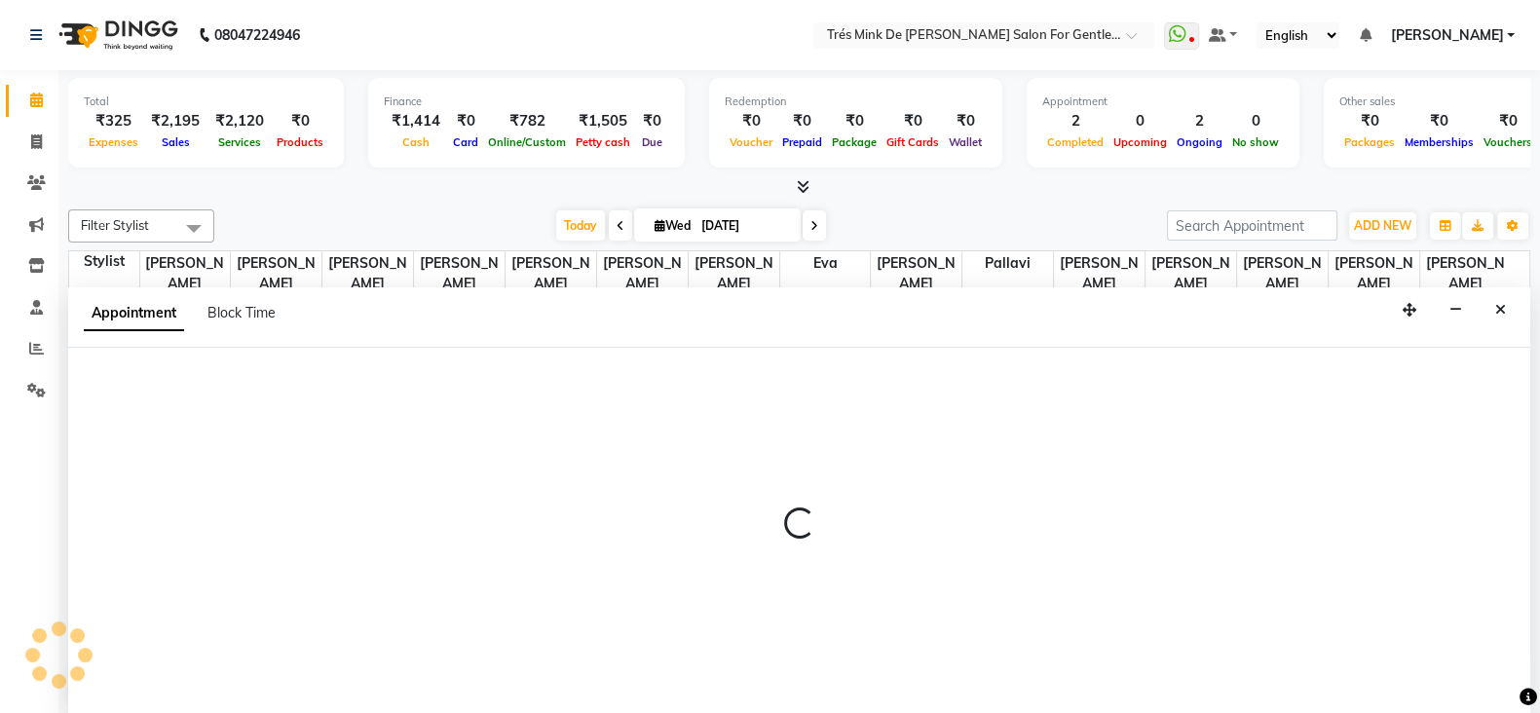
scroll to position [1, 0]
select select "64343"
select select "tentative"
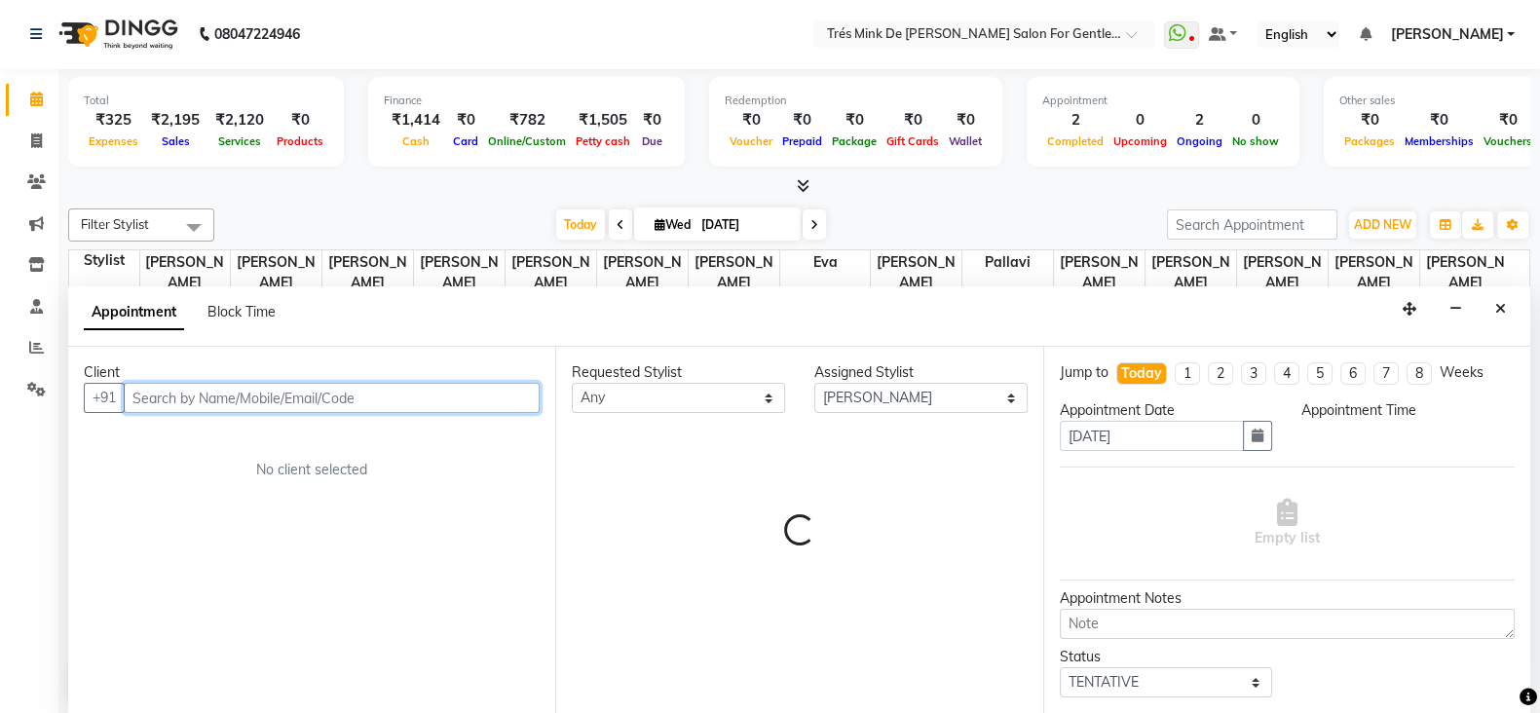
select select "1020"
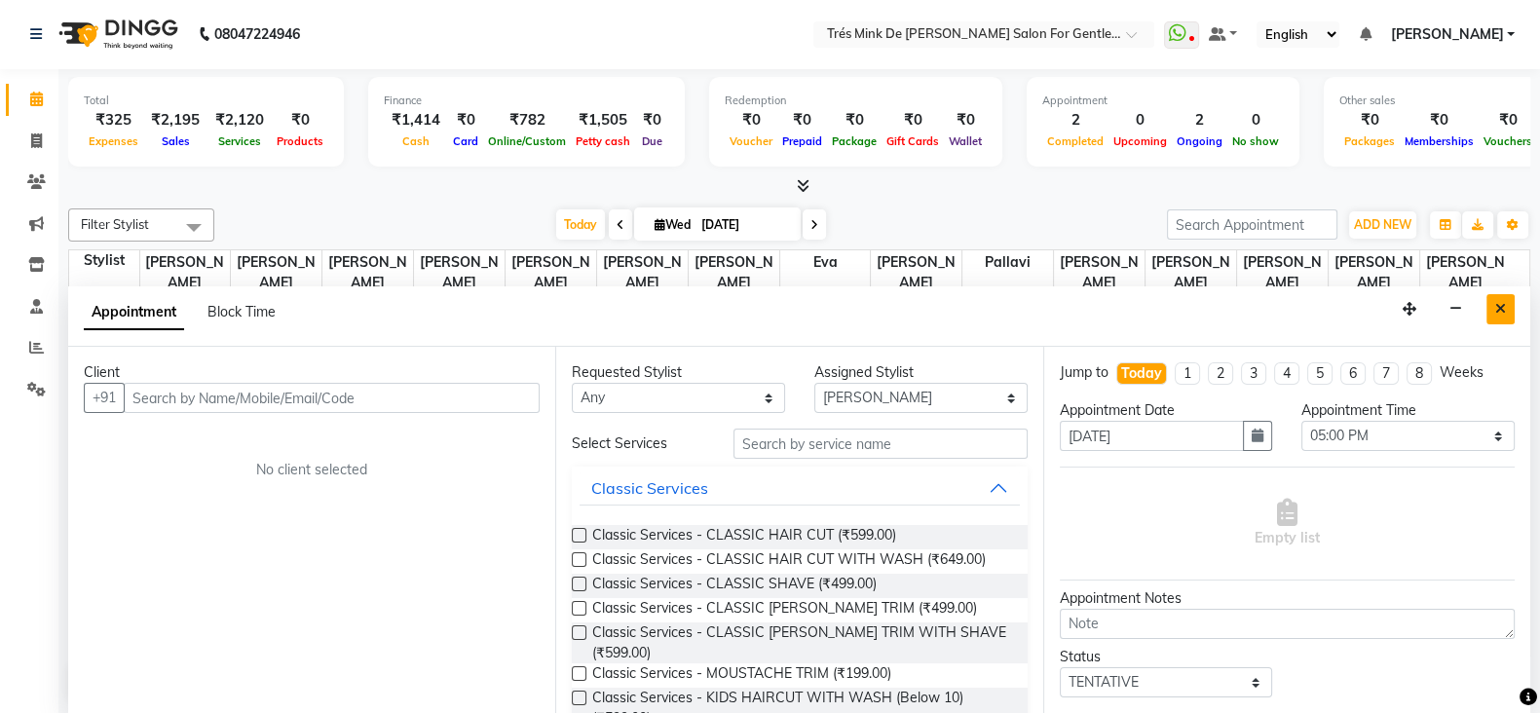
click at [1500, 312] on icon "Close" at bounding box center [1500, 309] width 11 height 14
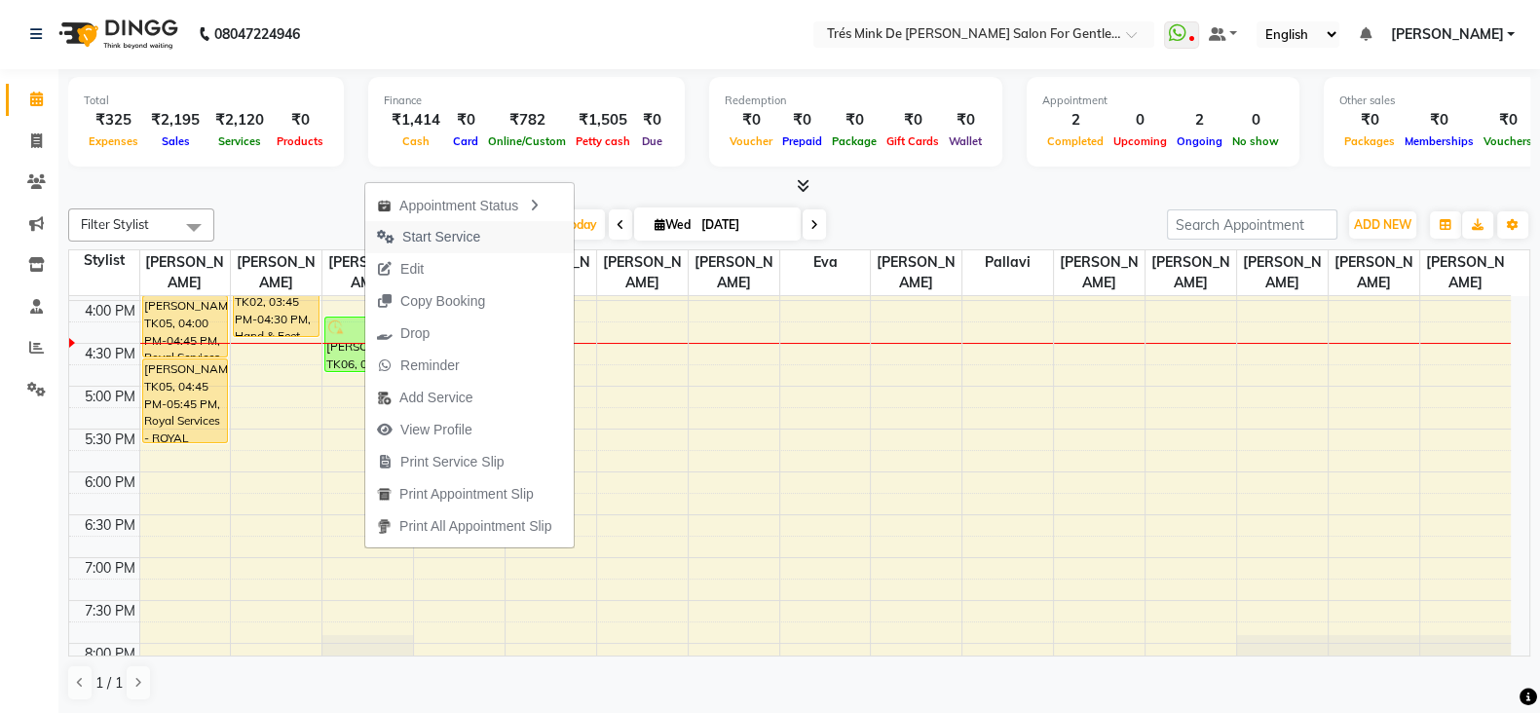
click at [438, 237] on span "Start Service" at bounding box center [441, 237] width 78 height 20
